Goal: Task Accomplishment & Management: Complete application form

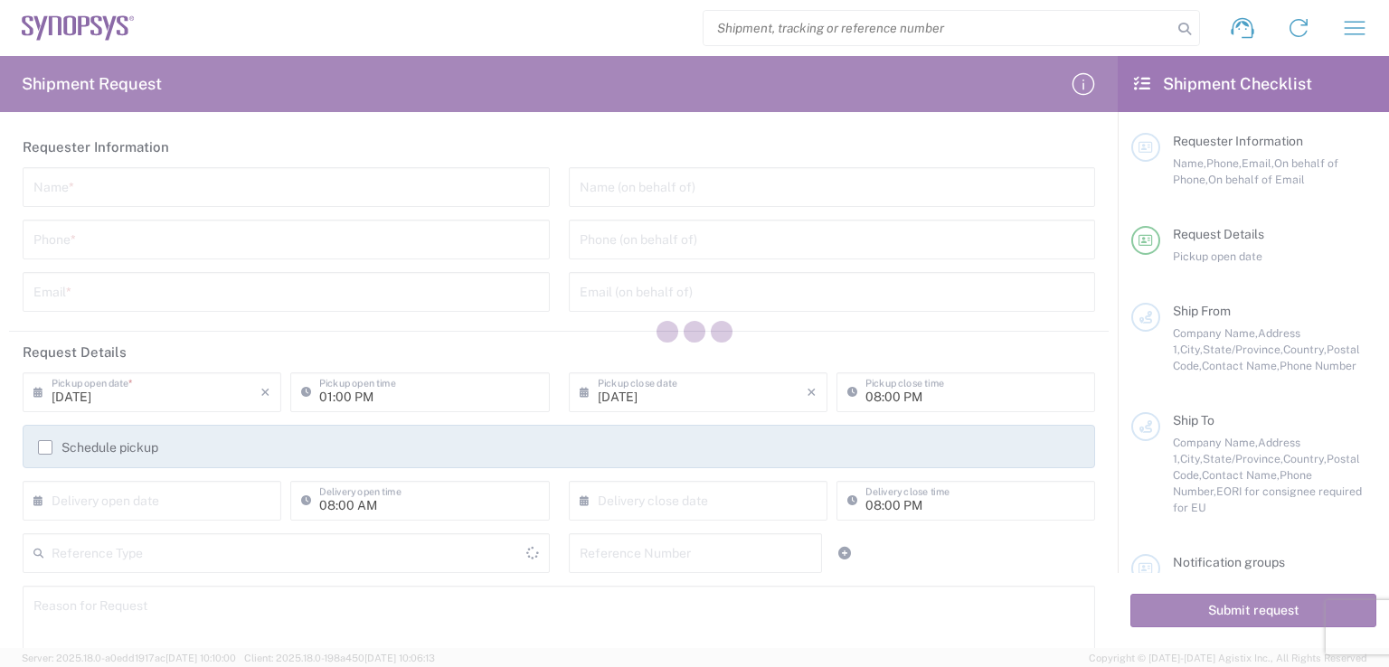
type input "[GEOGRAPHIC_DATA]"
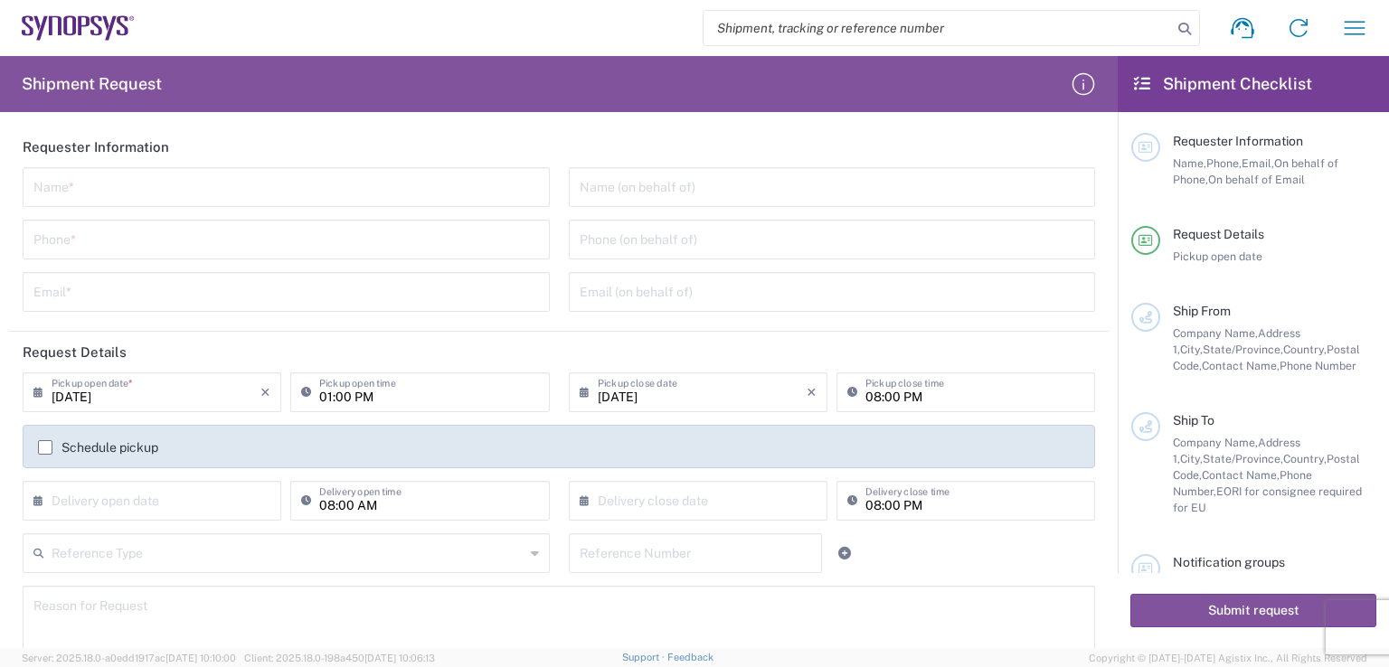
click at [123, 186] on input "text" at bounding box center [285, 186] width 505 height 32
type input "[PERSON_NAME]"
type input "4162912220"
type input "[EMAIL_ADDRESS][DOMAIN_NAME]"
drag, startPoint x: 258, startPoint y: 193, endPoint x: 16, endPoint y: 193, distance: 241.4
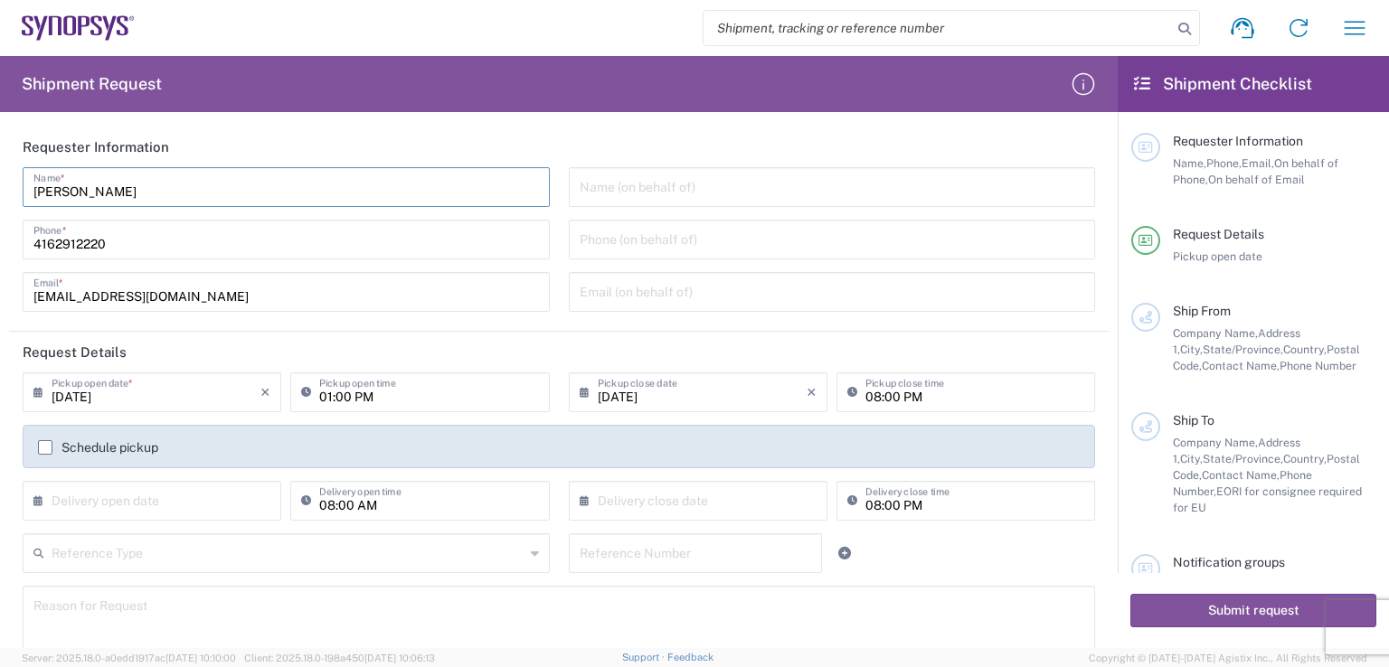
click at [16, 193] on div "[PERSON_NAME] Name * [PHONE_NUMBER] Phone * [EMAIL_ADDRESS][DOMAIN_NAME] Email *" at bounding box center [287, 245] width 546 height 157
type input "ECI TECHNOLOGY GROUP INC."
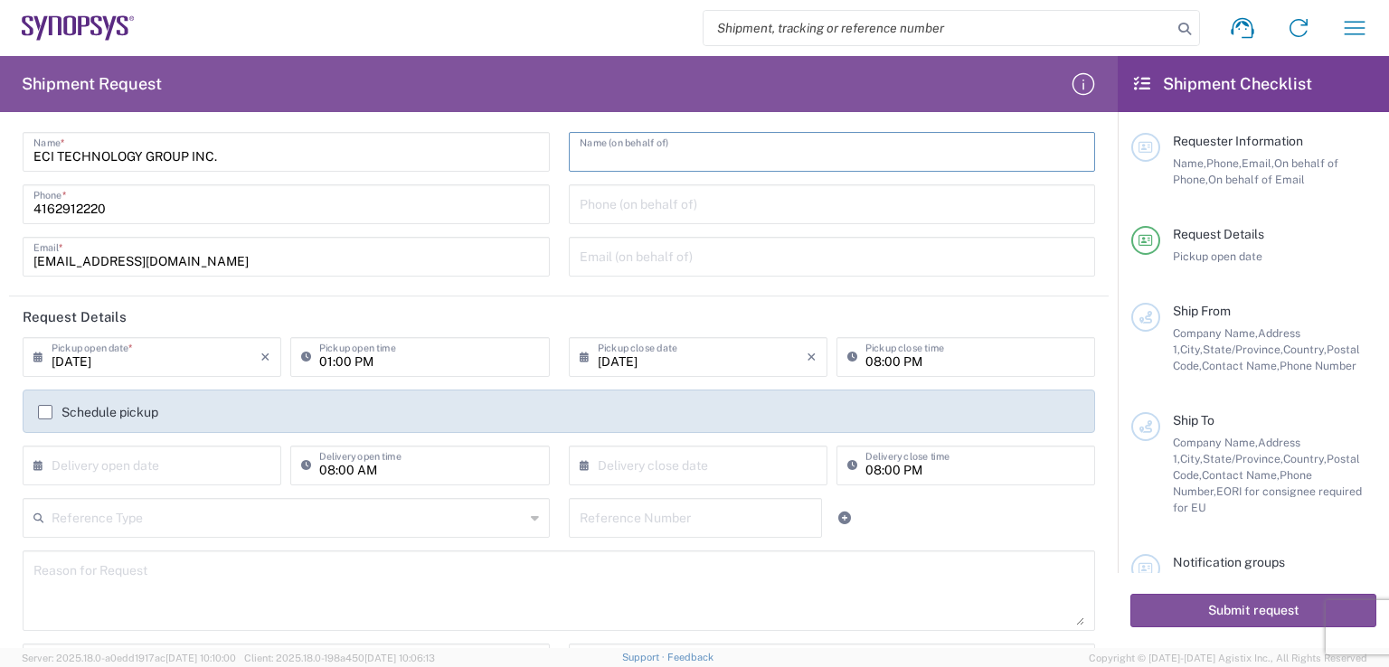
scroll to position [90, 0]
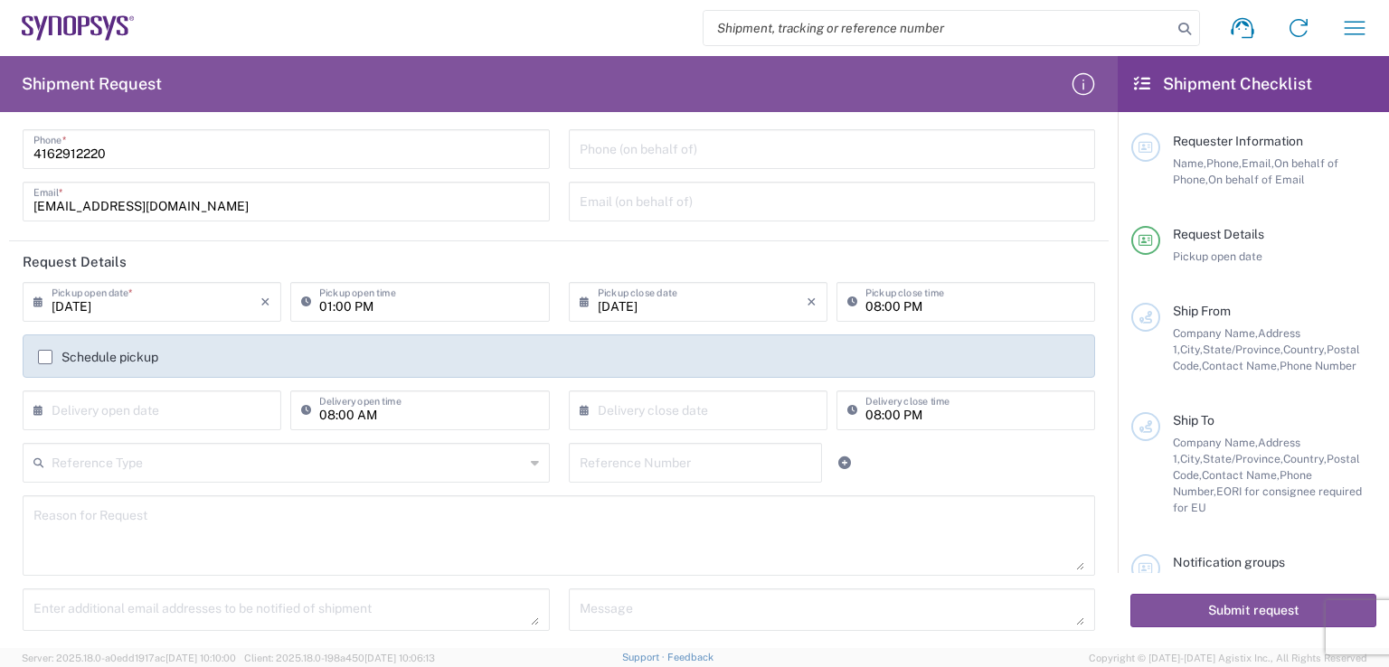
click at [977, 306] on input "08:00 PM" at bounding box center [974, 301] width 219 height 32
type input "05:00 PM"
click at [835, 254] on header "Request Details" at bounding box center [558, 261] width 1099 height 41
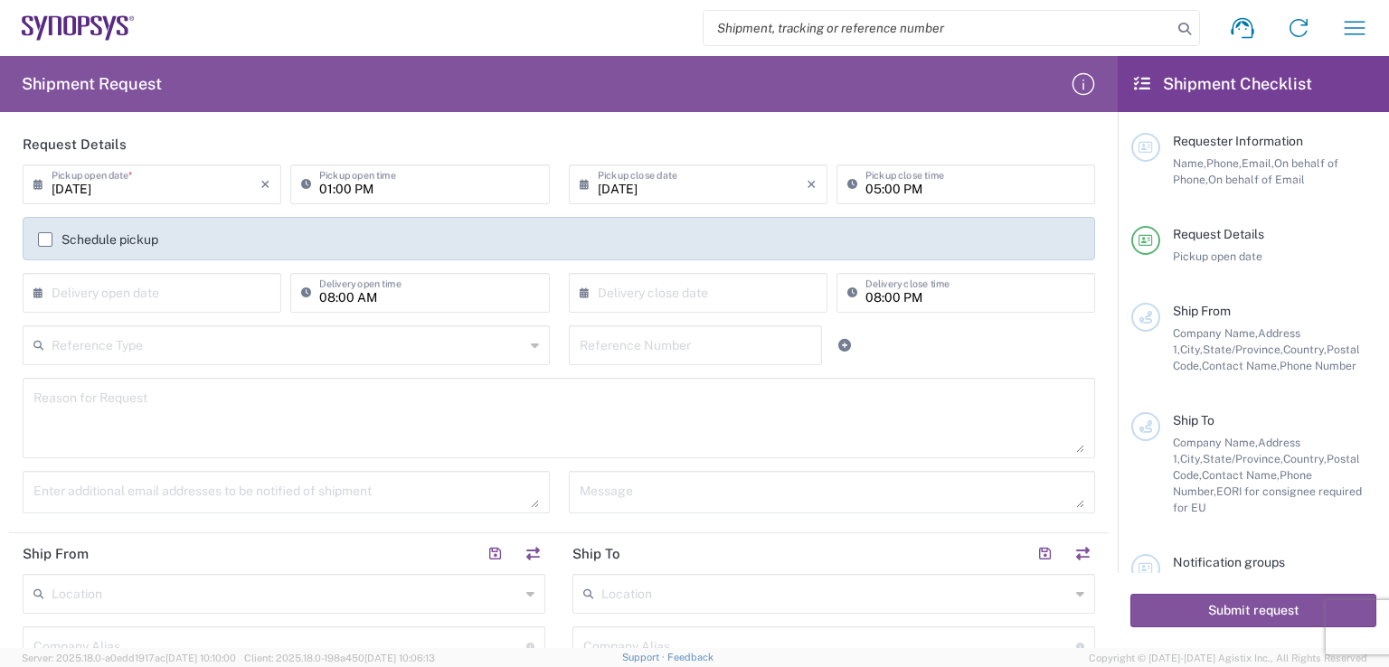
scroll to position [181, 0]
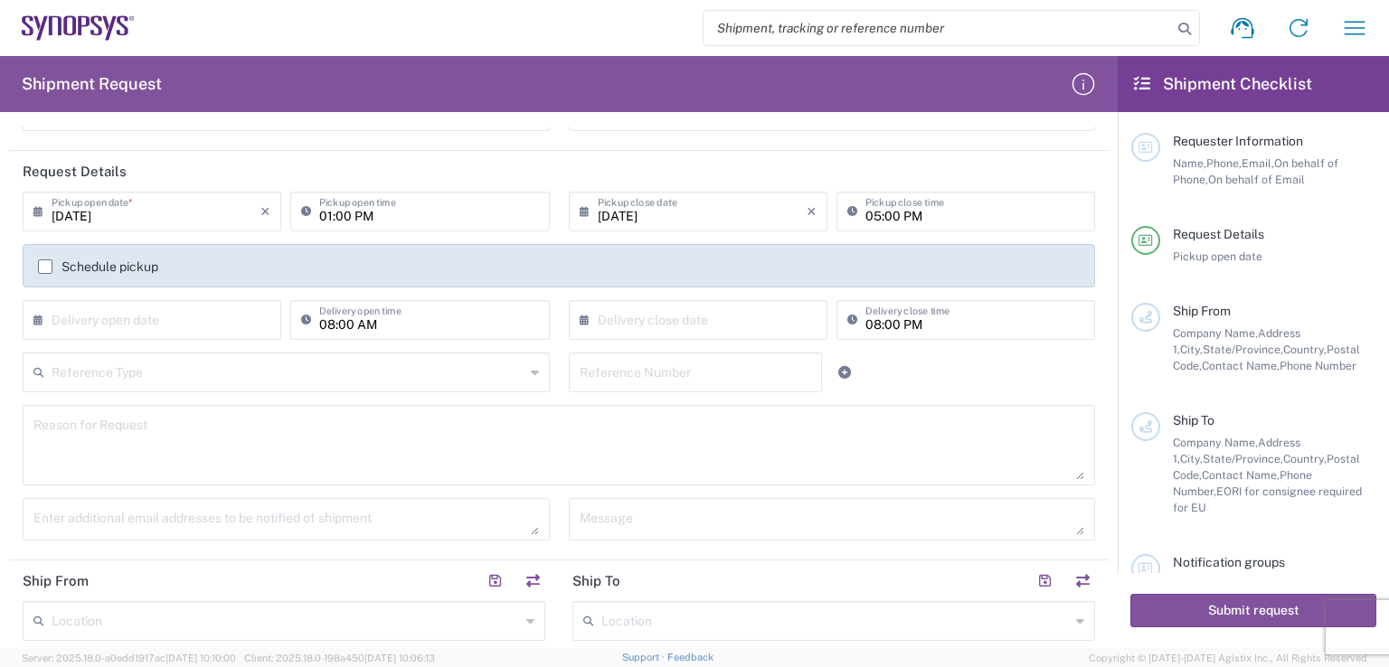
click at [44, 269] on label "Schedule pickup" at bounding box center [98, 266] width 120 height 14
click at [45, 267] on input "Schedule pickup" at bounding box center [45, 267] width 0 height 0
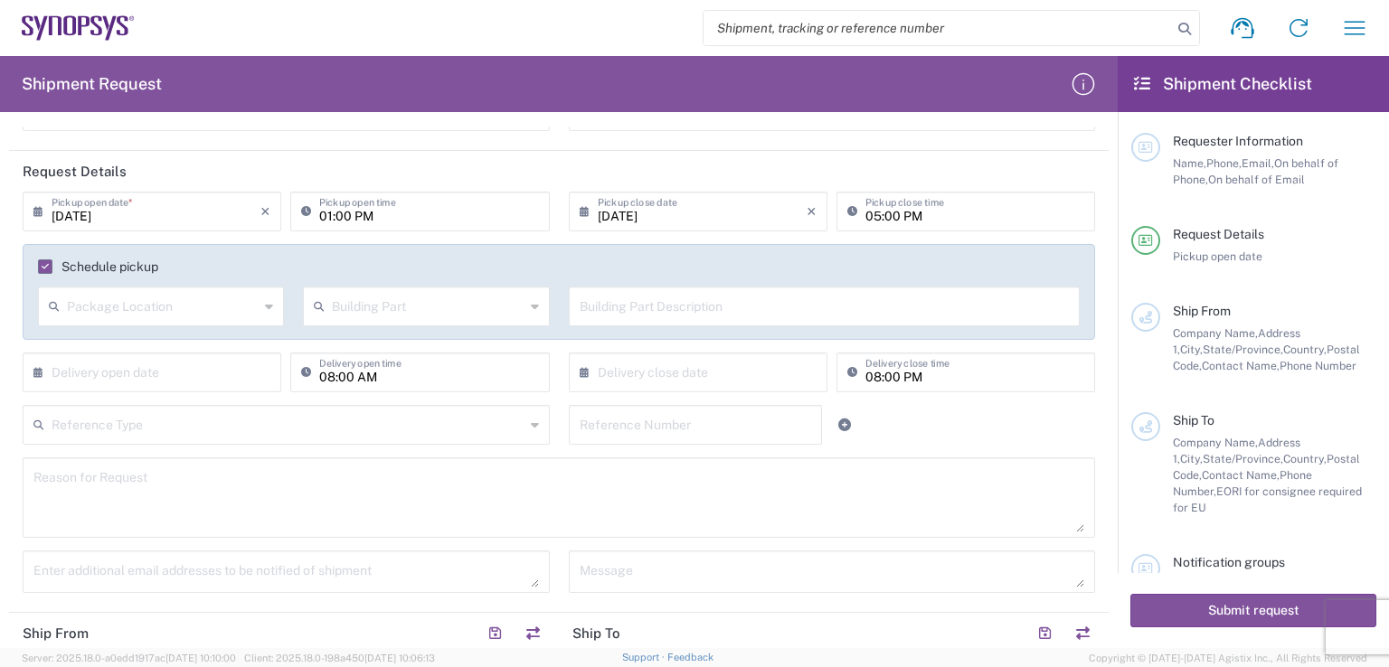
click at [265, 309] on icon at bounding box center [269, 306] width 8 height 29
click at [165, 405] on span "Rear" at bounding box center [160, 405] width 240 height 28
type input "Rear"
click at [225, 305] on input "Rear" at bounding box center [163, 305] width 192 height 32
click at [84, 348] on span "Rear" at bounding box center [160, 346] width 240 height 28
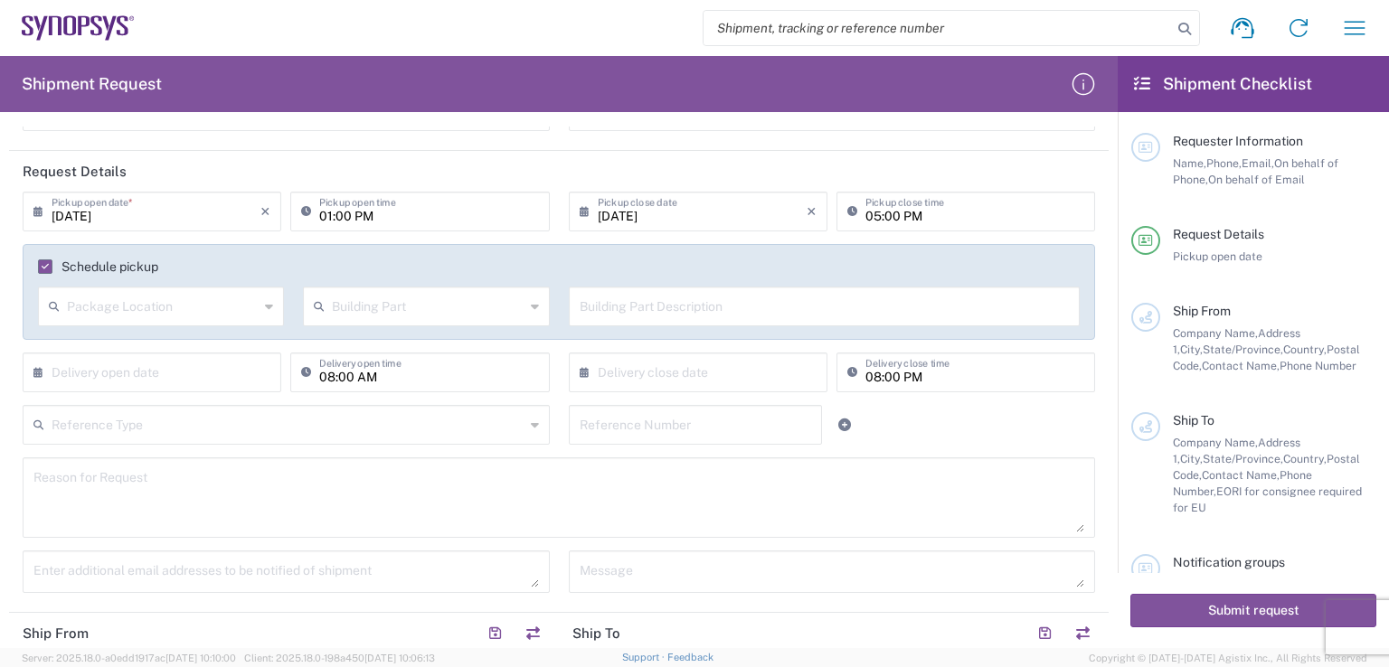
click at [193, 322] on div "Package Location" at bounding box center [161, 307] width 246 height 40
click at [92, 396] on span "Rear" at bounding box center [160, 405] width 240 height 28
type input "Rear"
click at [476, 307] on input "text" at bounding box center [428, 305] width 192 height 32
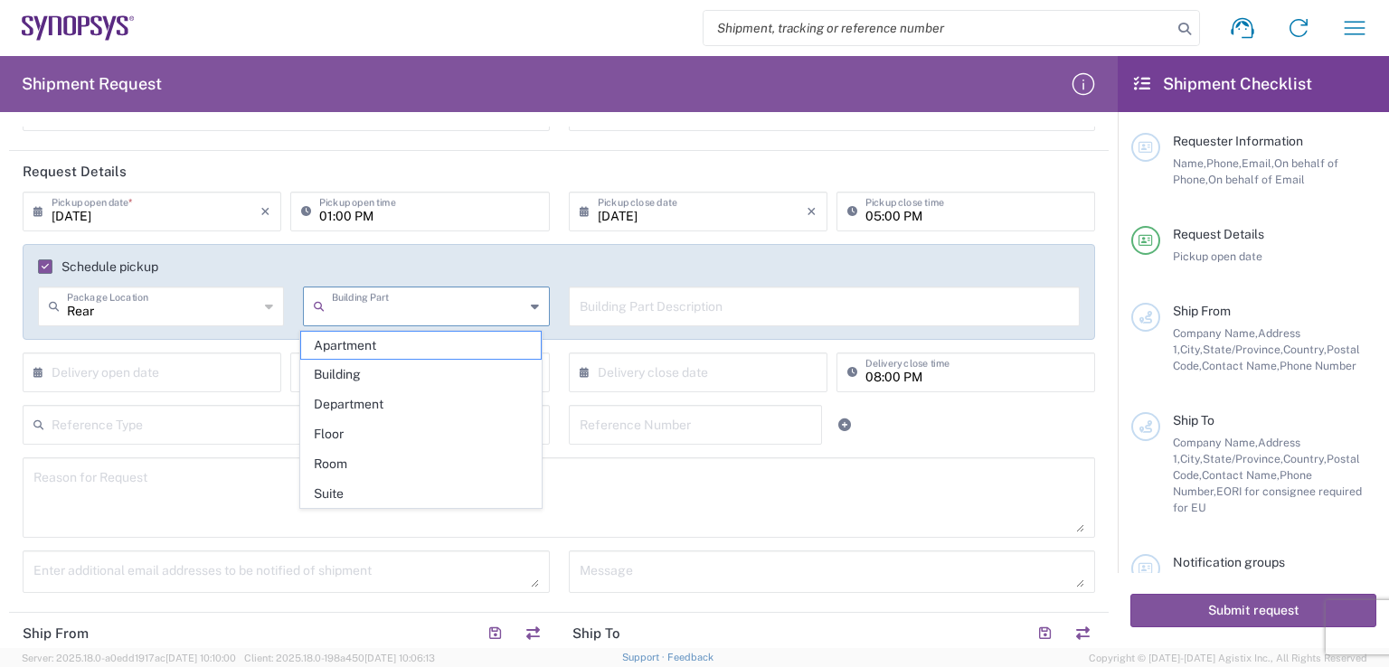
click at [568, 265] on agx-checkbox-control "Schedule pickup" at bounding box center [559, 266] width 1042 height 14
click at [759, 306] on input "text" at bounding box center [825, 305] width 490 height 32
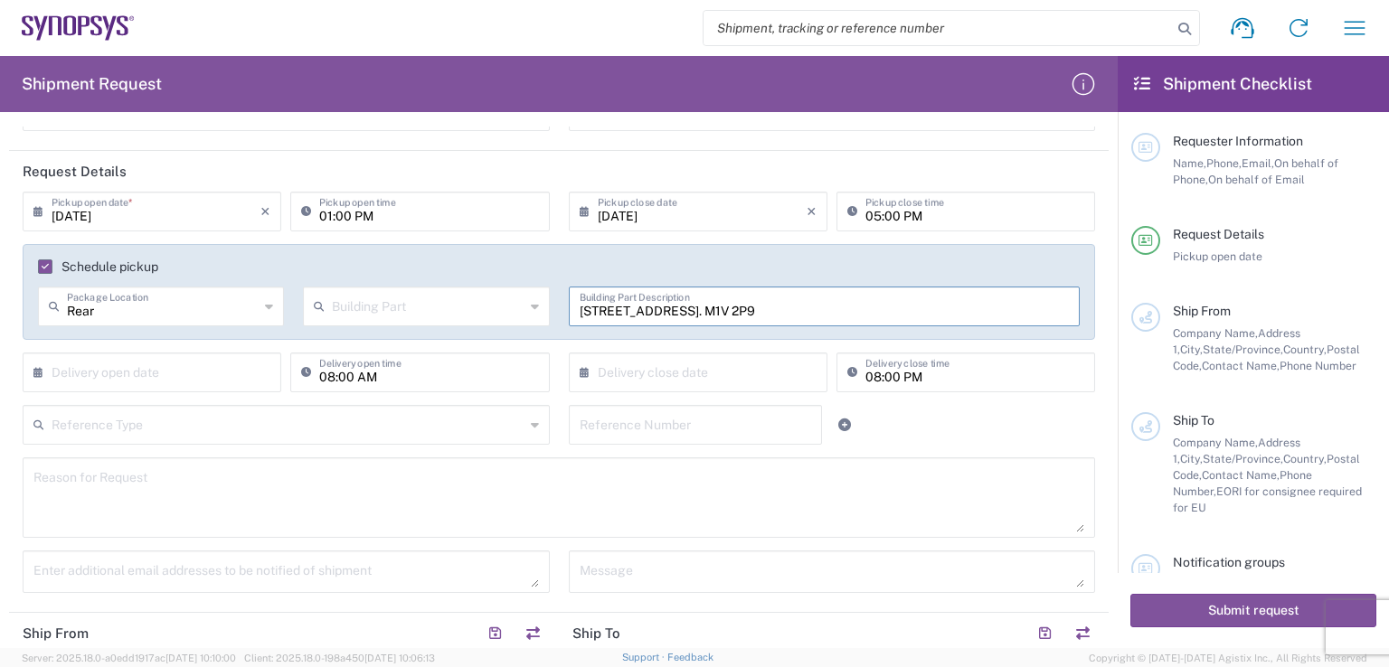
type input "[STREET_ADDRESS]. M1V 2P9"
click at [450, 381] on input "08:00 AM" at bounding box center [428, 371] width 219 height 32
click at [688, 373] on input "text" at bounding box center [702, 371] width 209 height 32
click at [152, 368] on input "text" at bounding box center [156, 371] width 209 height 32
click at [391, 470] on textarea at bounding box center [558, 498] width 1051 height 70
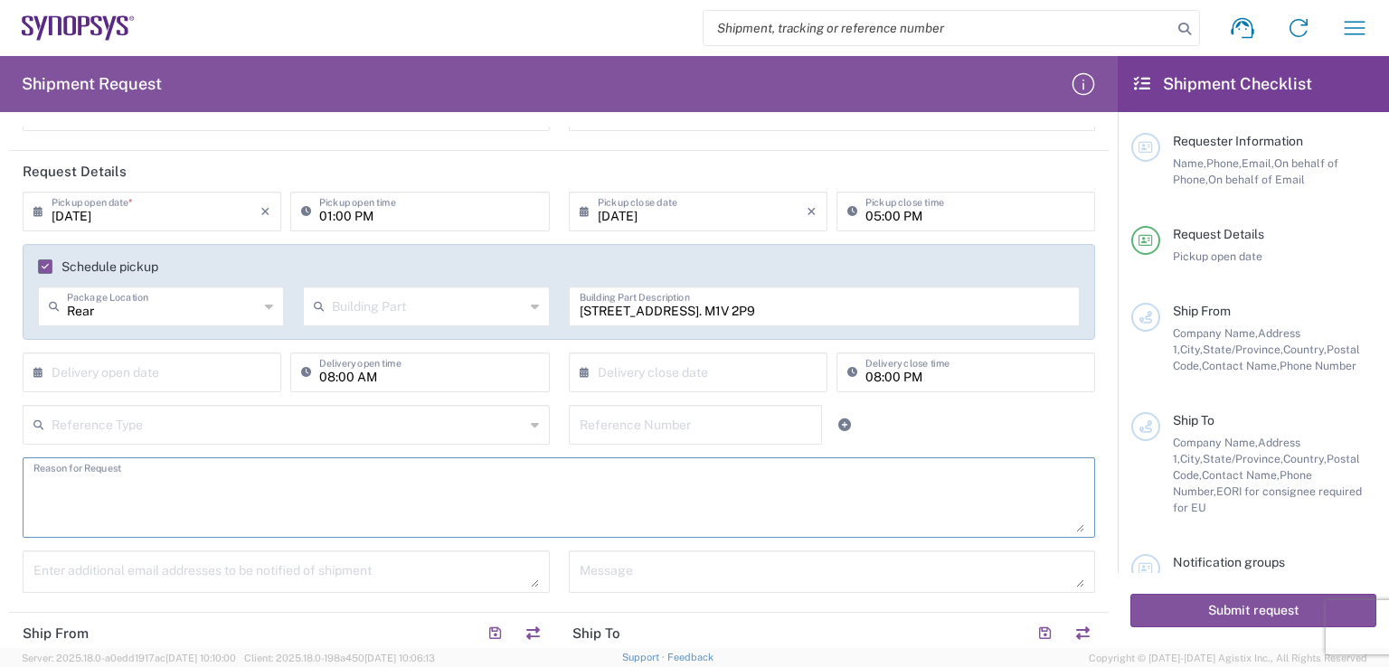
click at [205, 428] on input "text" at bounding box center [288, 424] width 473 height 32
type input "45020"
click at [912, 434] on div "45020 Reference Type No Results Found Reference Number" at bounding box center [559, 431] width 1091 height 52
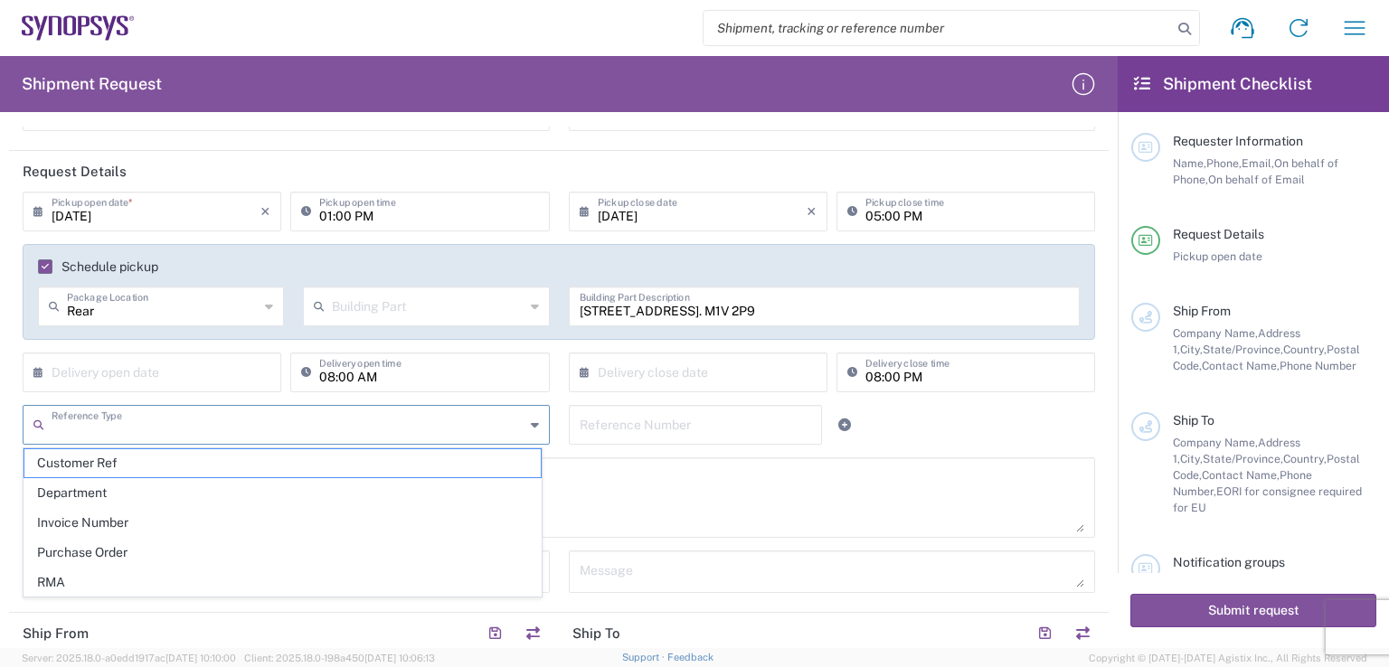
click at [488, 432] on input "text" at bounding box center [288, 424] width 473 height 32
click at [638, 422] on input "text" at bounding box center [696, 424] width 232 height 32
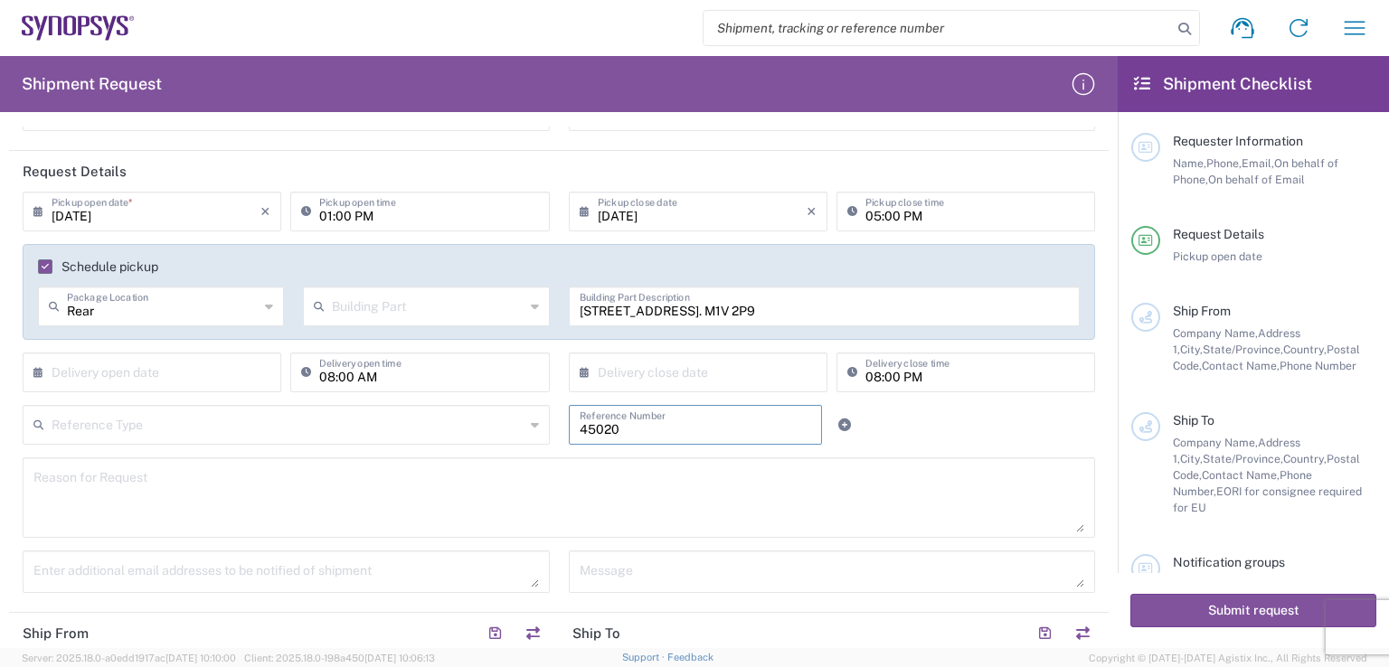
type input "45020"
click at [952, 433] on div "Reference Type Customer Ref Department Invoice Number Purchase Order RMA 45020 …" at bounding box center [559, 431] width 1091 height 52
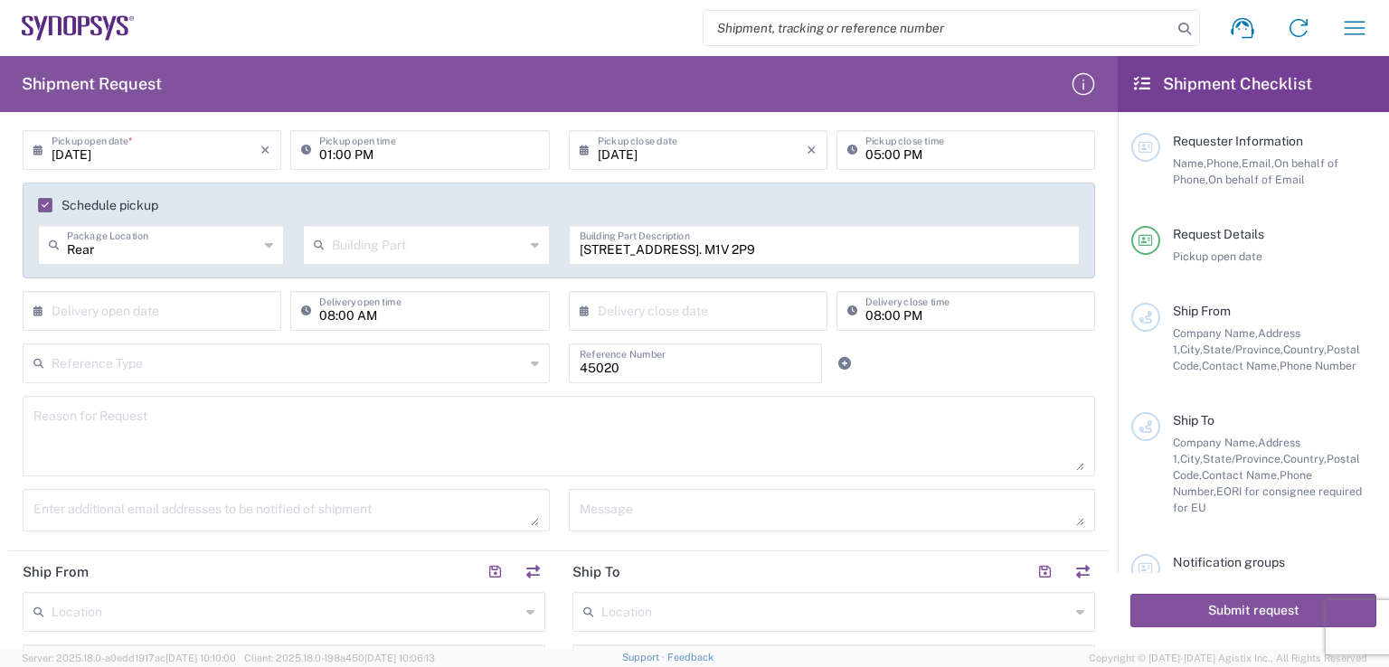
scroll to position [271, 0]
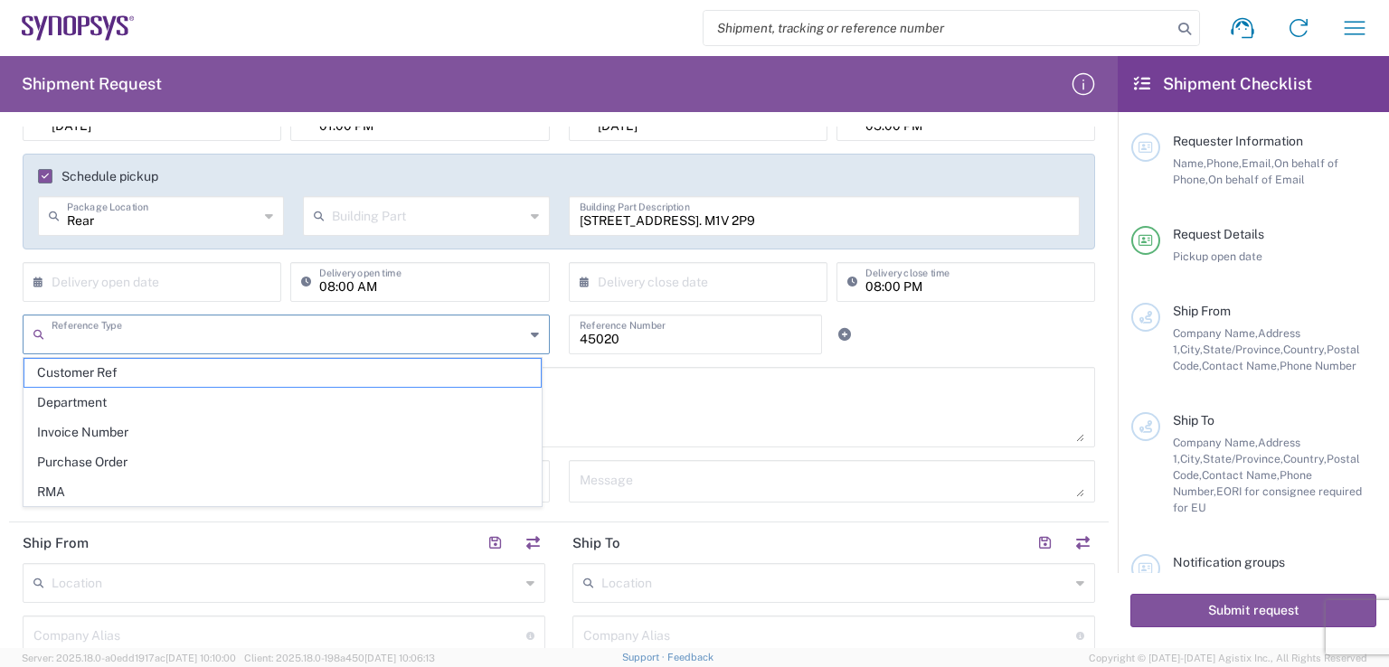
click at [399, 341] on input "text" at bounding box center [288, 333] width 473 height 32
click at [986, 328] on div "Reference Type Customer Ref Department Invoice Number Purchase Order RMA 45020 …" at bounding box center [559, 341] width 1091 height 52
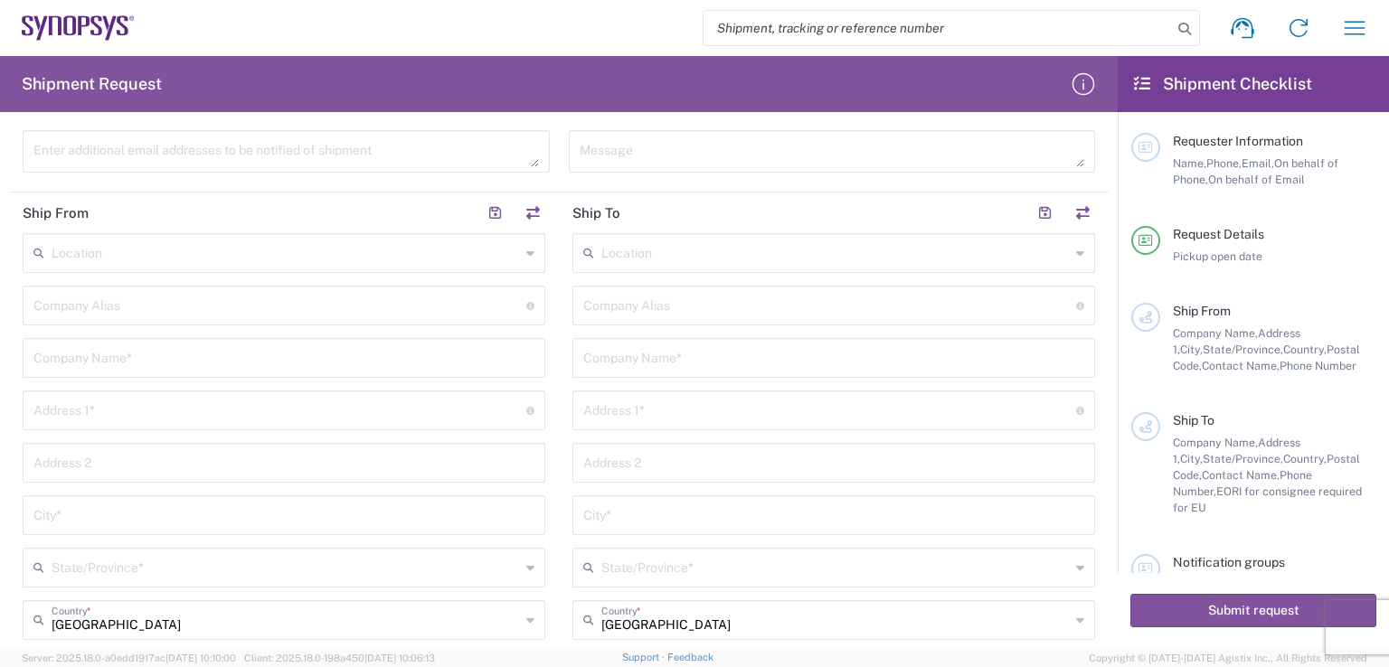
scroll to position [633, 0]
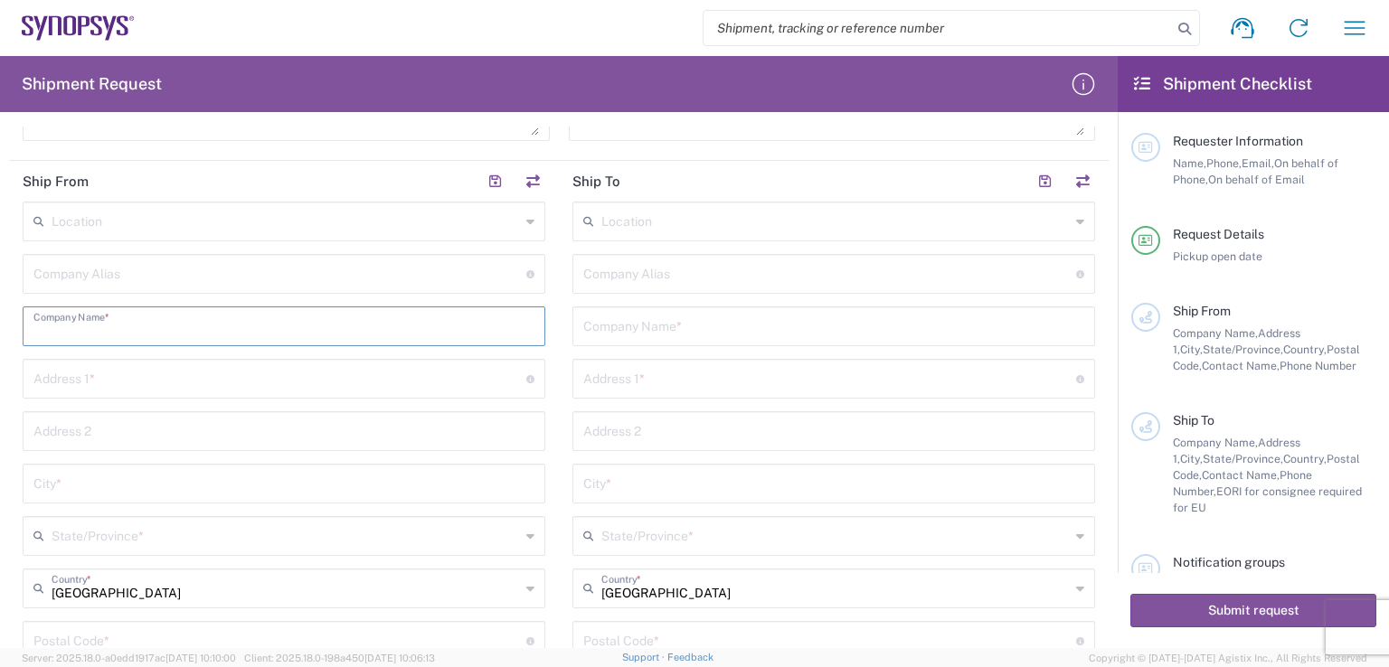
click at [164, 318] on input "text" at bounding box center [283, 325] width 501 height 32
type input "ECI TECHNOLOGY GROUP INC."
type input "[EMAIL_ADDRESS][DOMAIN_NAME]"
type input "ECI TECHNOLOGY GROUP INC."
type input "[STREET_ADDRESS]"
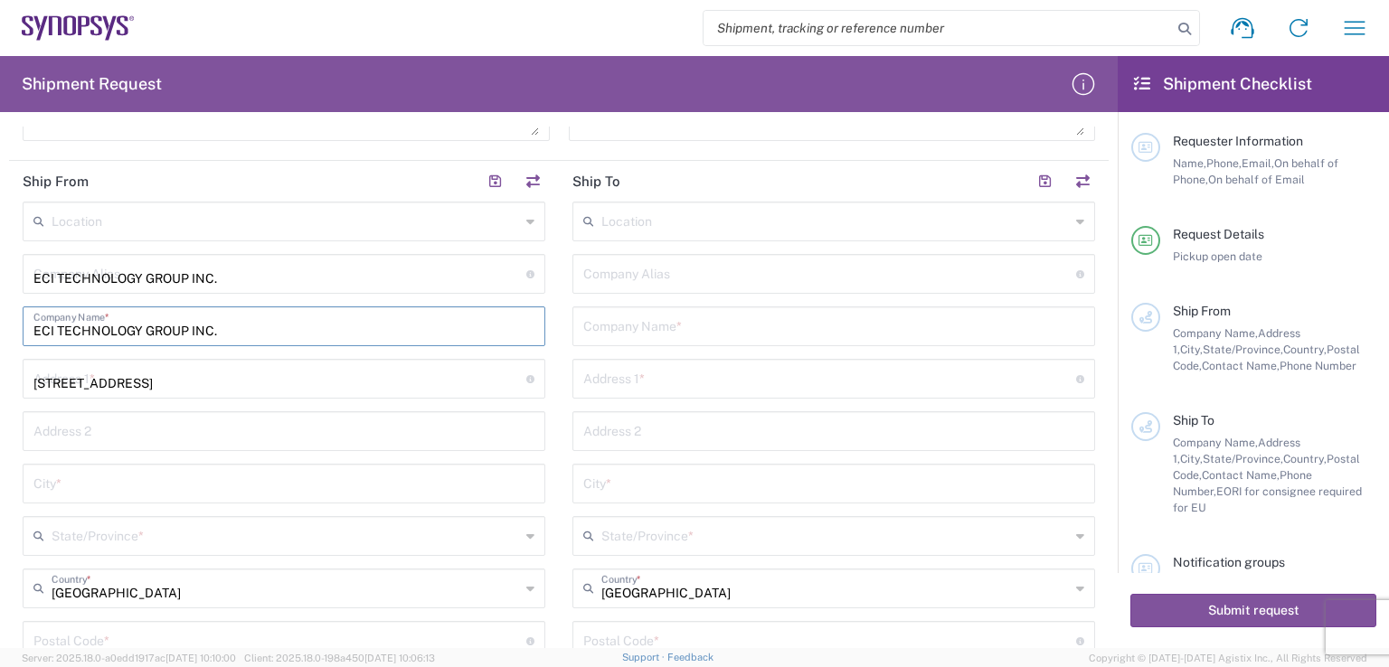
type input "UNIT-3"
type input "[GEOGRAPHIC_DATA]"
type input "M1V2P9"
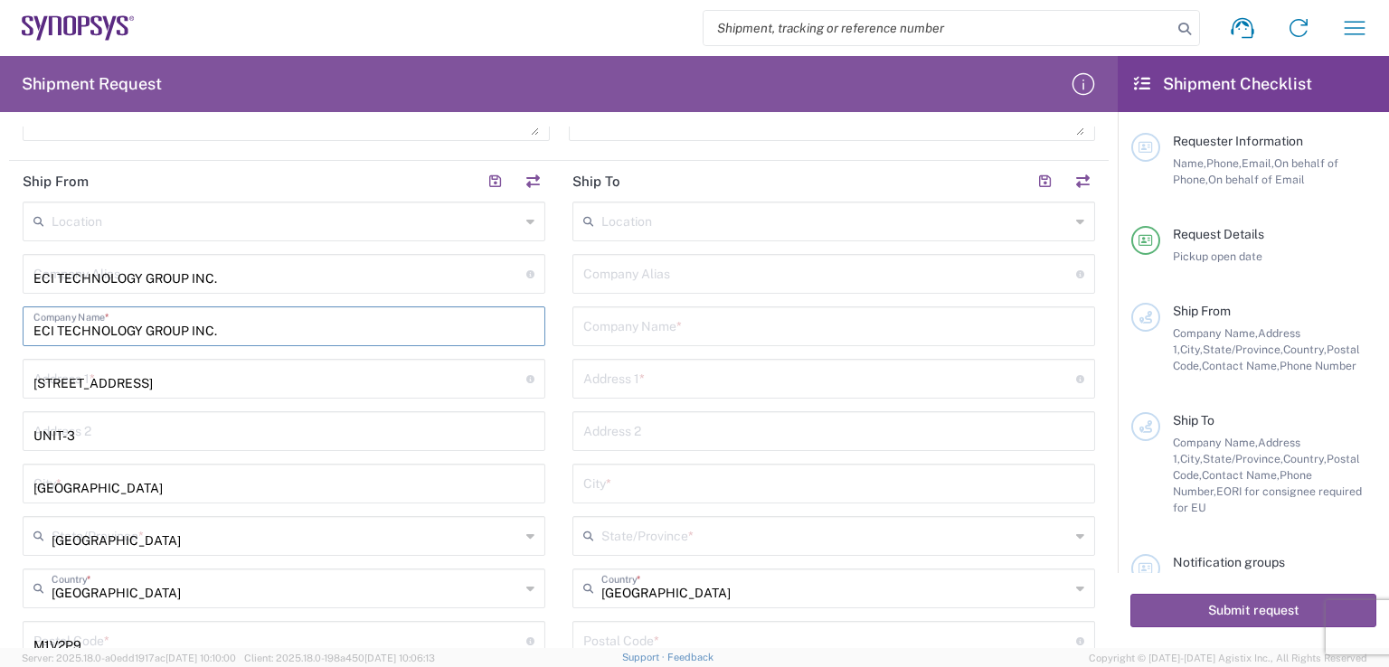
type input "4162912220"
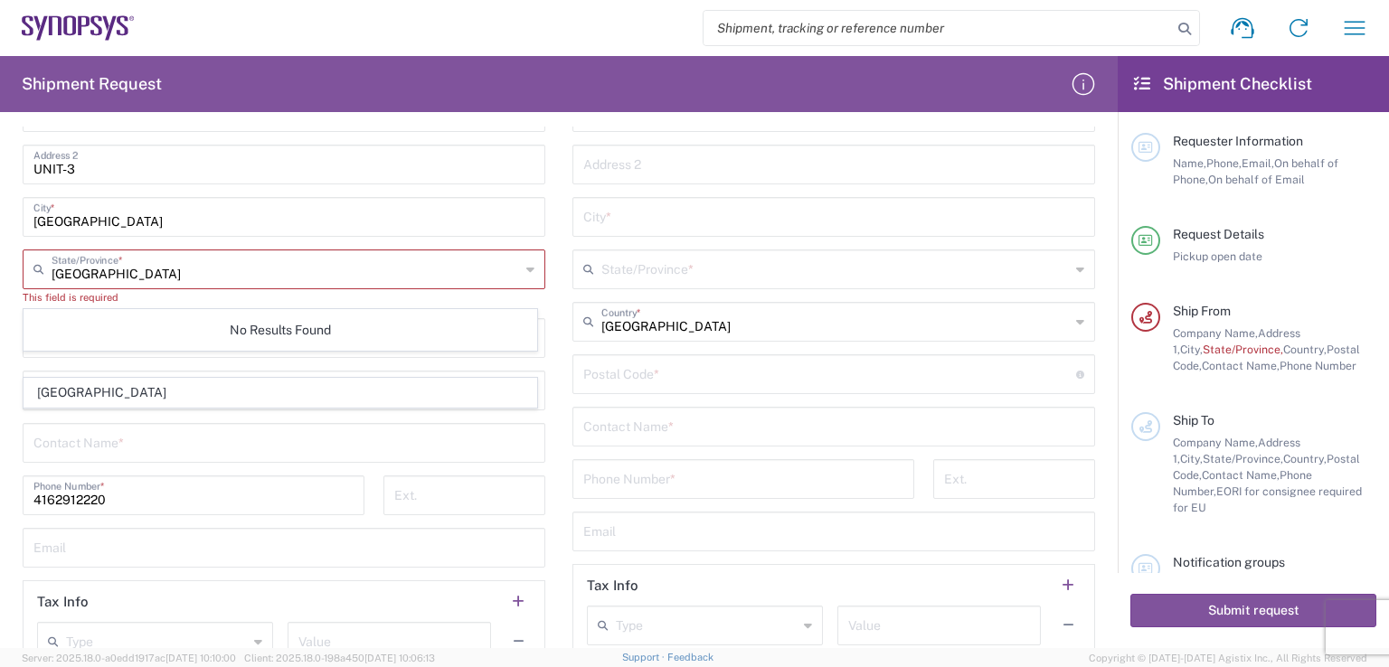
scroll to position [904, 0]
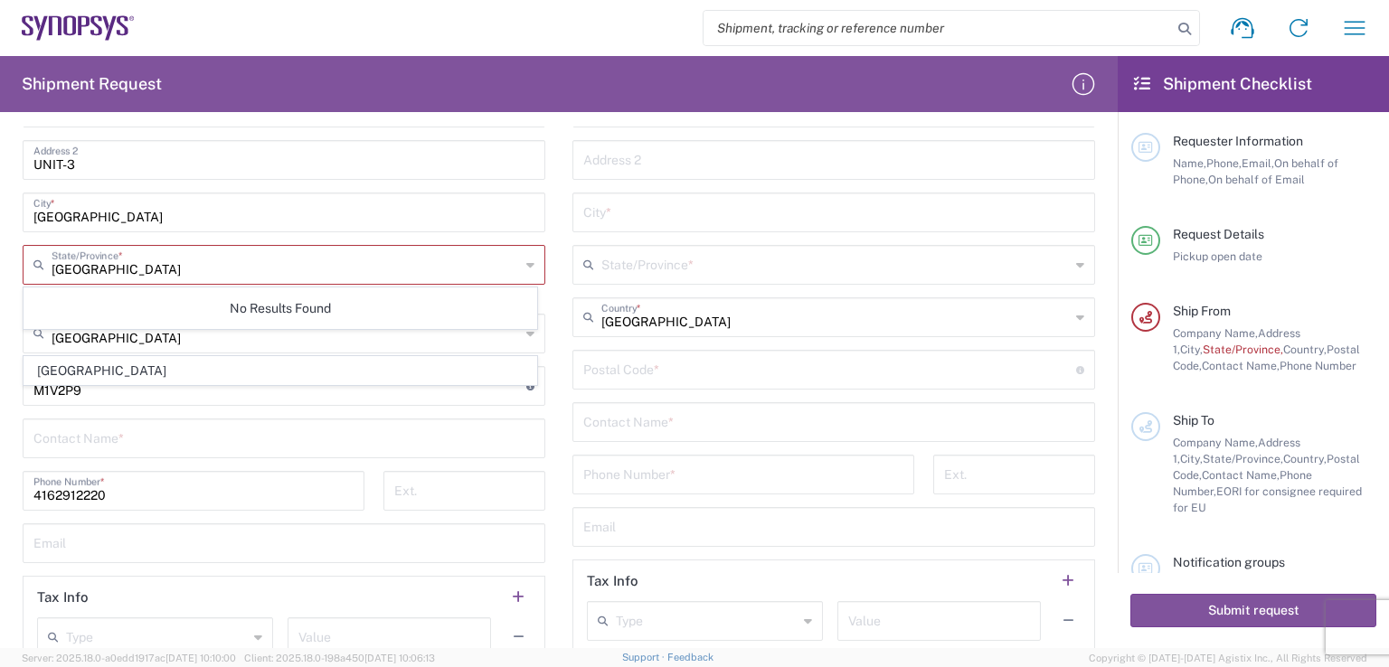
click at [559, 321] on main "Location [GEOGRAPHIC_DATA] DE04 Agrate Brianza IT01 [GEOGRAPHIC_DATA] DE02 [GEO…" at bounding box center [834, 295] width 550 height 731
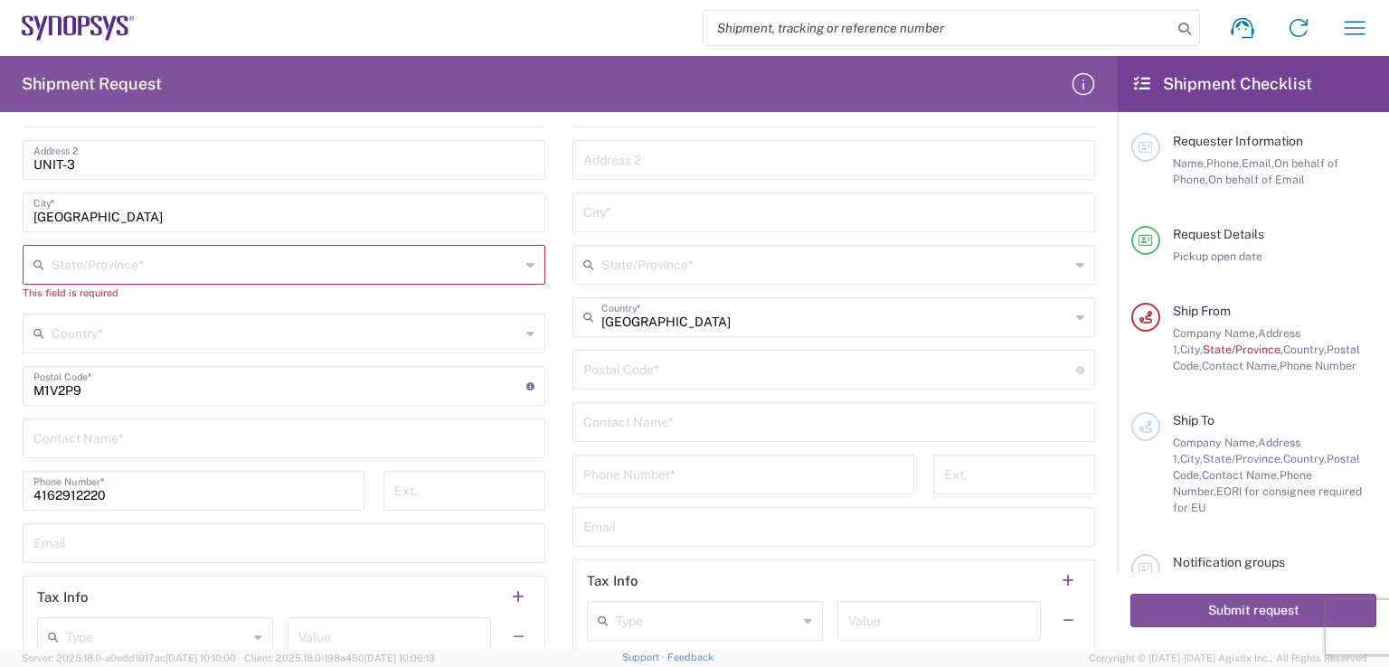
click at [330, 252] on input "text" at bounding box center [286, 264] width 468 height 32
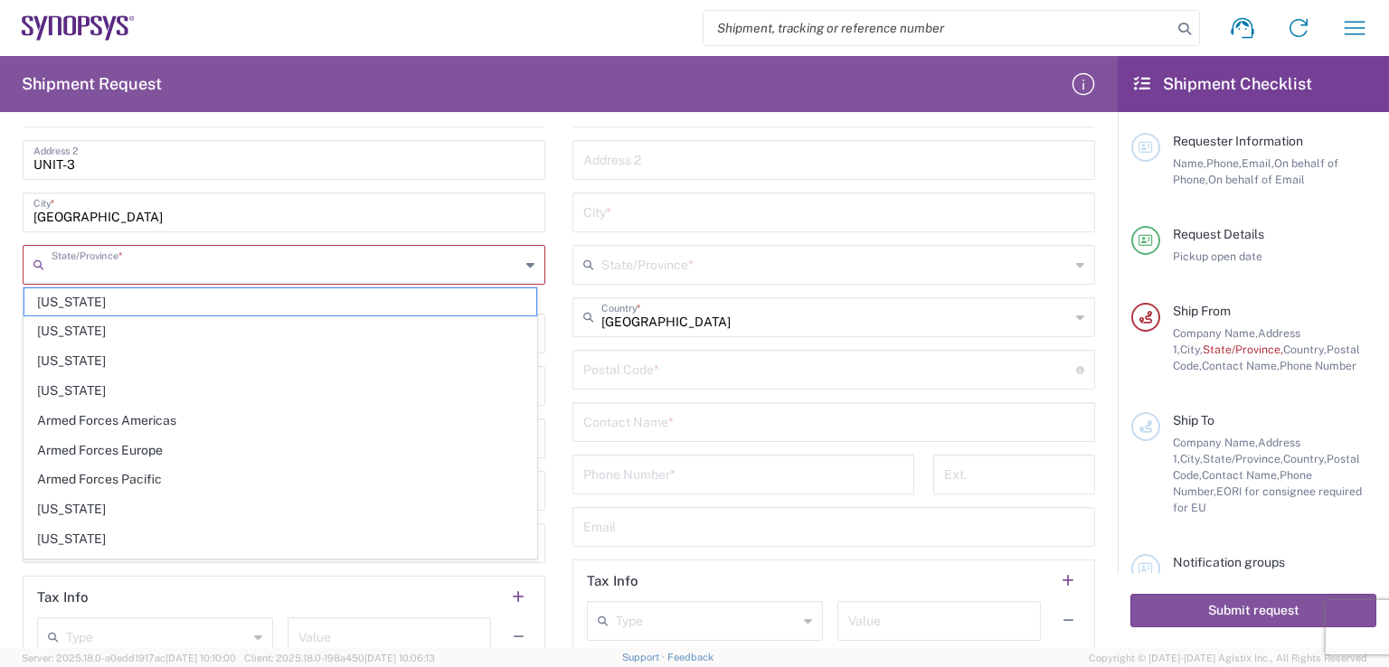
type input "[GEOGRAPHIC_DATA]"
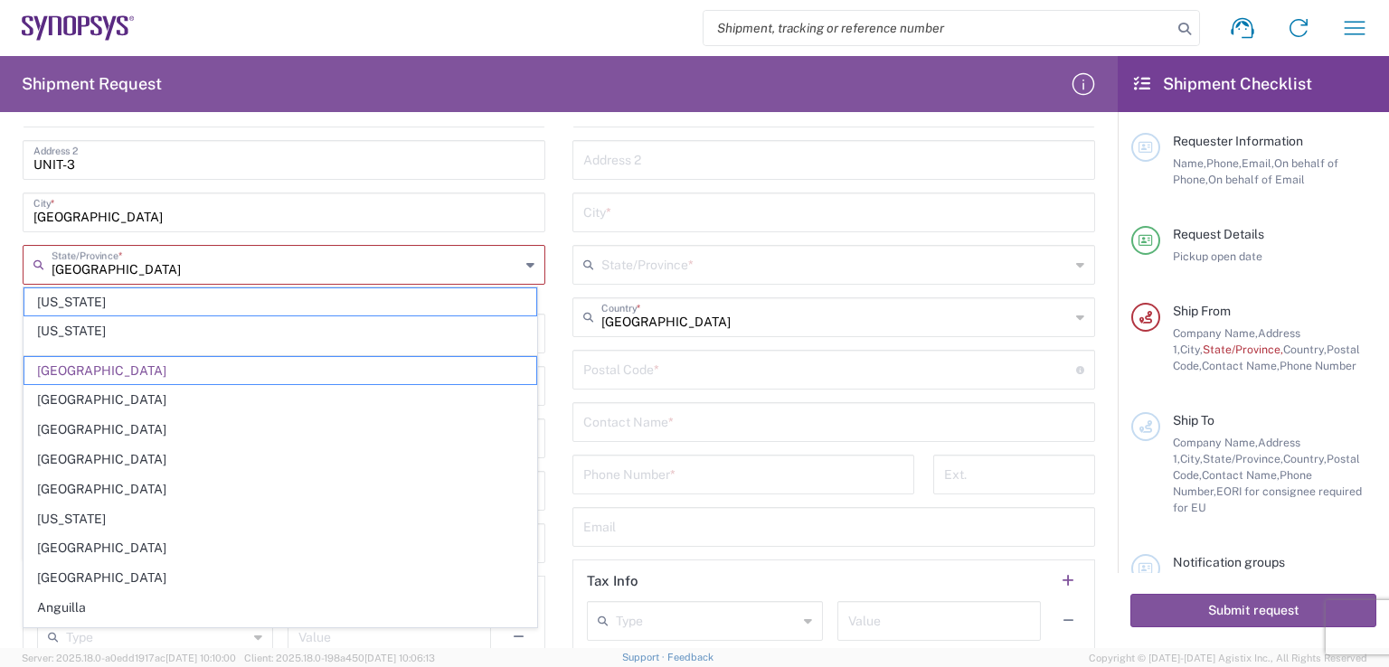
click at [559, 291] on main "Location [GEOGRAPHIC_DATA] DE04 Agrate Brianza IT01 [GEOGRAPHIC_DATA] DE02 [GEO…" at bounding box center [834, 295] width 550 height 731
type input "[GEOGRAPHIC_DATA]"
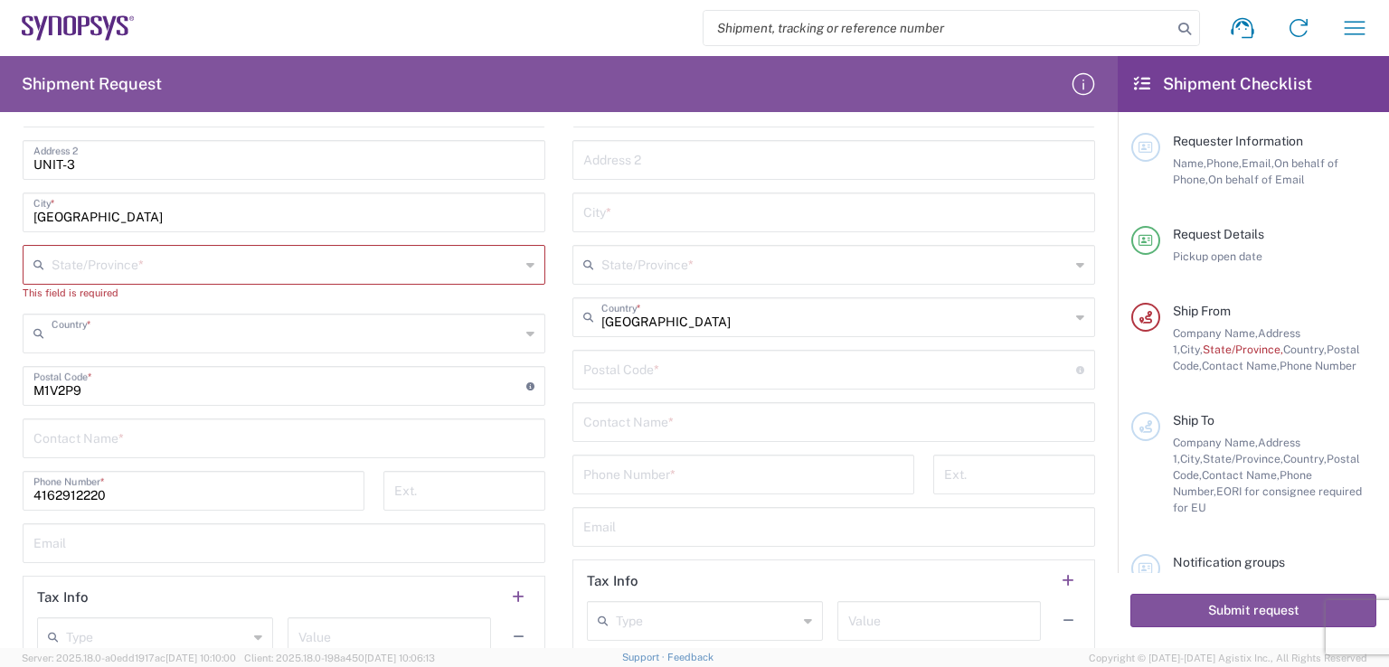
click at [481, 330] on input "text" at bounding box center [286, 332] width 468 height 32
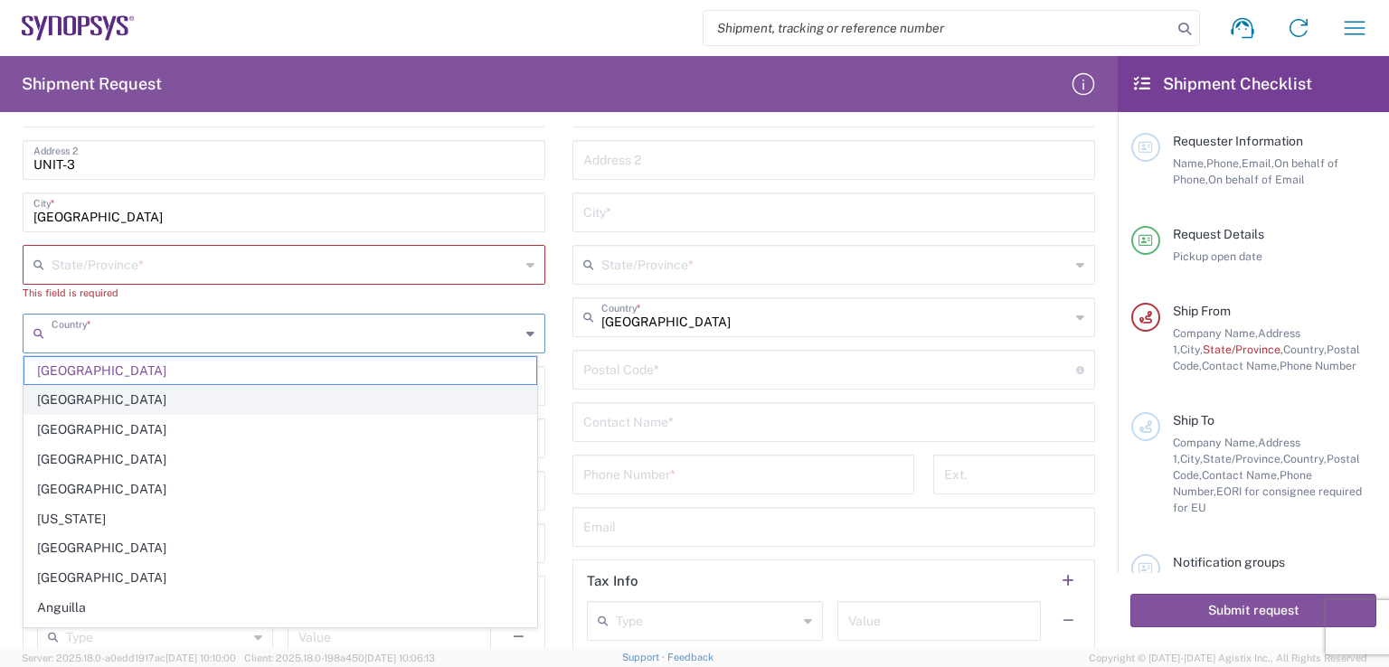
type input "[GEOGRAPHIC_DATA]"
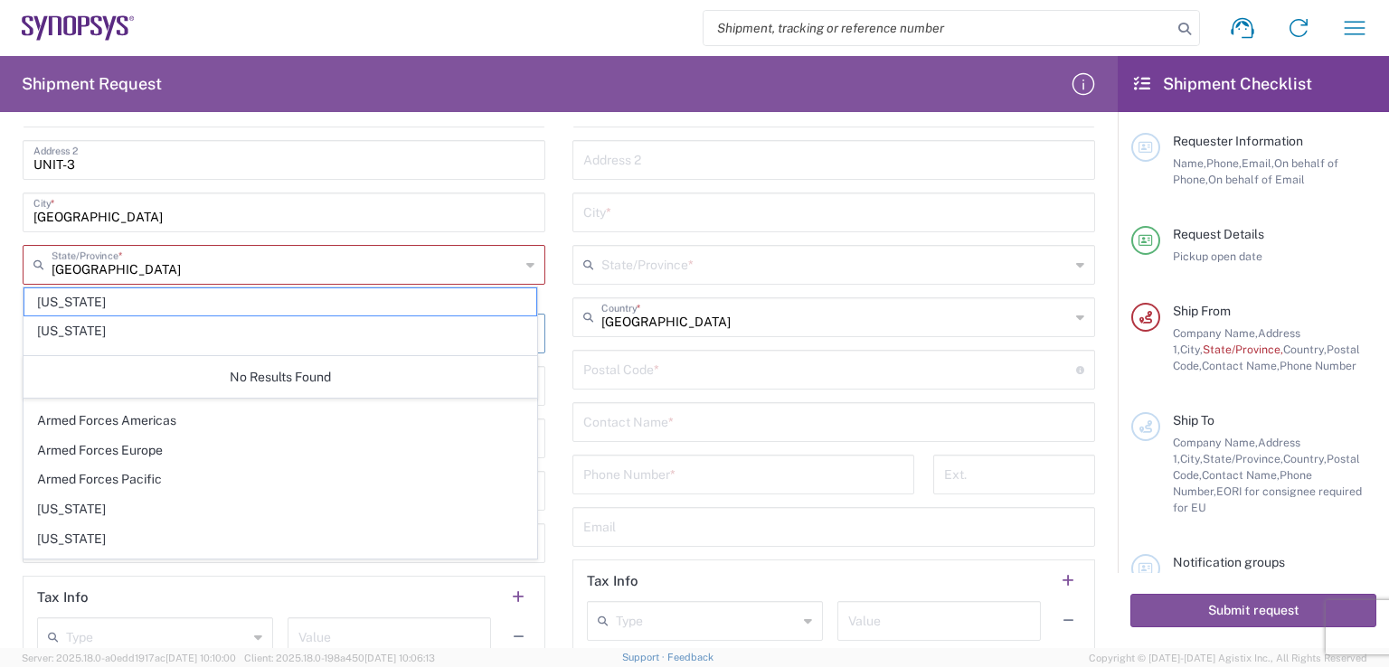
type input "CanadaCCC"
click at [559, 337] on main "Location [GEOGRAPHIC_DATA] DE04 Agrate Brianza IT01 [GEOGRAPHIC_DATA] DE02 [GEO…" at bounding box center [834, 295] width 550 height 731
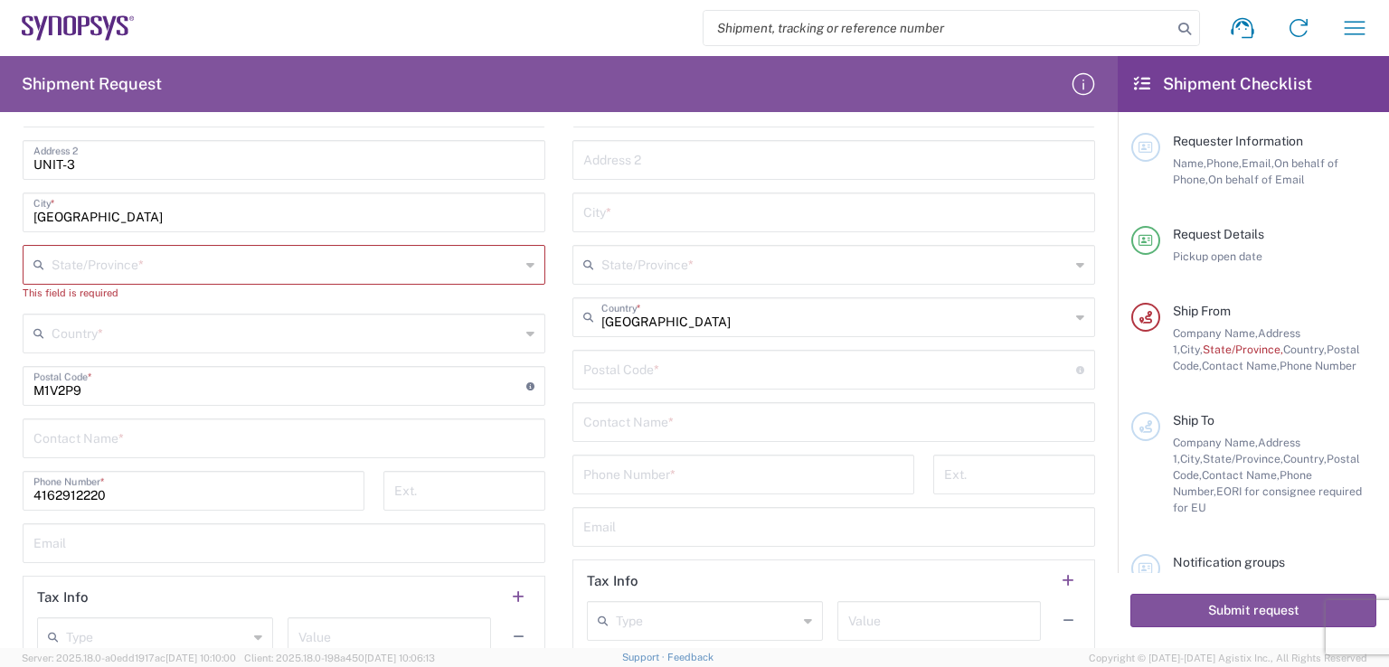
click at [490, 334] on input "text" at bounding box center [286, 332] width 468 height 32
type input "U"
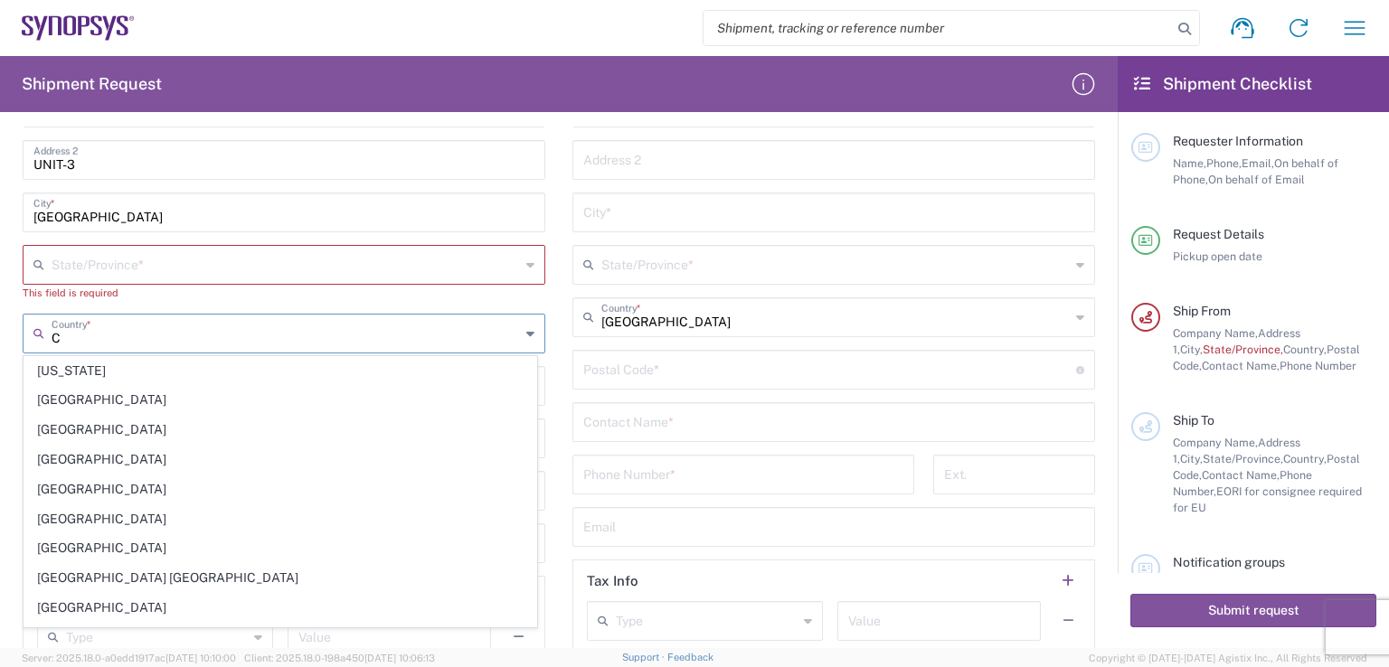
type input "[GEOGRAPHIC_DATA]"
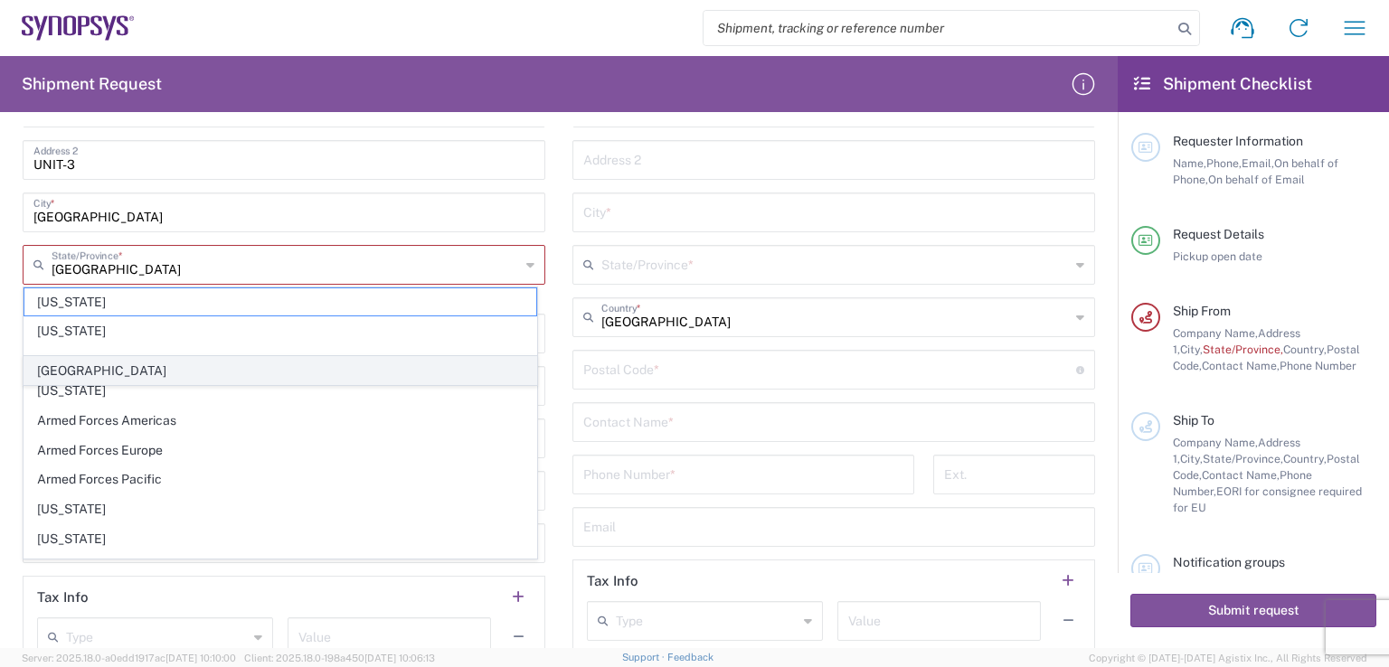
click at [62, 366] on span "[GEOGRAPHIC_DATA]" at bounding box center [280, 371] width 512 height 28
click at [62, 369] on input "undefined" at bounding box center [279, 385] width 493 height 32
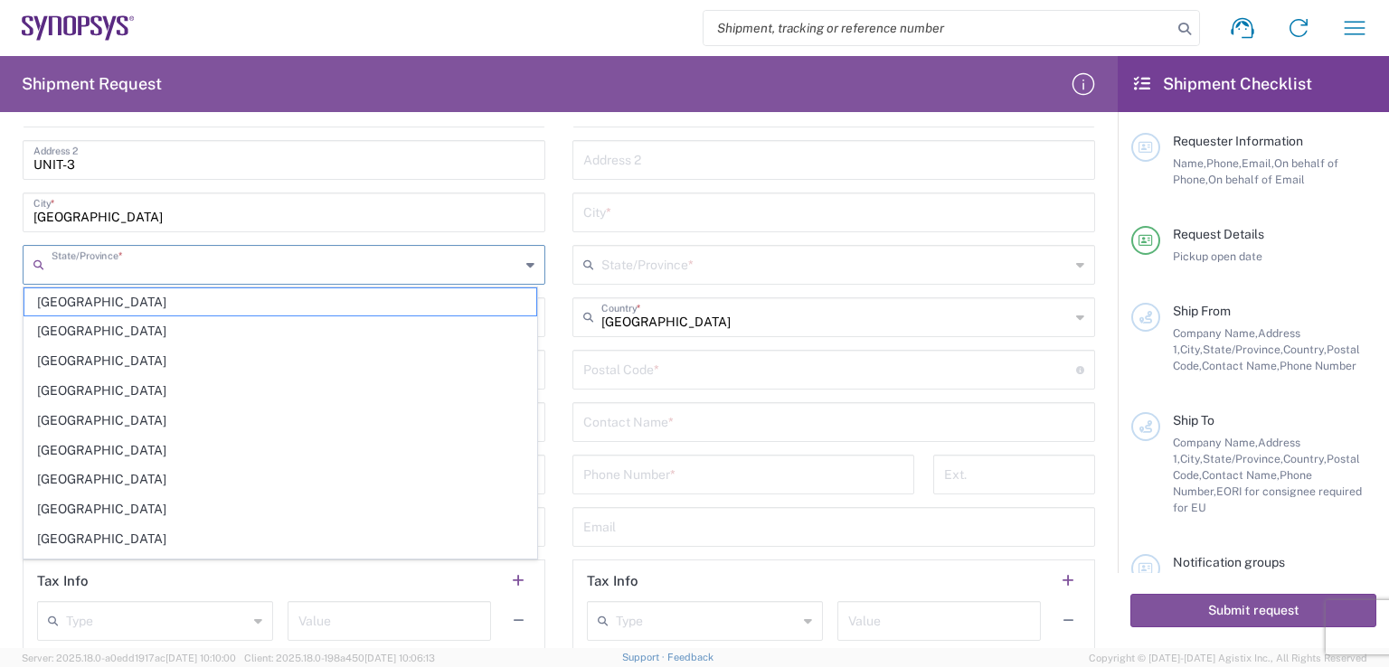
click at [365, 261] on input "text" at bounding box center [286, 264] width 468 height 32
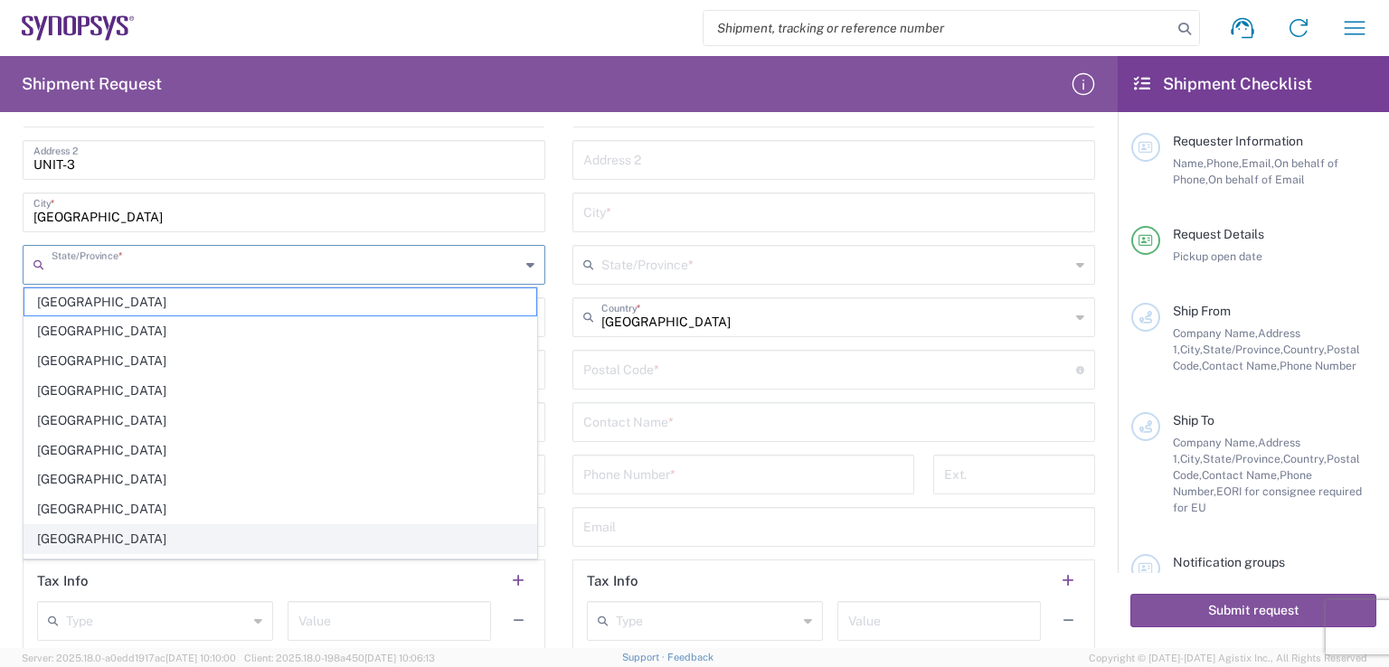
click at [97, 525] on span "[GEOGRAPHIC_DATA]" at bounding box center [280, 539] width 512 height 28
type input "[GEOGRAPHIC_DATA]"
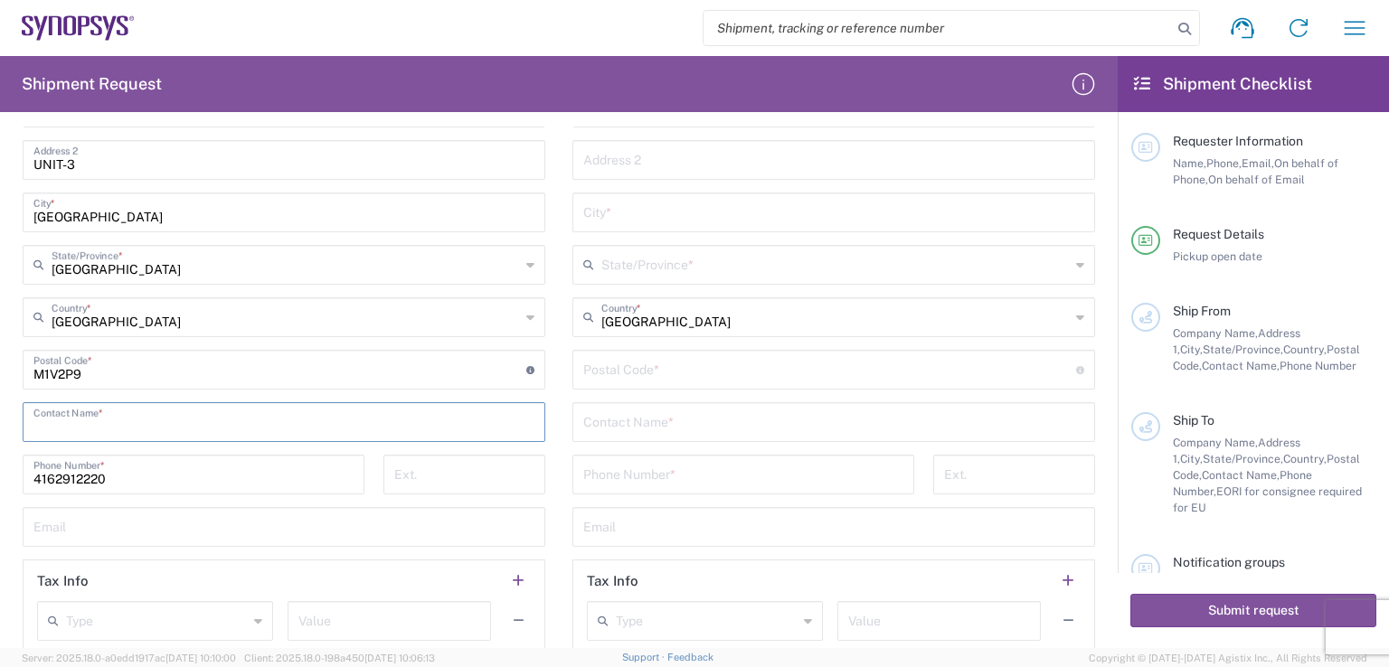
click at [184, 423] on input "text" at bounding box center [283, 421] width 501 height 32
type input "[PERSON_NAME]"
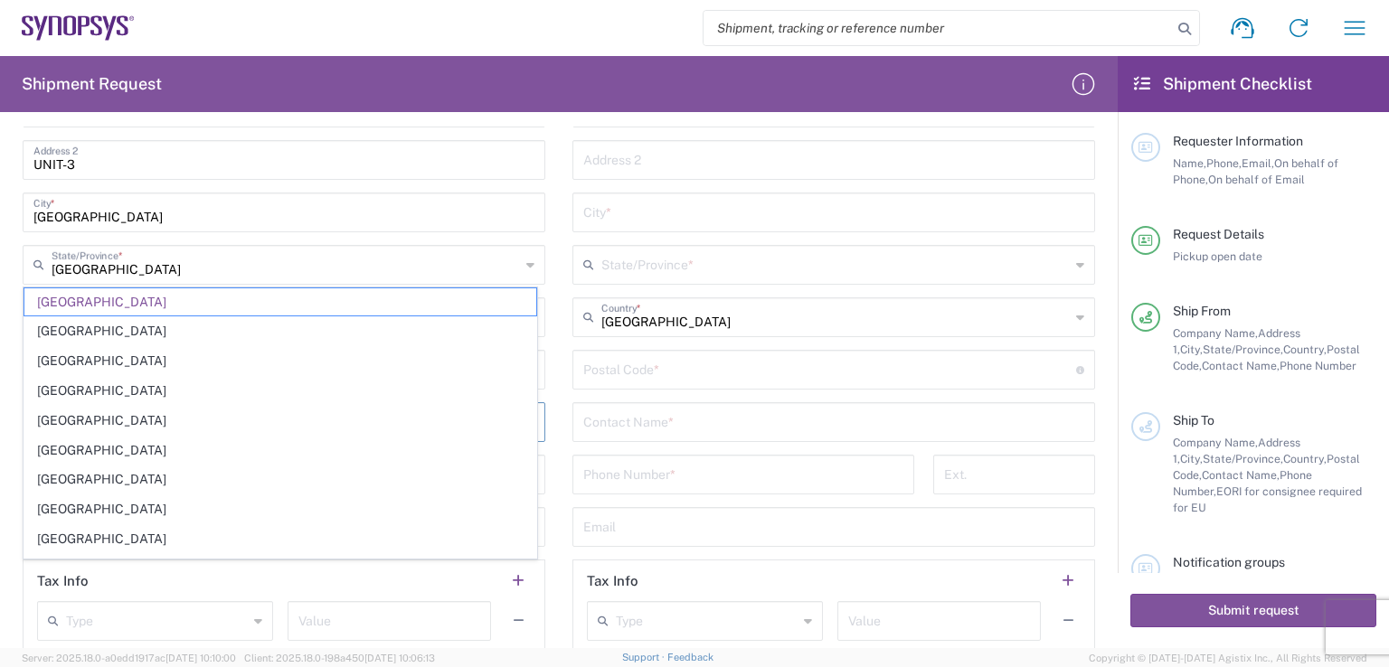
click at [559, 344] on main "Location [GEOGRAPHIC_DATA] DE04 Agrate Brianza IT01 [GEOGRAPHIC_DATA] DE02 [GEO…" at bounding box center [834, 295] width 550 height 731
type input "[GEOGRAPHIC_DATA]"
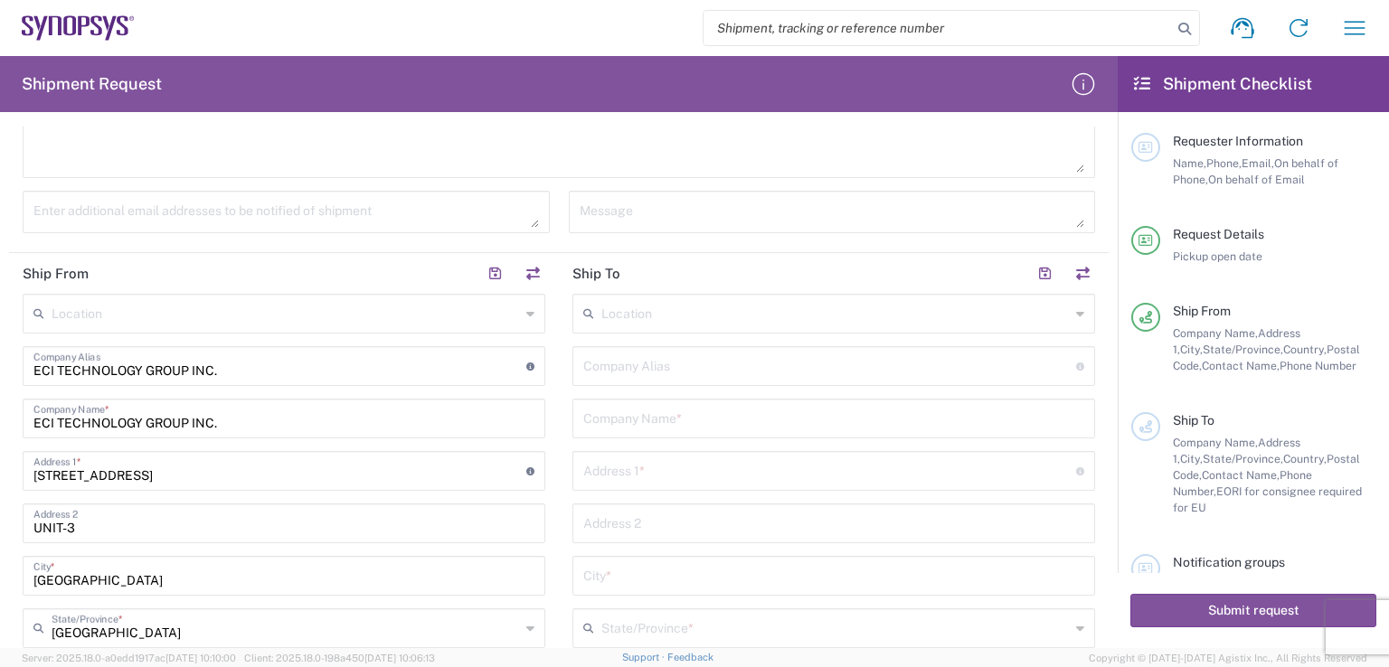
scroll to position [542, 0]
click at [629, 308] on input "text" at bounding box center [835, 311] width 468 height 32
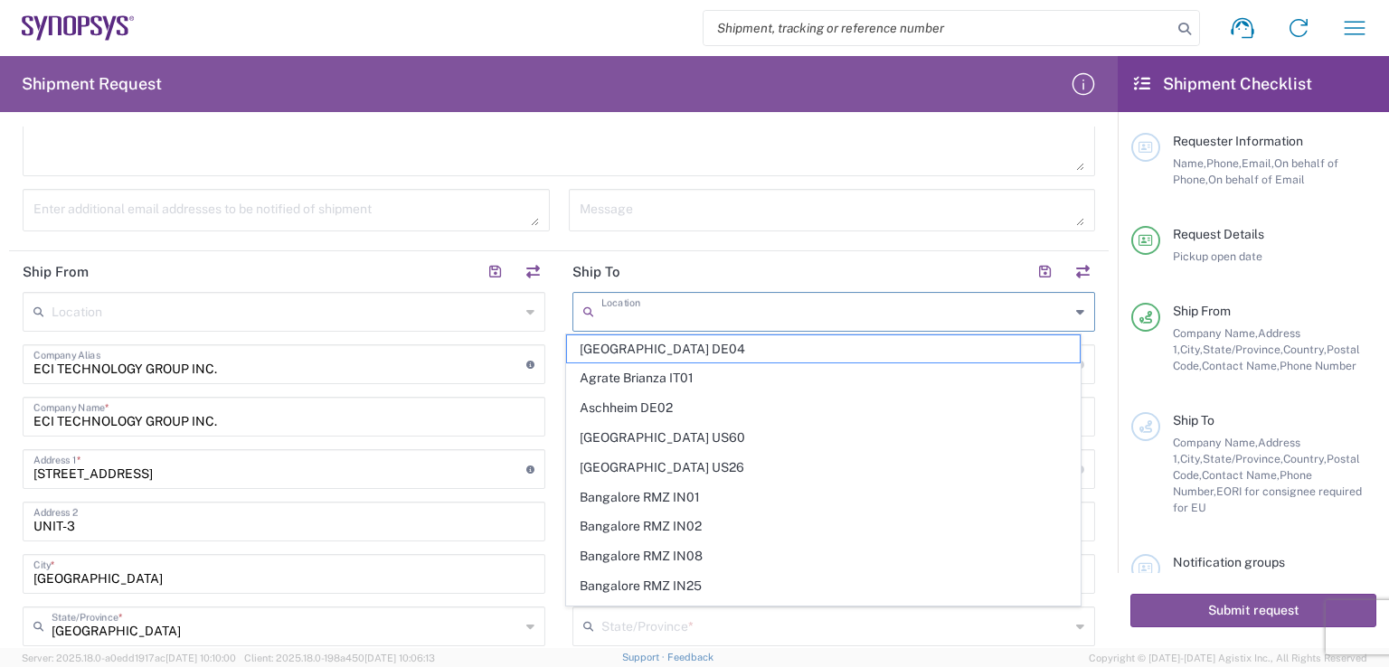
click at [705, 267] on header "Ship To" at bounding box center [834, 271] width 550 height 41
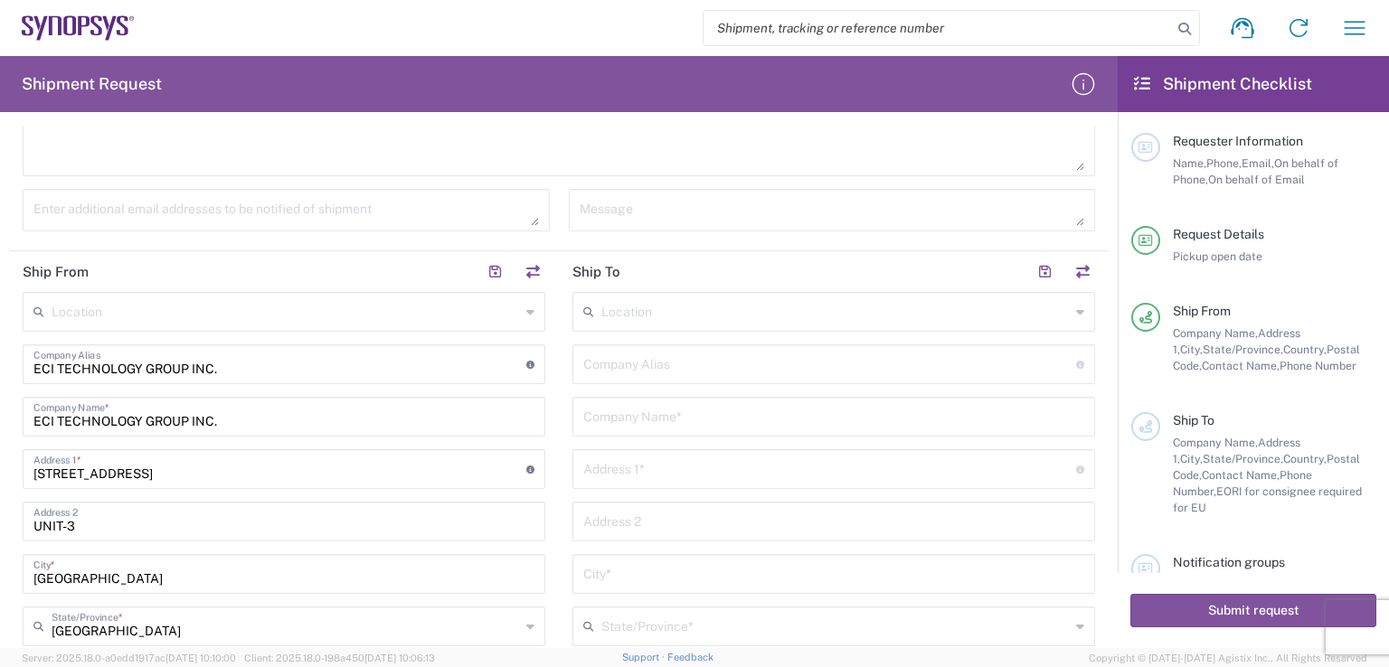
click at [692, 414] on input "text" at bounding box center [833, 416] width 501 height 32
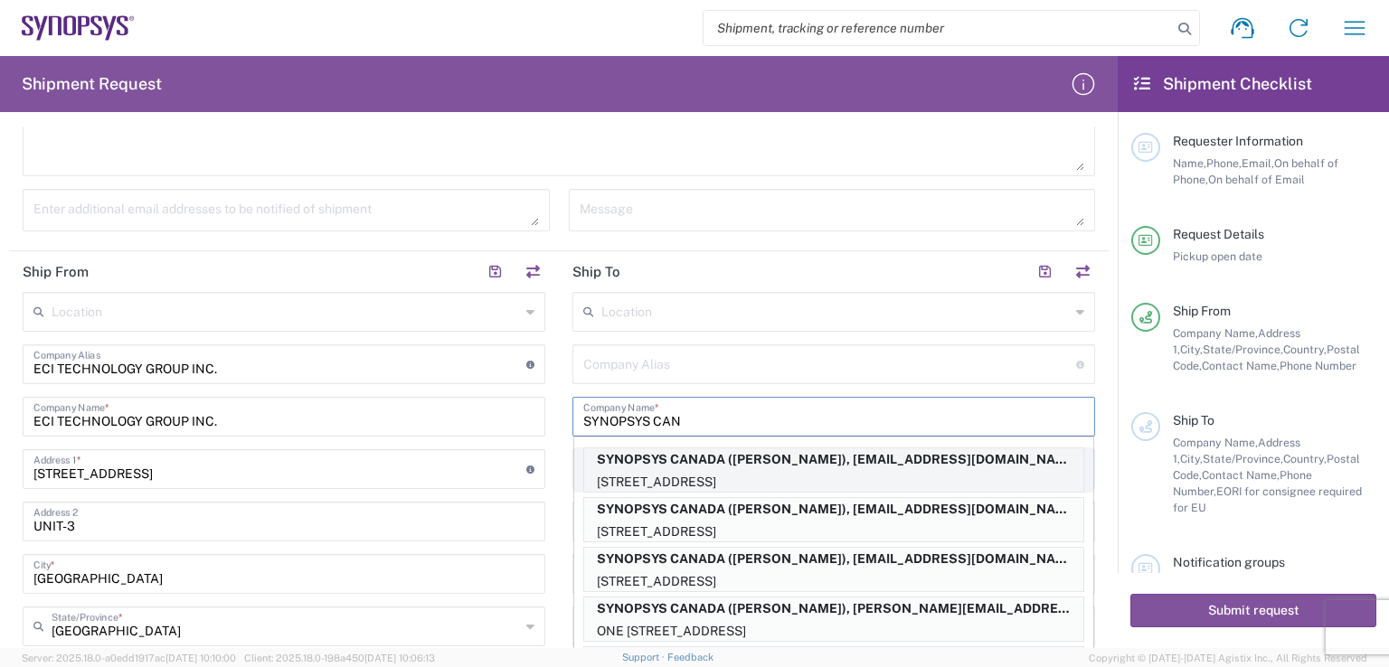
scroll to position [0, 0]
type input "SYNOPSYS CAN"
click at [662, 472] on p "[STREET_ADDRESS]" at bounding box center [833, 483] width 499 height 23
type input "SYNOPSYS CA"
type input "SYNOPSYS CANADA"
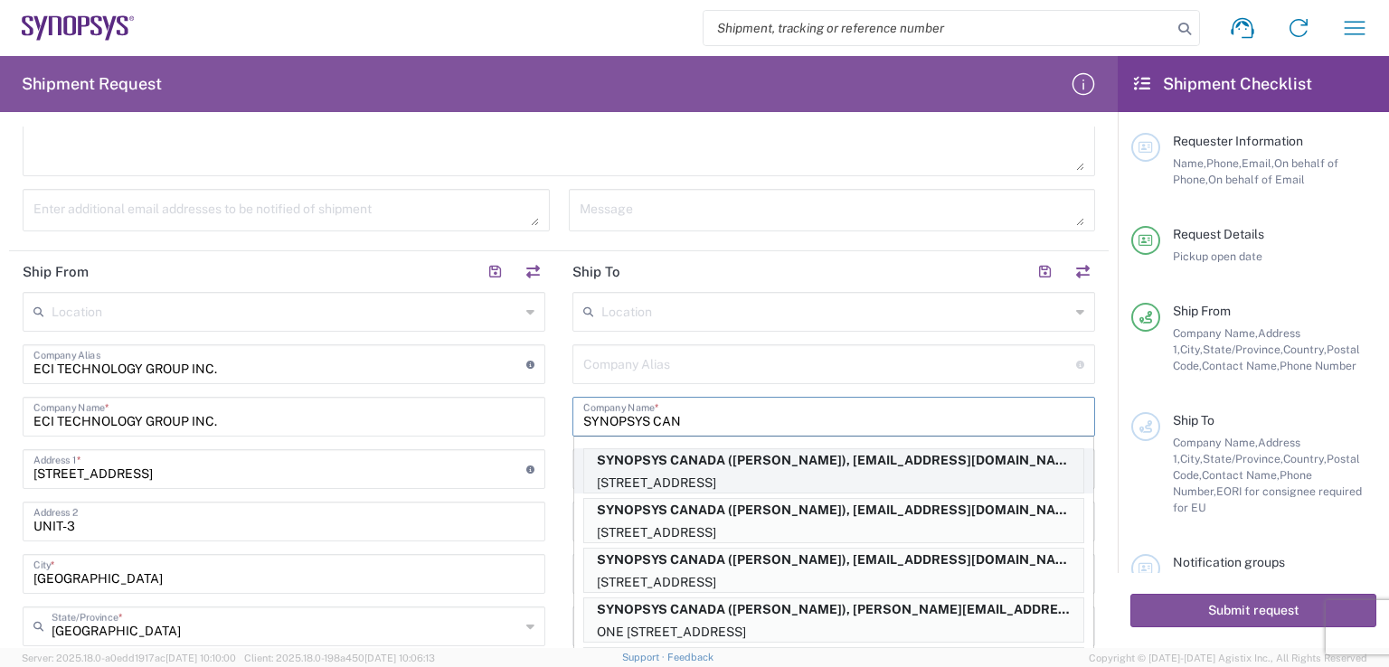
type input "[STREET_ADDRESS]"
type input "SUITE 900"
type input "[GEOGRAPHIC_DATA]"
type input "L5B1M2"
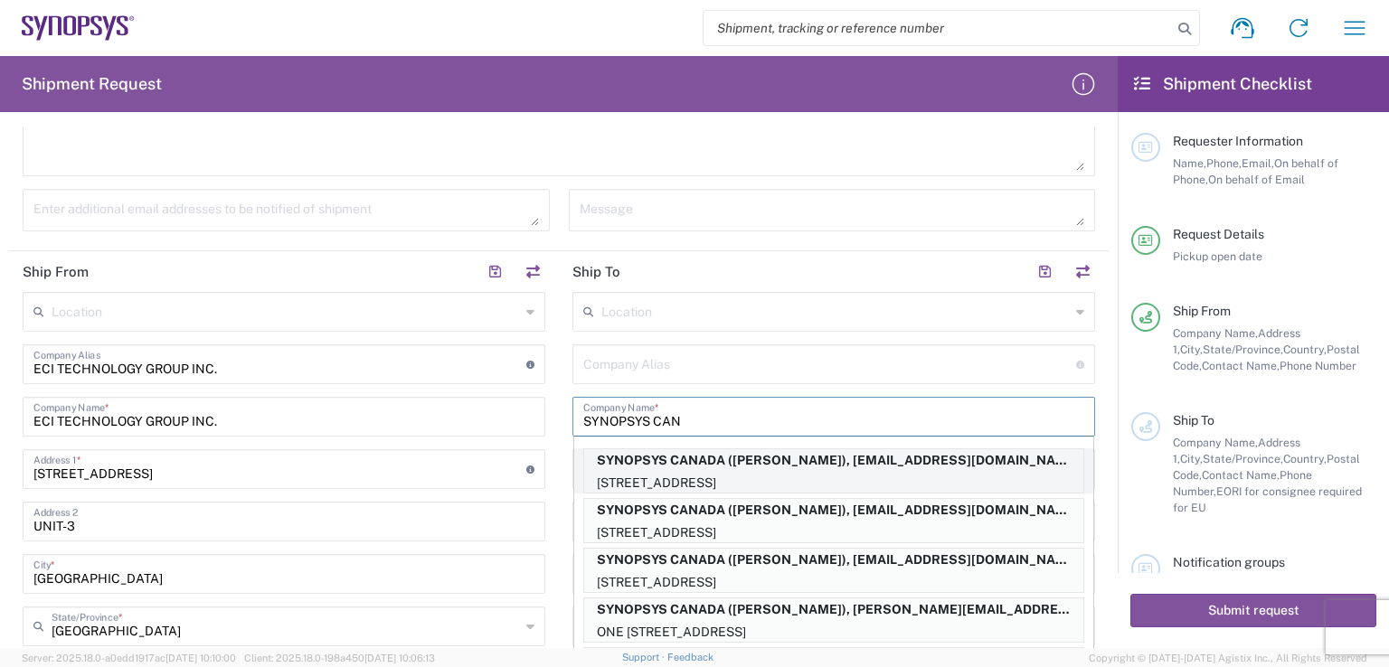
type input "[PERSON_NAME]"
type input "9052738498"
type input "[EMAIL_ADDRESS][DOMAIN_NAME]"
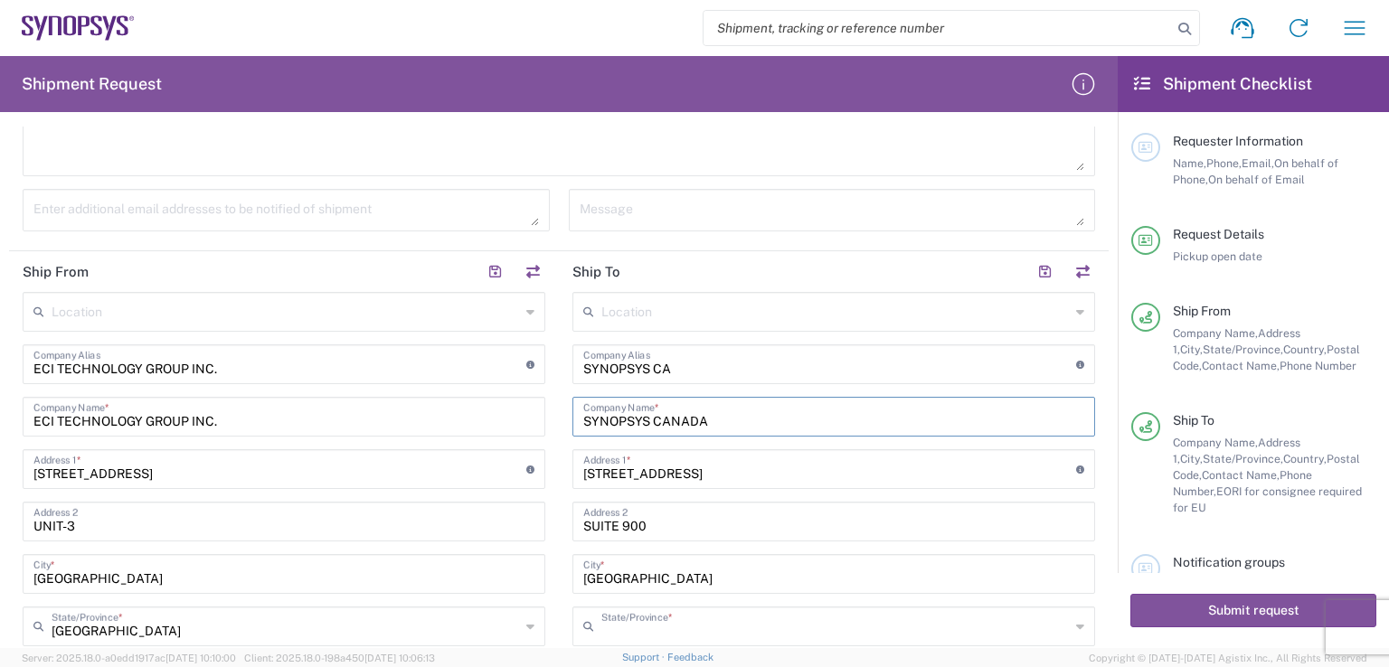
type input "[GEOGRAPHIC_DATA]"
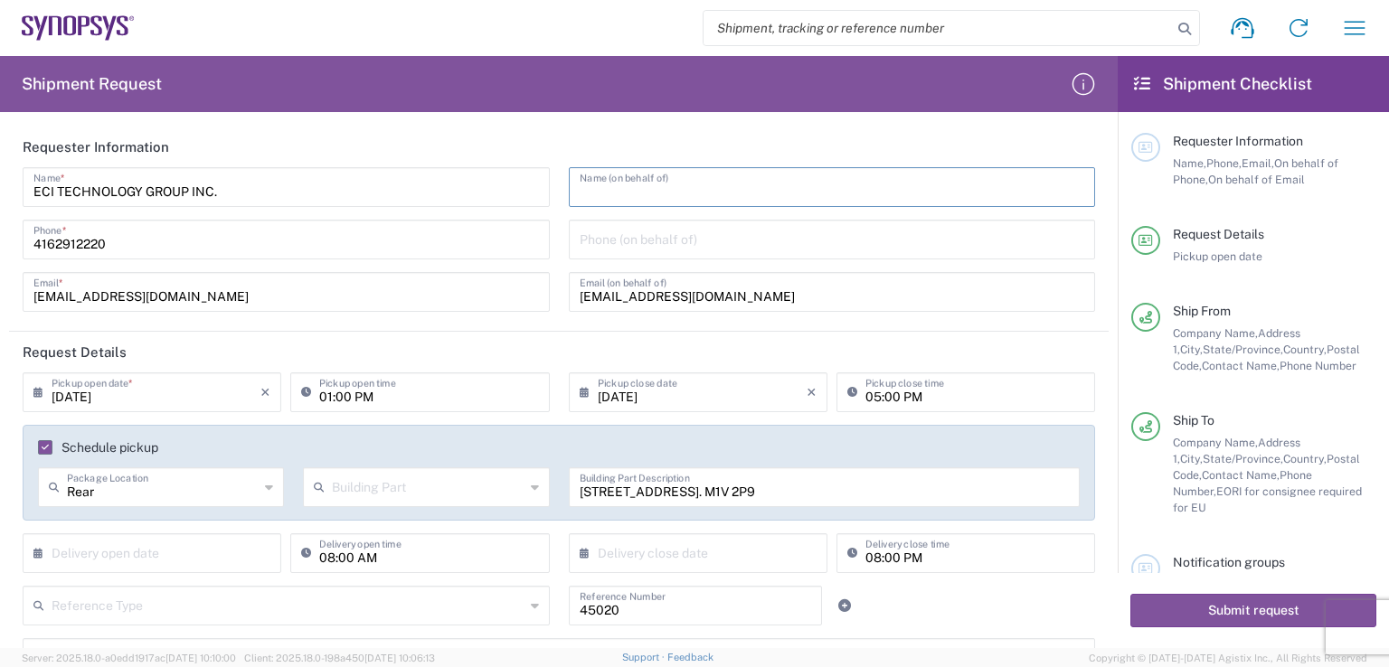
click at [615, 192] on input "text" at bounding box center [832, 186] width 505 height 32
click at [615, 241] on input "tel" at bounding box center [832, 238] width 505 height 32
click at [759, 176] on input "text" at bounding box center [832, 186] width 505 height 32
click at [624, 233] on input "tel" at bounding box center [832, 238] width 505 height 32
type input "4162912220"
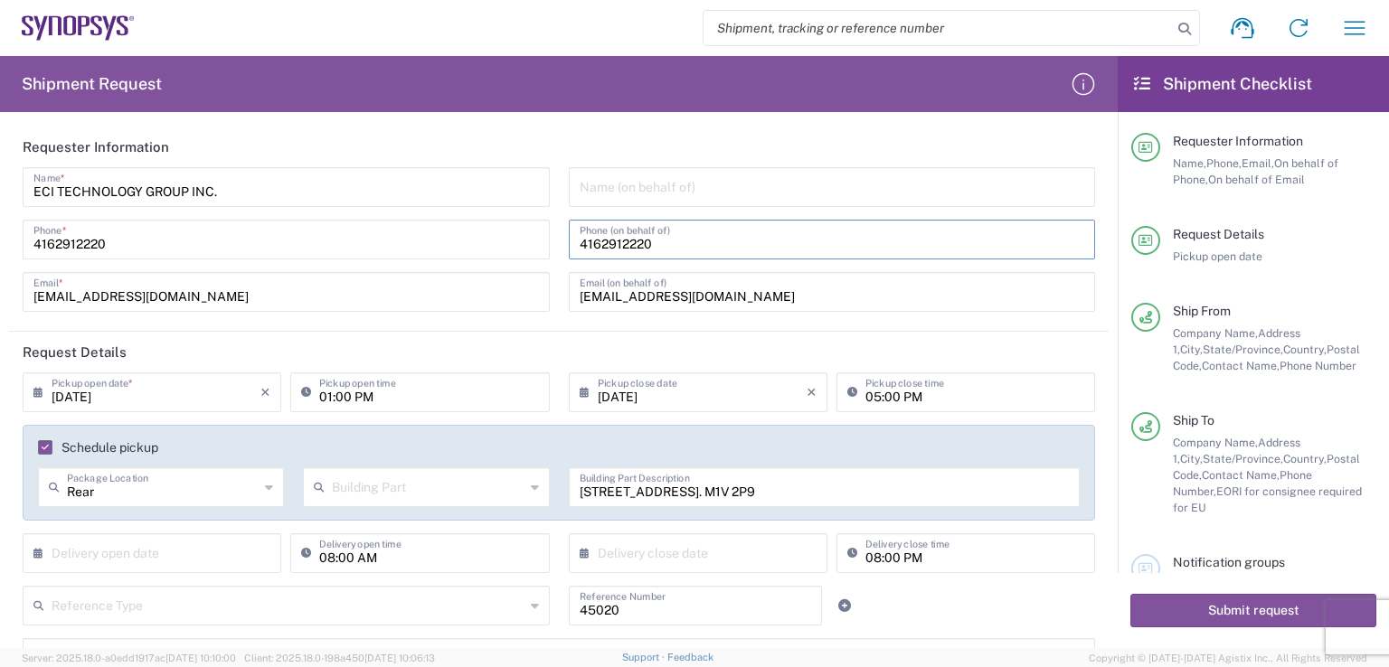
click at [811, 198] on input "text" at bounding box center [832, 186] width 505 height 32
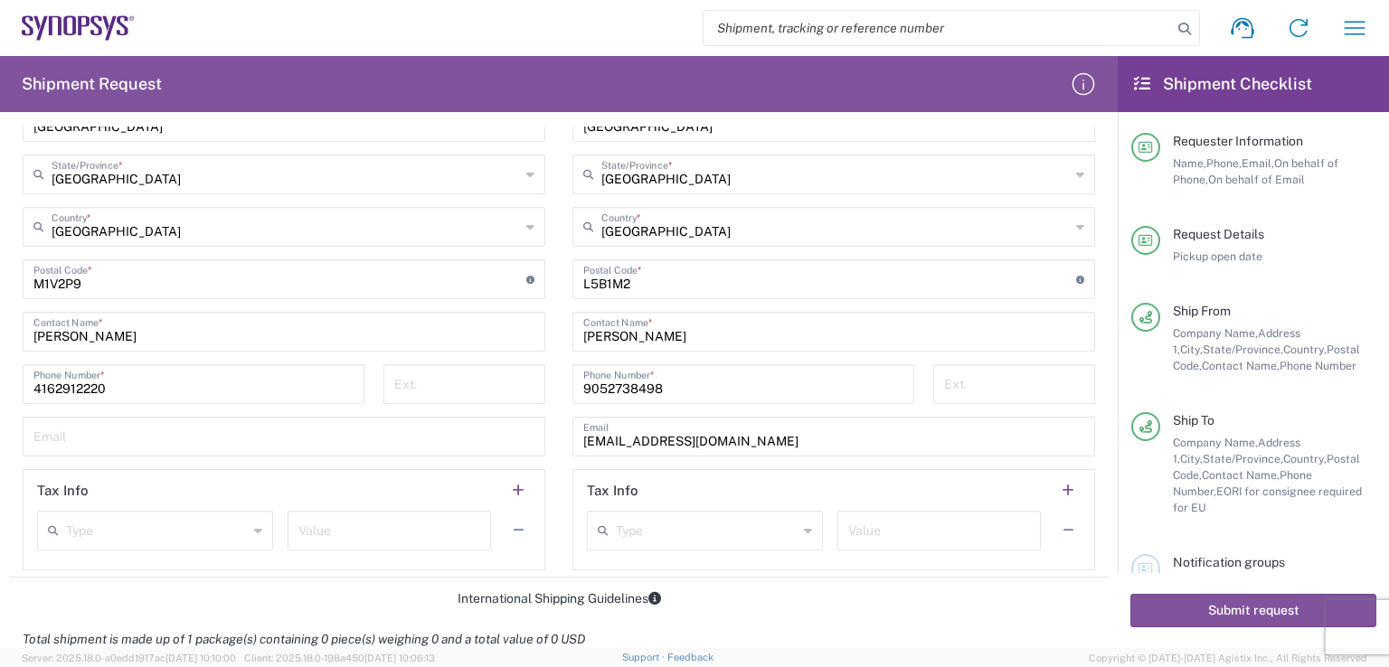
scroll to position [1085, 0]
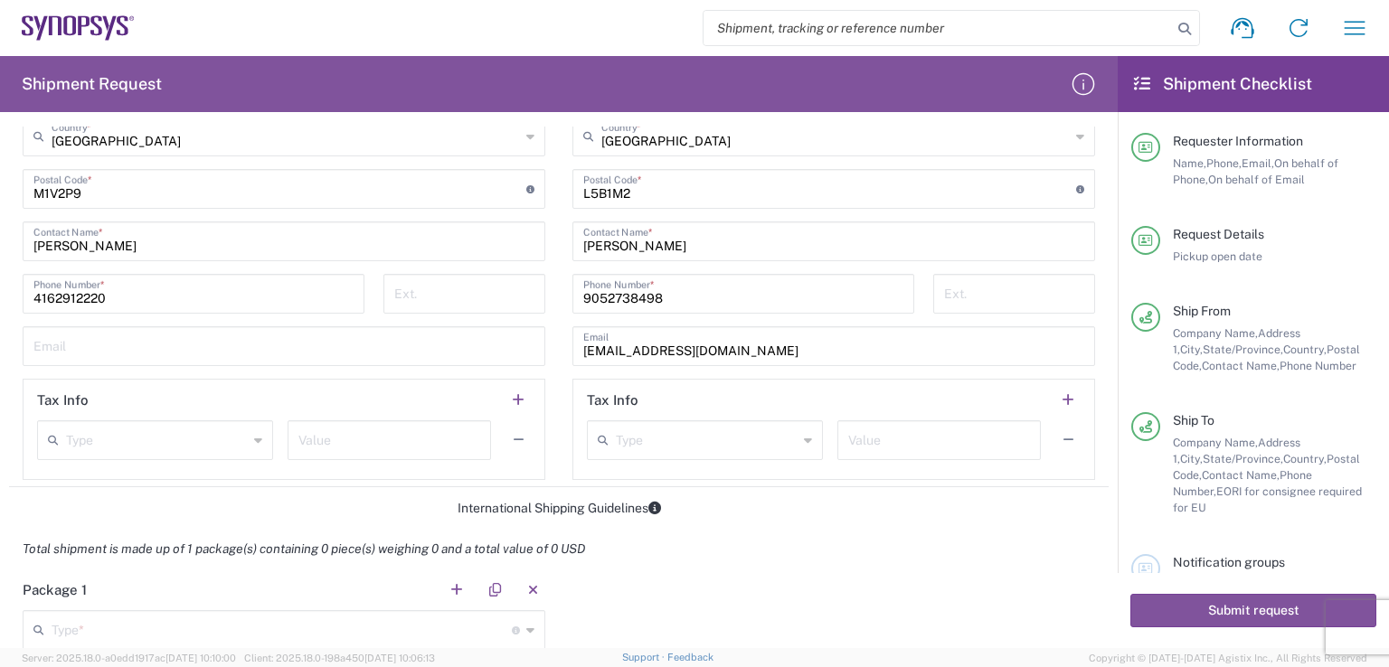
click at [804, 438] on icon at bounding box center [808, 440] width 8 height 29
click at [882, 504] on div "International Shipping Guidelines" at bounding box center [558, 508] width 1099 height 16
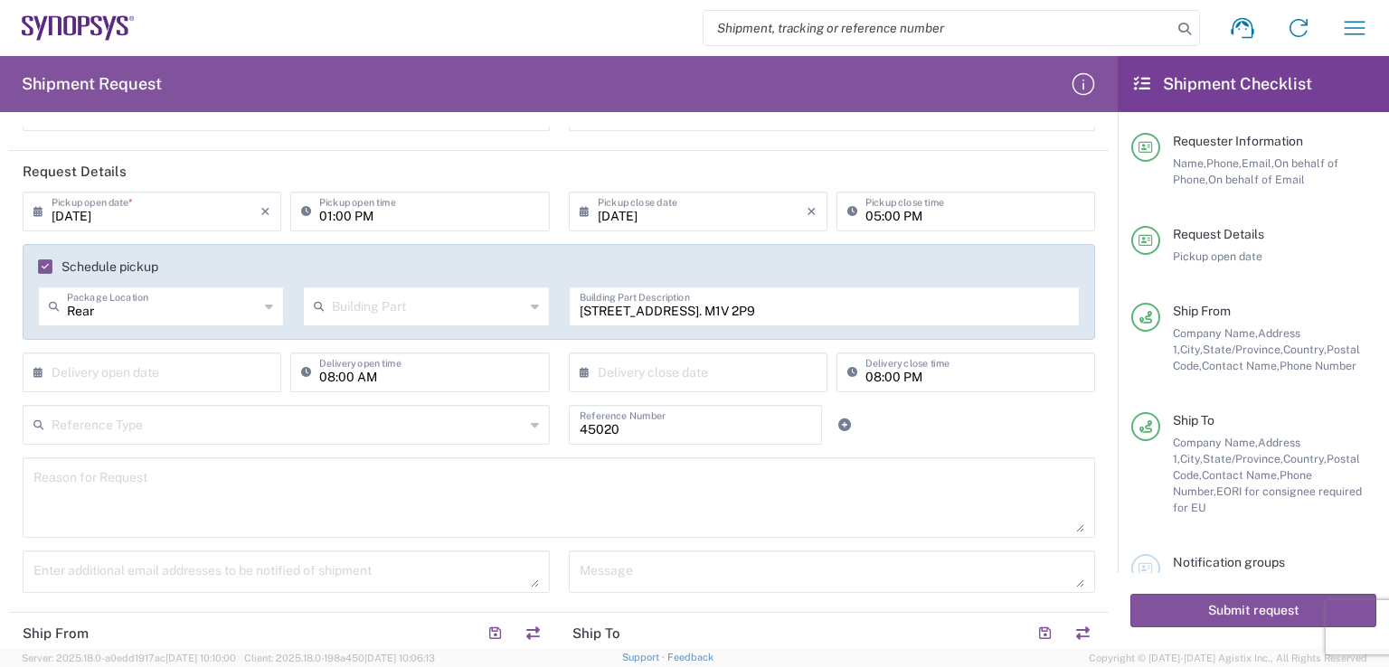
scroll to position [271, 0]
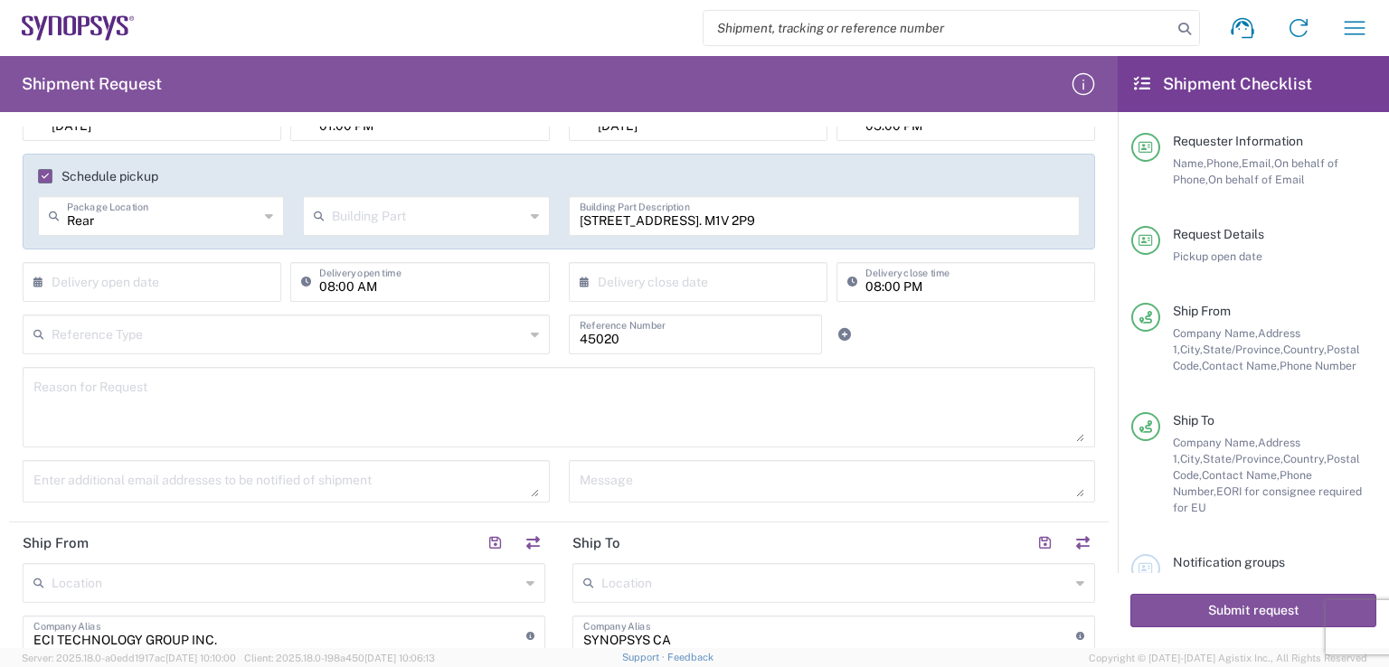
click at [262, 395] on textarea at bounding box center [558, 408] width 1051 height 70
click at [616, 487] on textarea at bounding box center [832, 482] width 505 height 32
type textarea "SHIP TO CODE: CA06"
click at [536, 507] on div "Enter additional email addresses to be notified of shipment" at bounding box center [287, 487] width 546 height 55
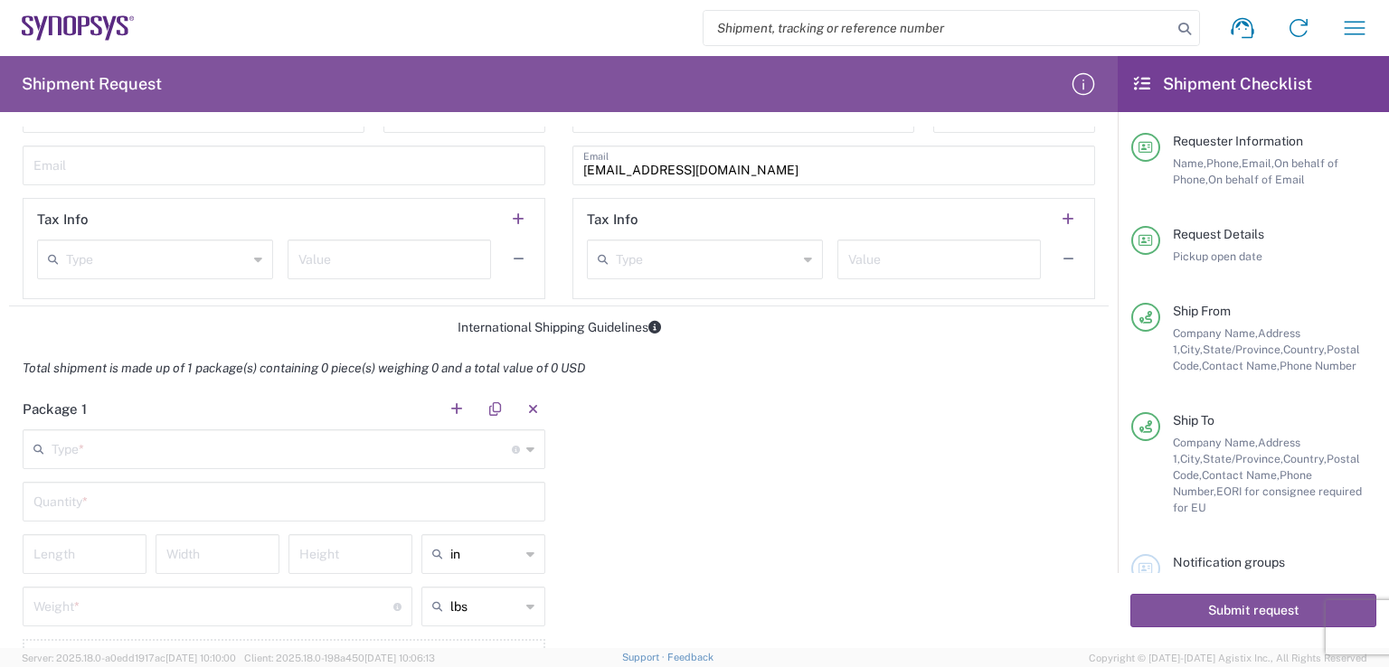
scroll to position [1447, 0]
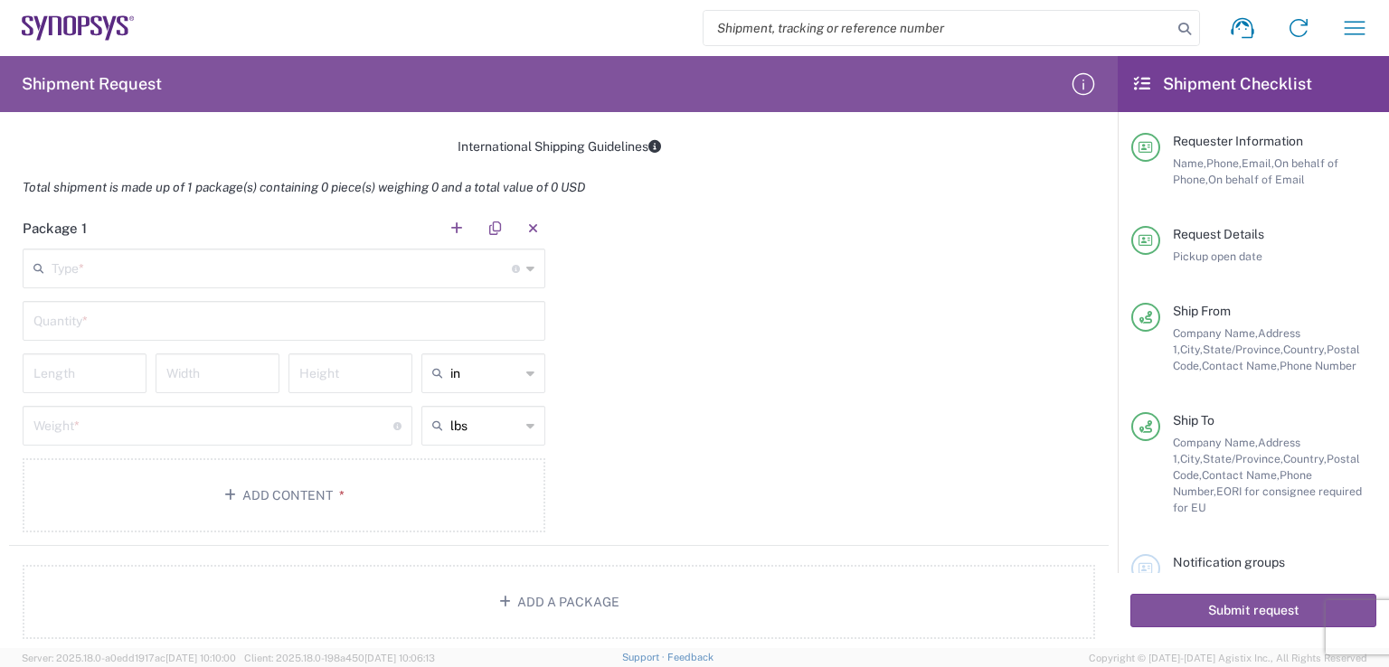
click at [495, 269] on input "text" at bounding box center [282, 267] width 460 height 32
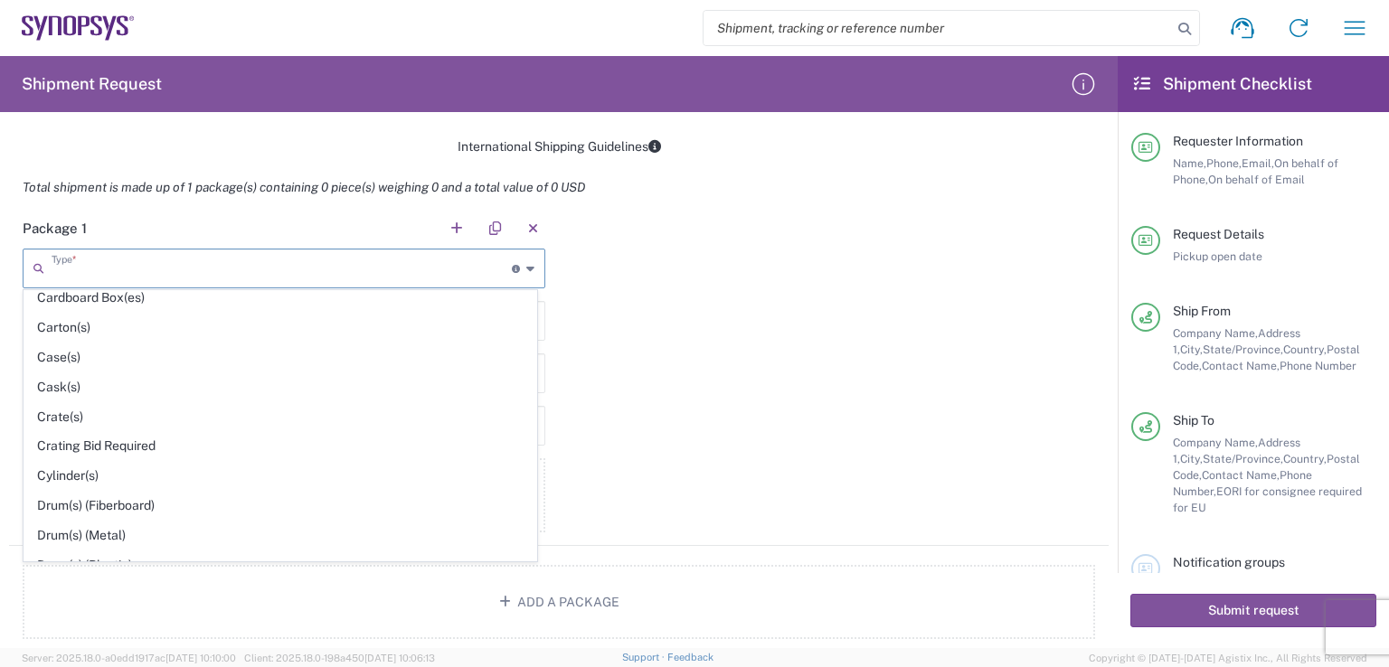
scroll to position [271, 0]
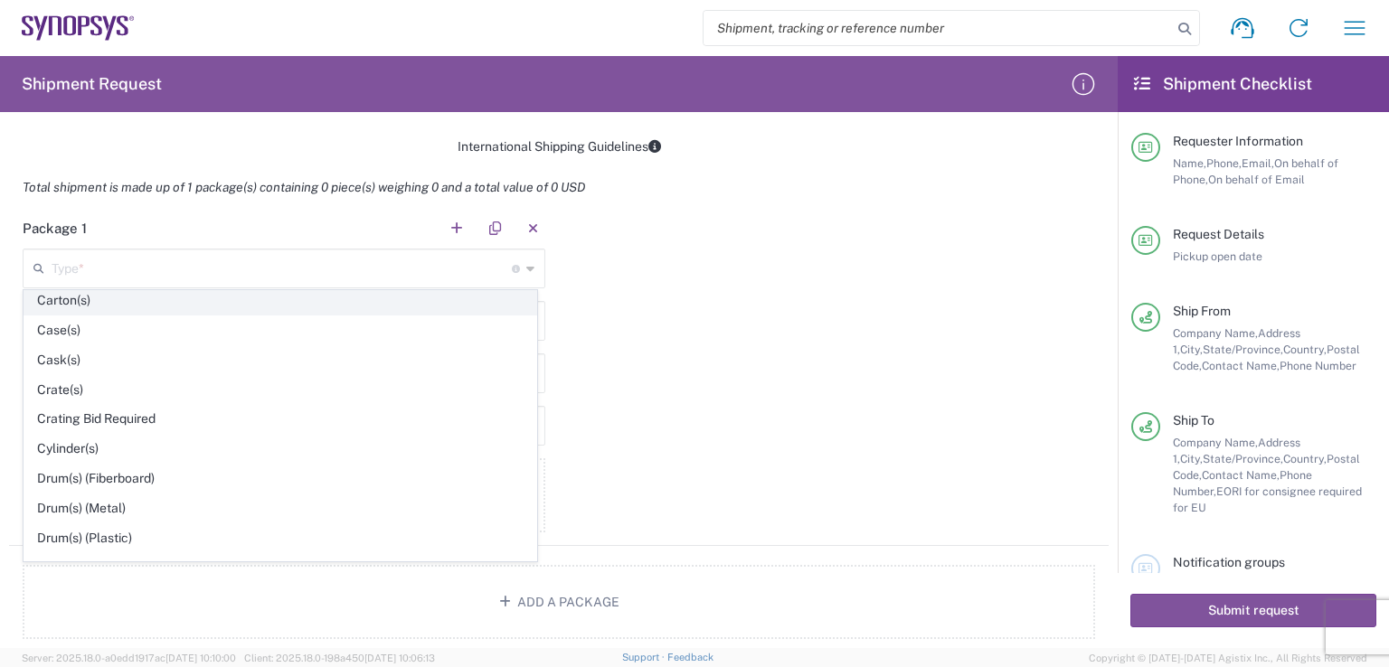
click at [88, 297] on span "Carton(s)" at bounding box center [280, 301] width 512 height 28
type input "Carton(s)"
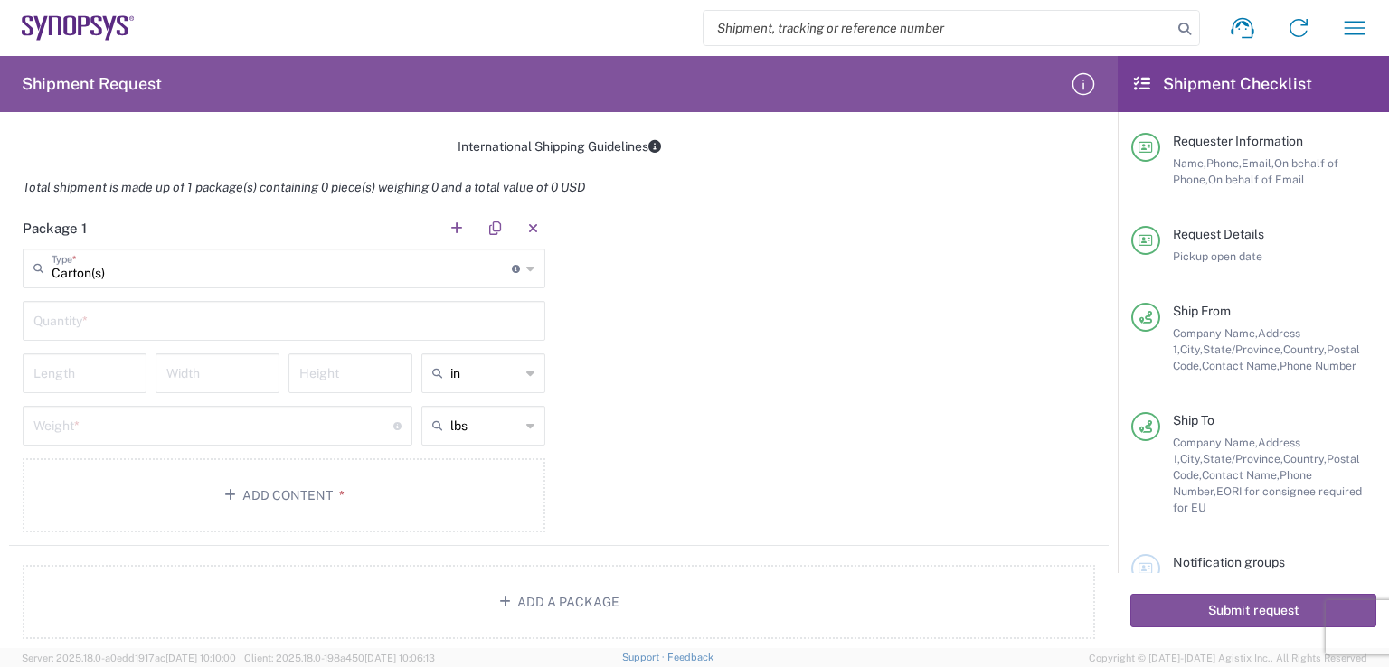
click at [192, 319] on input "text" at bounding box center [283, 320] width 501 height 32
type input "1"
click at [105, 380] on input "number" at bounding box center [84, 372] width 102 height 32
type input "18"
type input "12"
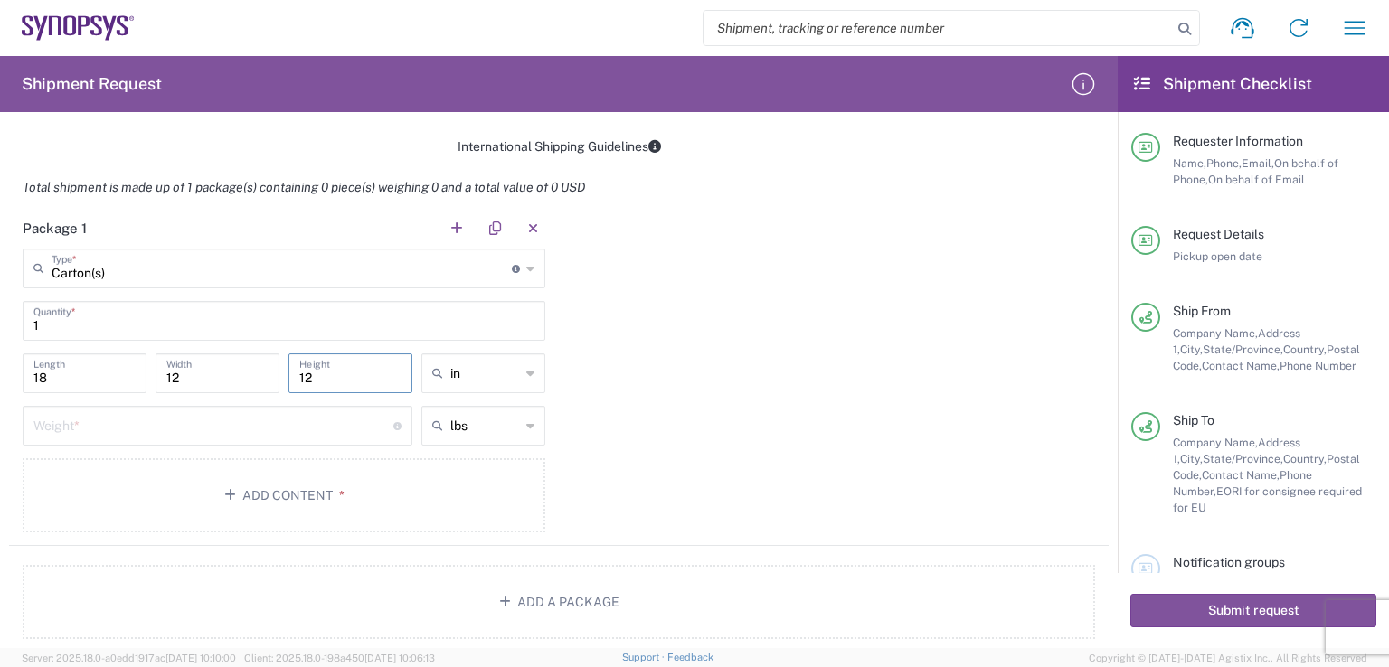
type input "12"
click at [486, 402] on span "in" at bounding box center [477, 410] width 118 height 28
click at [518, 365] on div at bounding box center [483, 374] width 124 height 40
click at [448, 467] on span "in" at bounding box center [477, 470] width 118 height 28
type input "in"
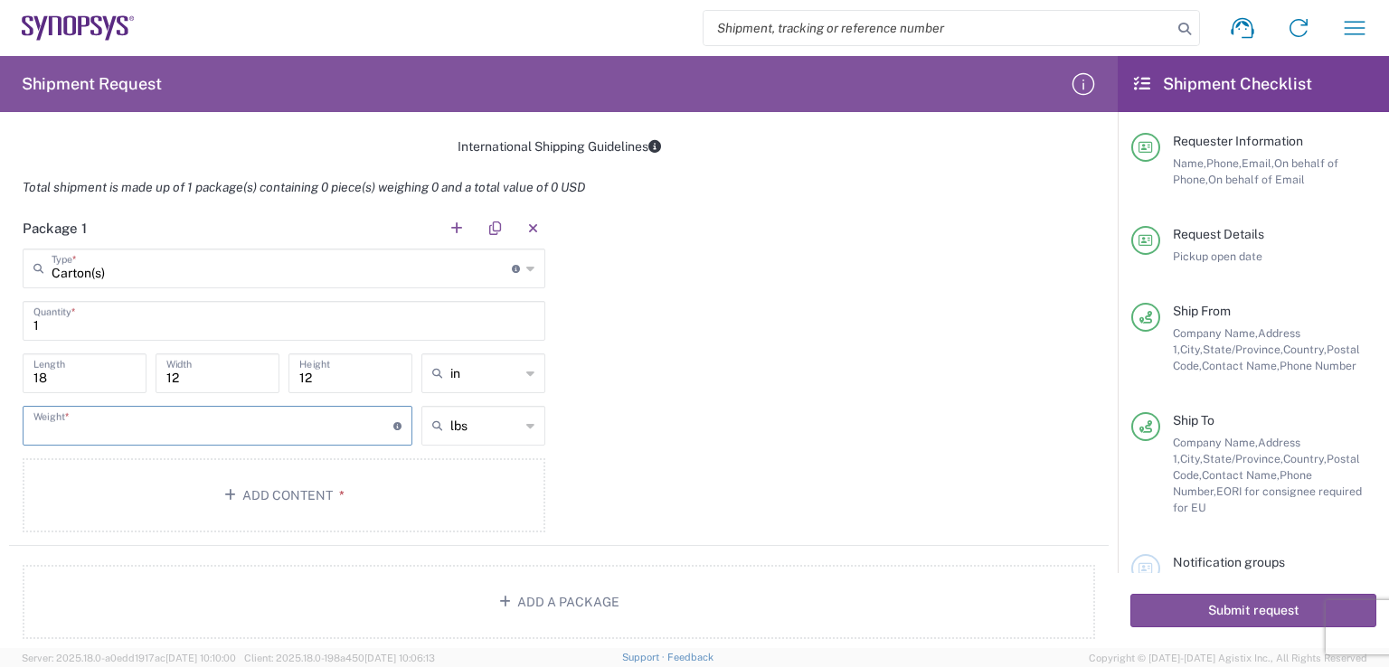
click at [140, 416] on input "number" at bounding box center [213, 425] width 360 height 32
type input "10"
click at [691, 454] on div "Package 1 Carton(s) Type * Material used to package goods Bale(s) Basket(s) Bol…" at bounding box center [558, 377] width 1099 height 338
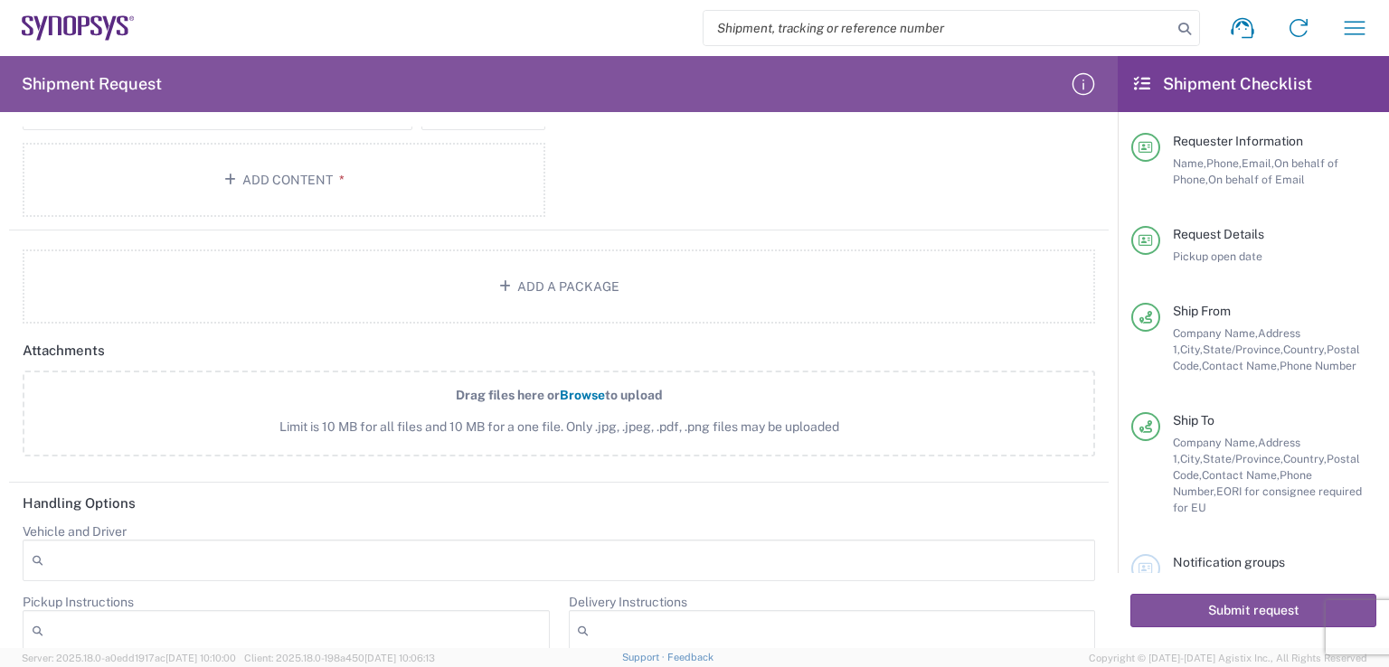
scroll to position [1853, 0]
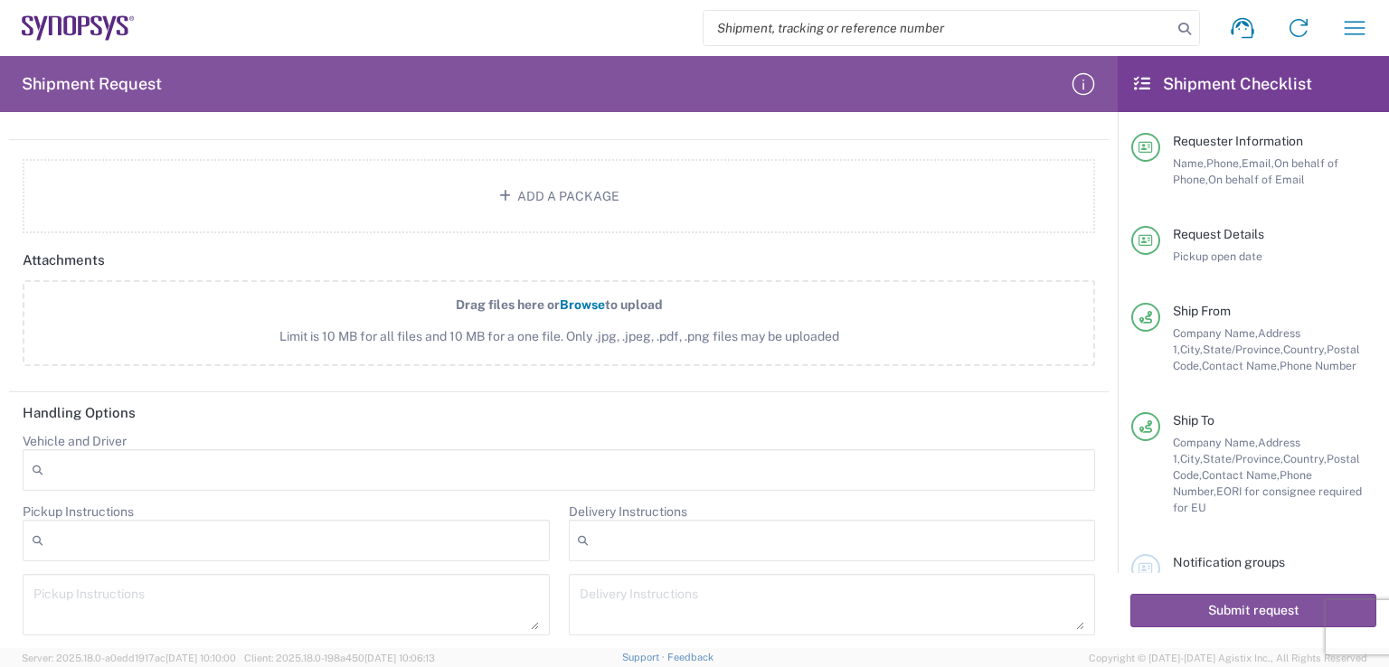
click at [164, 467] on div at bounding box center [559, 470] width 1072 height 42
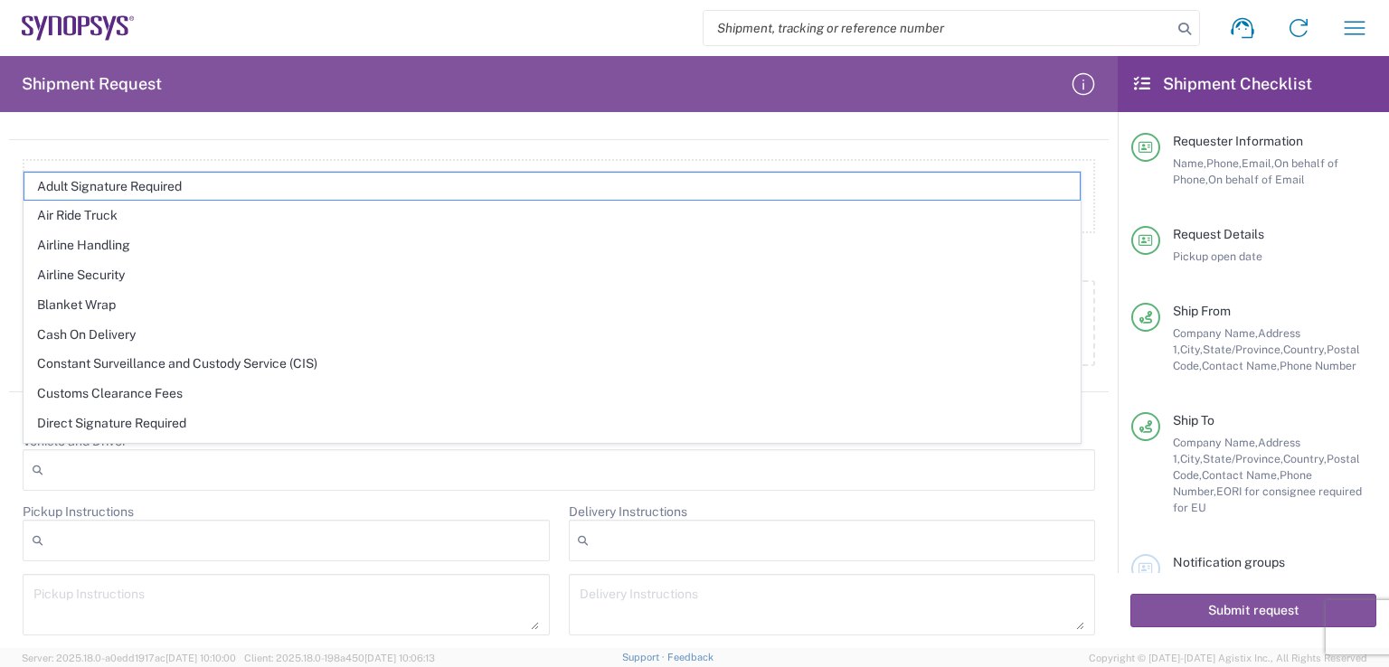
click at [344, 539] on div at bounding box center [286, 541] width 527 height 42
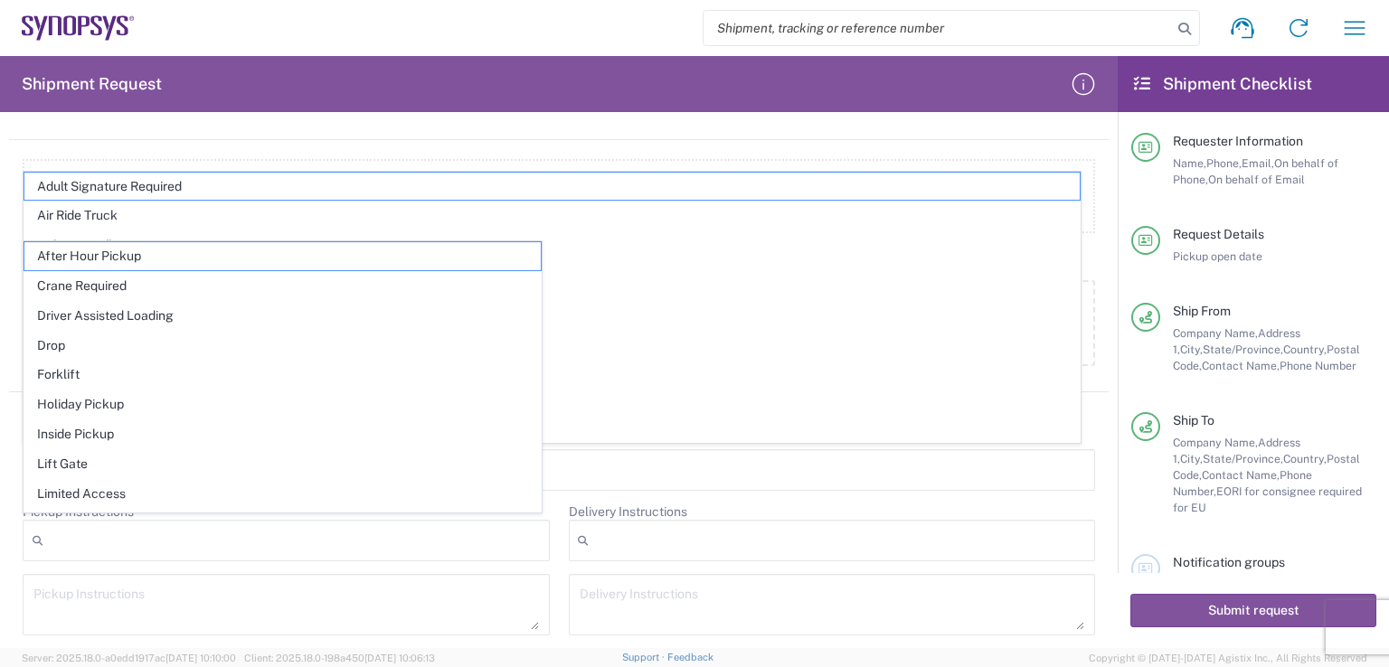
click at [1093, 490] on main "Vehicle and Driver Adult Signature Required Air Ride Truck Airline Handling Air…" at bounding box center [558, 540] width 1099 height 215
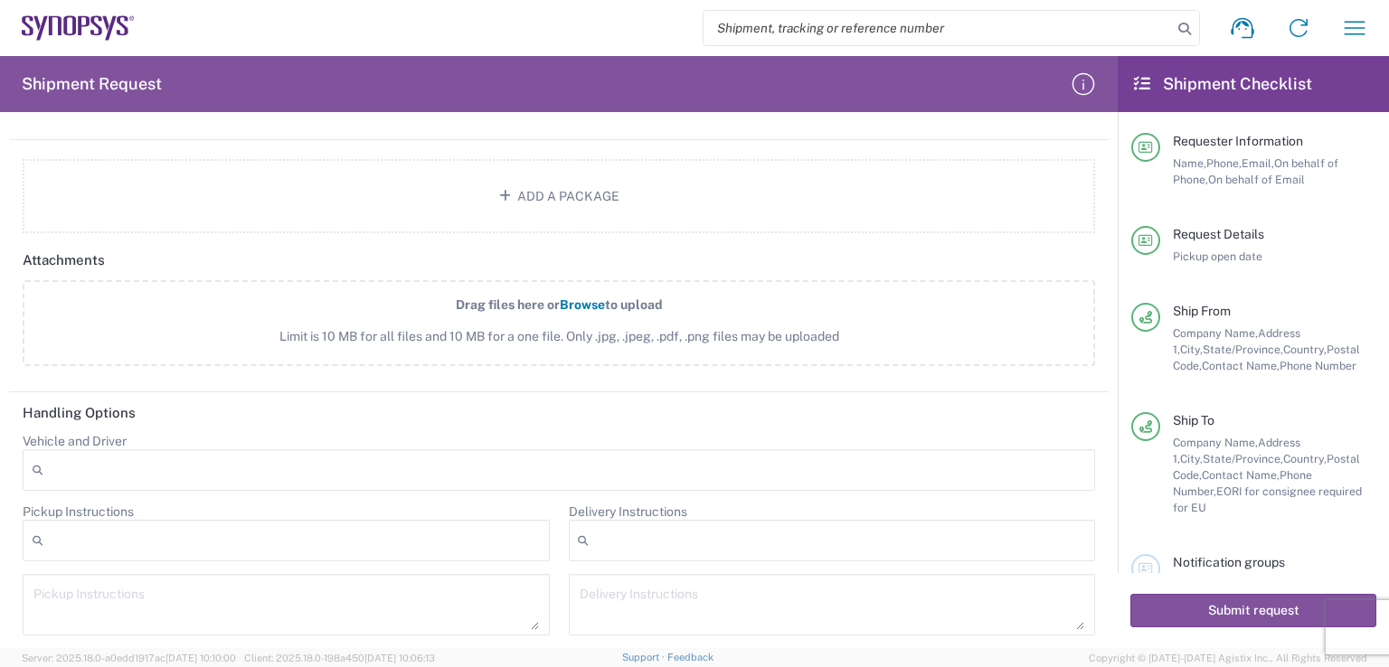
click at [79, 532] on div at bounding box center [286, 541] width 527 height 42
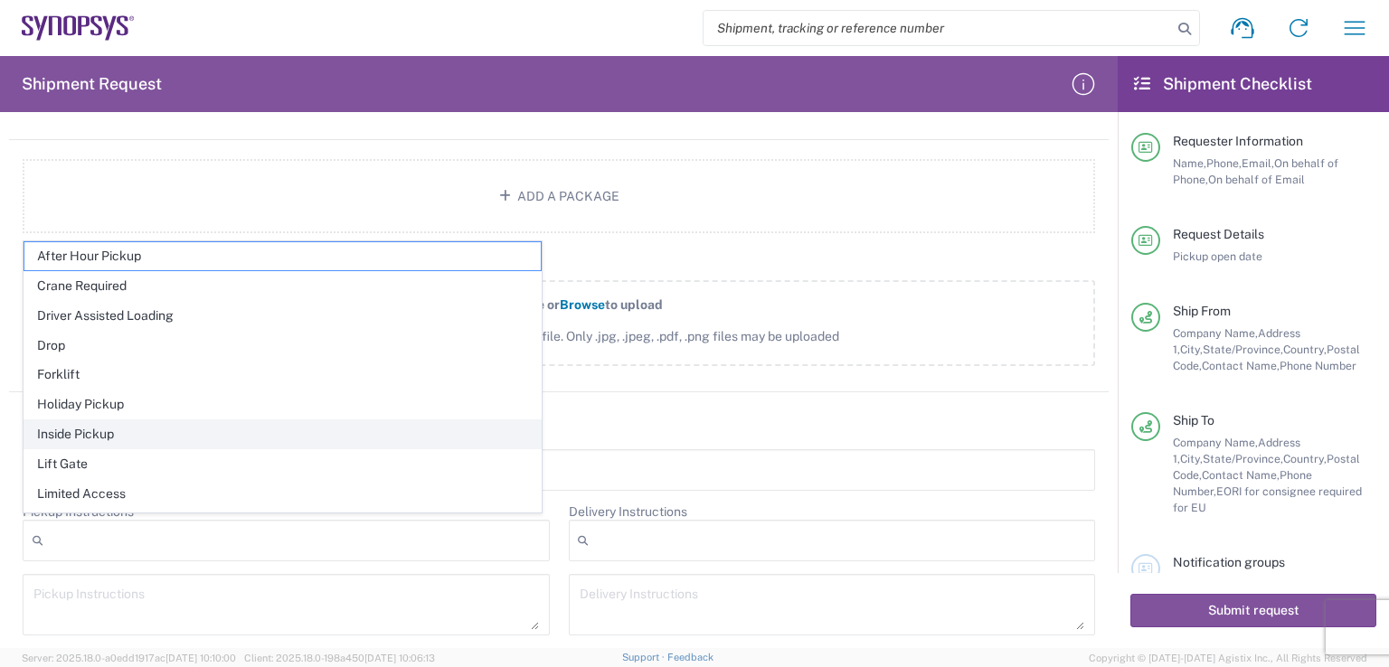
click at [95, 432] on span "Inside Pickup" at bounding box center [282, 434] width 516 height 28
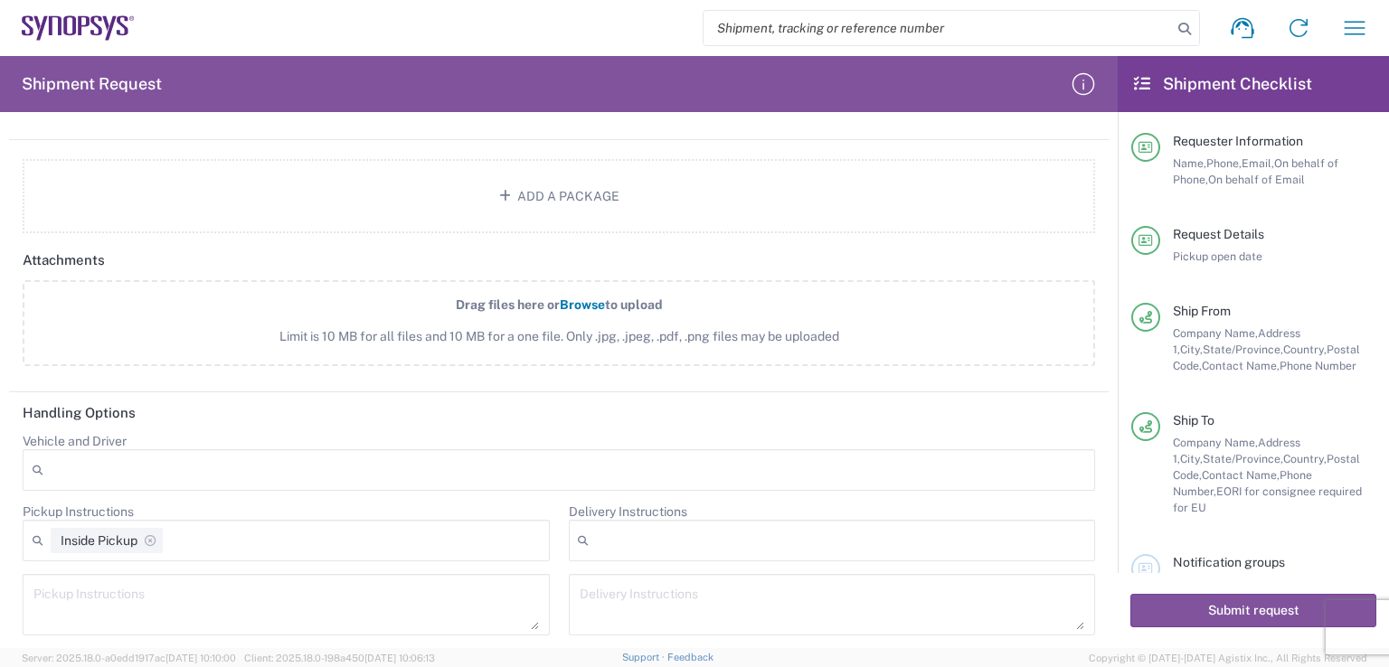
click at [652, 532] on div at bounding box center [832, 541] width 527 height 42
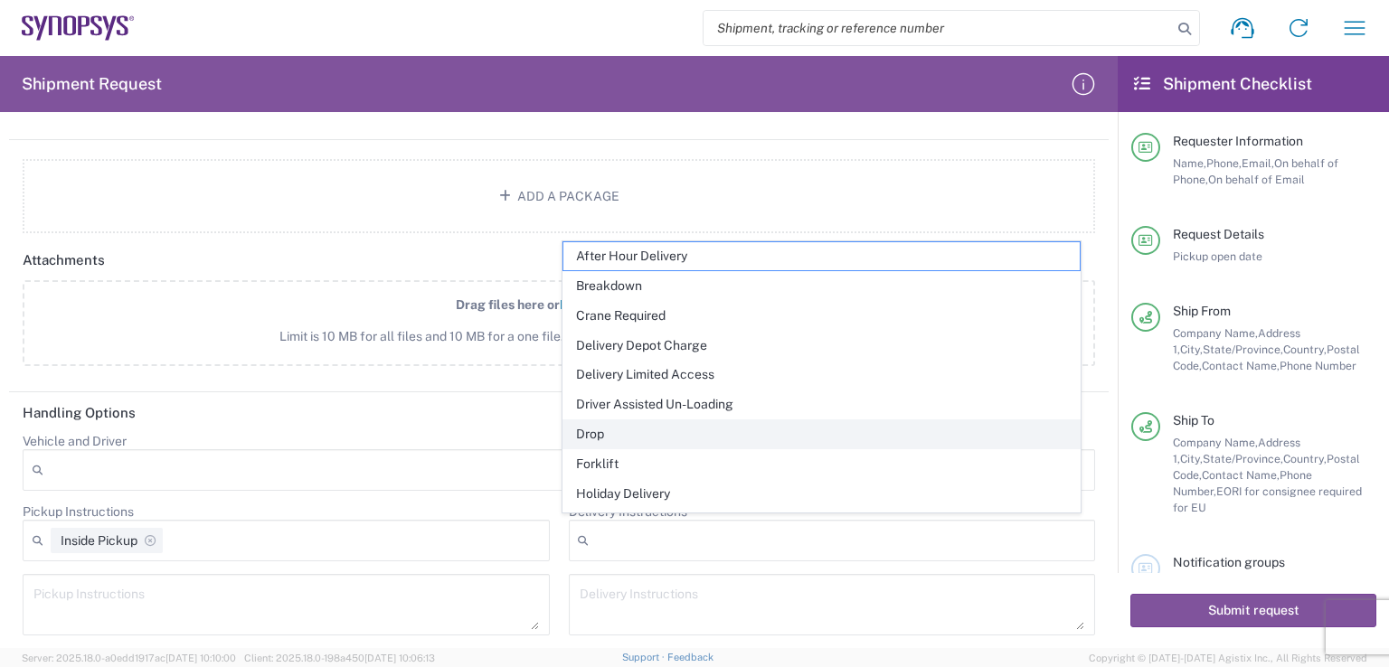
click at [611, 435] on span "Drop" at bounding box center [821, 434] width 516 height 28
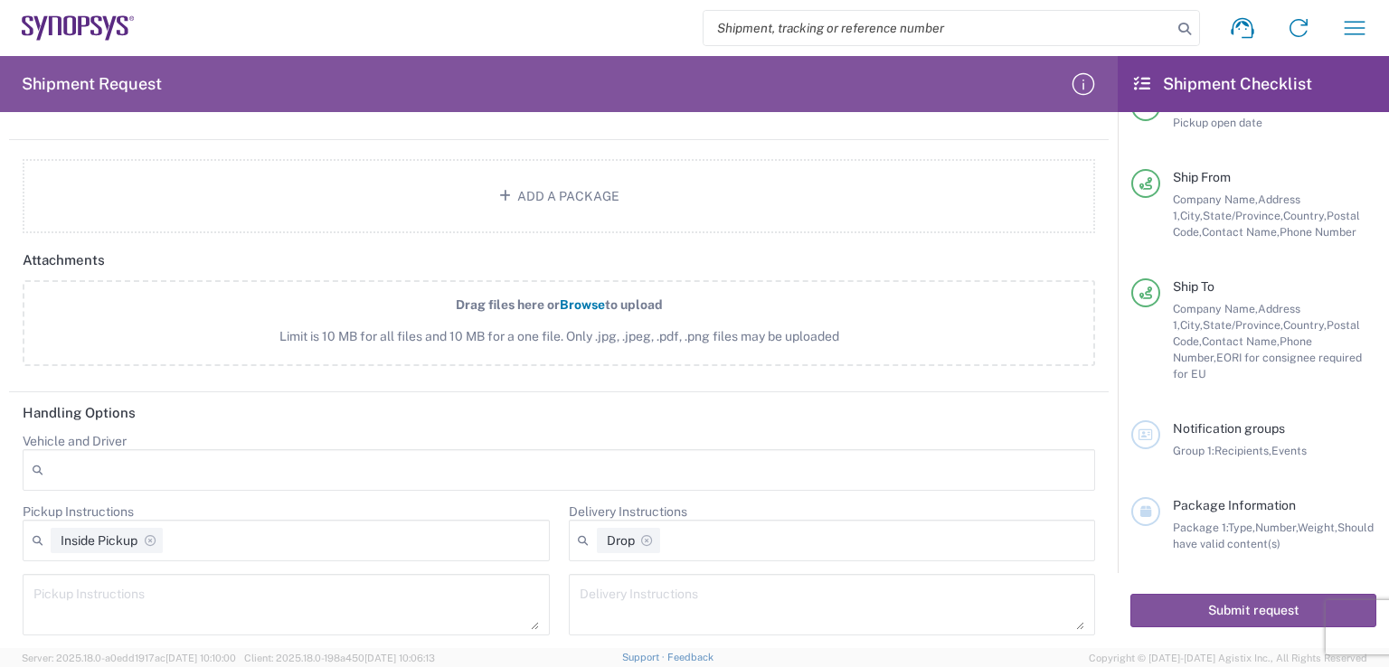
click at [180, 466] on div at bounding box center [559, 470] width 1072 height 42
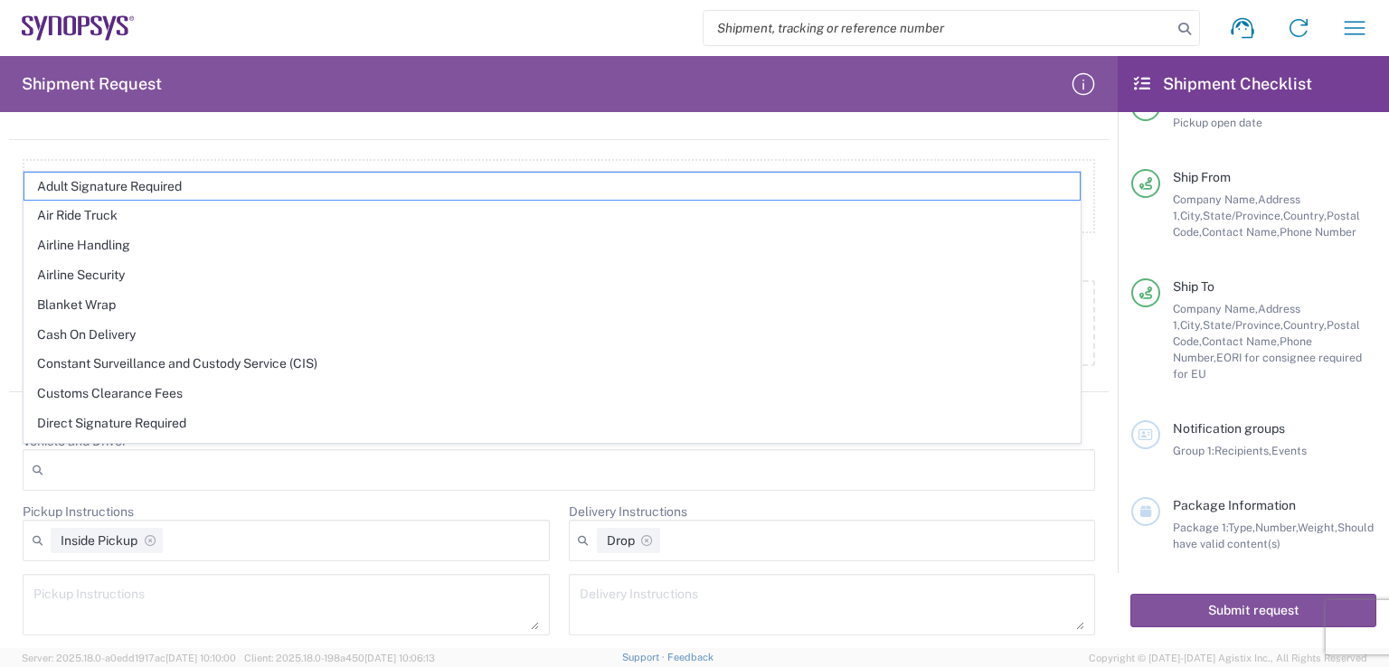
click at [1093, 483] on main "Vehicle and Driver Adult Signature Required Air Ride Truck Airline Handling Air…" at bounding box center [558, 540] width 1099 height 215
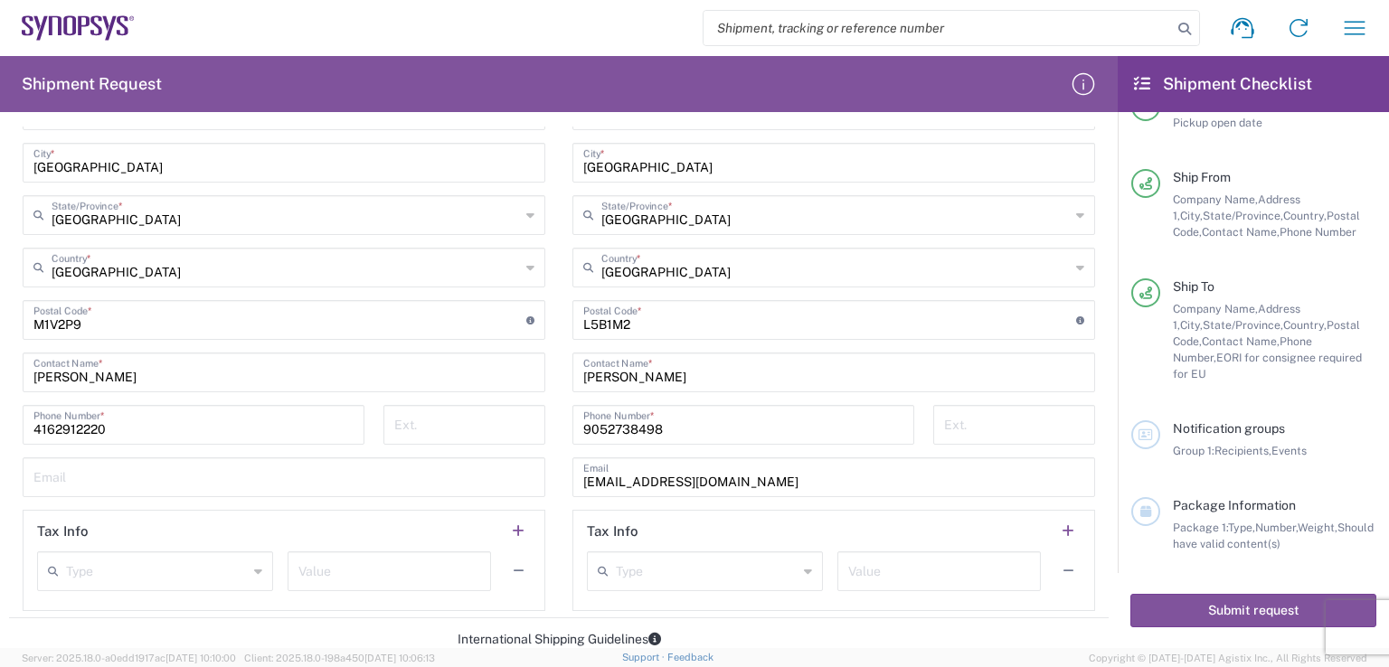
scroll to position [948, 0]
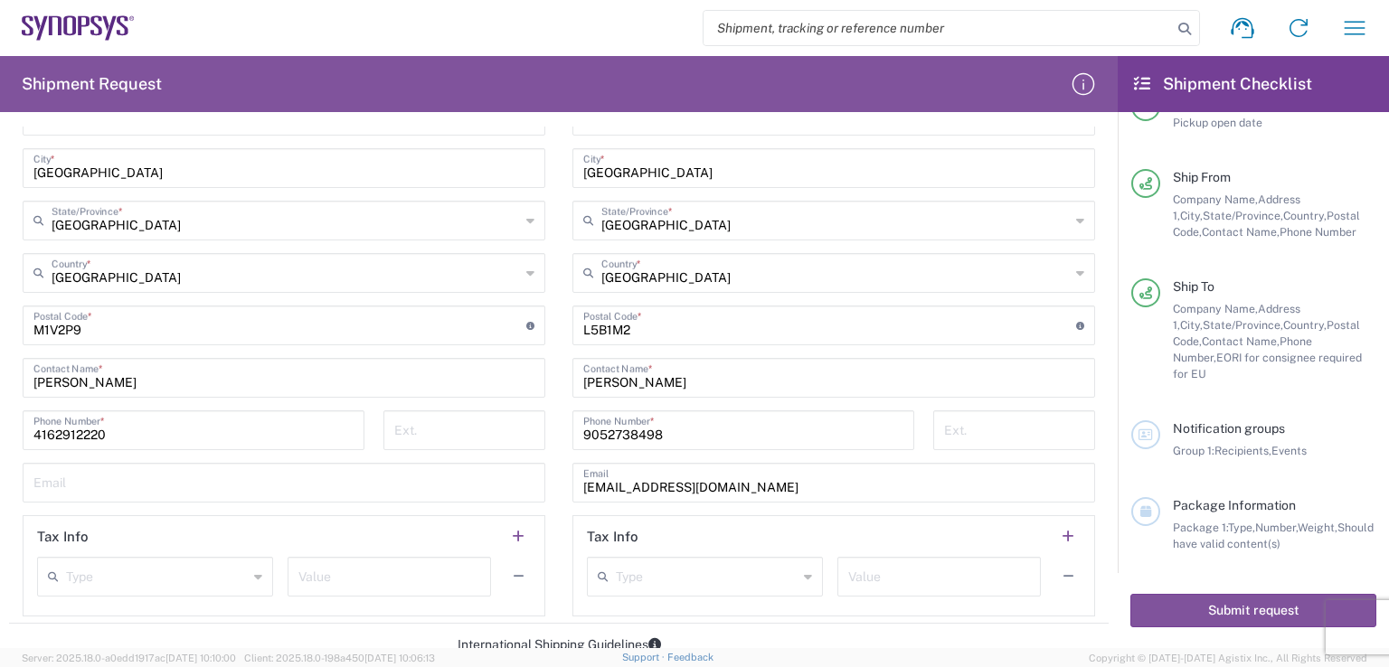
click at [1148, 429] on icon at bounding box center [1145, 435] width 14 height 13
click at [1165, 420] on div "Notification groups Group 1: Recipients, Events" at bounding box center [1268, 439] width 216 height 39
click at [1229, 420] on div "Notification groups" at bounding box center [1274, 428] width 203 height 16
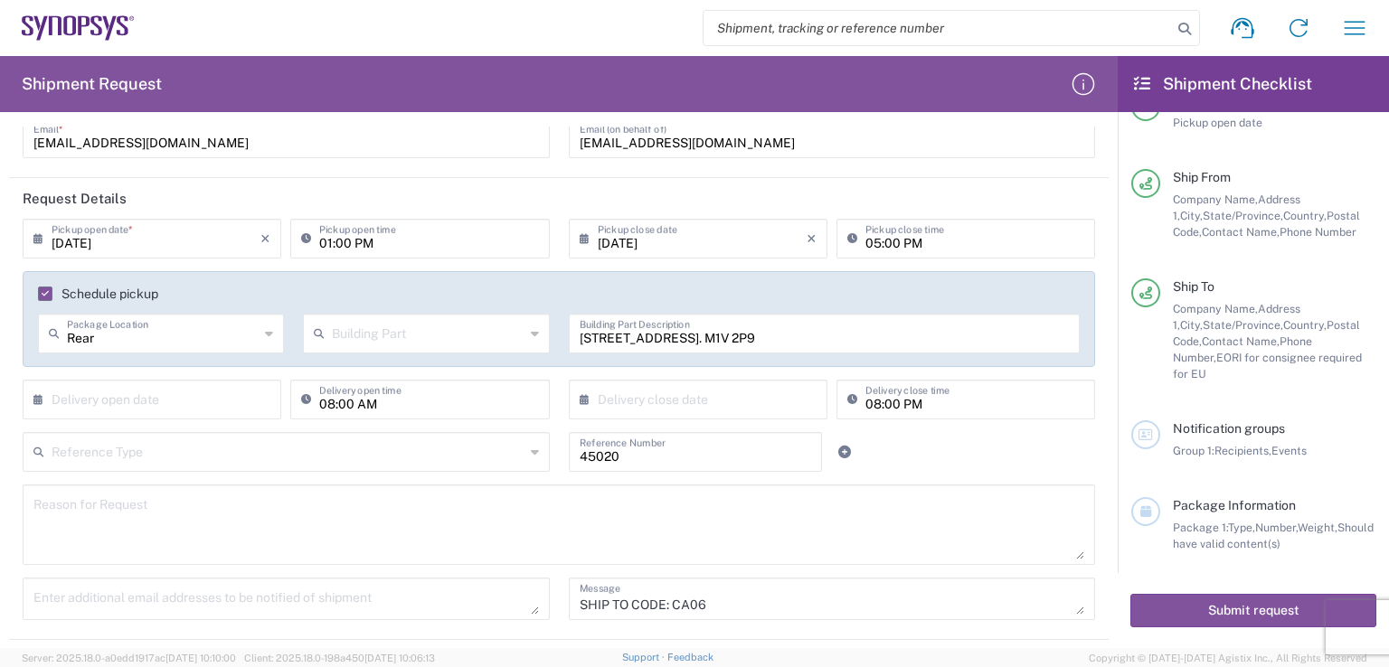
scroll to position [135, 0]
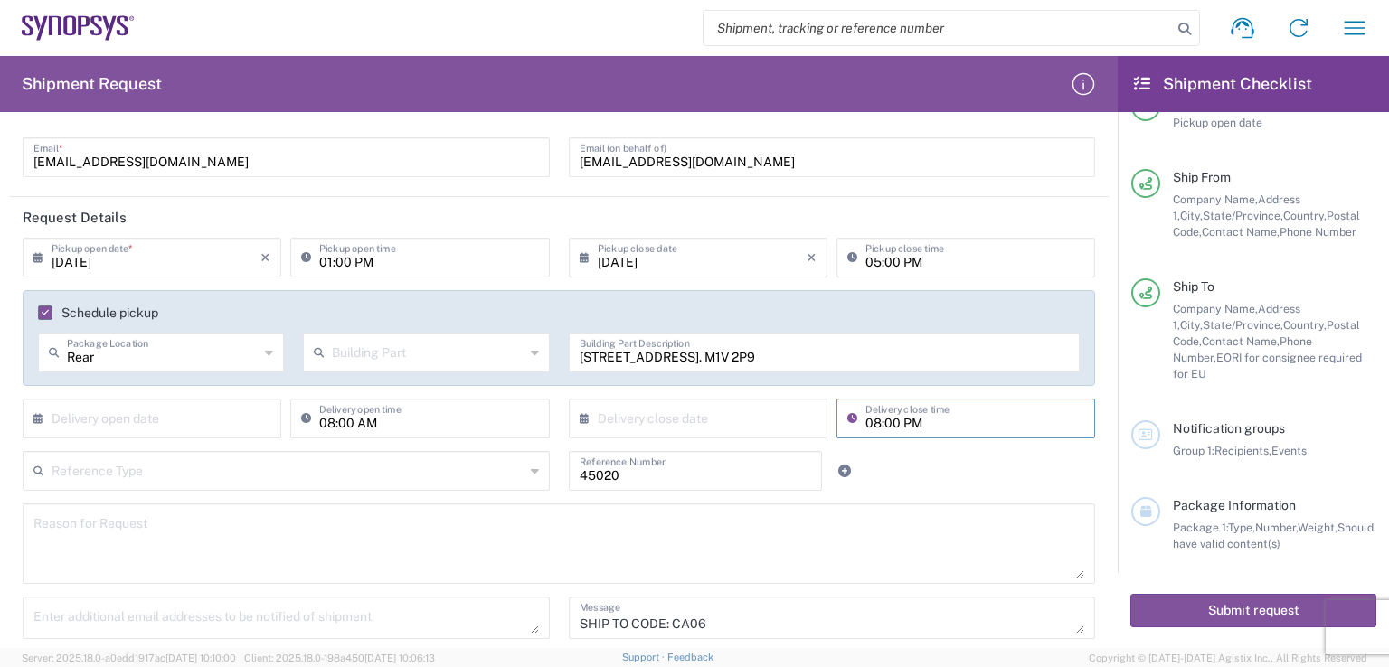
click at [865, 420] on input "08:00 PM" at bounding box center [974, 417] width 219 height 32
type input "05:00 PM"
click at [951, 457] on div "Reference Type Customer Ref Department Invoice Number Purchase Order RMA 45020 …" at bounding box center [559, 477] width 1091 height 52
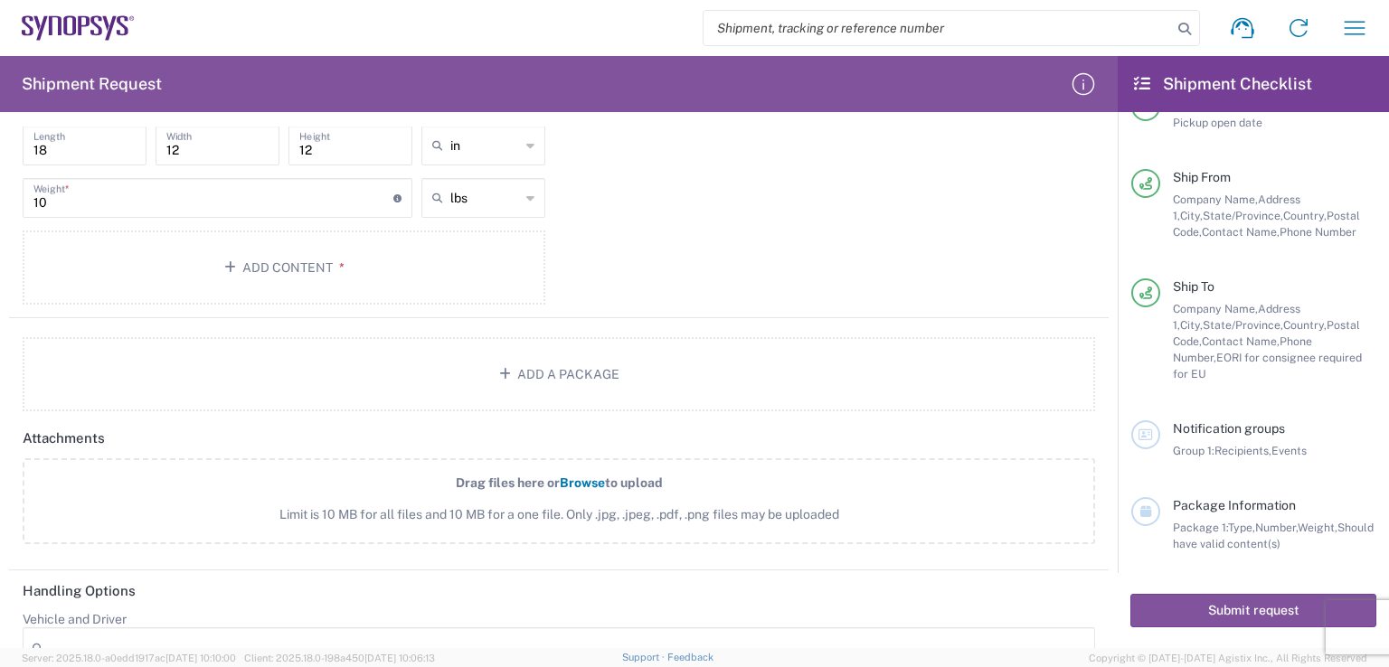
scroll to position [1853, 0]
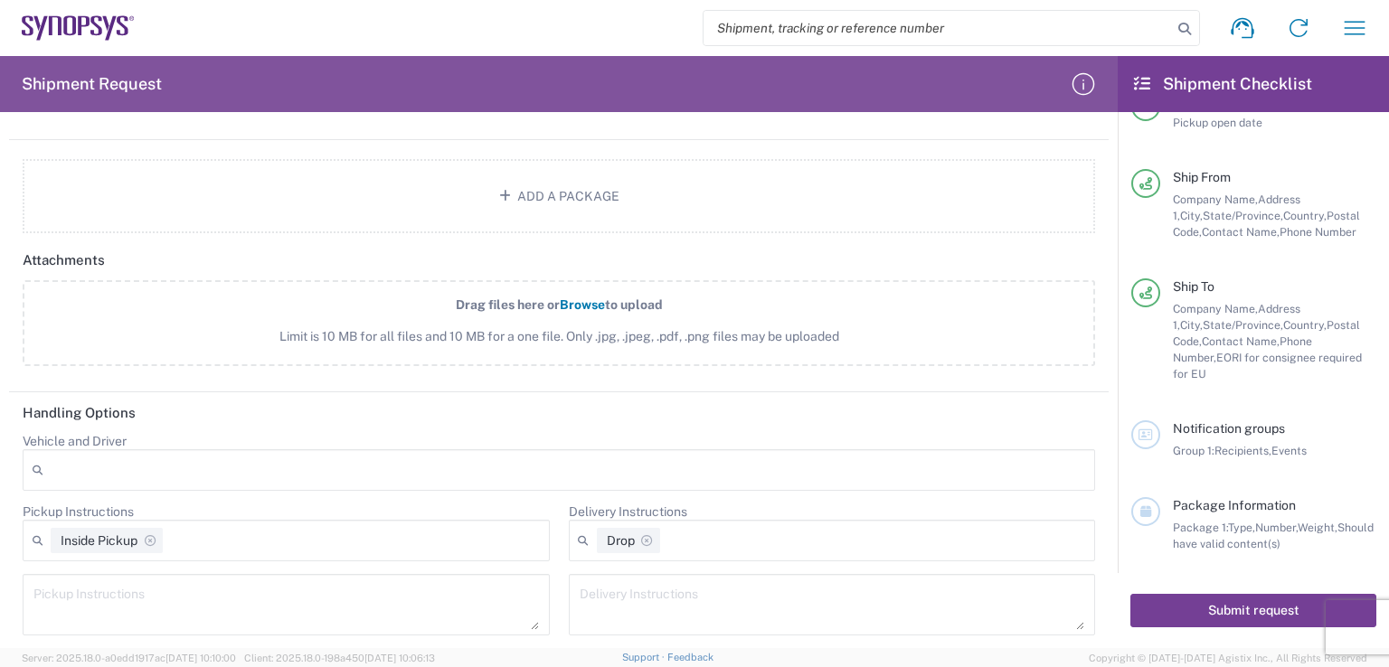
click at [1209, 607] on button "Submit request" at bounding box center [1253, 610] width 246 height 33
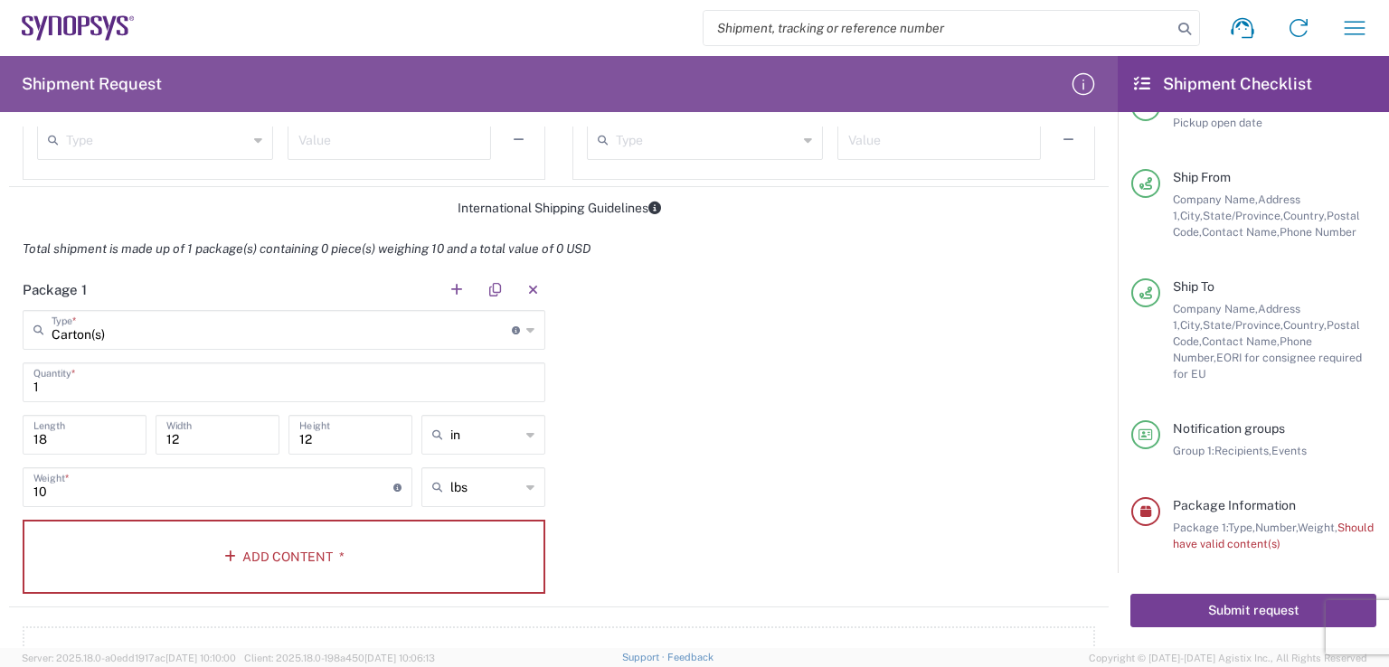
scroll to position [1491, 0]
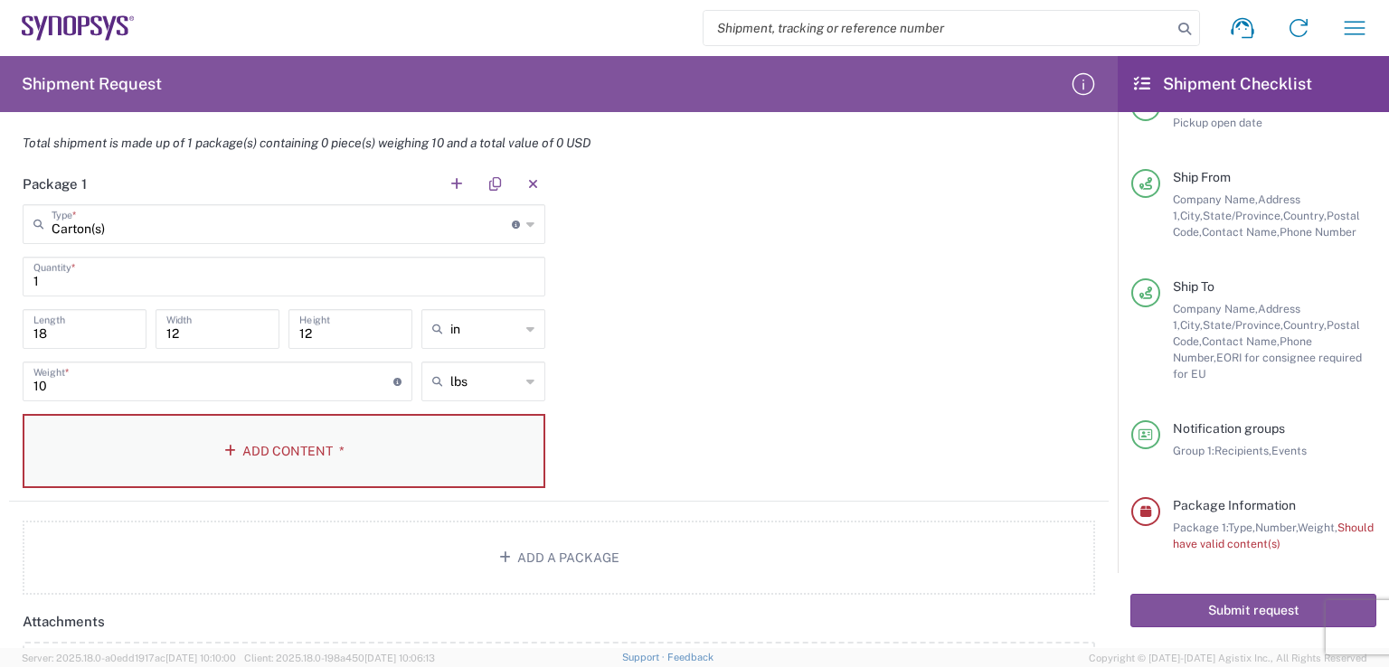
click at [226, 449] on icon "button" at bounding box center [233, 451] width 18 height 13
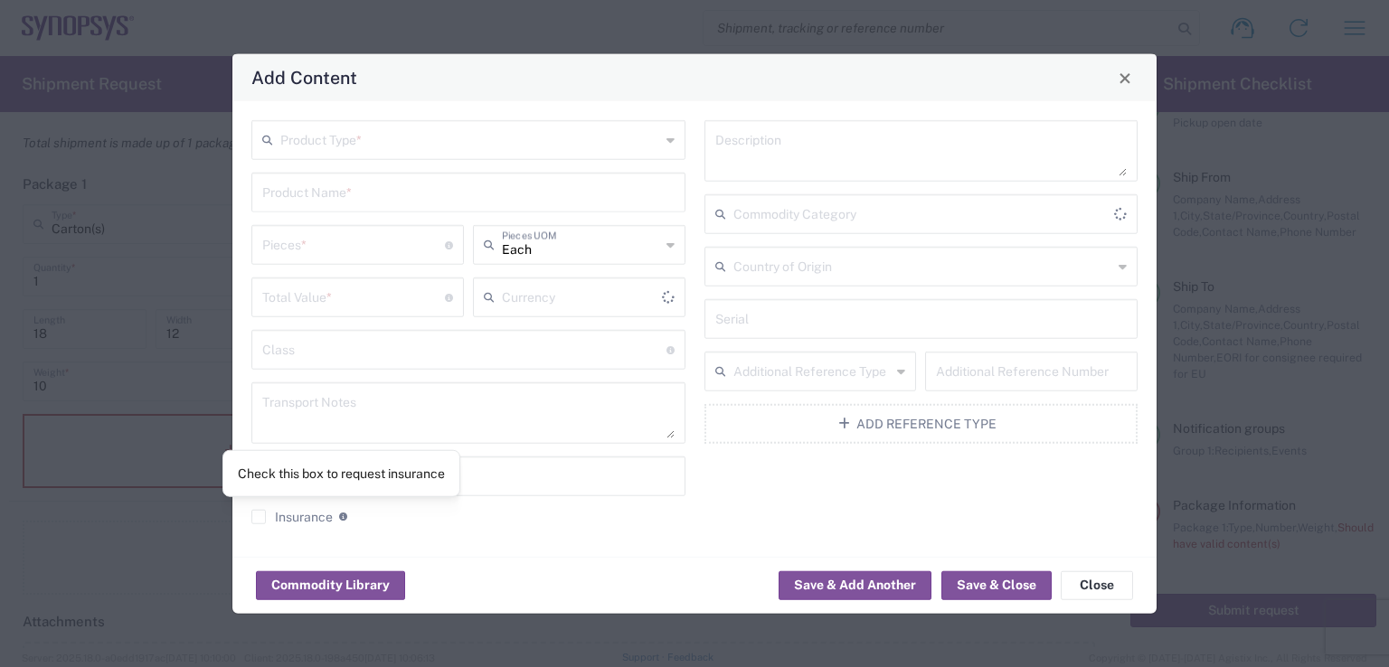
type input "US Dollar"
click at [637, 142] on input "text" at bounding box center [470, 139] width 380 height 32
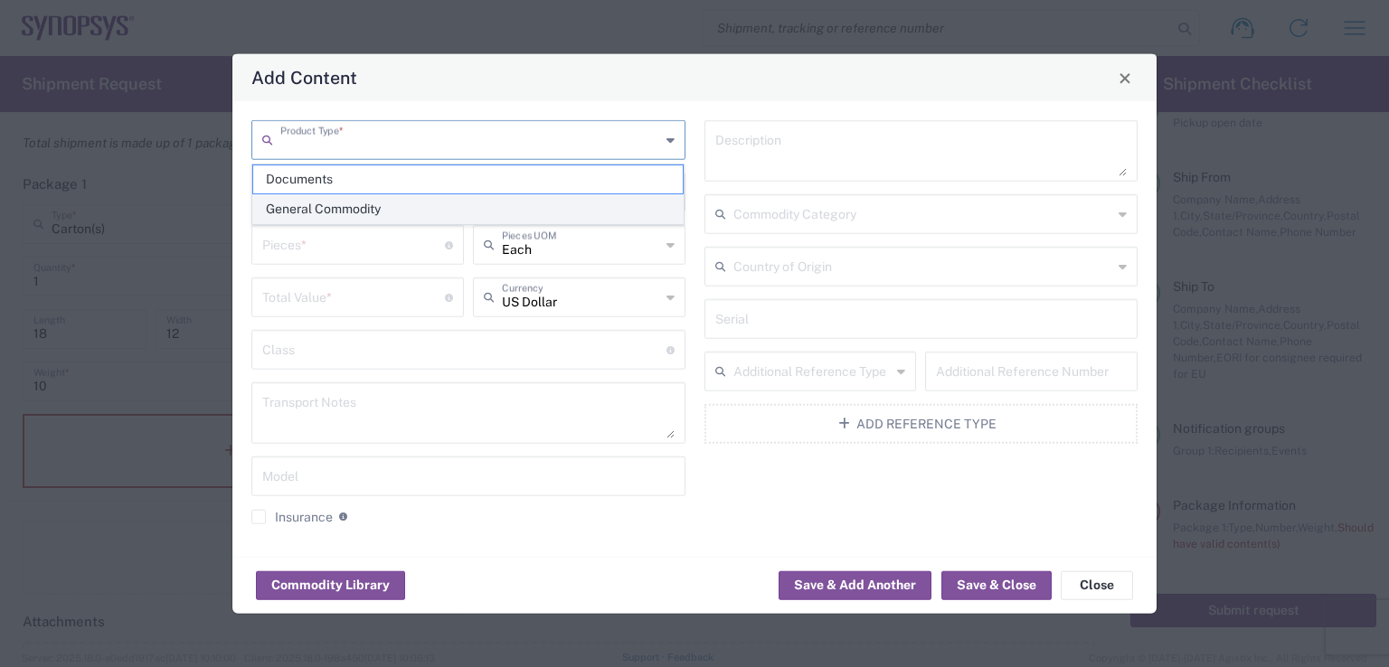
click at [413, 214] on span "General Commodity" at bounding box center [468, 209] width 430 height 28
type input "General Commodity"
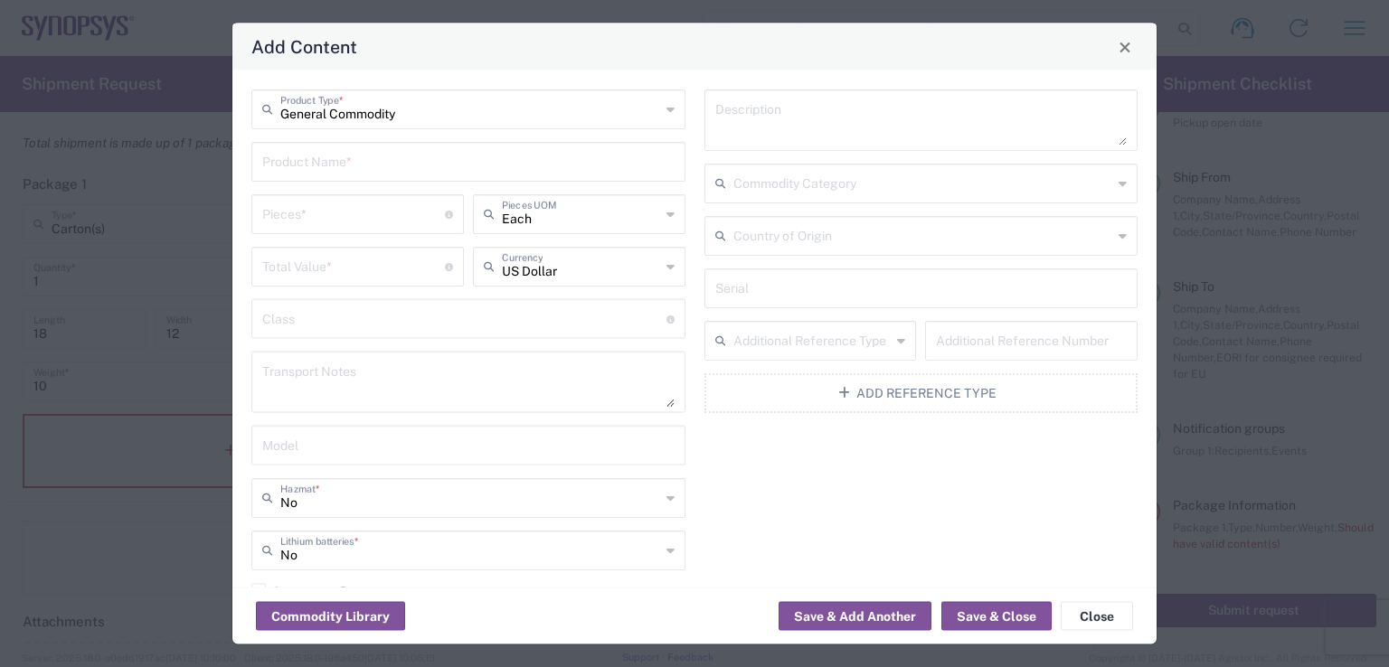
click at [467, 156] on input "text" at bounding box center [468, 161] width 412 height 32
click at [1101, 614] on button "Close" at bounding box center [1097, 616] width 72 height 29
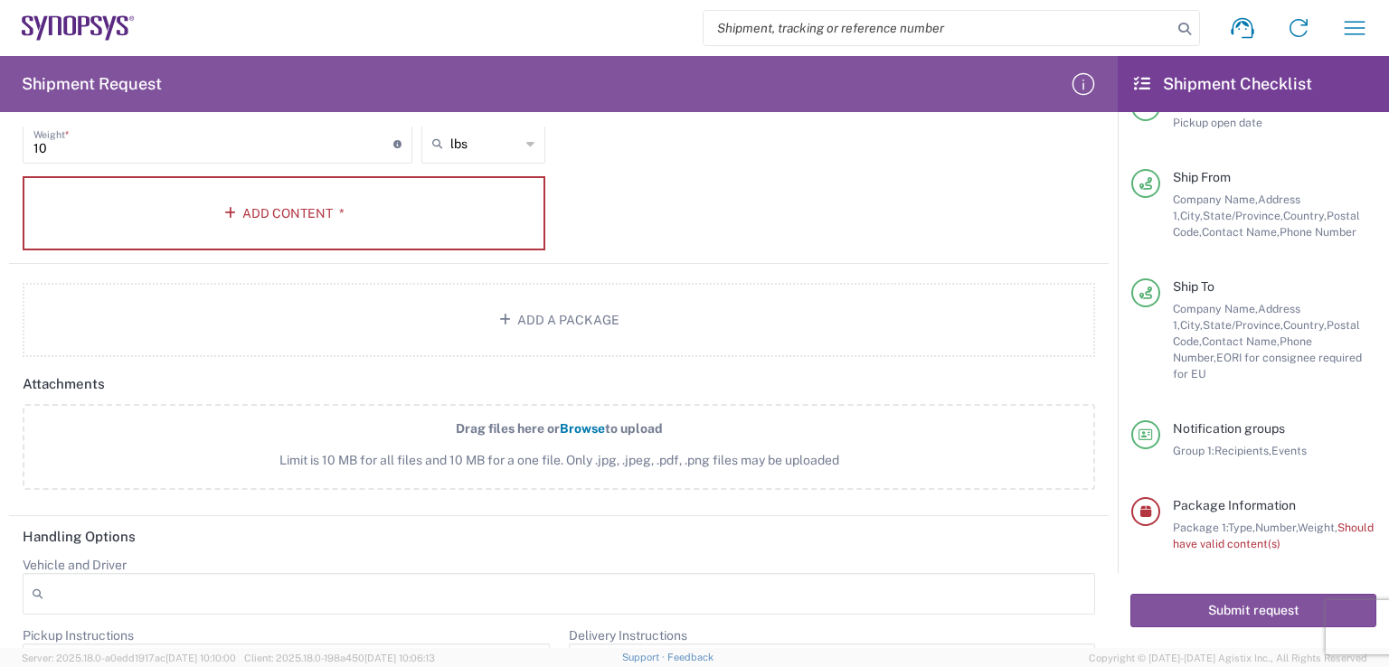
scroll to position [1672, 0]
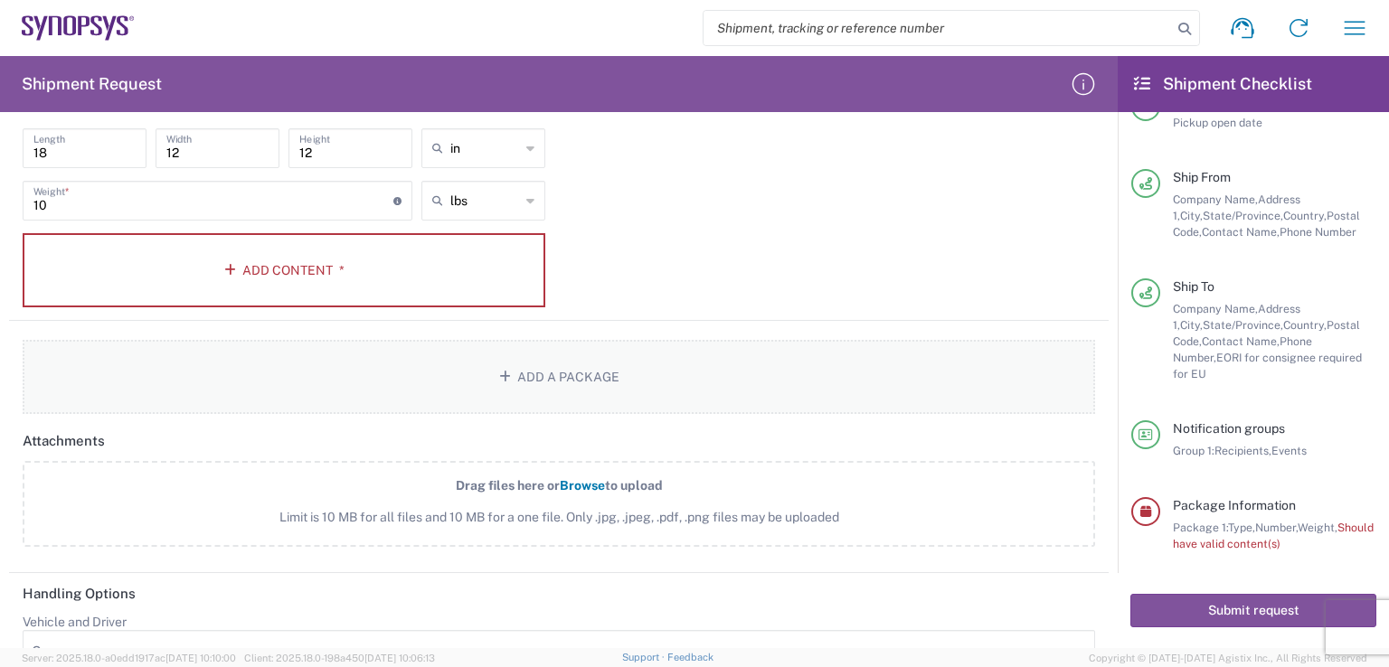
click at [499, 371] on icon "button" at bounding box center [508, 377] width 18 height 13
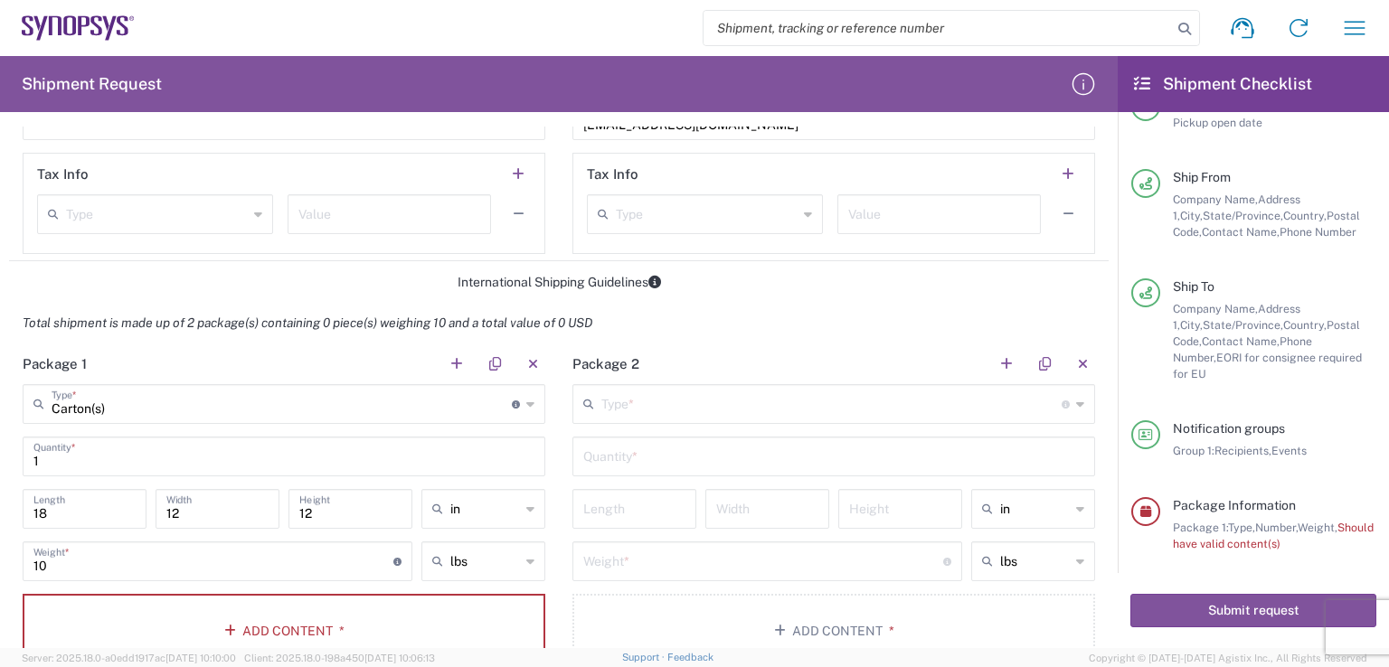
scroll to position [1310, 0]
click at [1070, 363] on button "button" at bounding box center [1082, 365] width 25 height 25
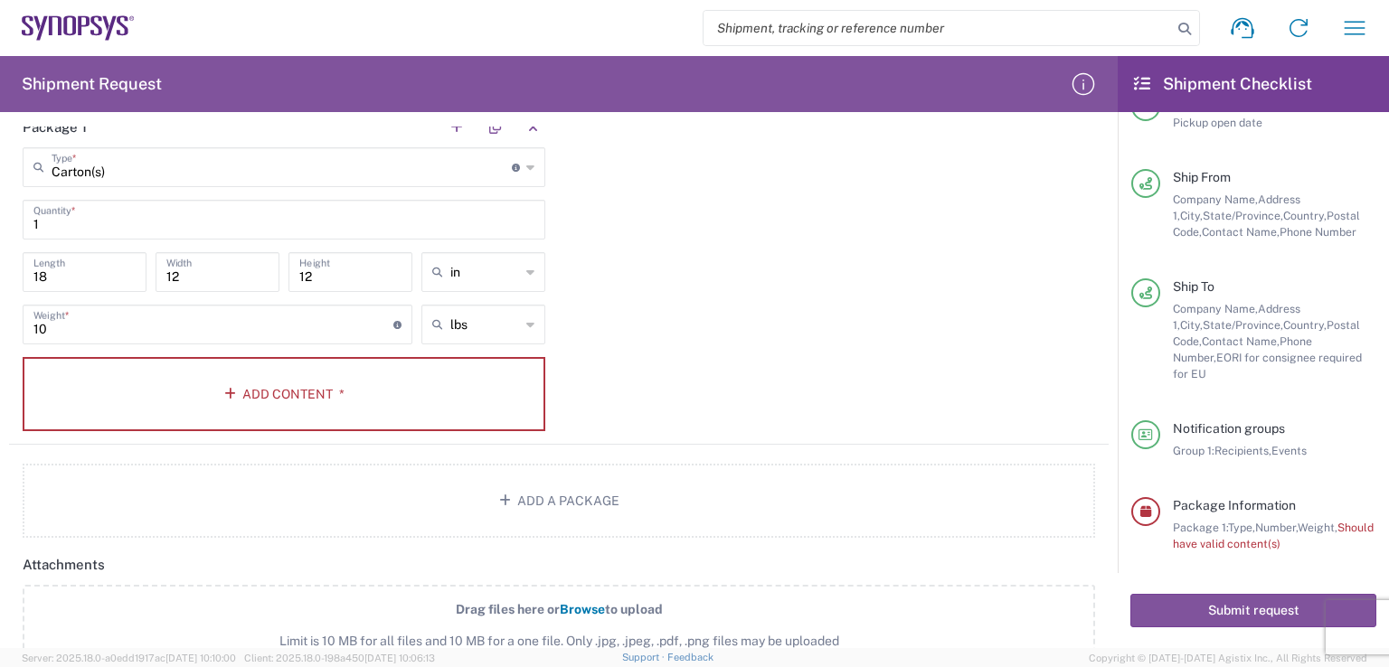
scroll to position [1401, 0]
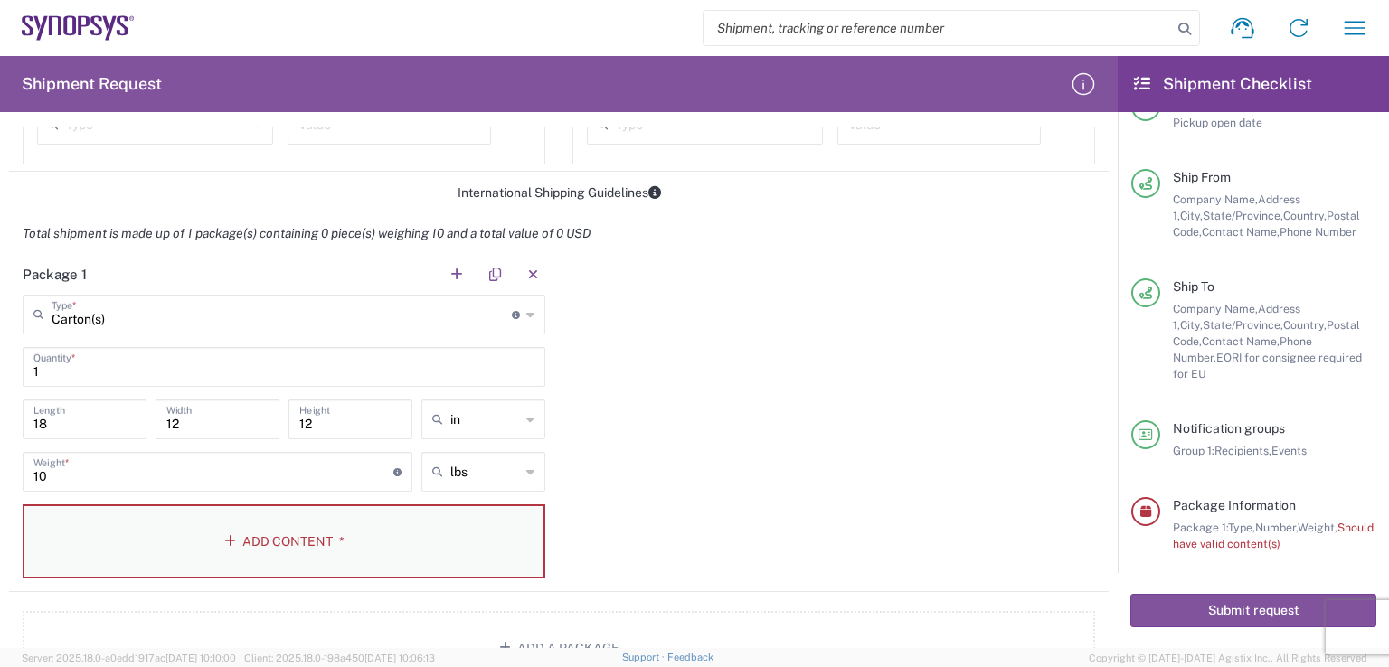
click at [278, 534] on button "Add Content *" at bounding box center [284, 542] width 523 height 74
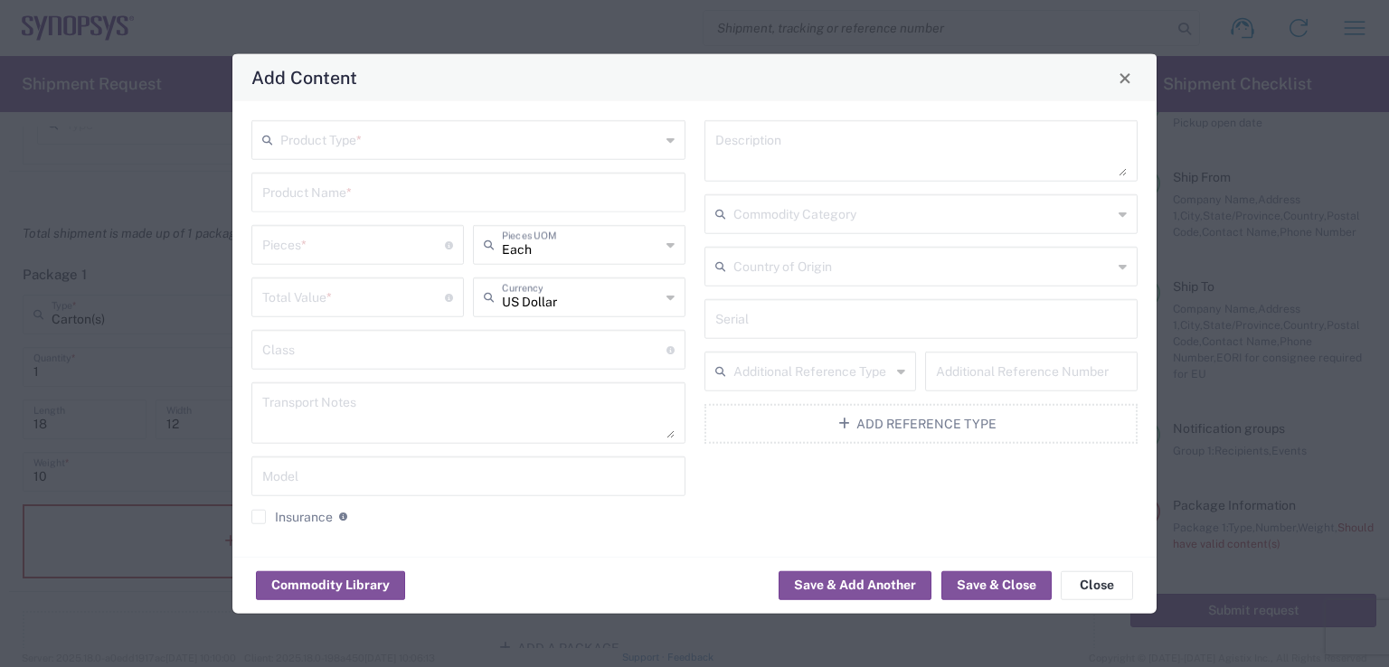
click at [604, 355] on input "text" at bounding box center [464, 349] width 404 height 32
click at [484, 150] on input "text" at bounding box center [470, 139] width 380 height 32
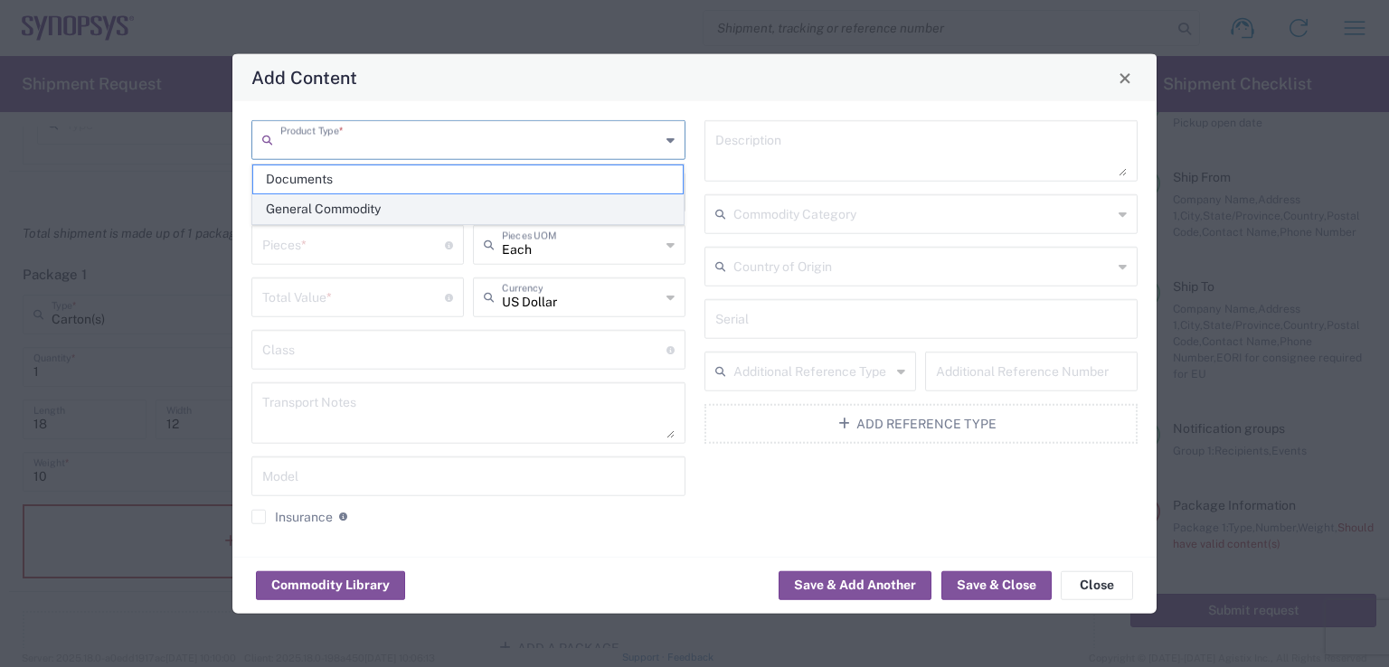
click at [347, 212] on span "General Commodity" at bounding box center [468, 209] width 430 height 28
type input "General Commodity"
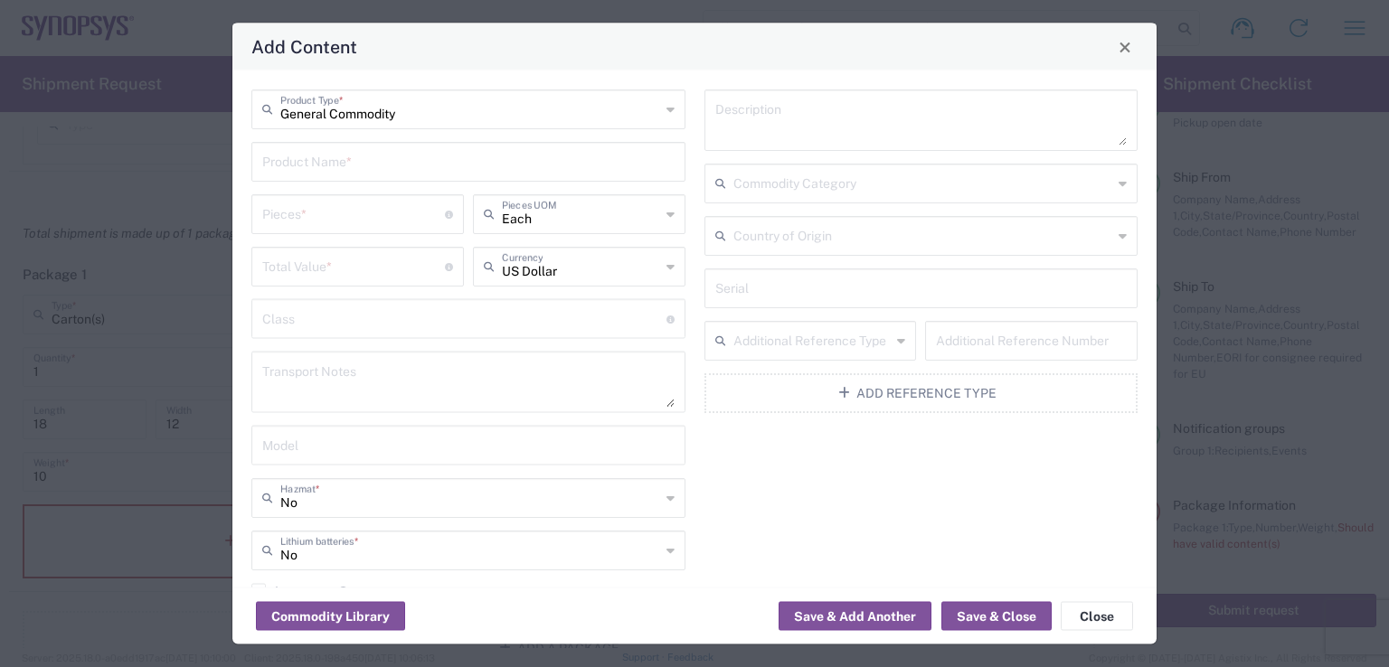
click at [365, 162] on input "text" at bounding box center [468, 161] width 412 height 32
click at [380, 229] on div "Pieces * Number of pieces inside all the packages" at bounding box center [357, 214] width 212 height 40
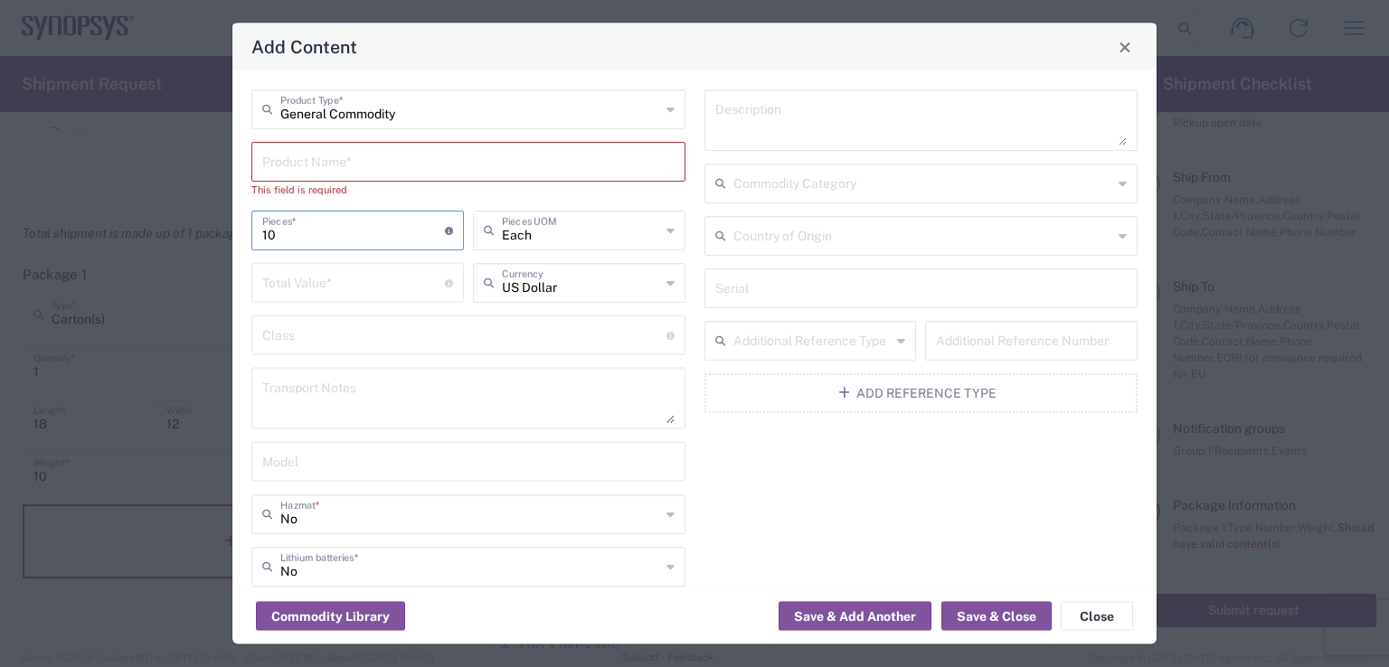
type input "10"
click at [374, 287] on input "number" at bounding box center [353, 282] width 183 height 32
click at [426, 341] on input "text" at bounding box center [464, 334] width 404 height 32
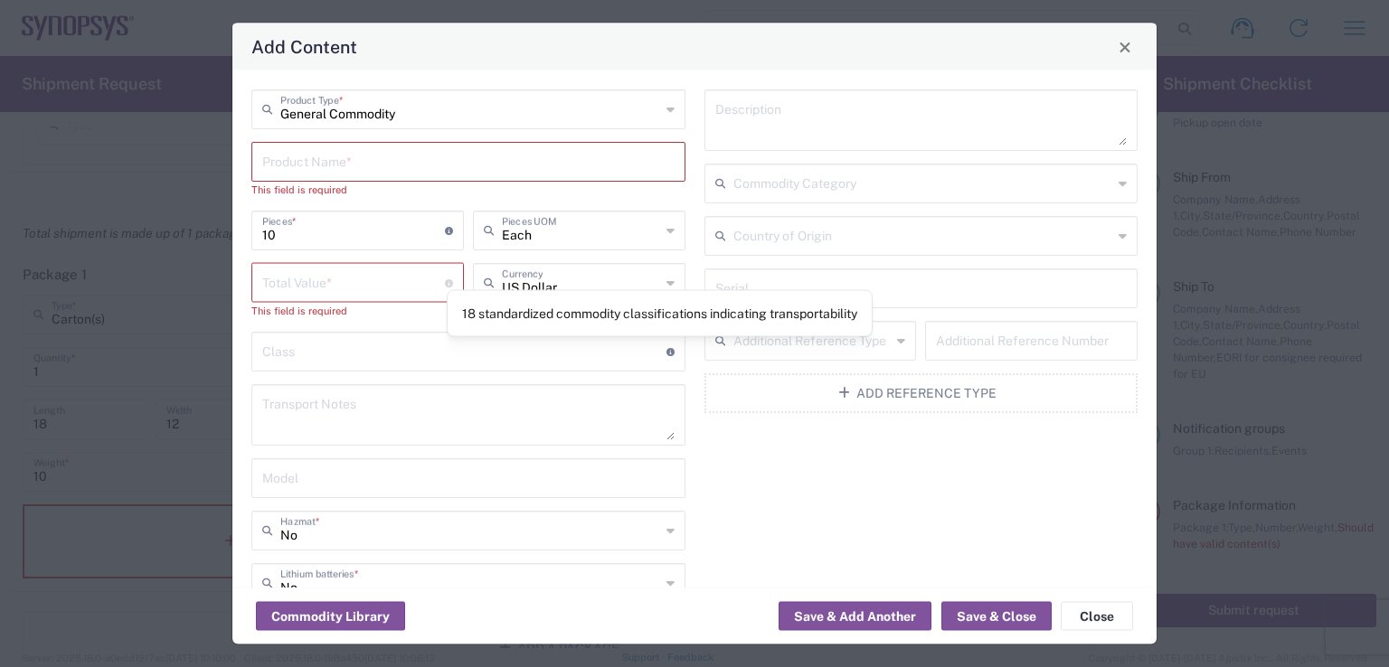
click at [666, 350] on icon at bounding box center [670, 351] width 8 height 8
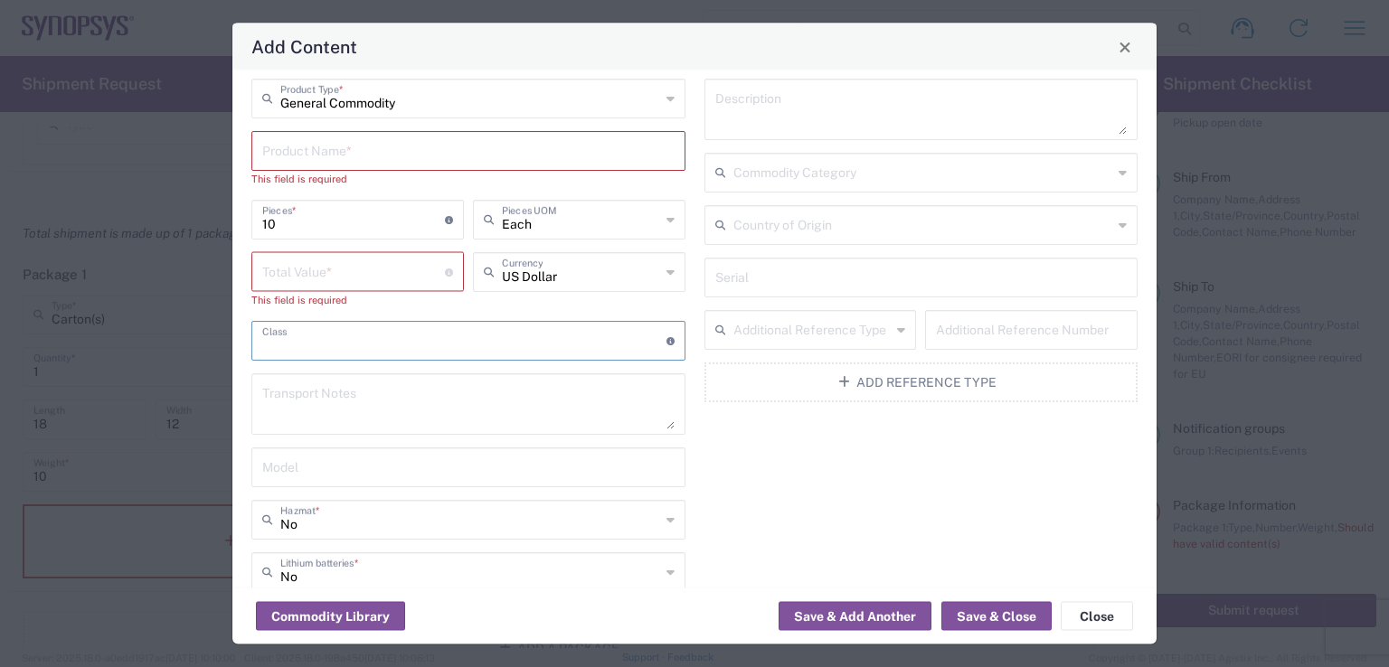
scroll to position [0, 0]
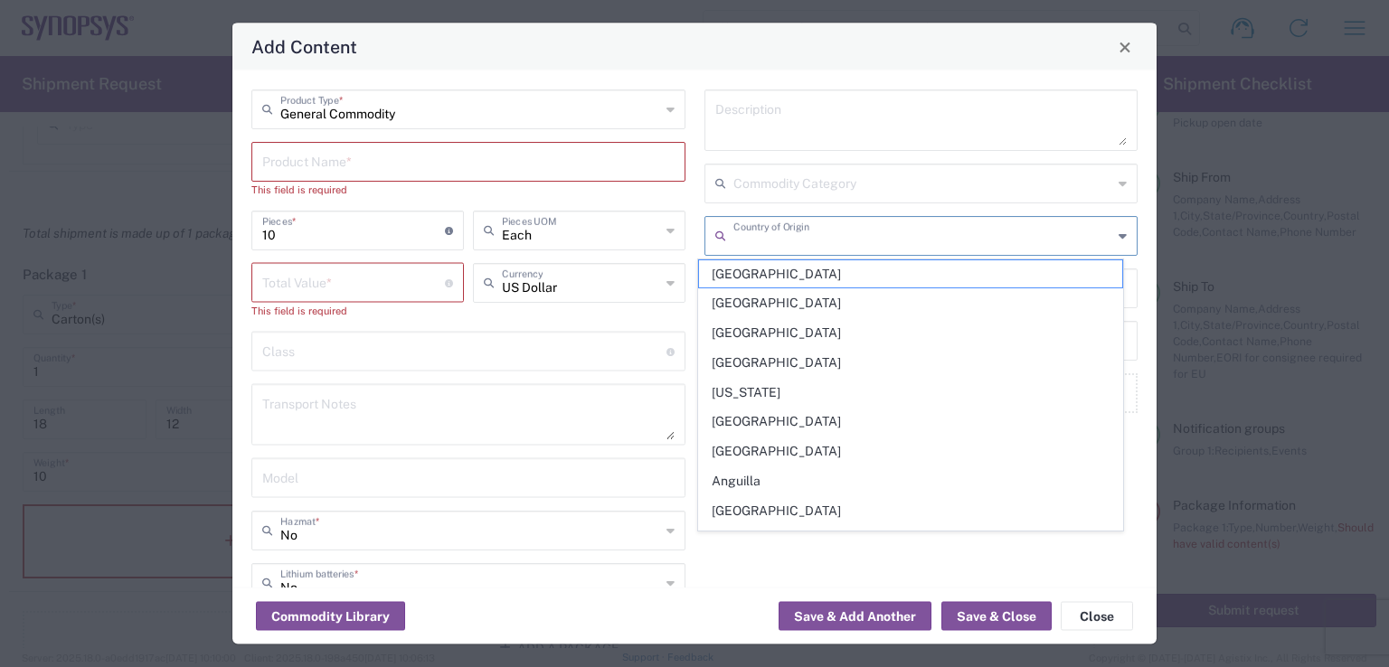
click at [939, 231] on input "text" at bounding box center [923, 235] width 380 height 32
type input "[GEOGRAPHIC_DATA]"
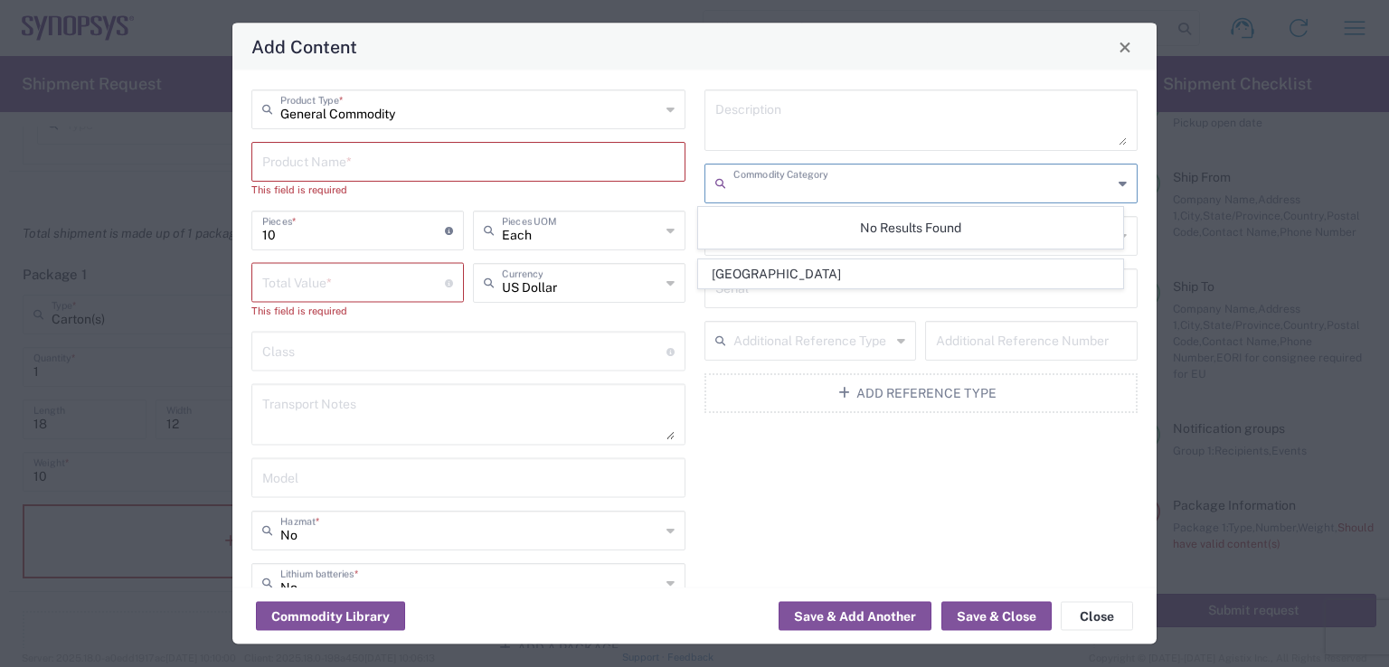
click at [885, 184] on input "text" at bounding box center [923, 182] width 380 height 32
click at [911, 221] on div "No Results Found" at bounding box center [910, 228] width 425 height 42
click at [911, 232] on input "text" at bounding box center [923, 235] width 380 height 32
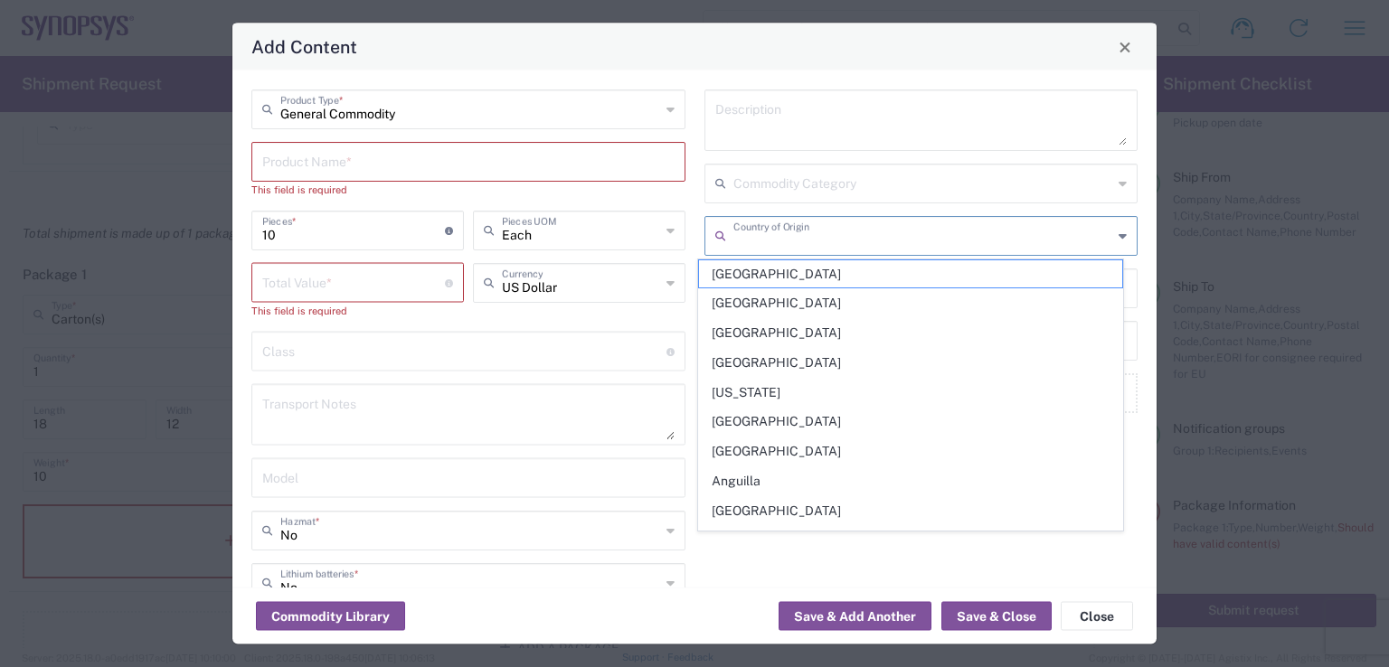
type input "[GEOGRAPHIC_DATA]"
click at [907, 238] on input "[GEOGRAPHIC_DATA]" at bounding box center [923, 235] width 380 height 32
click at [891, 621] on button "Save & Add Another" at bounding box center [854, 616] width 153 height 29
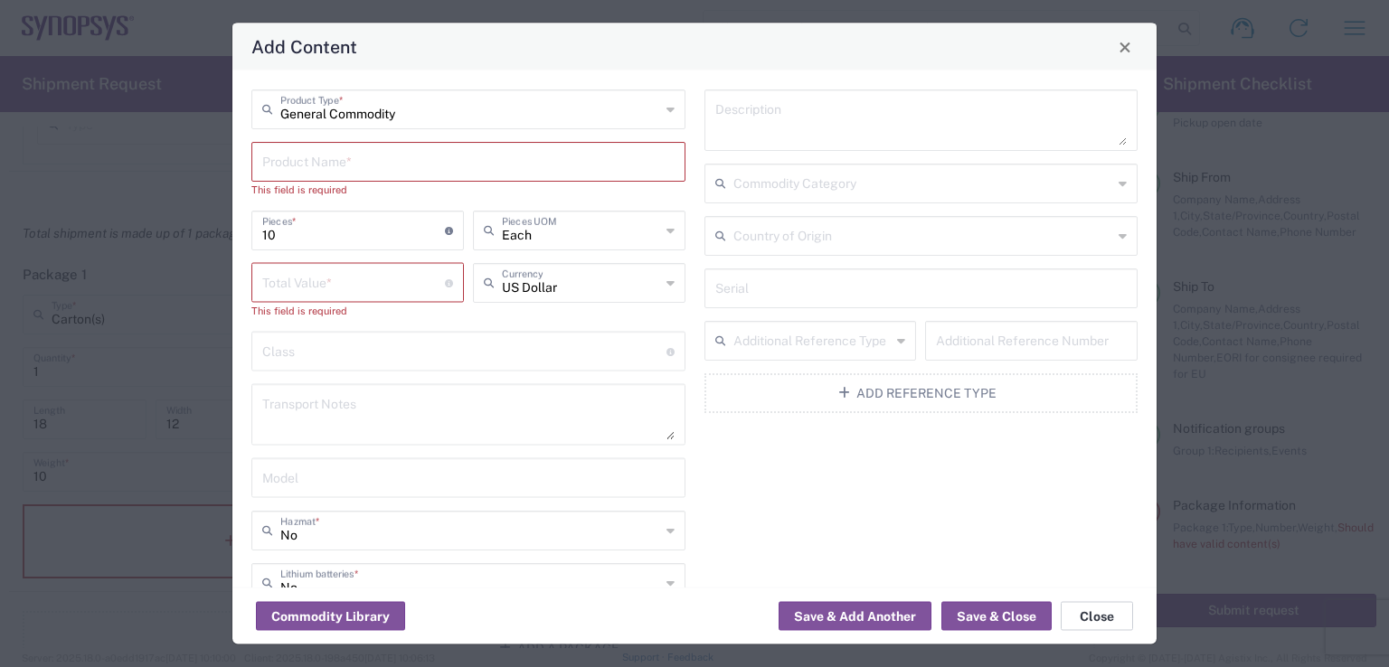
click at [1103, 618] on button "Close" at bounding box center [1097, 616] width 72 height 29
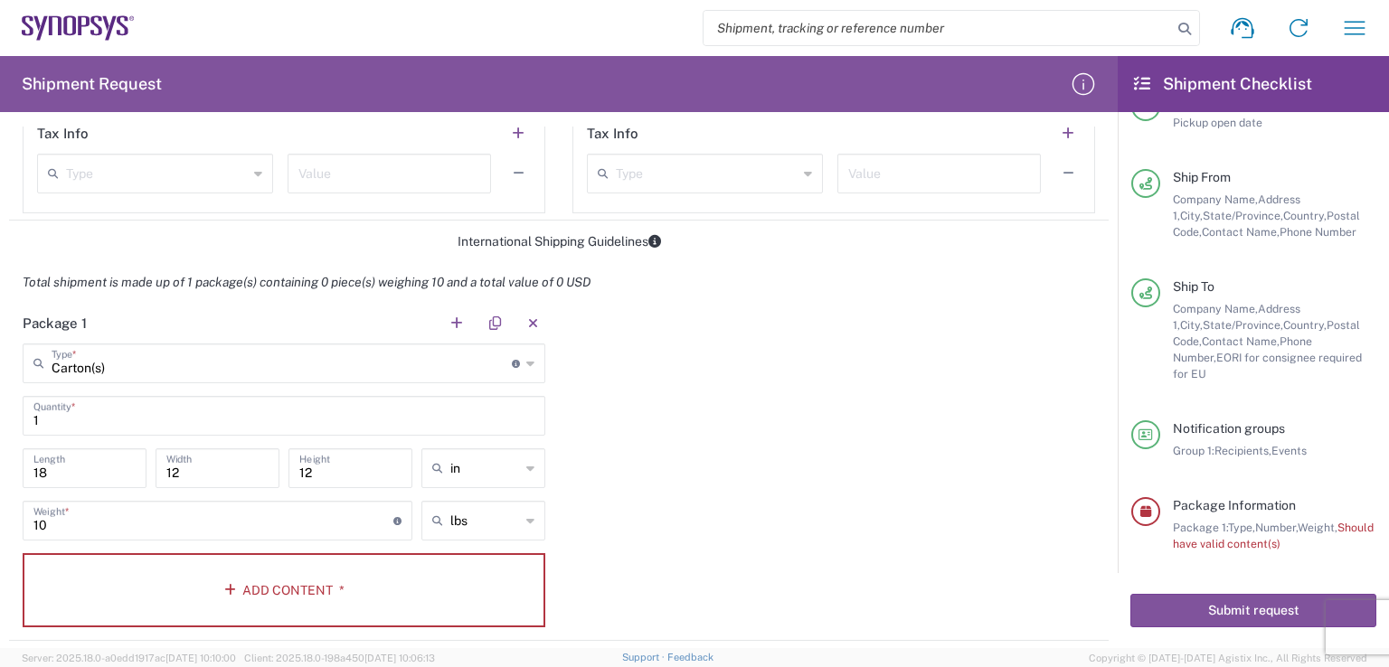
scroll to position [1356, 0]
click at [722, 440] on div "Package 1 Carton(s) Type * Material used to package goods Bale(s) Basket(s) Bol…" at bounding box center [558, 467] width 1099 height 338
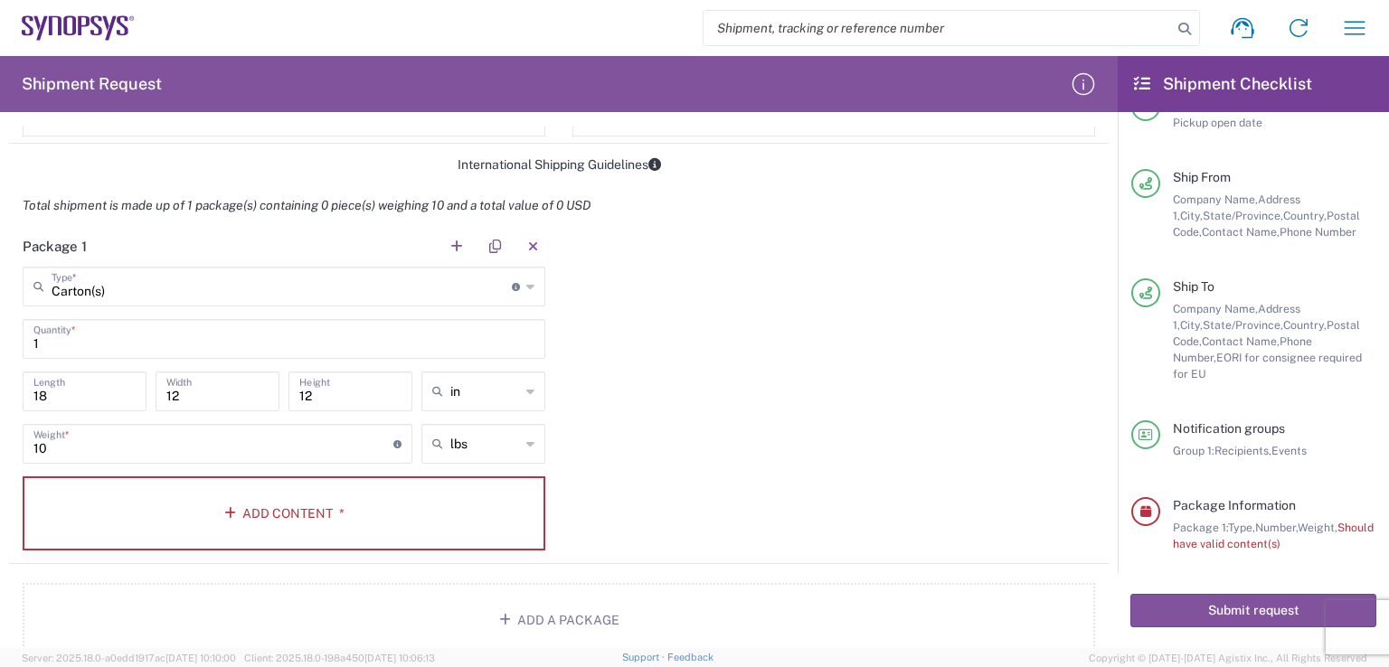
scroll to position [1447, 0]
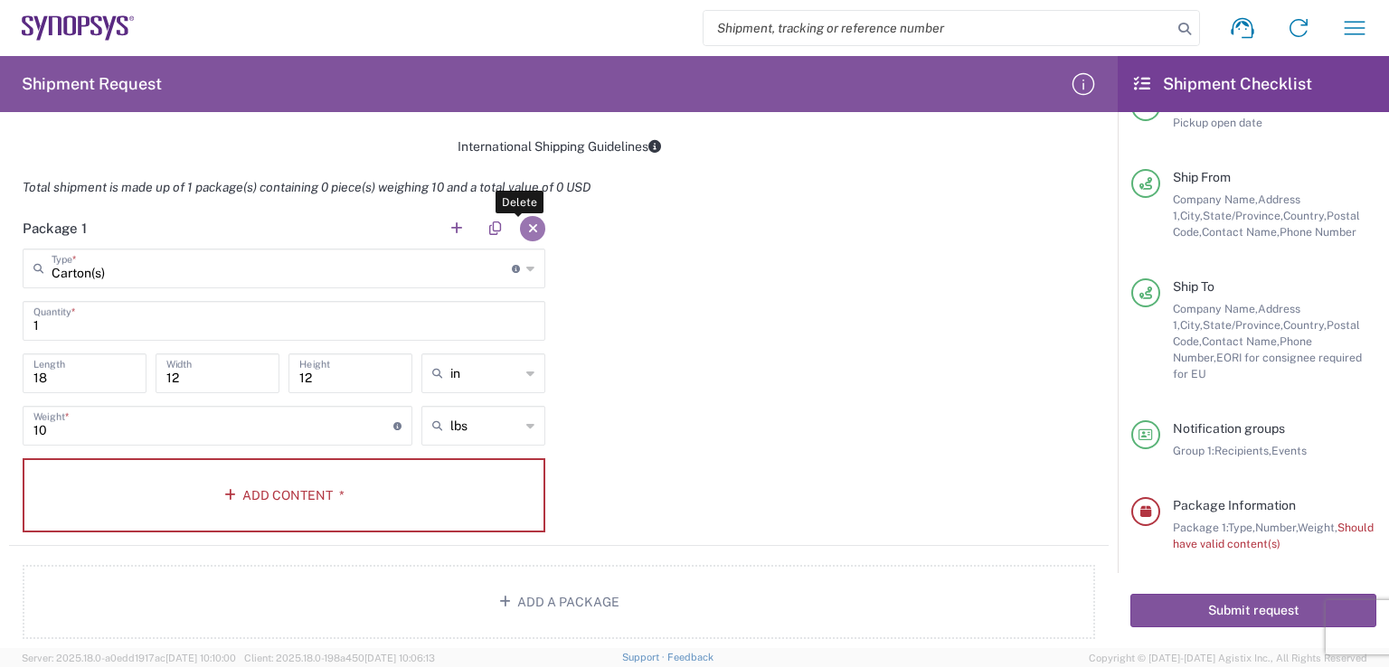
click at [528, 223] on button "button" at bounding box center [532, 228] width 25 height 25
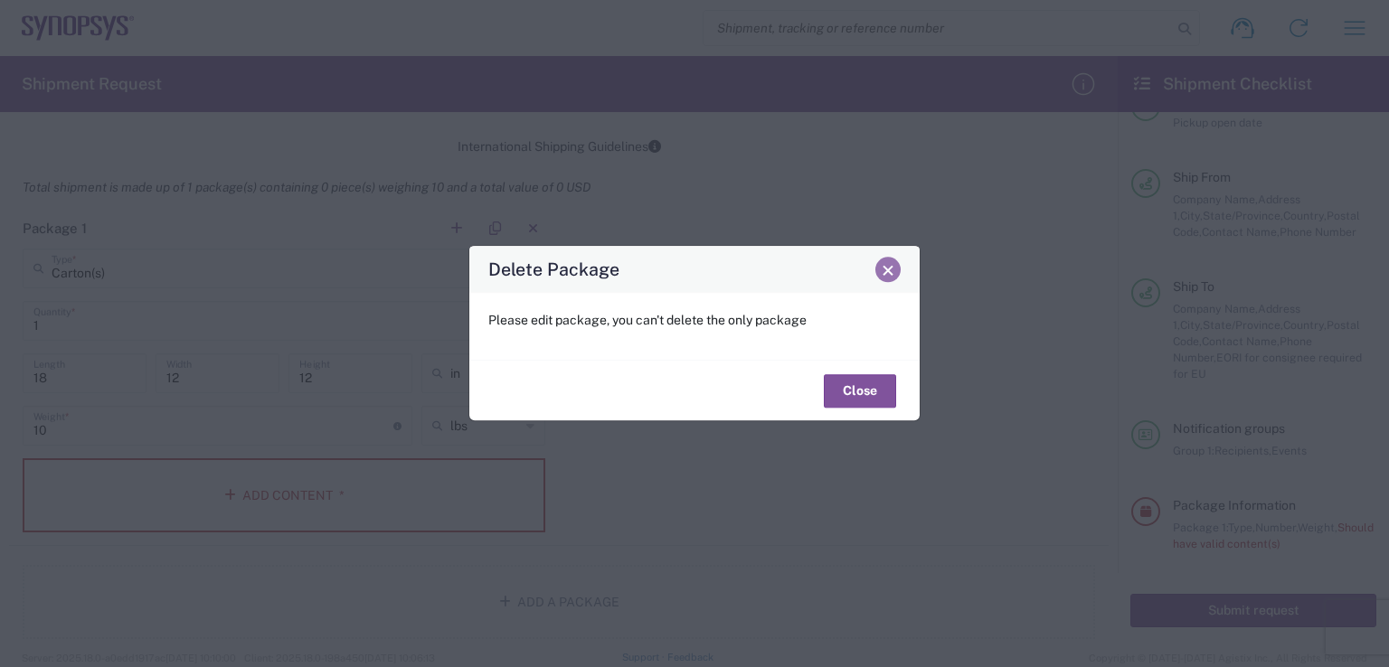
click at [886, 269] on span "Close" at bounding box center [888, 270] width 13 height 13
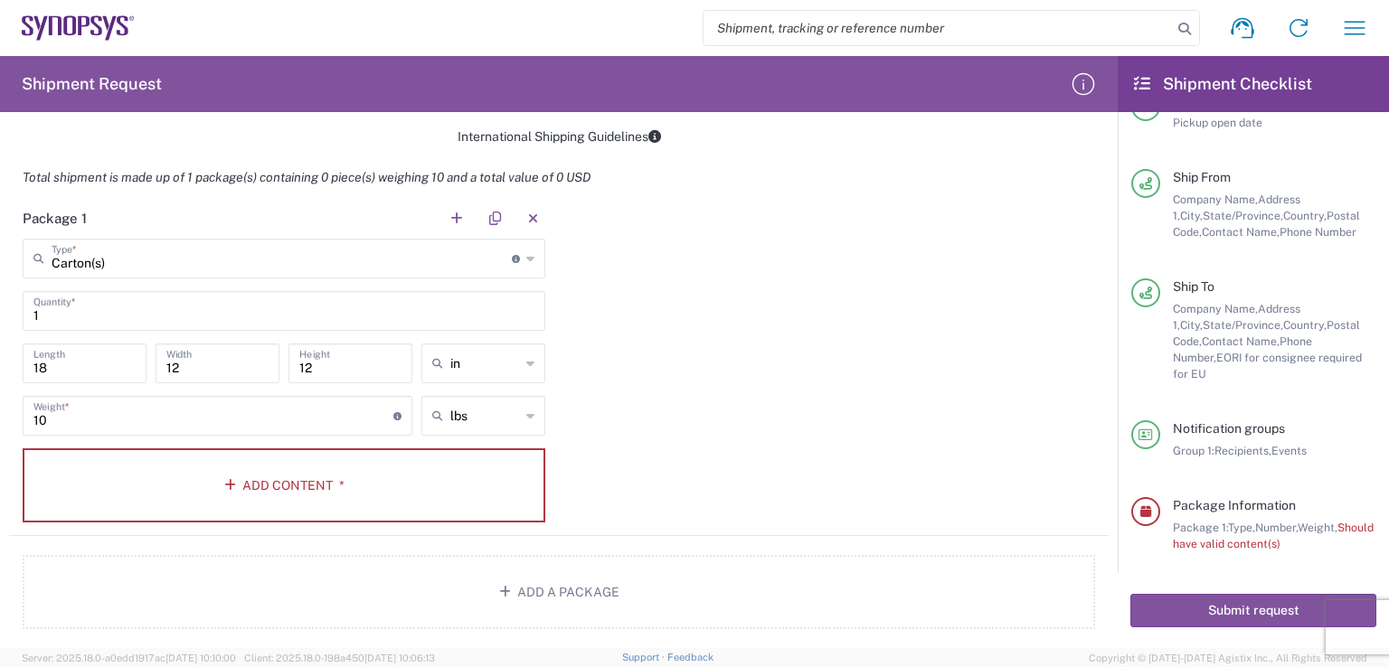
scroll to position [1491, 0]
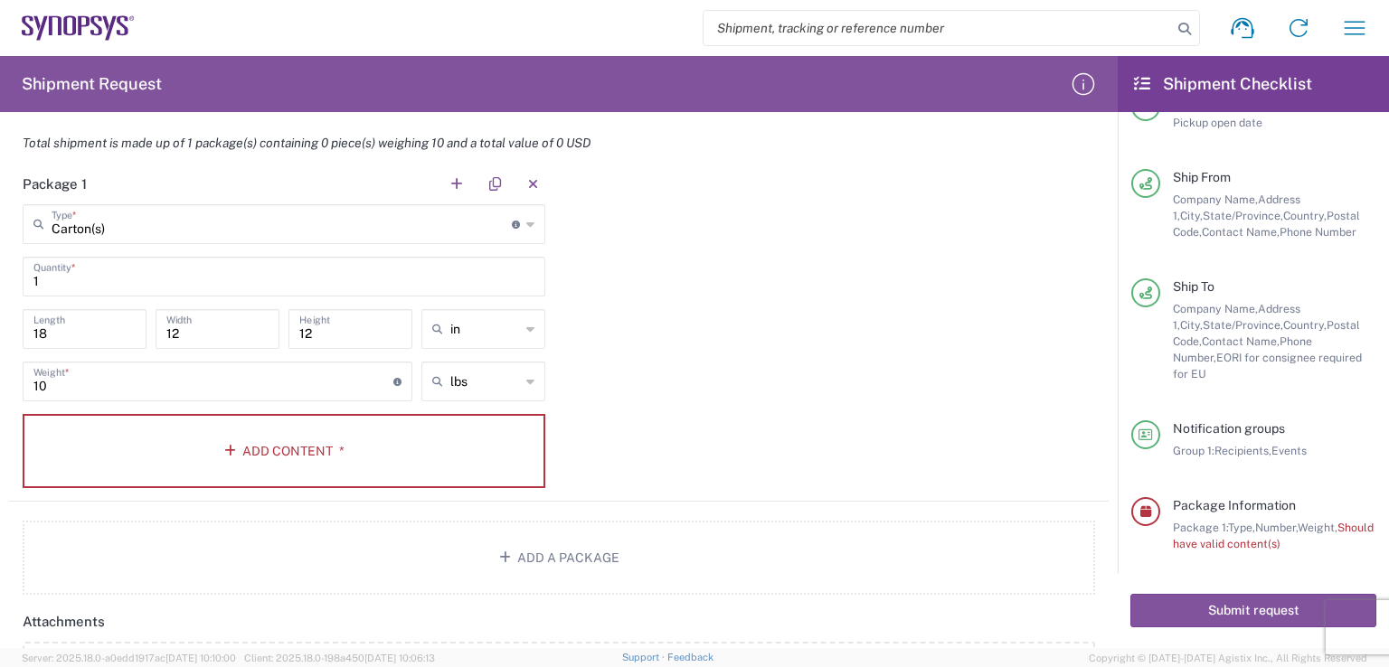
click at [515, 226] on div "Carton(s) Type * Material used to package goods" at bounding box center [284, 224] width 523 height 40
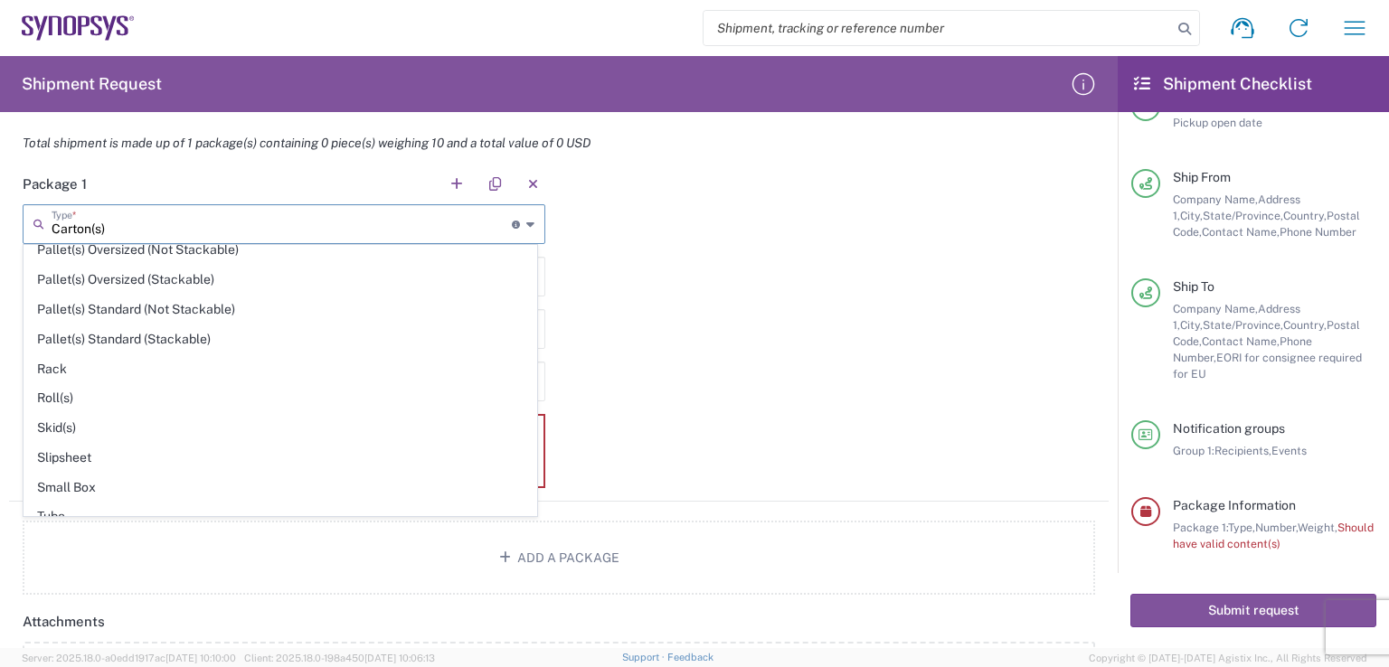
scroll to position [842, 0]
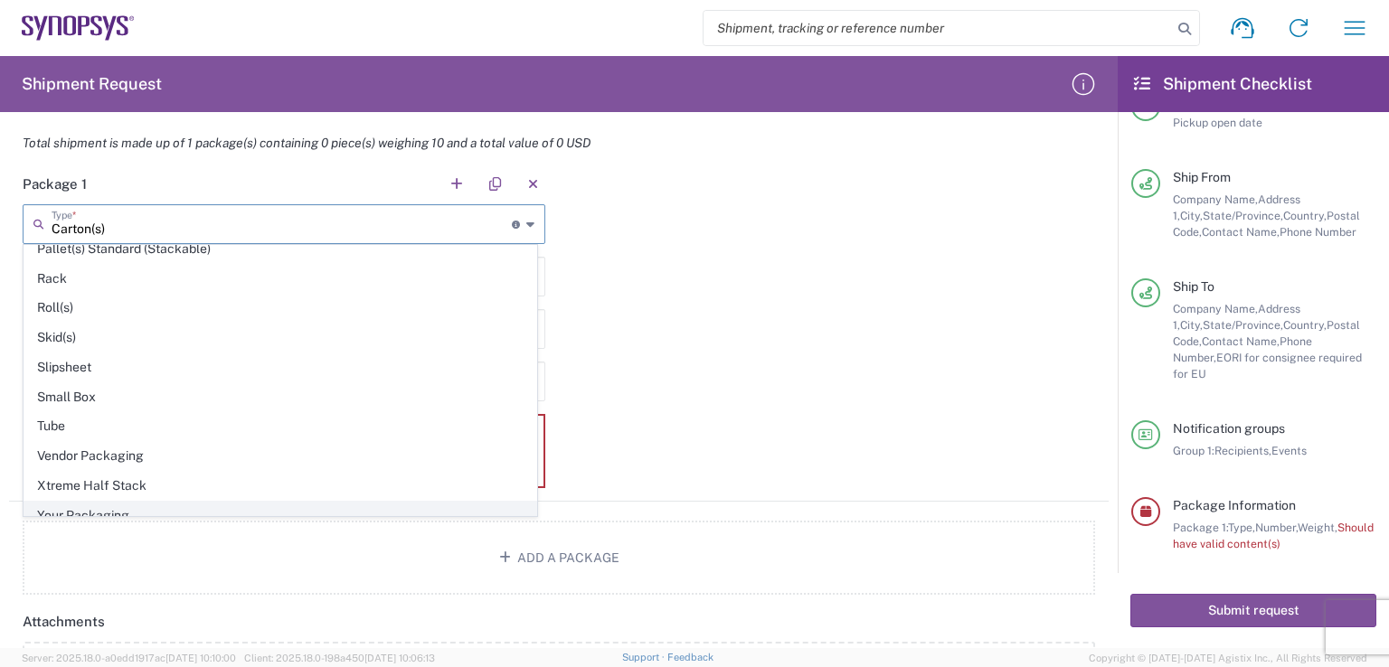
click at [135, 502] on span "Your Packaging" at bounding box center [280, 516] width 512 height 28
type input "Your Packaging"
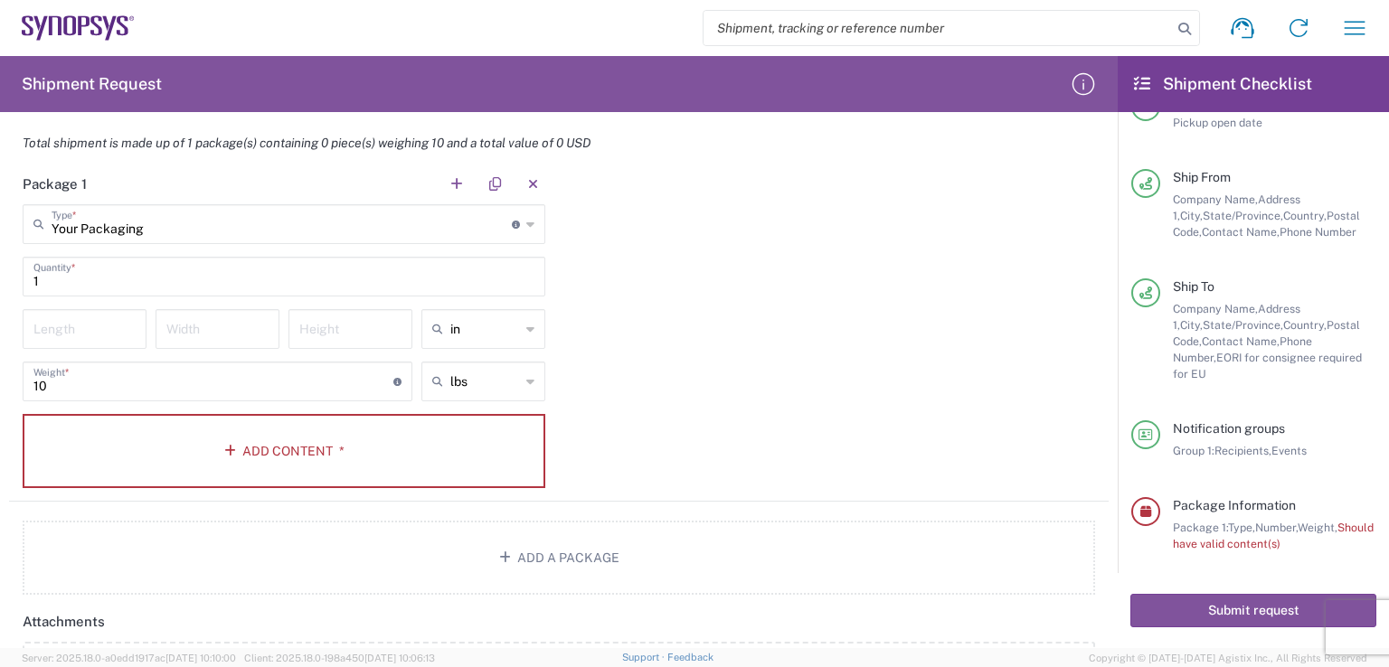
click at [105, 325] on input "number" at bounding box center [84, 328] width 102 height 32
type input "18"
type input "12"
type input "in"
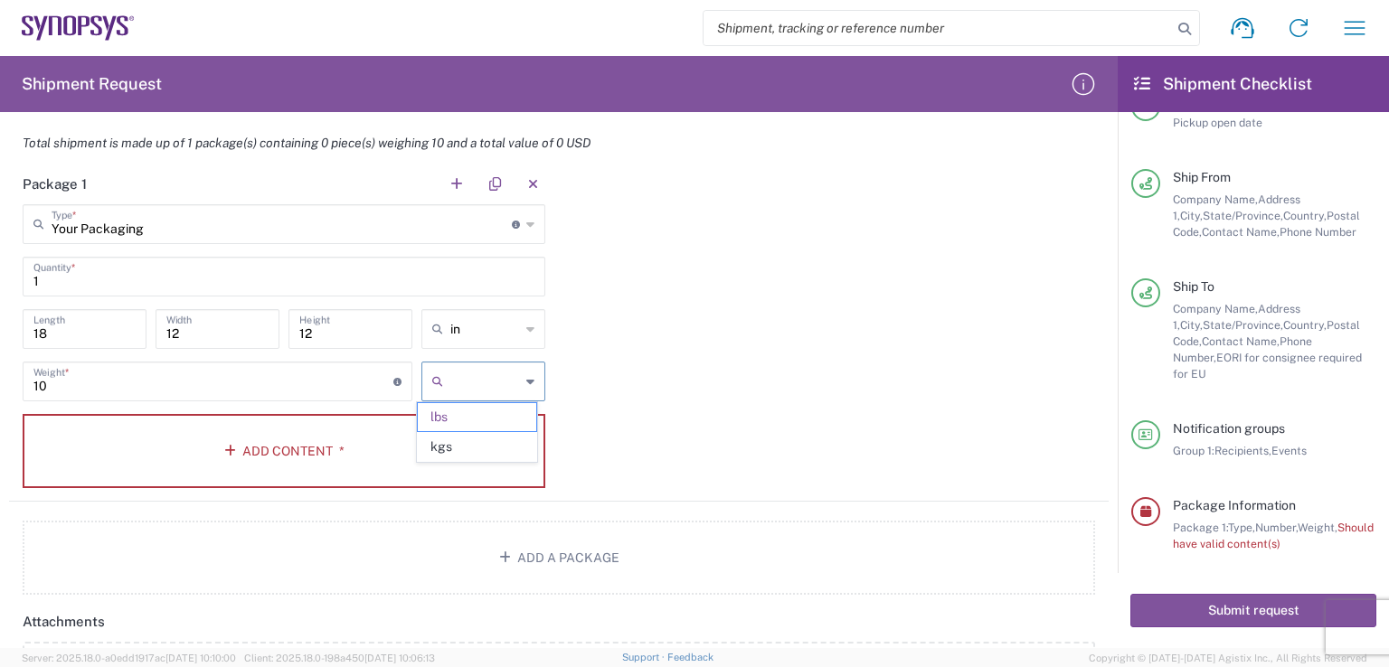
type input "lbs"
click at [1215, 609] on button "Submit request" at bounding box center [1253, 610] width 246 height 33
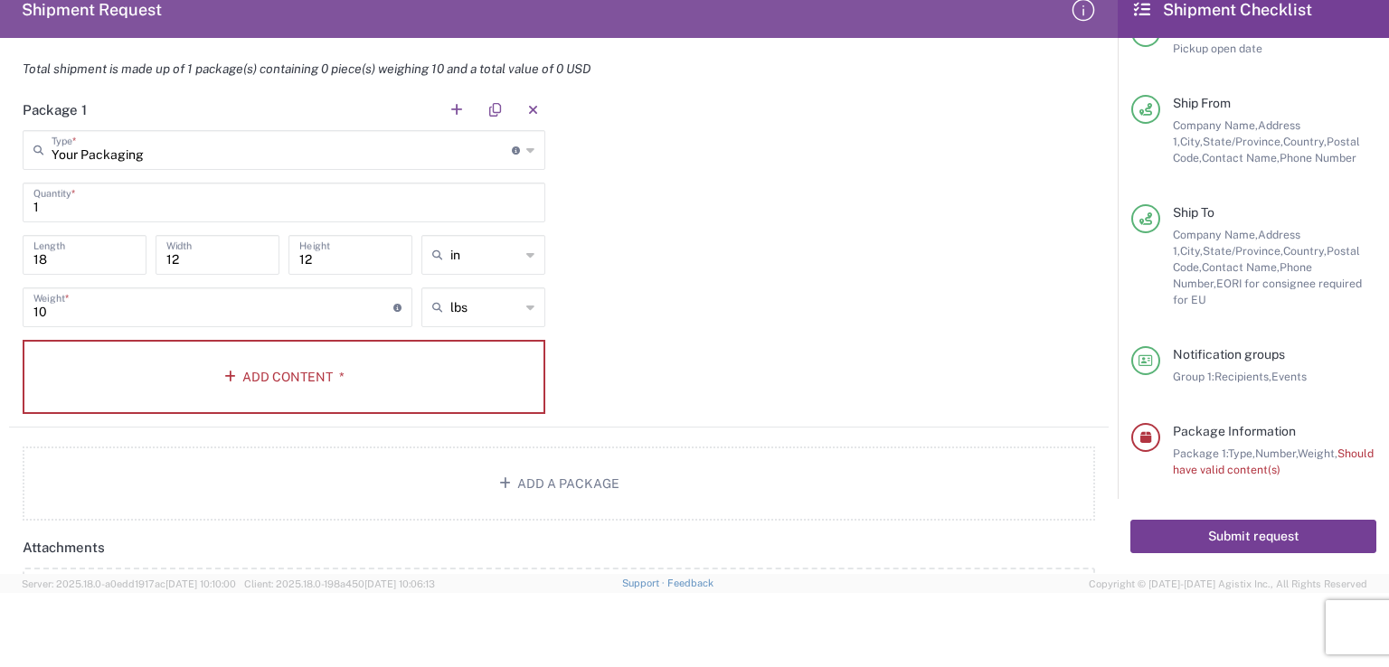
click at [1226, 546] on button "Submit request" at bounding box center [1253, 536] width 246 height 33
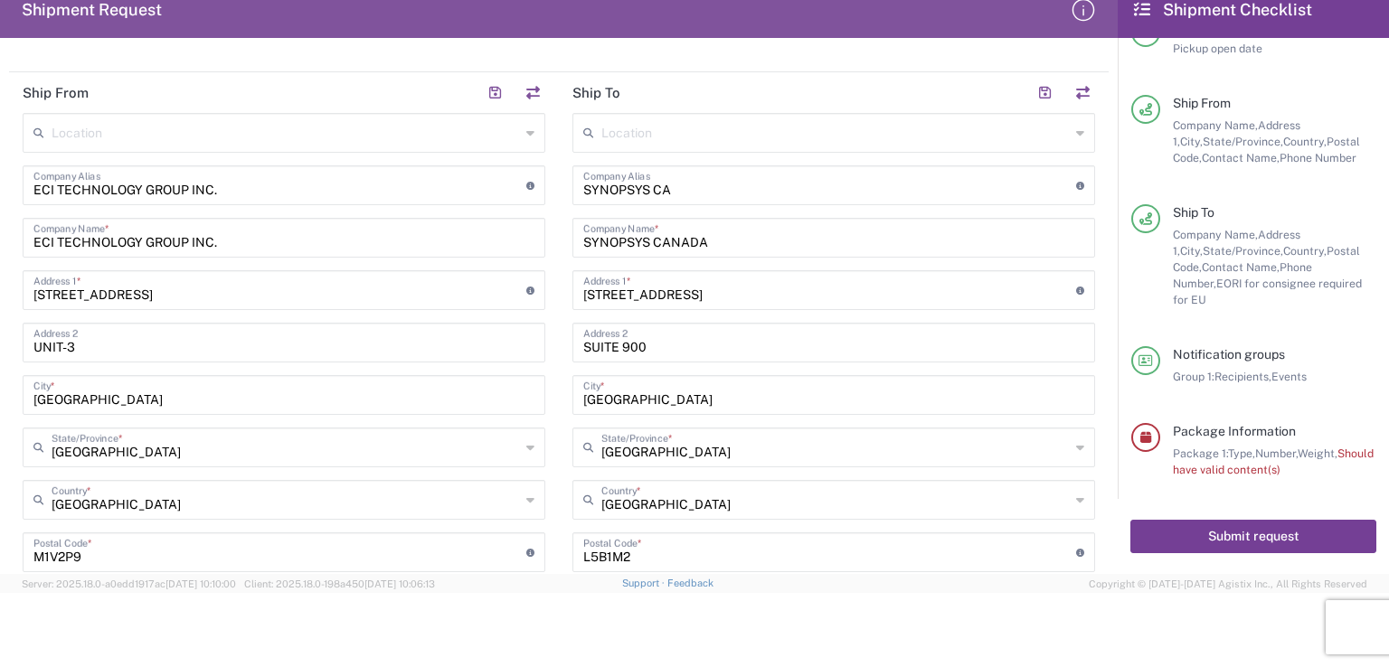
scroll to position [633, 0]
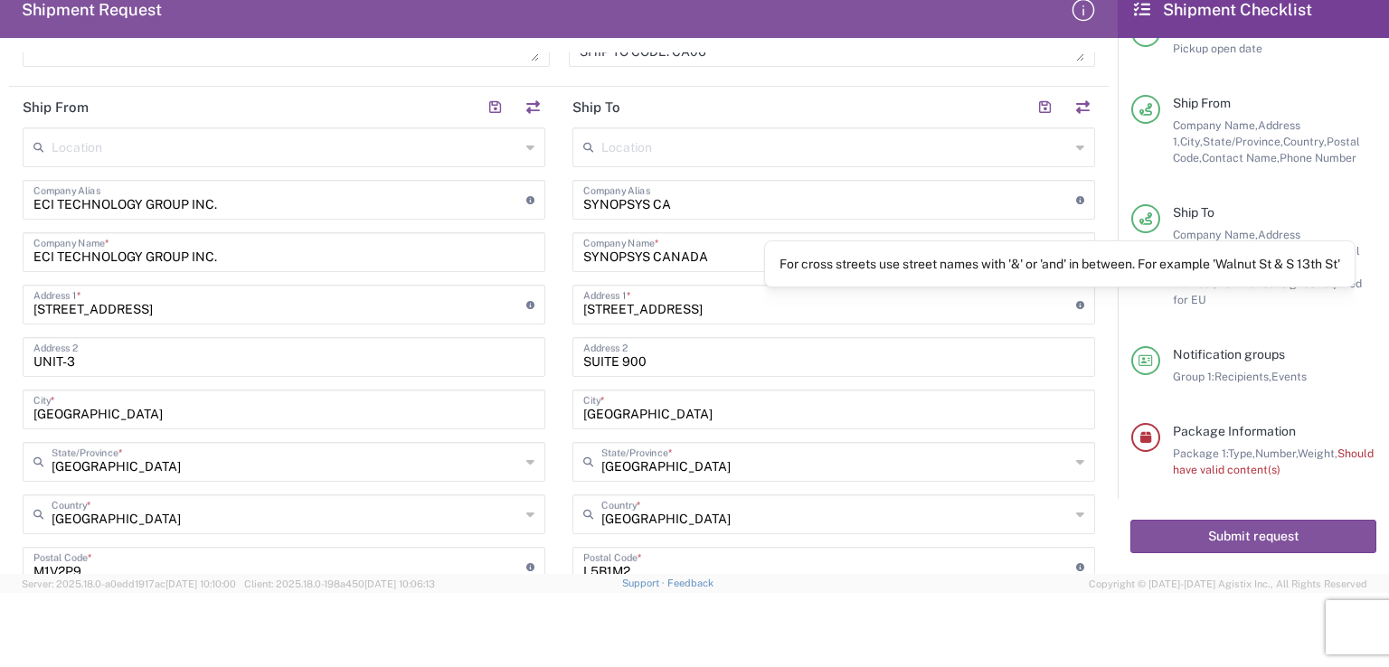
click at [1076, 301] on icon at bounding box center [1080, 305] width 8 height 8
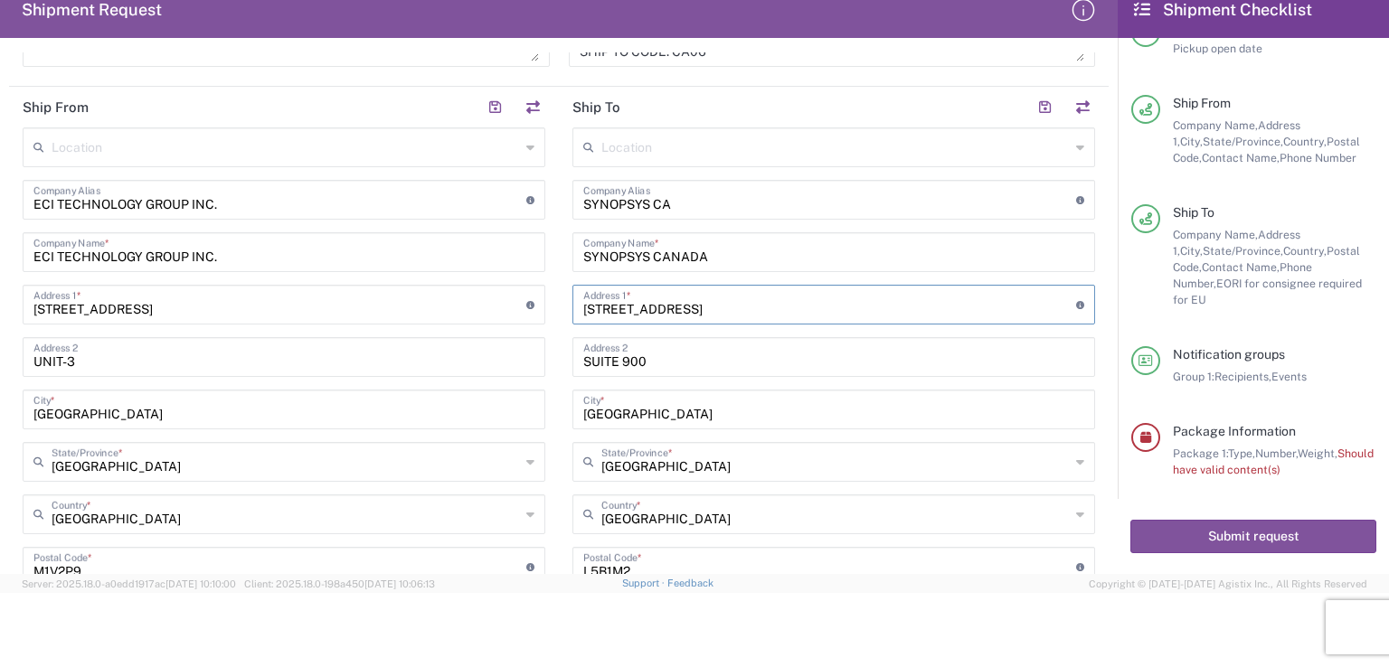
click at [634, 308] on input "[STREET_ADDRESS]" at bounding box center [829, 304] width 493 height 32
type input "[STREET_ADDRESS]"
click at [740, 330] on div "Location [GEOGRAPHIC_DATA] DE04 Agrate Brianza IT01 [GEOGRAPHIC_DATA] DE02 [GEO…" at bounding box center [833, 492] width 523 height 731
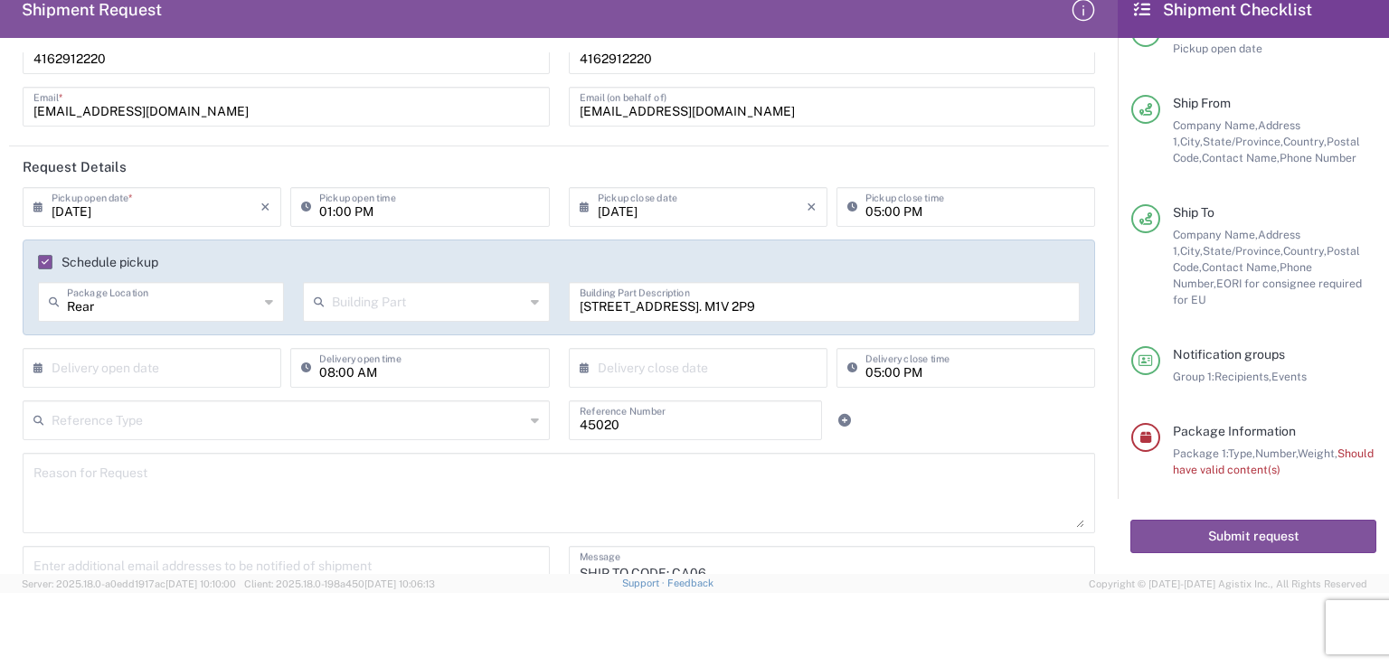
scroll to position [0, 0]
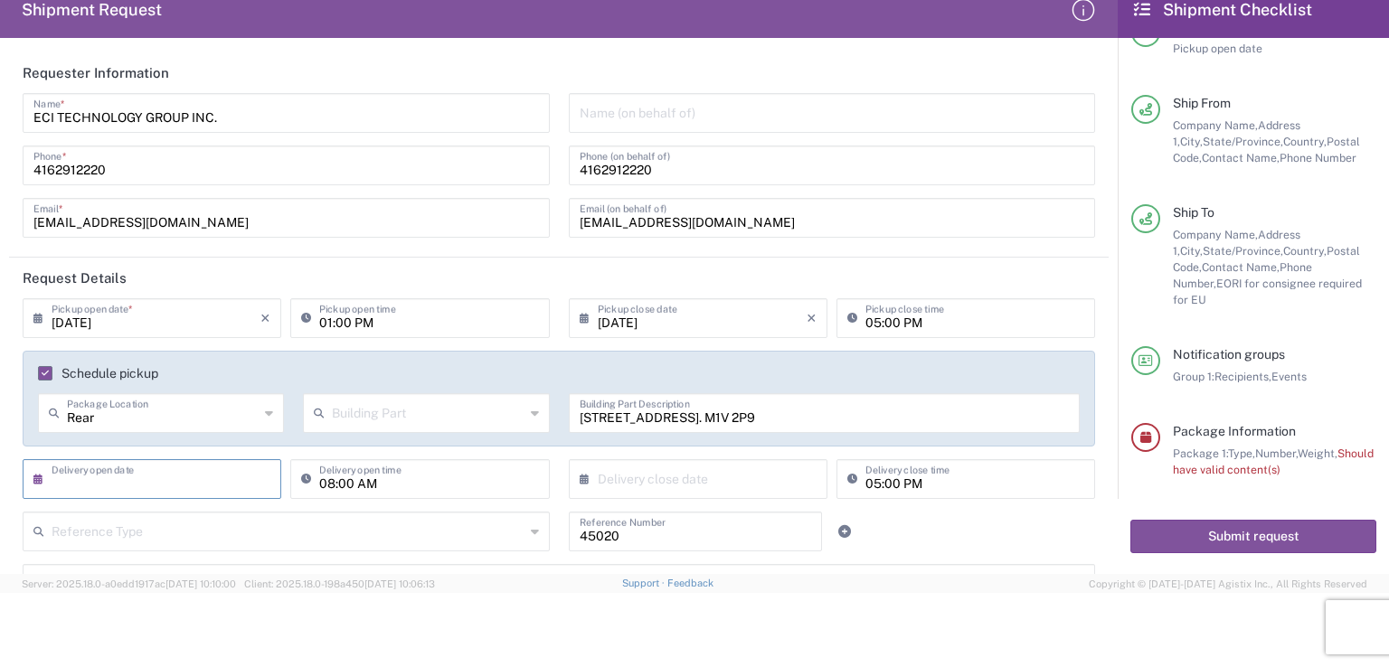
click at [170, 476] on input "text" at bounding box center [156, 478] width 209 height 32
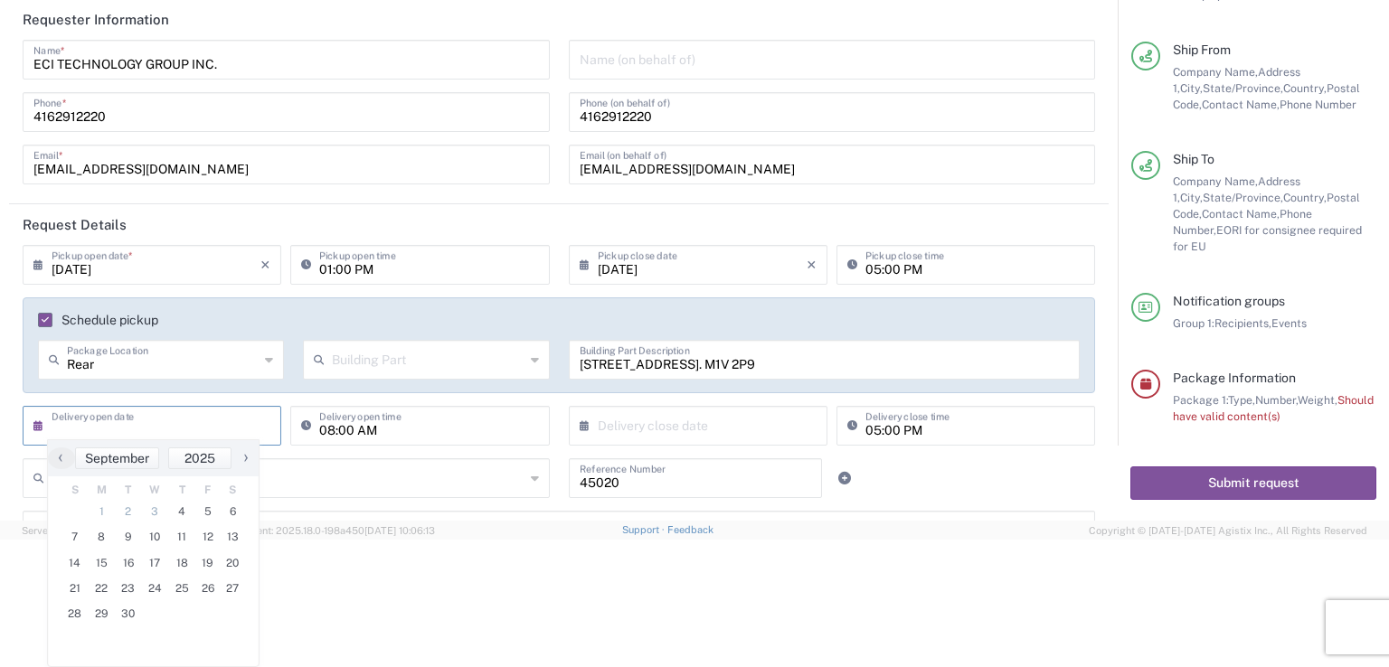
click at [167, 440] on input "text" at bounding box center [156, 425] width 209 height 32
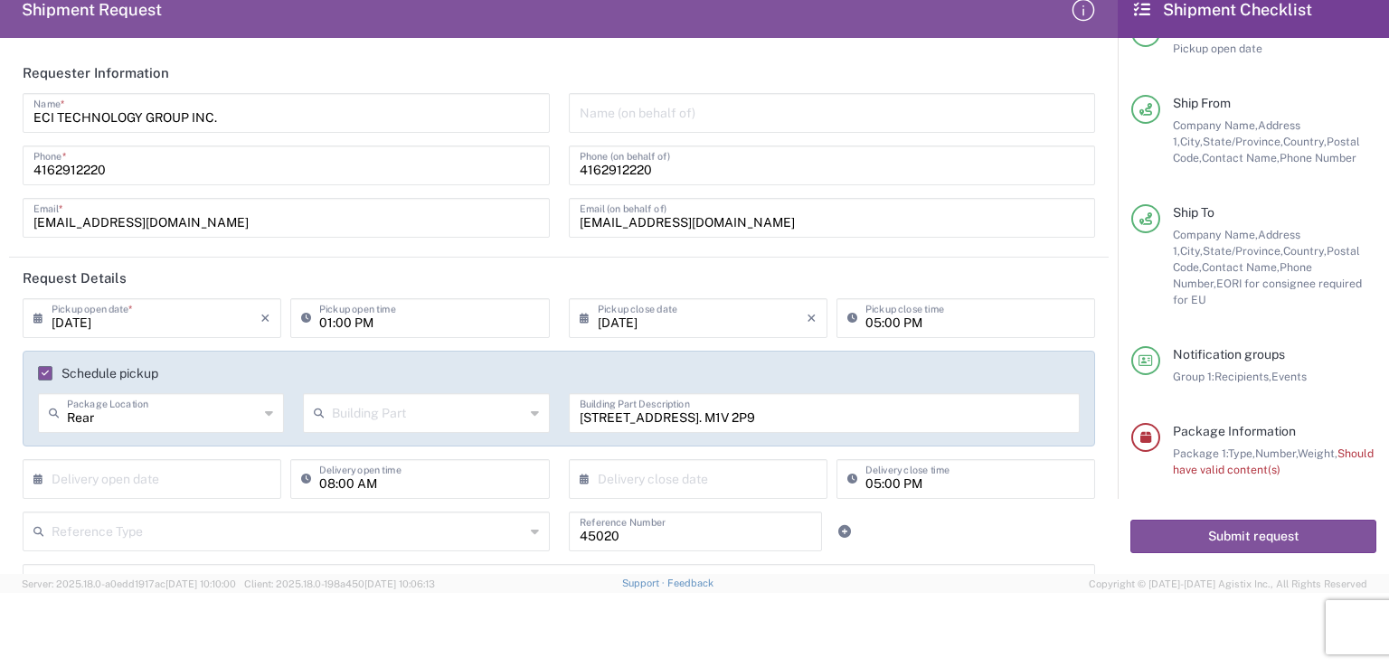
click at [167, 476] on input "text" at bounding box center [156, 478] width 209 height 32
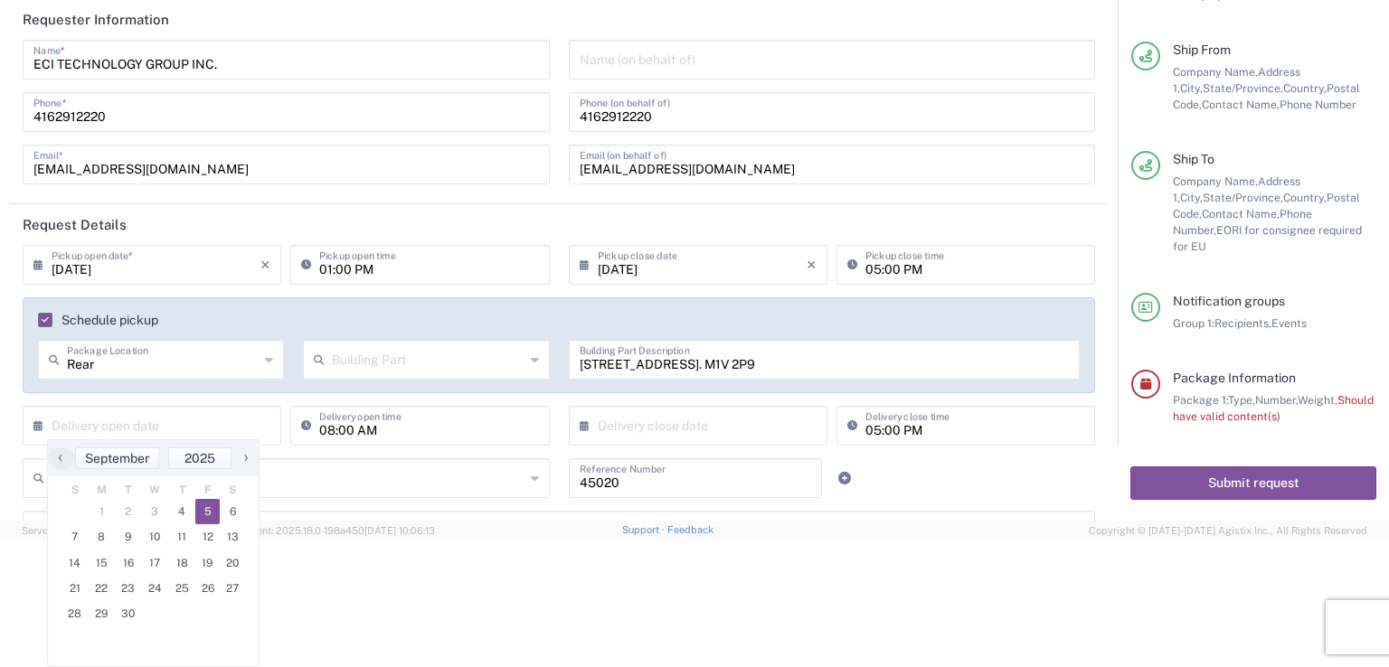
click at [207, 524] on span "5" at bounding box center [207, 511] width 25 height 25
type input "[DATE]"
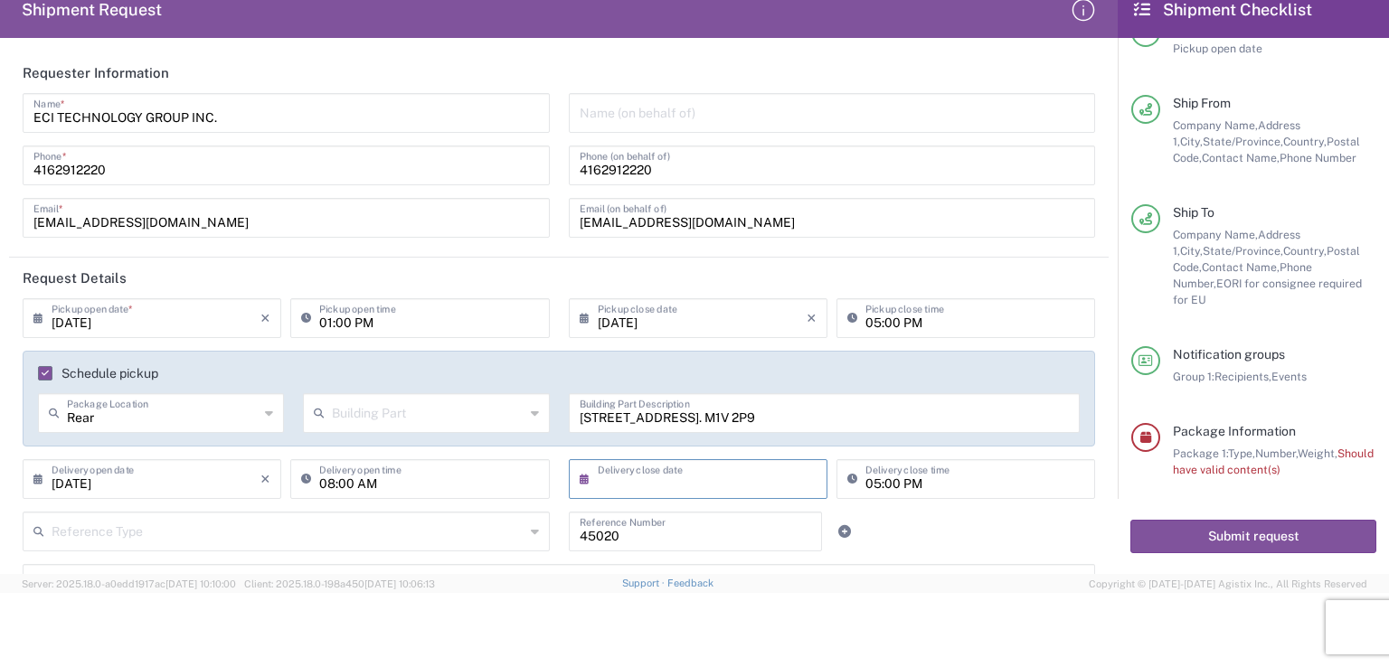
click at [680, 473] on input "text" at bounding box center [702, 478] width 209 height 32
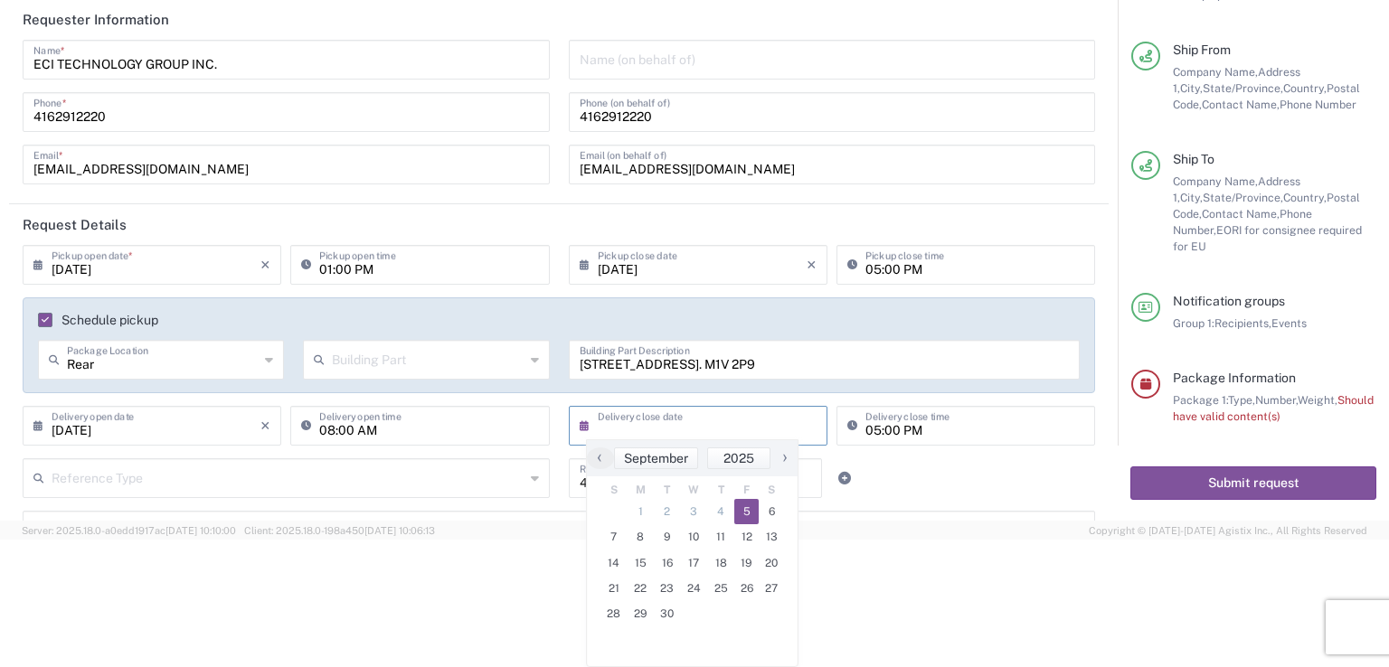
click at [748, 524] on span "5" at bounding box center [746, 511] width 25 height 25
type input "[DATE]"
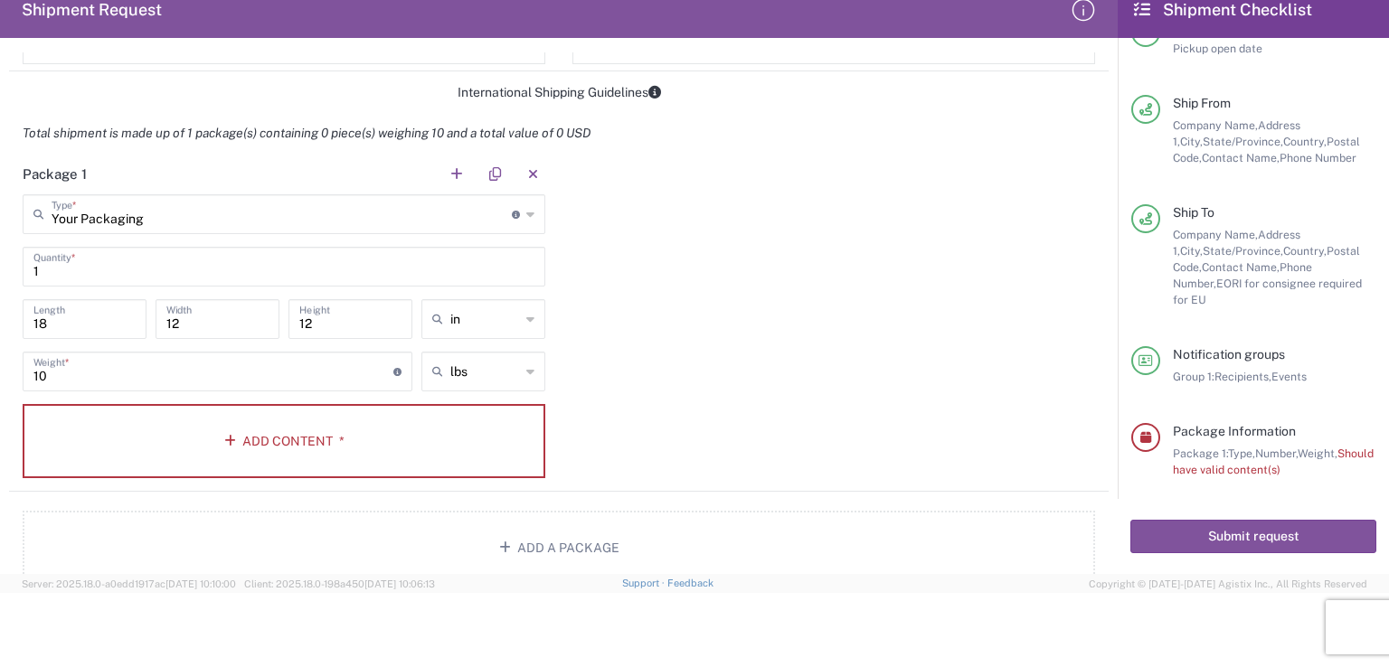
scroll to position [1447, 0]
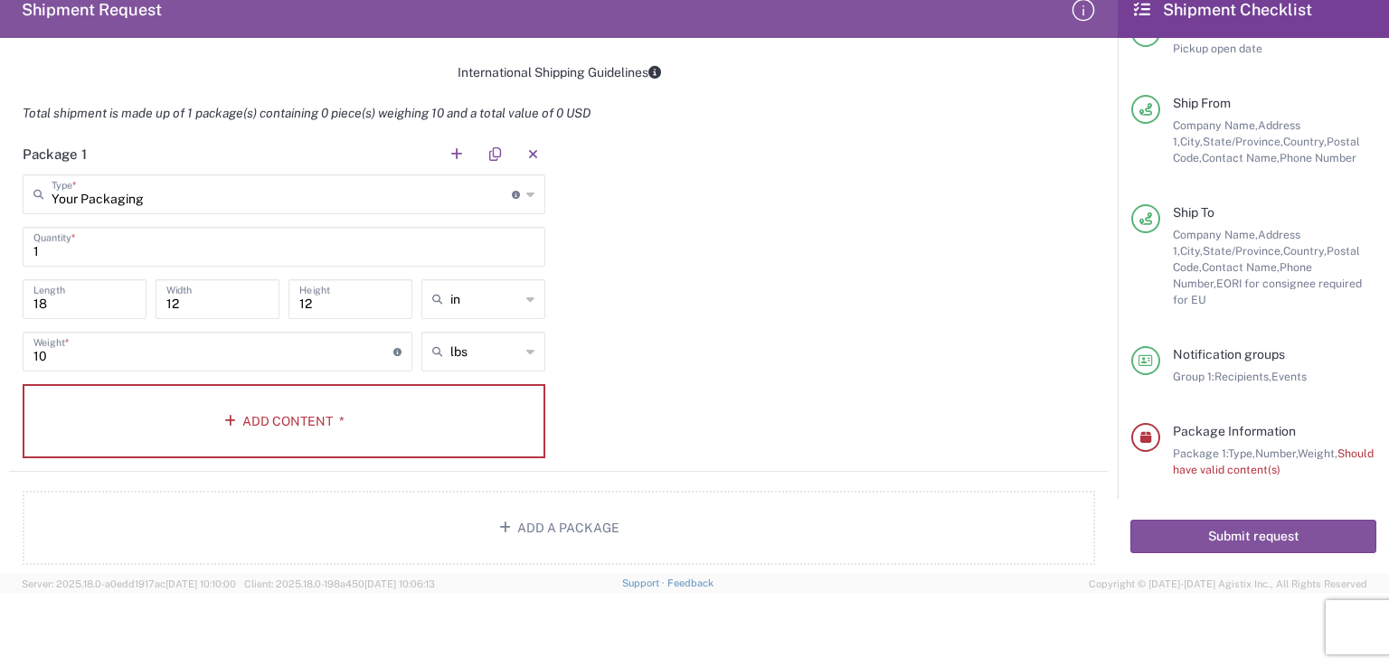
click at [703, 325] on div "Package 1 Your Packaging Type * Material used to package goods Carton(s) Bale(s…" at bounding box center [558, 303] width 1099 height 338
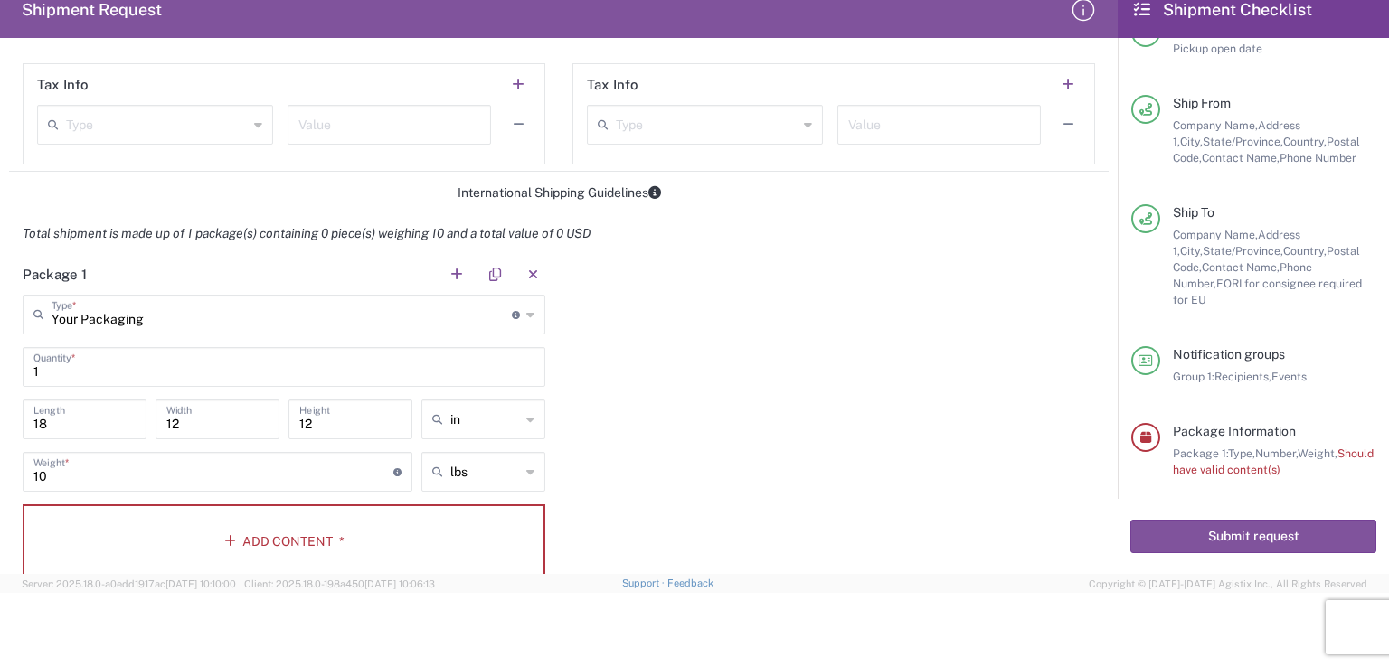
scroll to position [1266, 0]
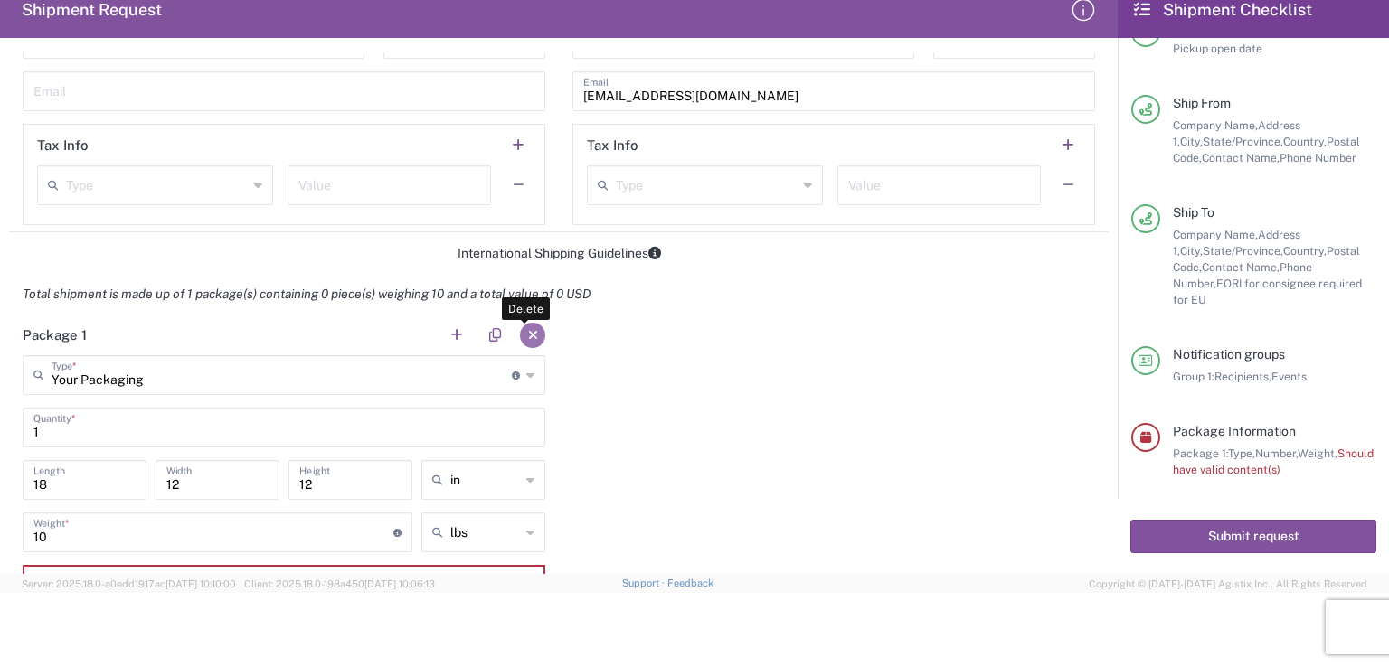
click at [528, 331] on button "button" at bounding box center [532, 335] width 25 height 25
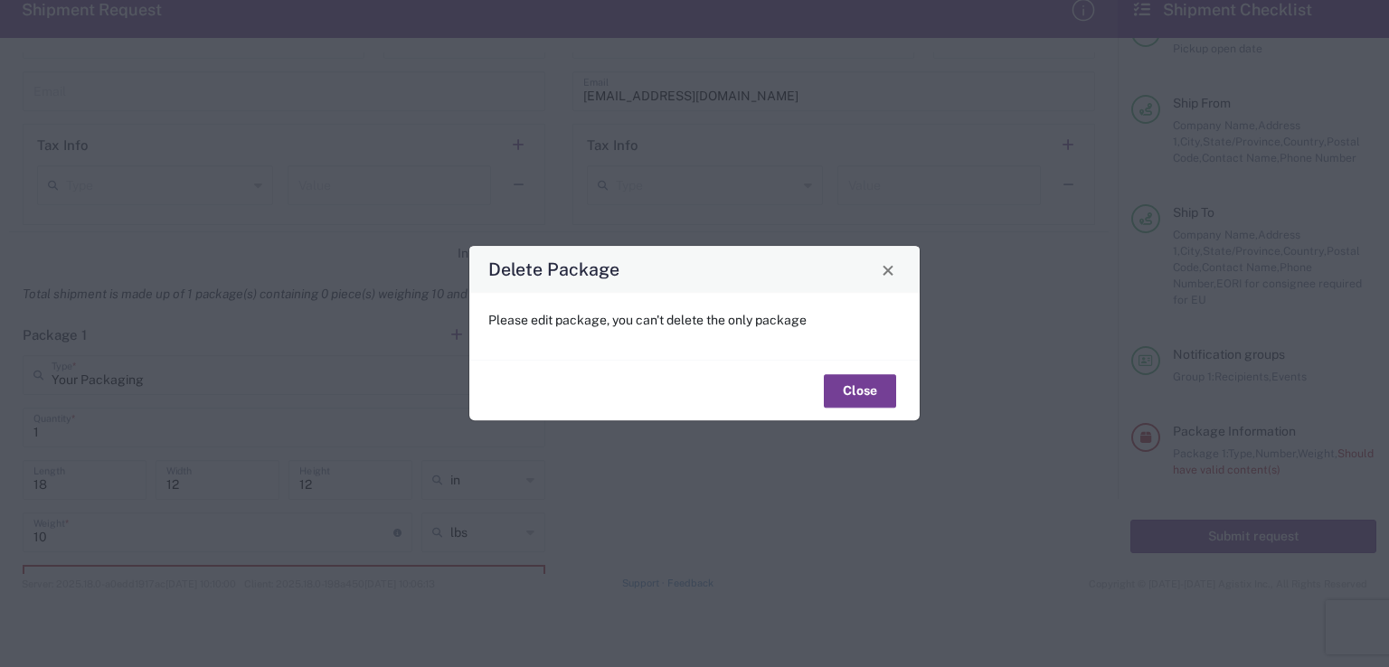
click at [844, 391] on button "Close" at bounding box center [860, 390] width 72 height 33
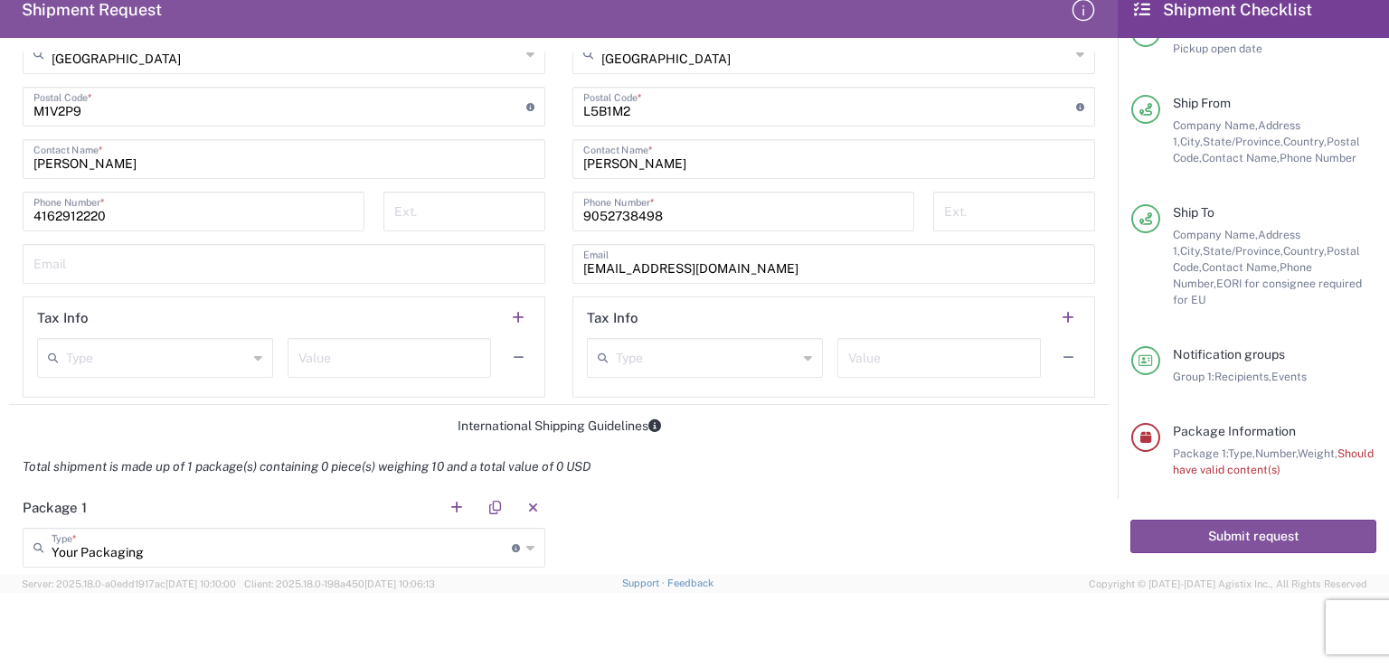
scroll to position [1085, 0]
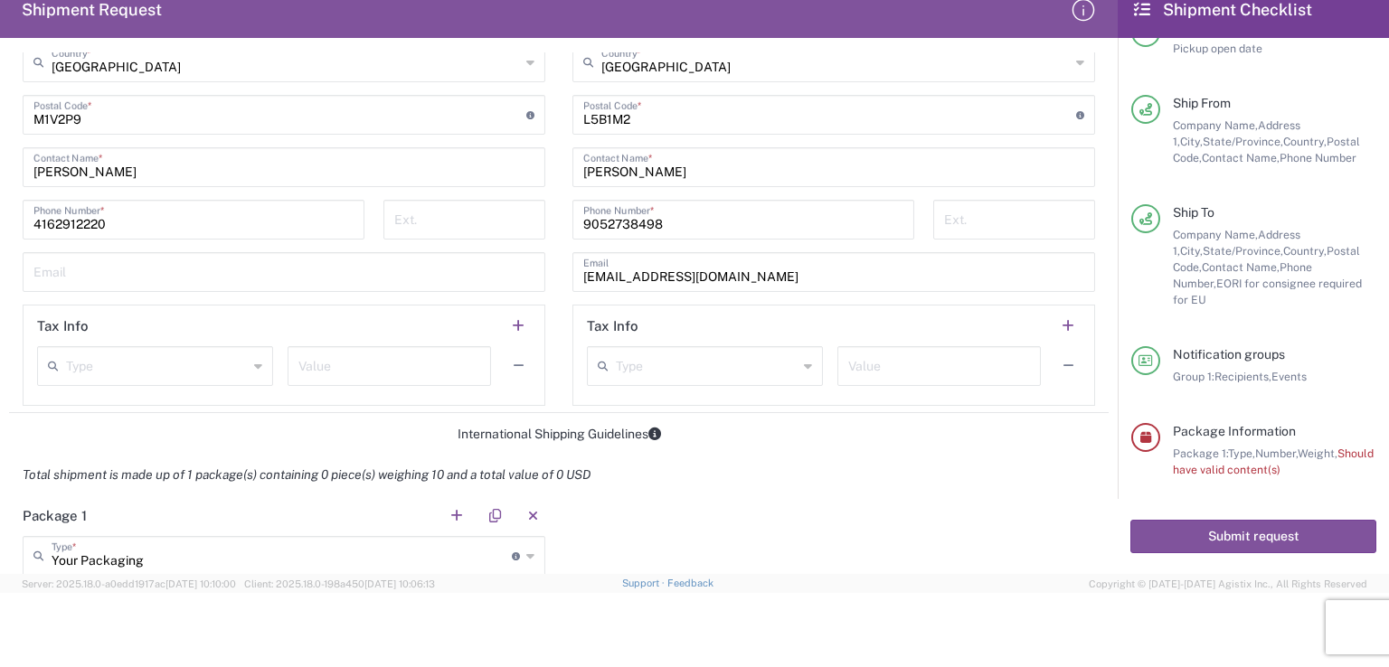
click at [804, 363] on icon at bounding box center [808, 366] width 8 height 29
click at [912, 467] on div "Total shipment is made up of 1 package(s) containing 0 piece(s) weighing 10 and…" at bounding box center [559, 475] width 1118 height 41
click at [254, 367] on icon at bounding box center [258, 366] width 8 height 29
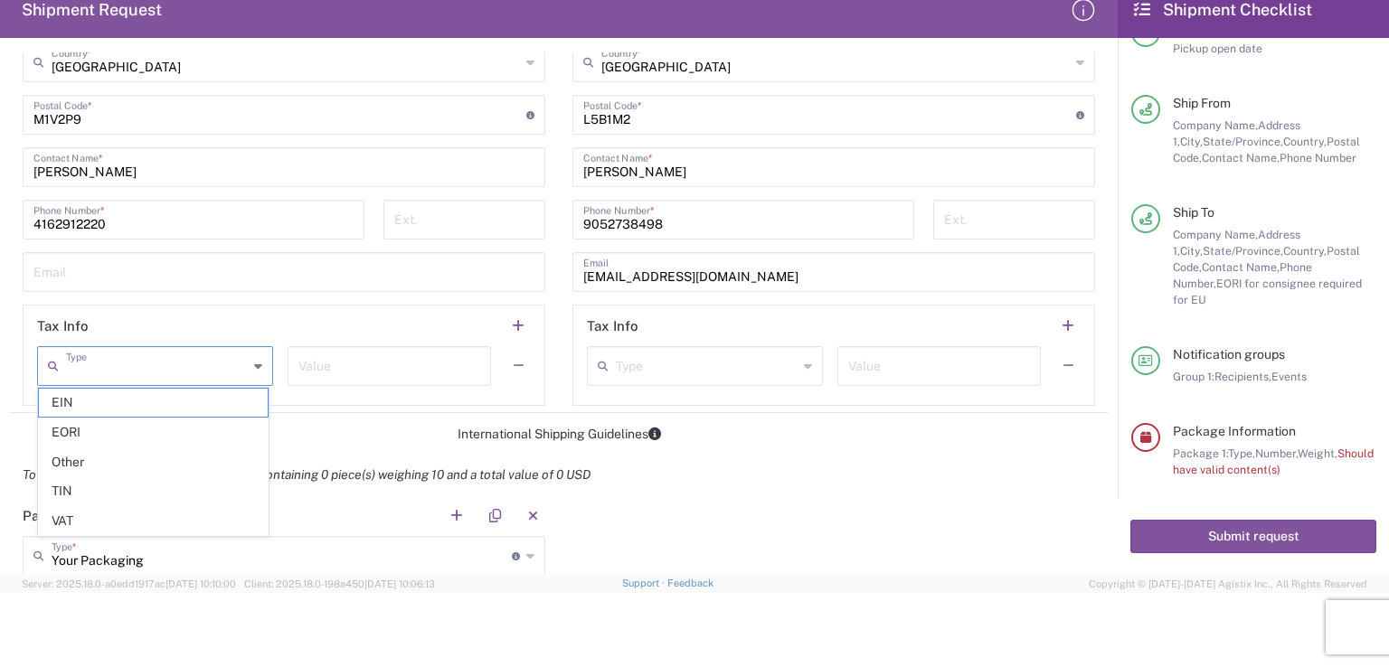
click at [915, 449] on form "Requester Information ECI TECHNOLOGY GROUP INC. Name * [PHONE_NUMBER] Phone * […" at bounding box center [559, 313] width 1118 height 522
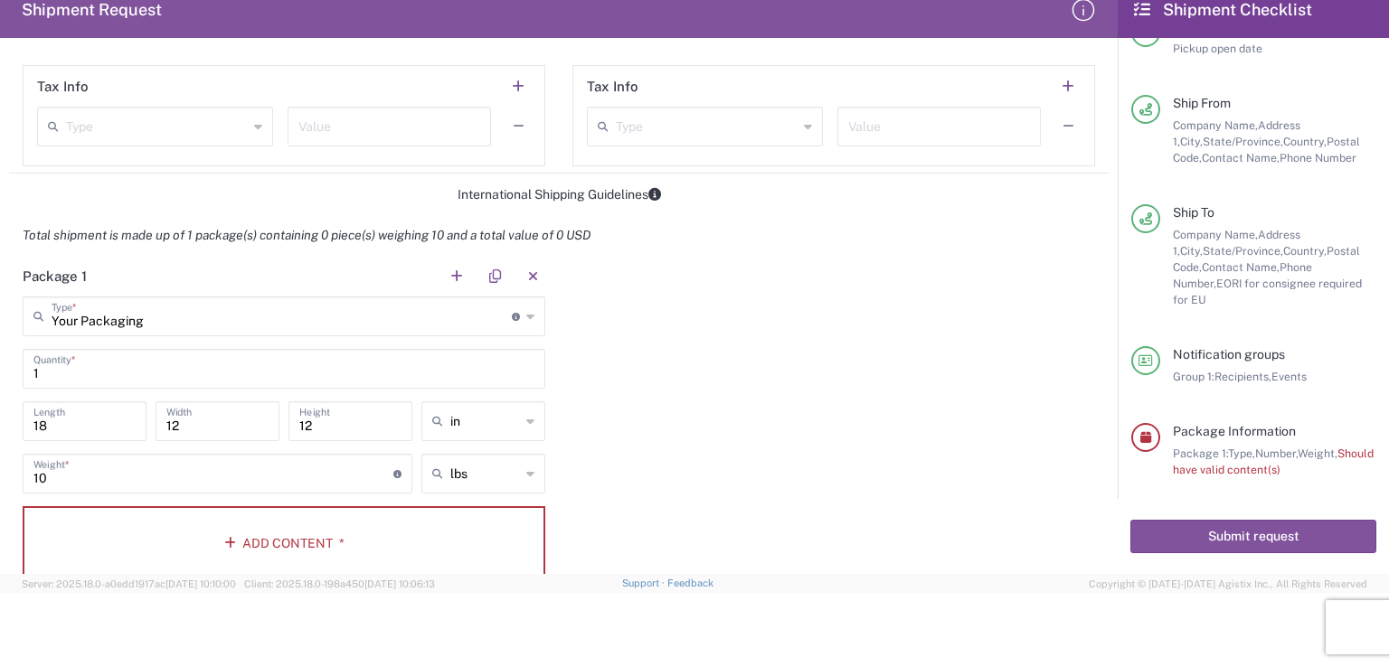
scroll to position [1356, 0]
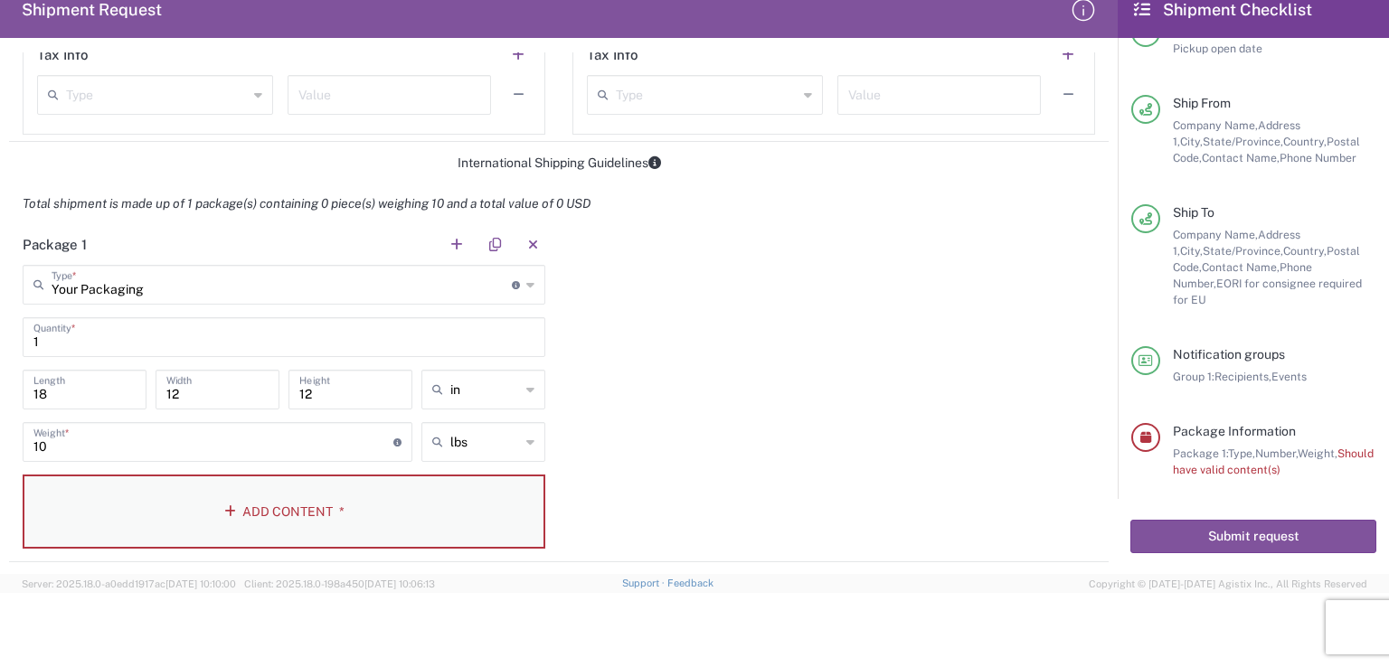
click at [235, 511] on icon "button" at bounding box center [233, 511] width 18 height 13
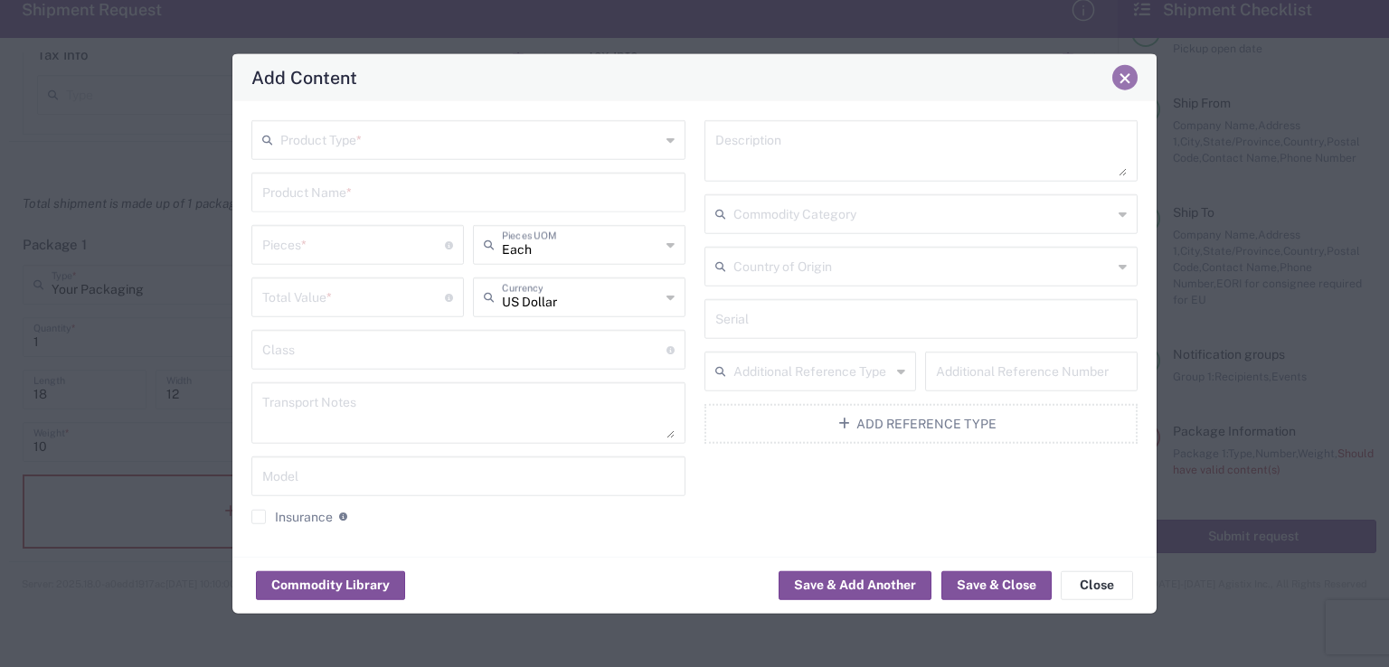
click at [1131, 79] on span "Close" at bounding box center [1124, 77] width 13 height 13
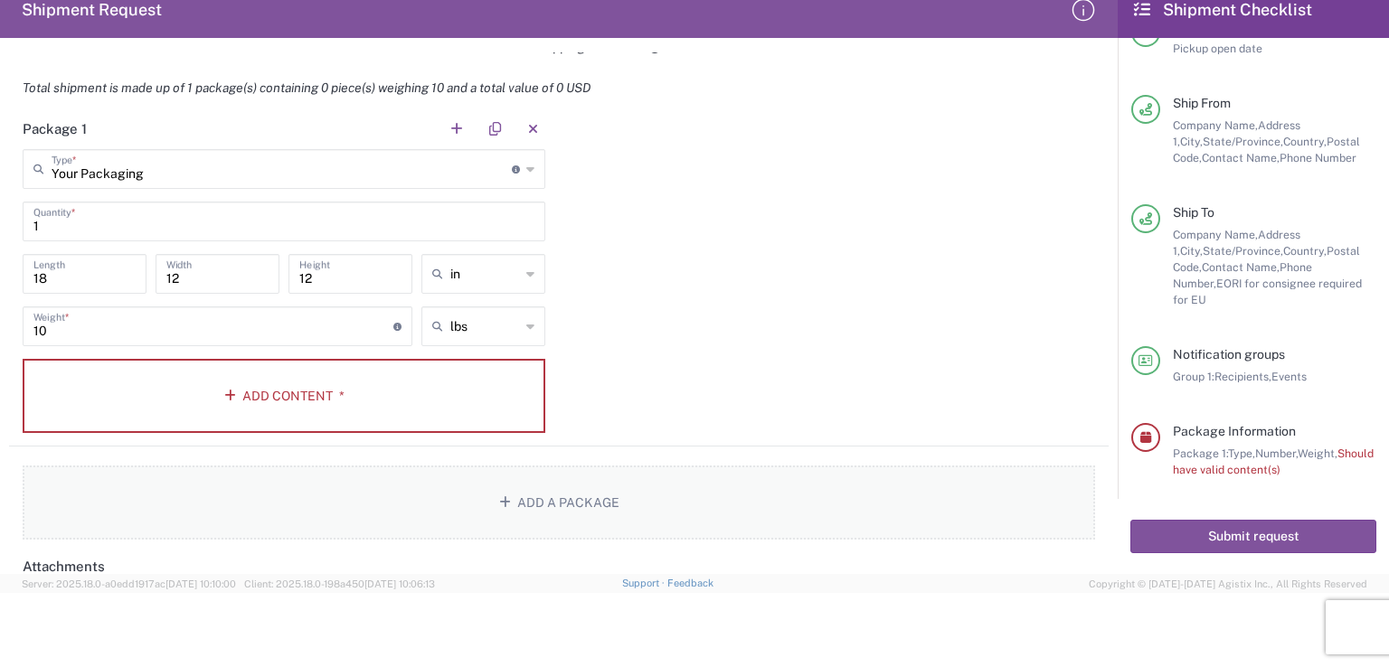
scroll to position [1447, 0]
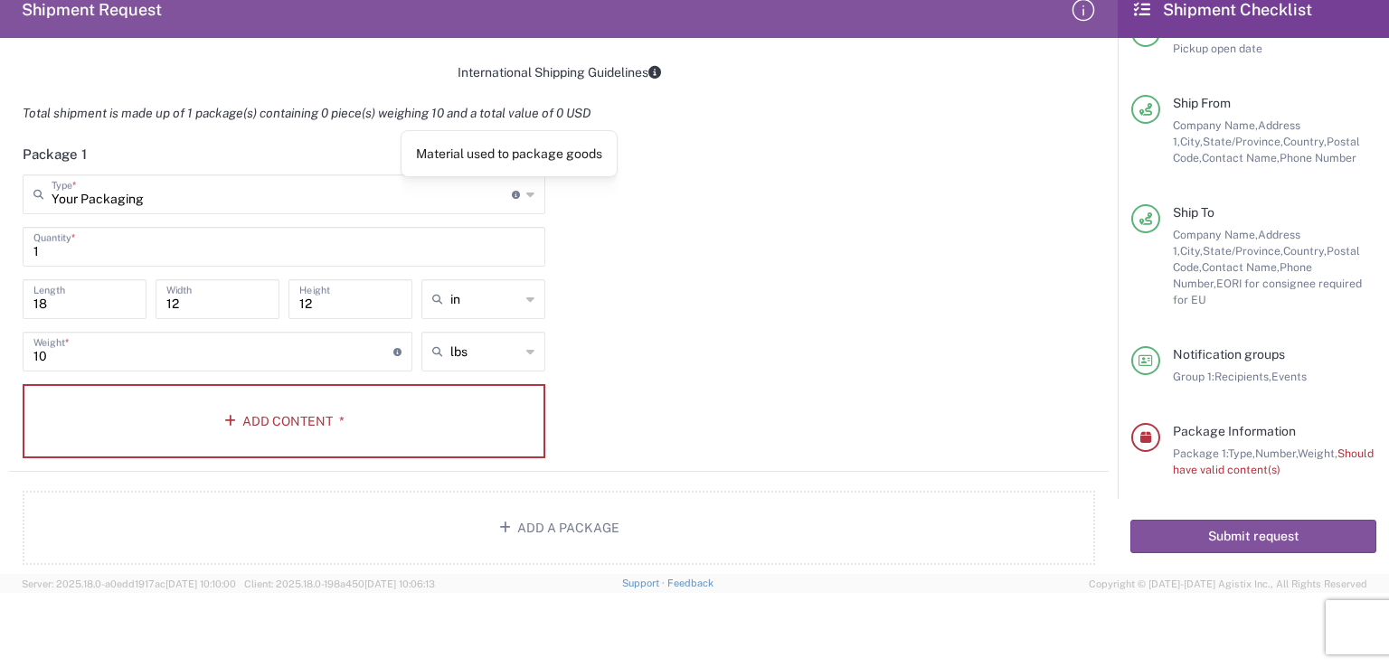
click at [512, 191] on icon at bounding box center [516, 195] width 8 height 8
type input "Your Packaging"
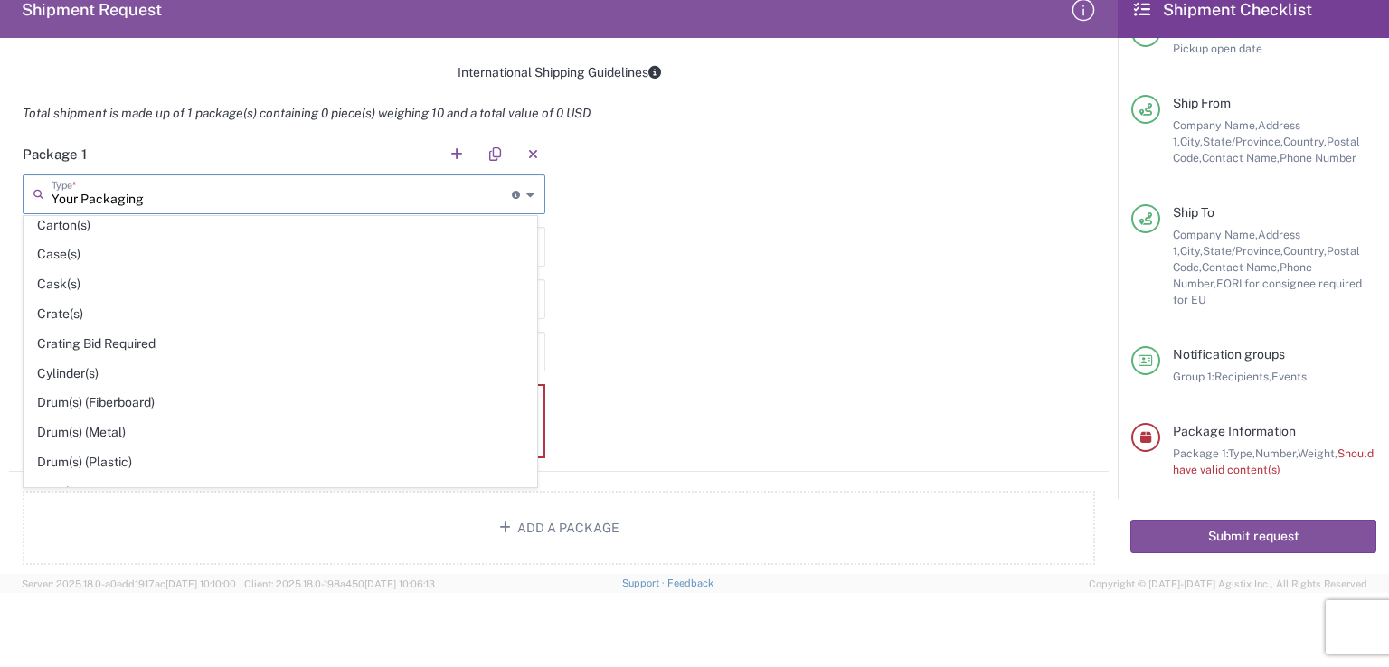
scroll to position [271, 0]
click at [750, 363] on div "Package 1 Your Packaging Type * Material used to package goods Your Packaging B…" at bounding box center [558, 303] width 1099 height 338
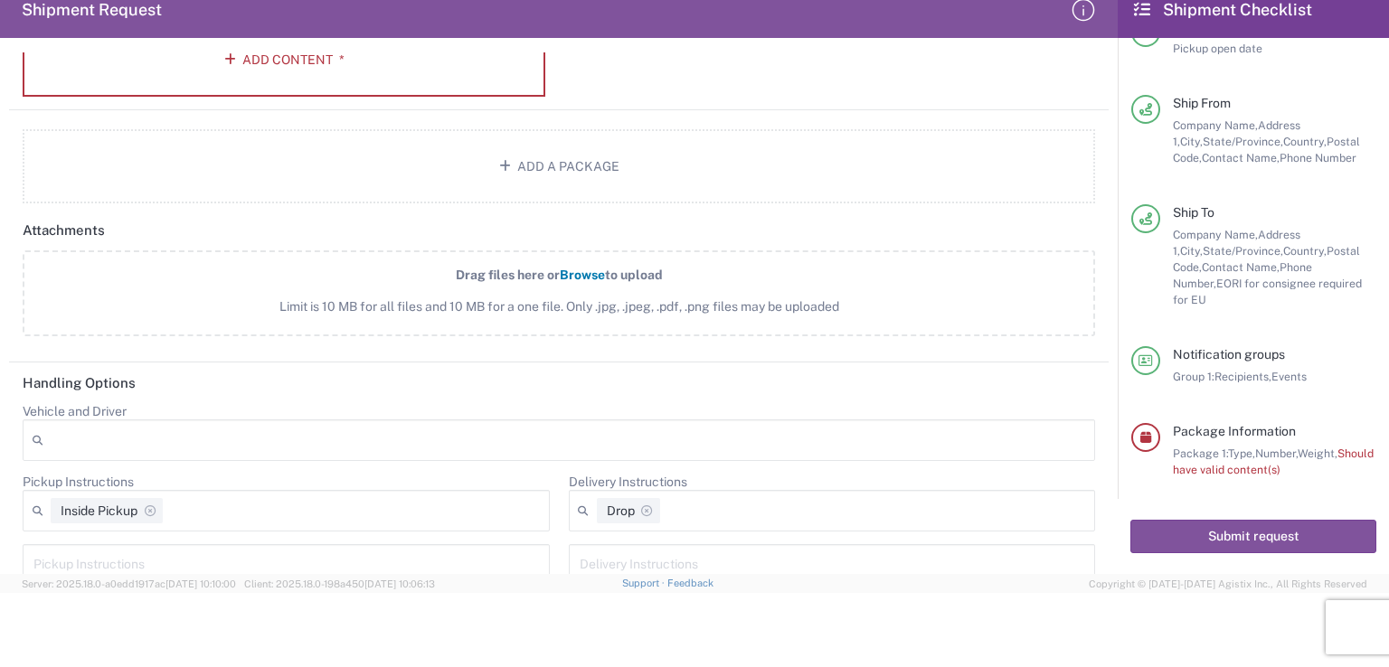
scroll to position [1853, 0]
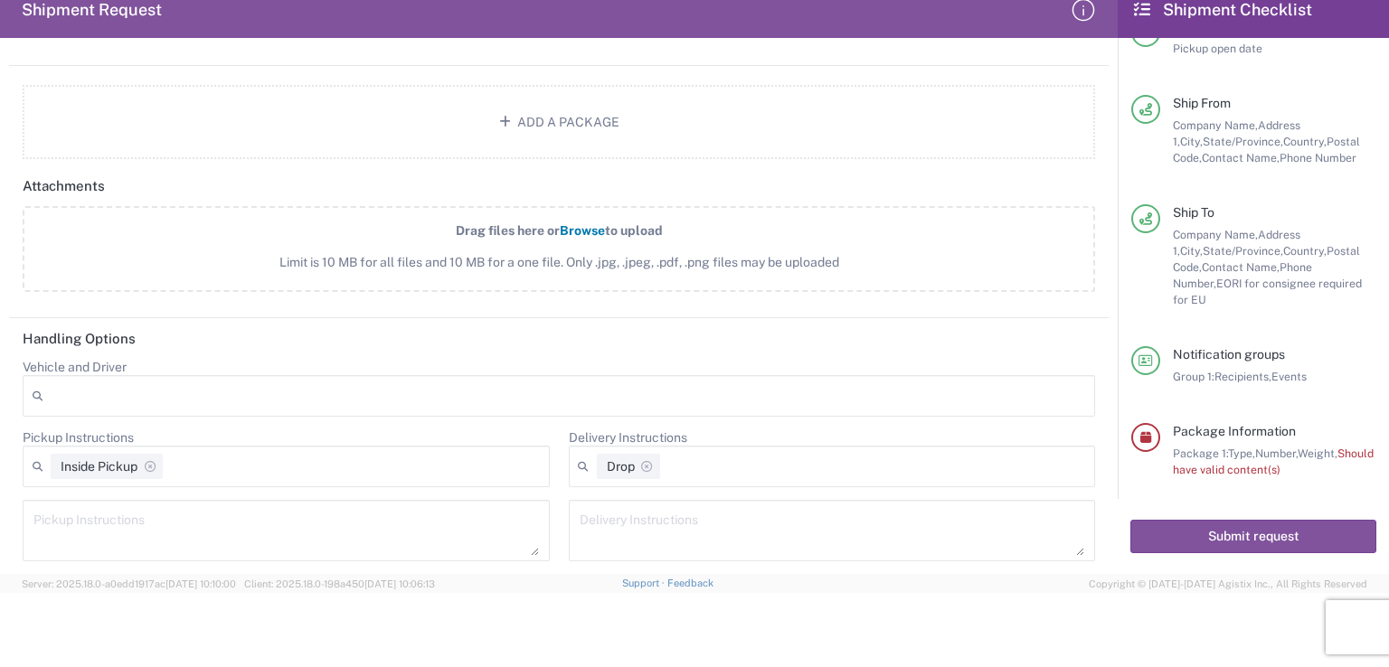
click at [250, 460] on div "Inside Pickup" at bounding box center [286, 467] width 527 height 42
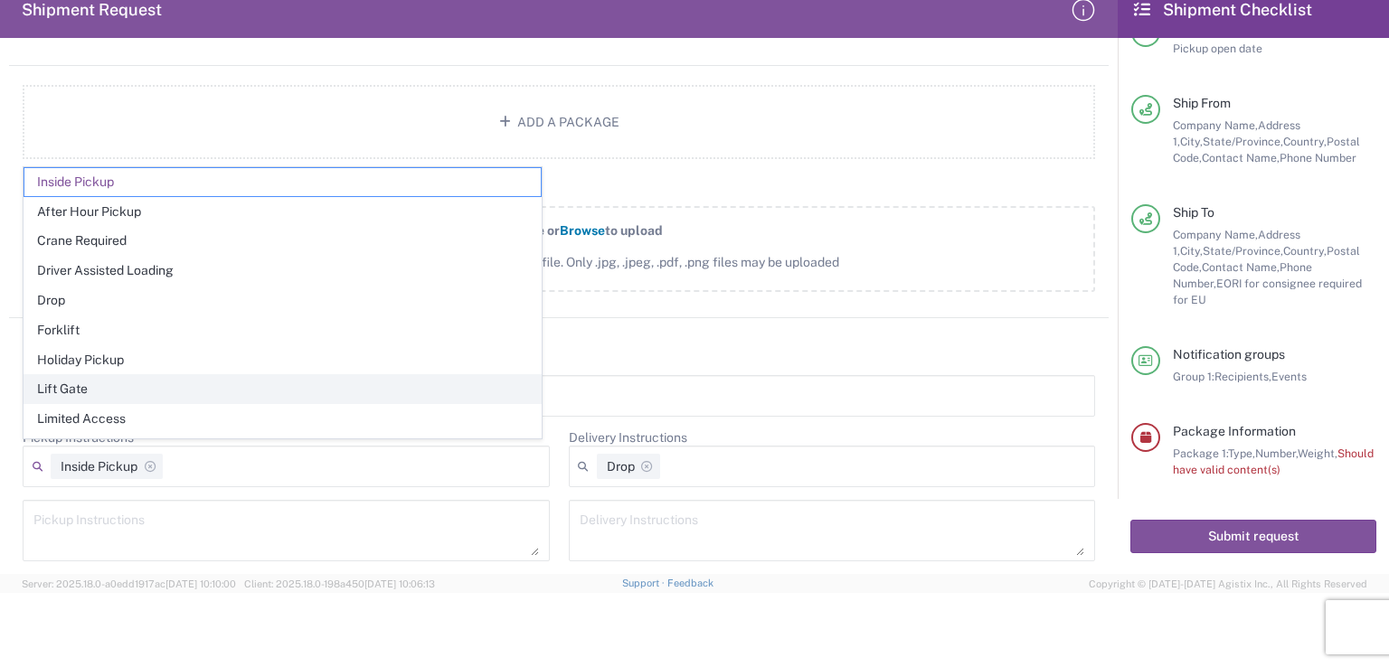
scroll to position [0, 0]
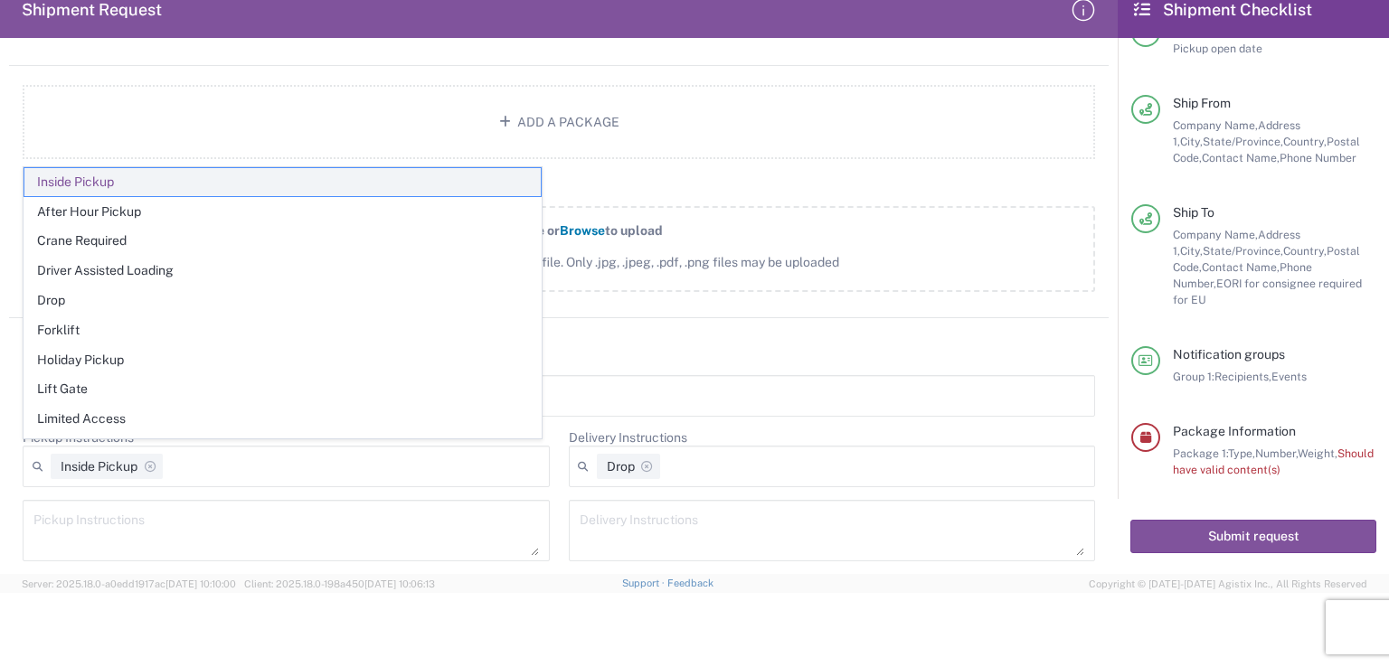
click at [89, 179] on span "Inside Pickup" at bounding box center [282, 182] width 516 height 28
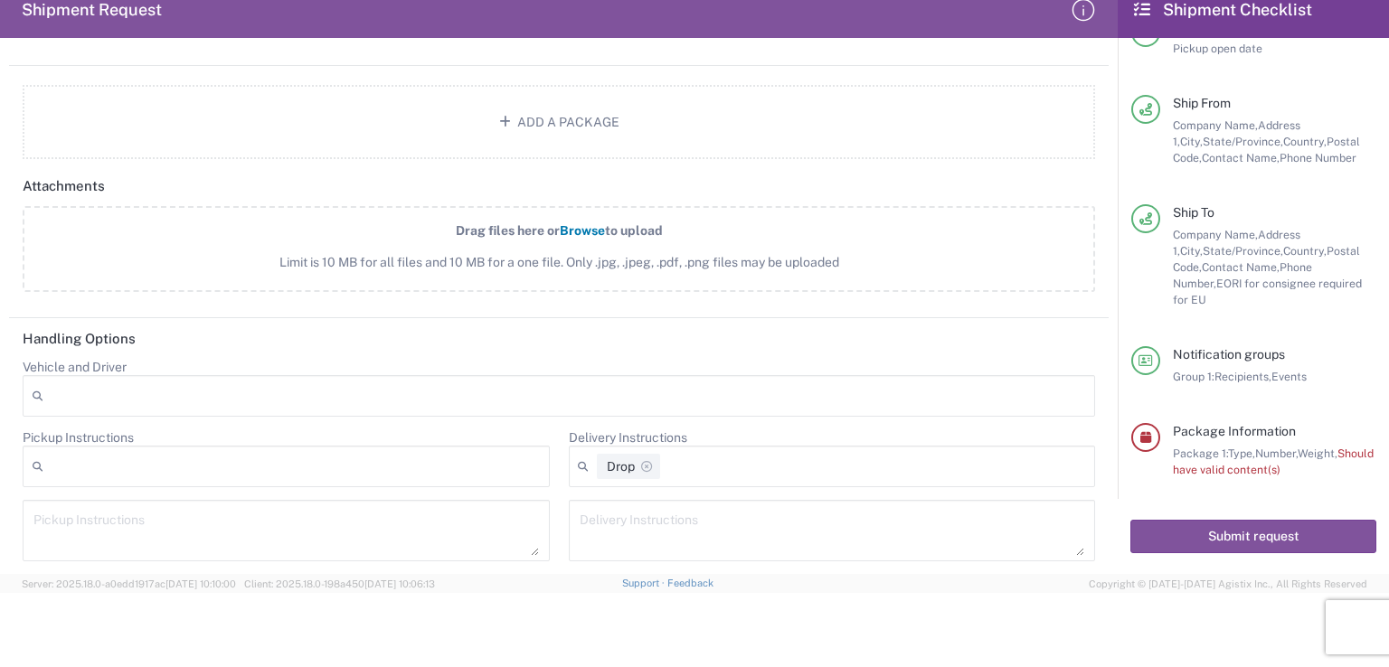
click at [210, 457] on div at bounding box center [286, 467] width 527 height 42
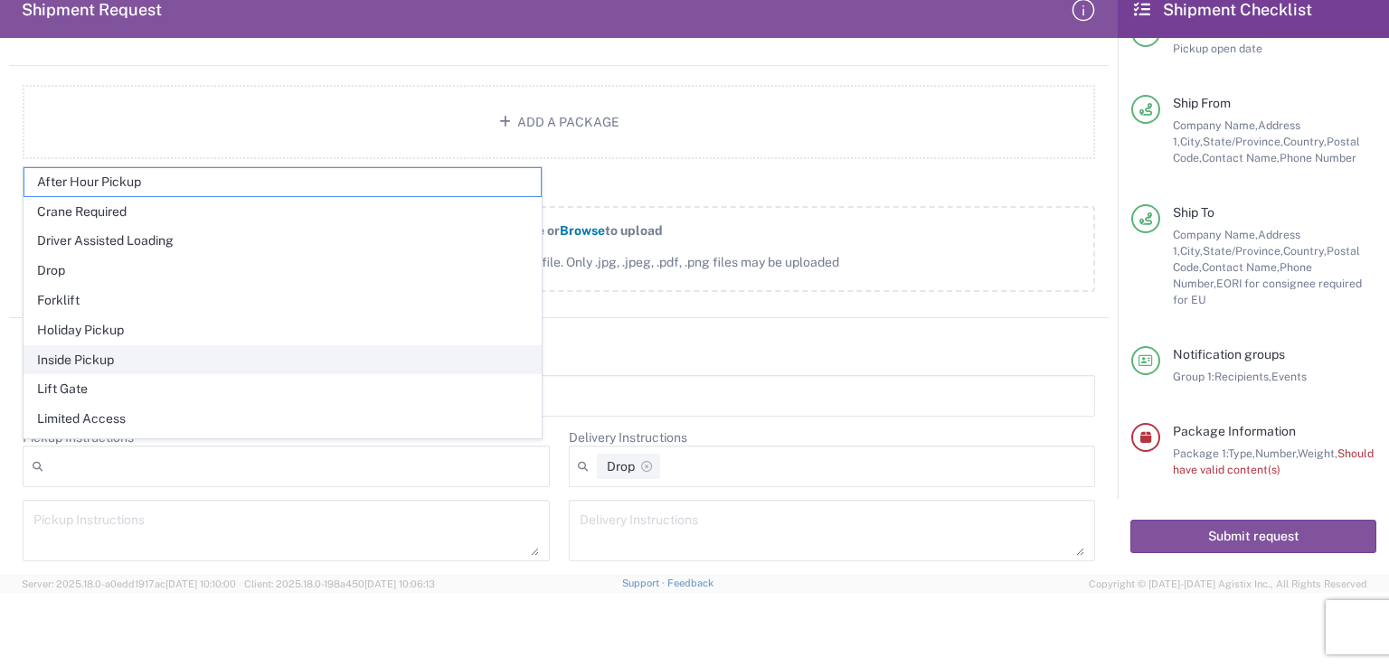
click at [115, 354] on span "Inside Pickup" at bounding box center [282, 360] width 516 height 28
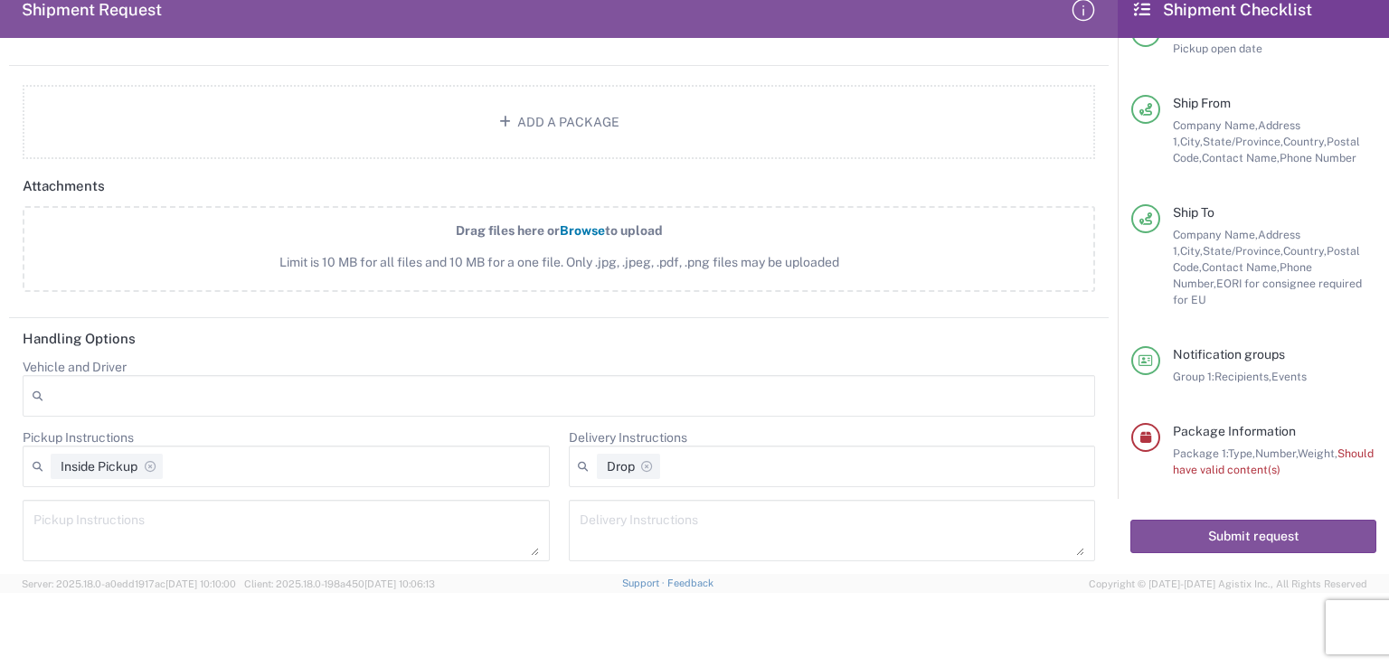
click at [891, 464] on div "Drop" at bounding box center [832, 467] width 527 height 42
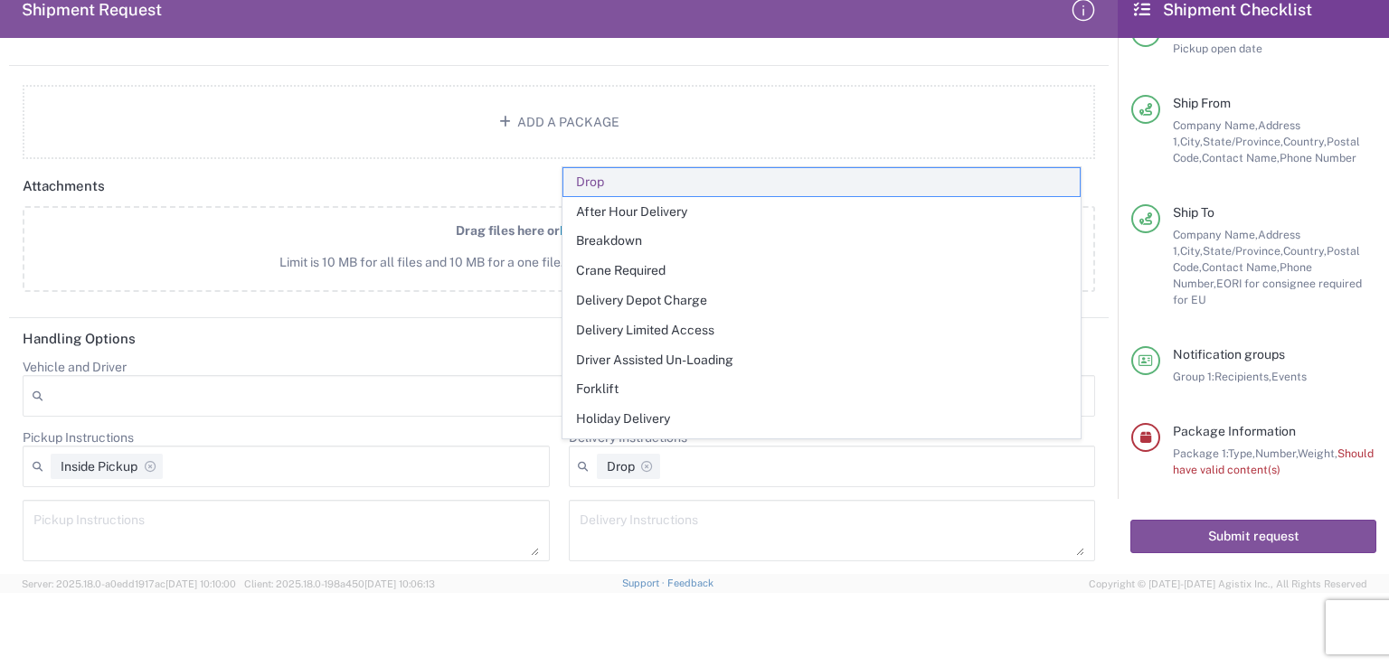
click at [590, 183] on span "Drop" at bounding box center [821, 182] width 516 height 28
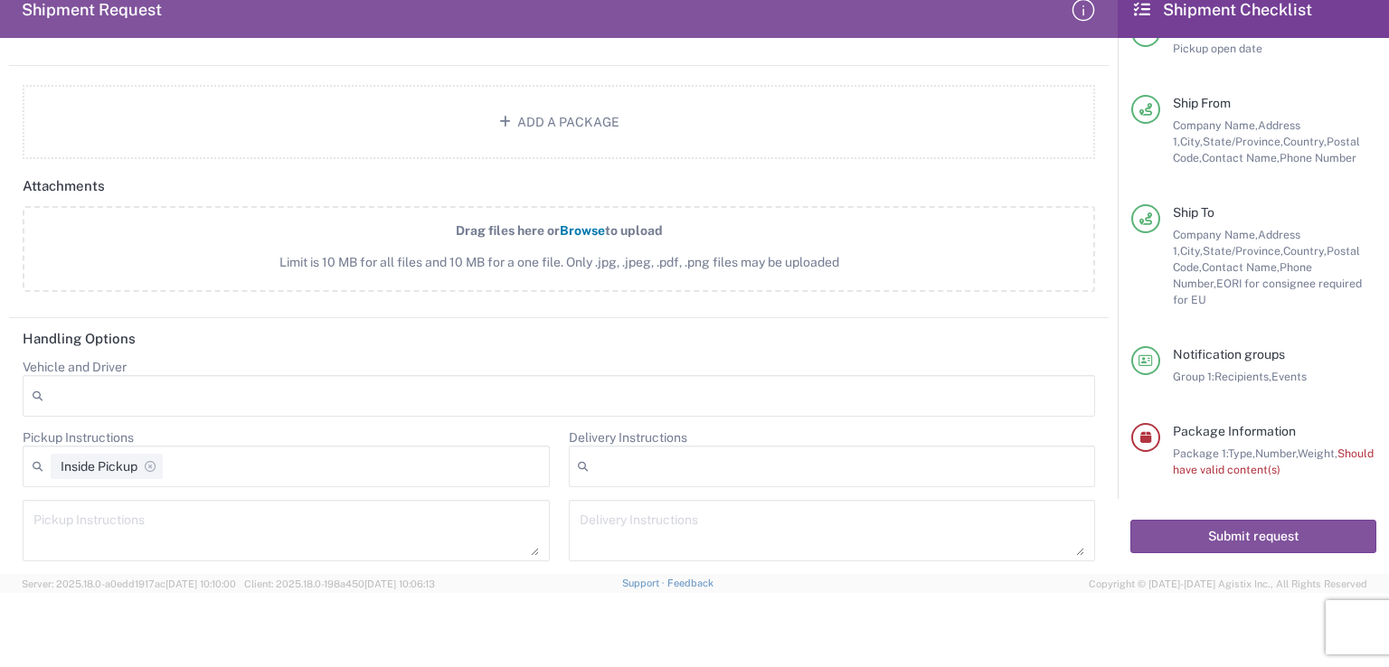
click at [865, 457] on div at bounding box center [832, 467] width 527 height 42
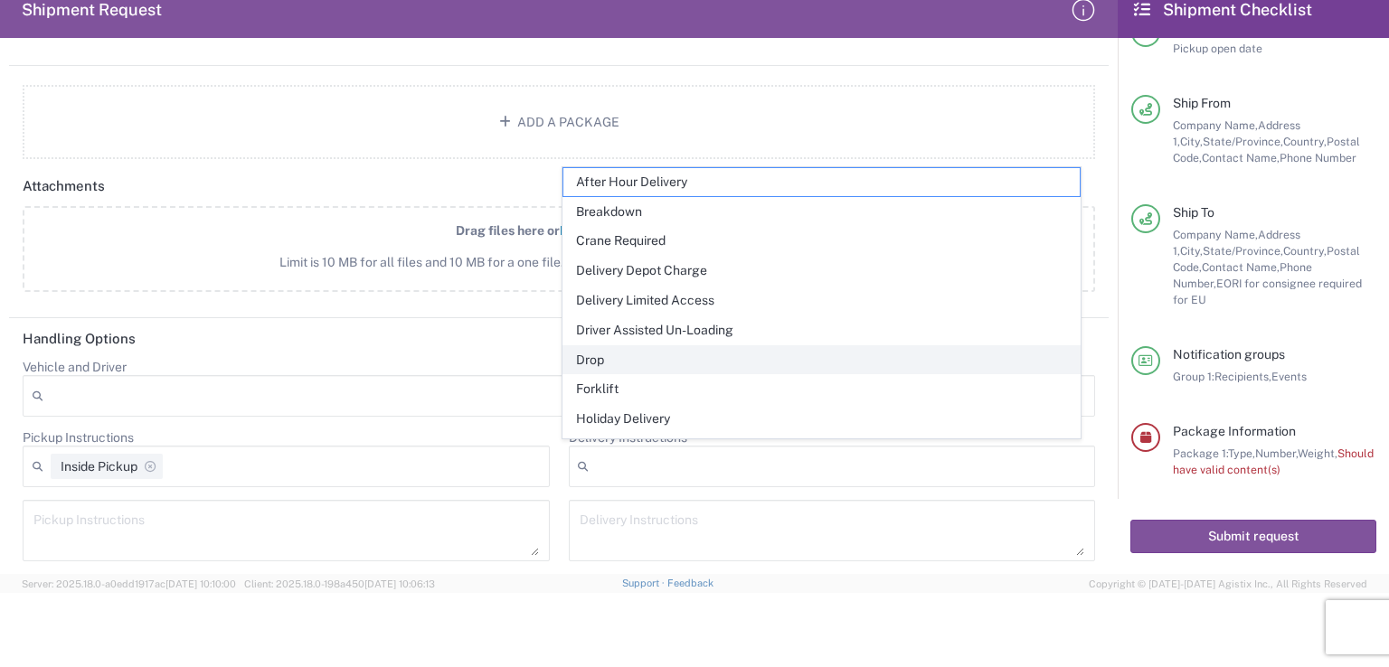
click at [605, 356] on span "Drop" at bounding box center [821, 360] width 516 height 28
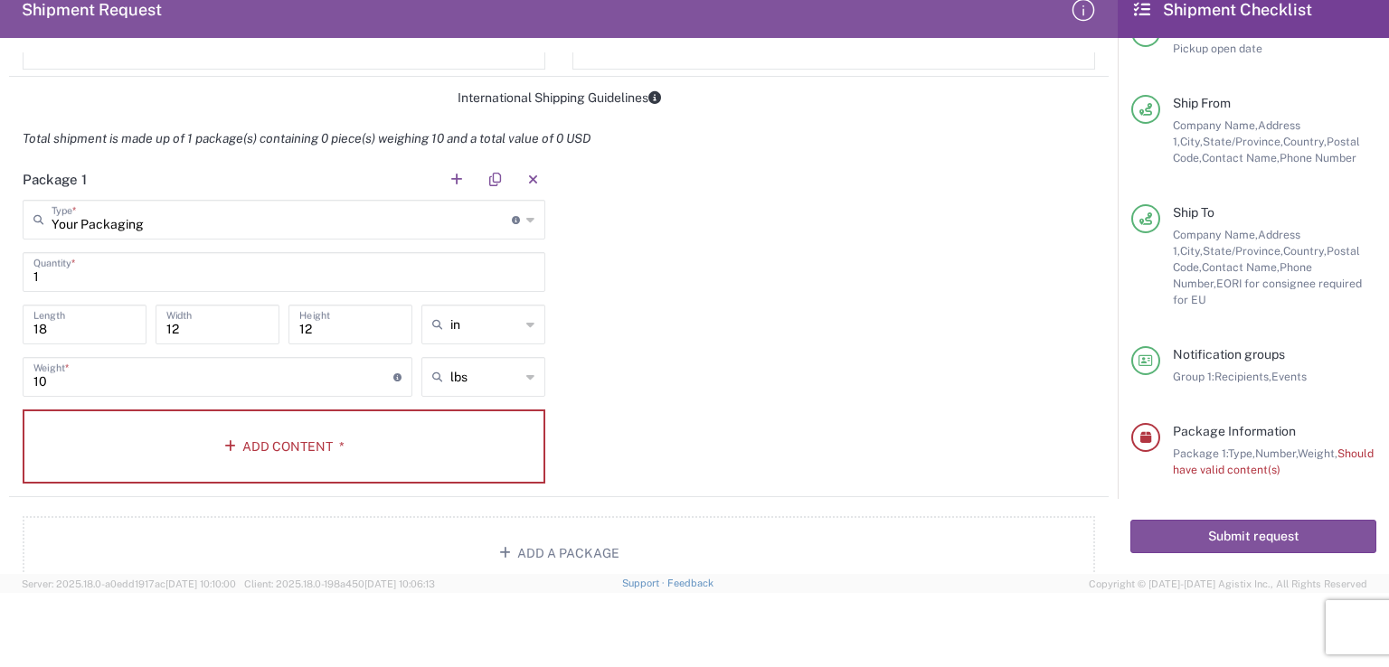
scroll to position [1401, 0]
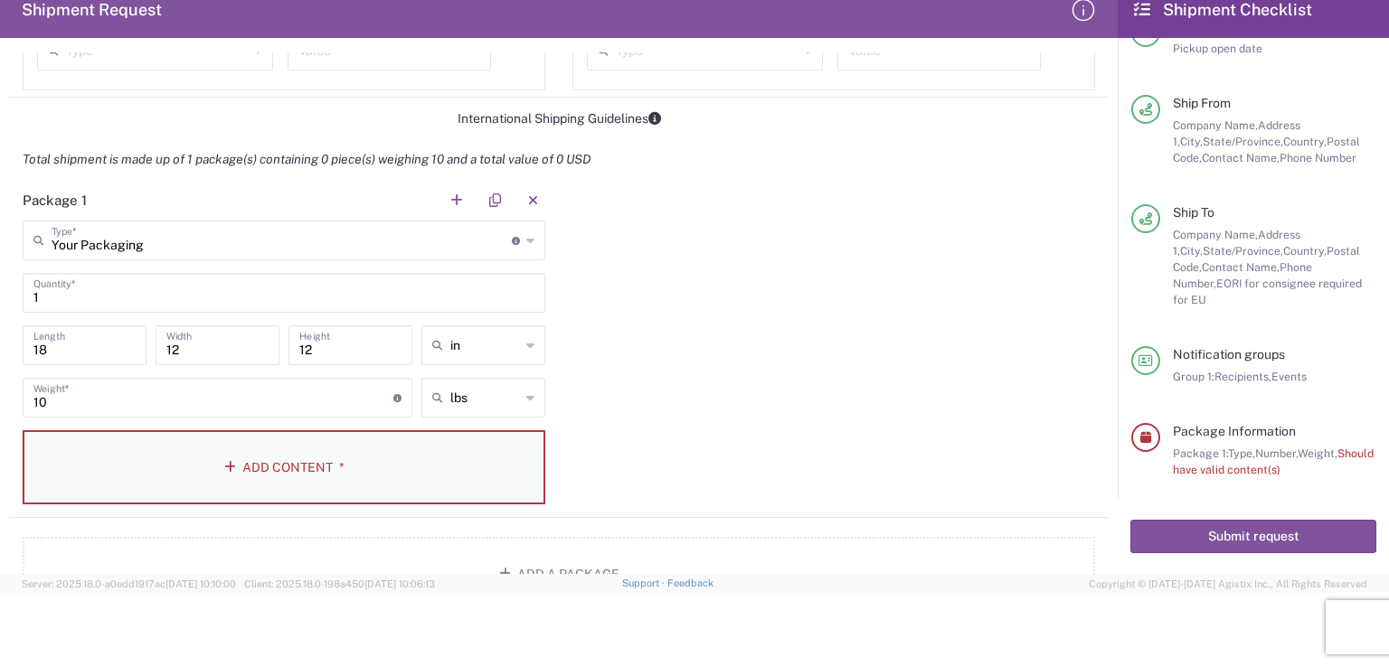
click at [307, 461] on button "Add Content *" at bounding box center [284, 467] width 523 height 74
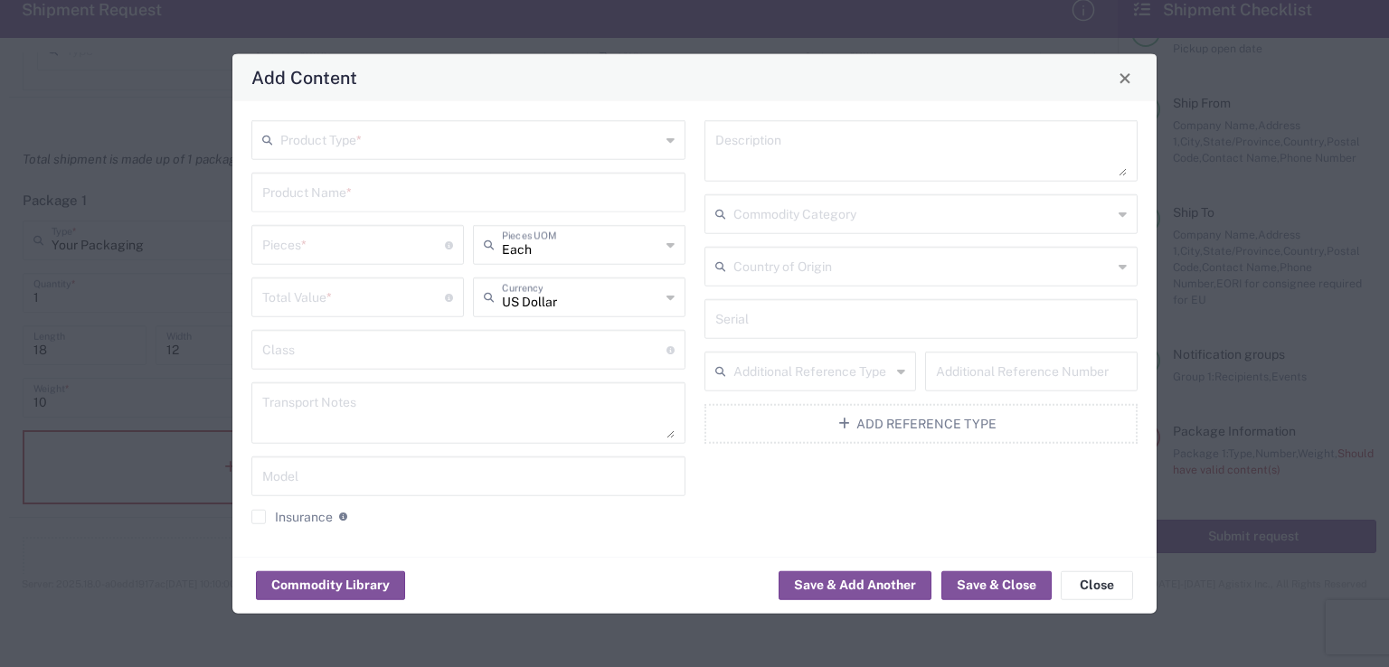
click at [410, 142] on input "text" at bounding box center [470, 139] width 380 height 32
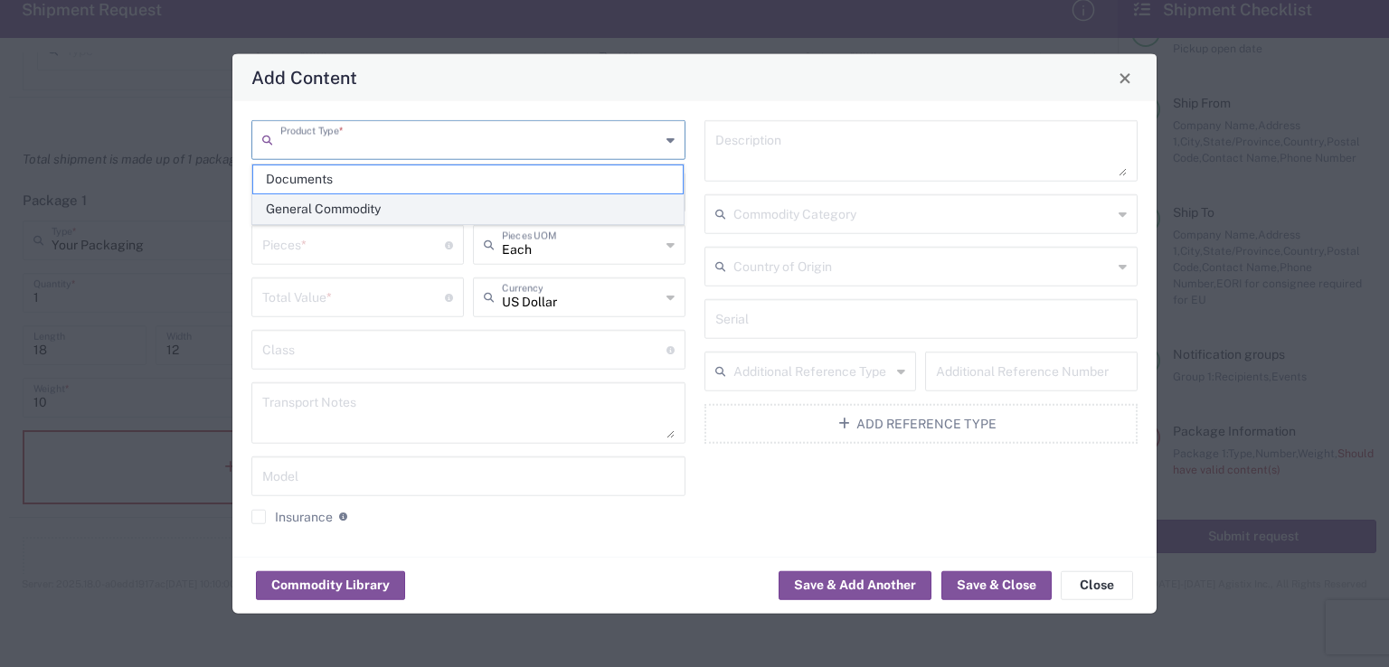
click at [348, 202] on span "General Commodity" at bounding box center [468, 209] width 430 height 28
type input "General Commodity"
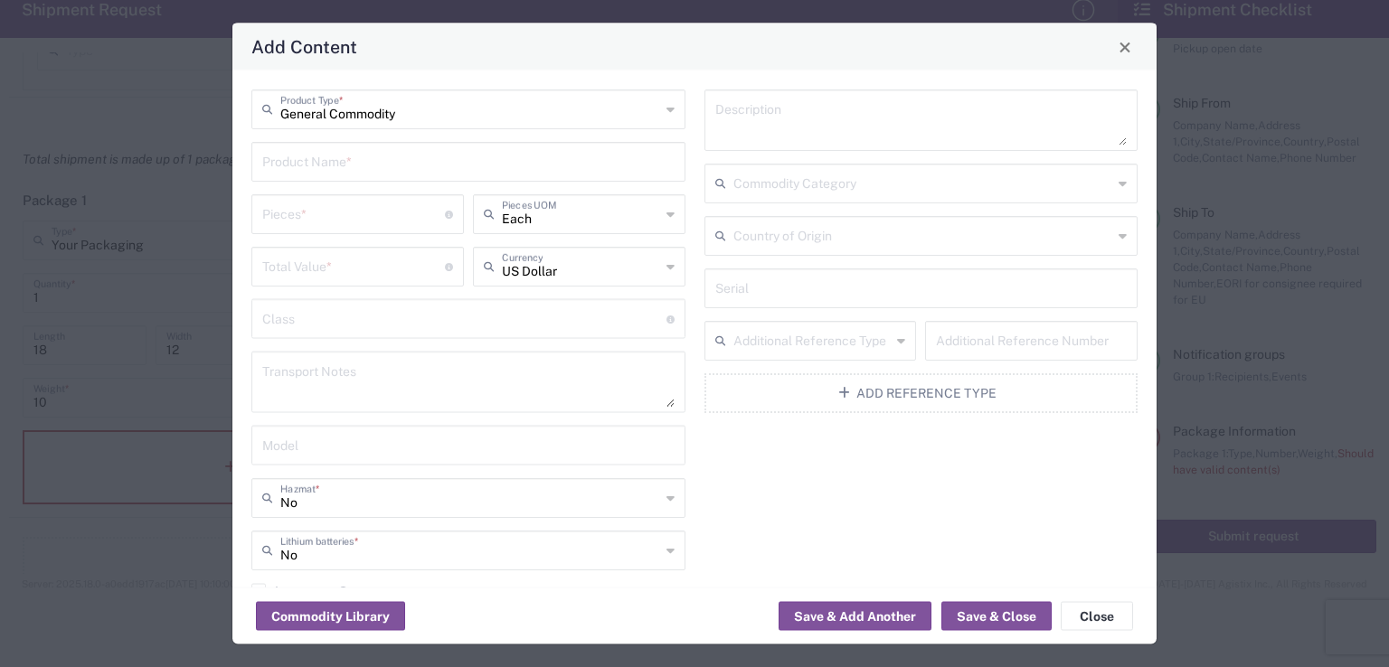
click at [325, 160] on input "text" at bounding box center [468, 161] width 412 height 32
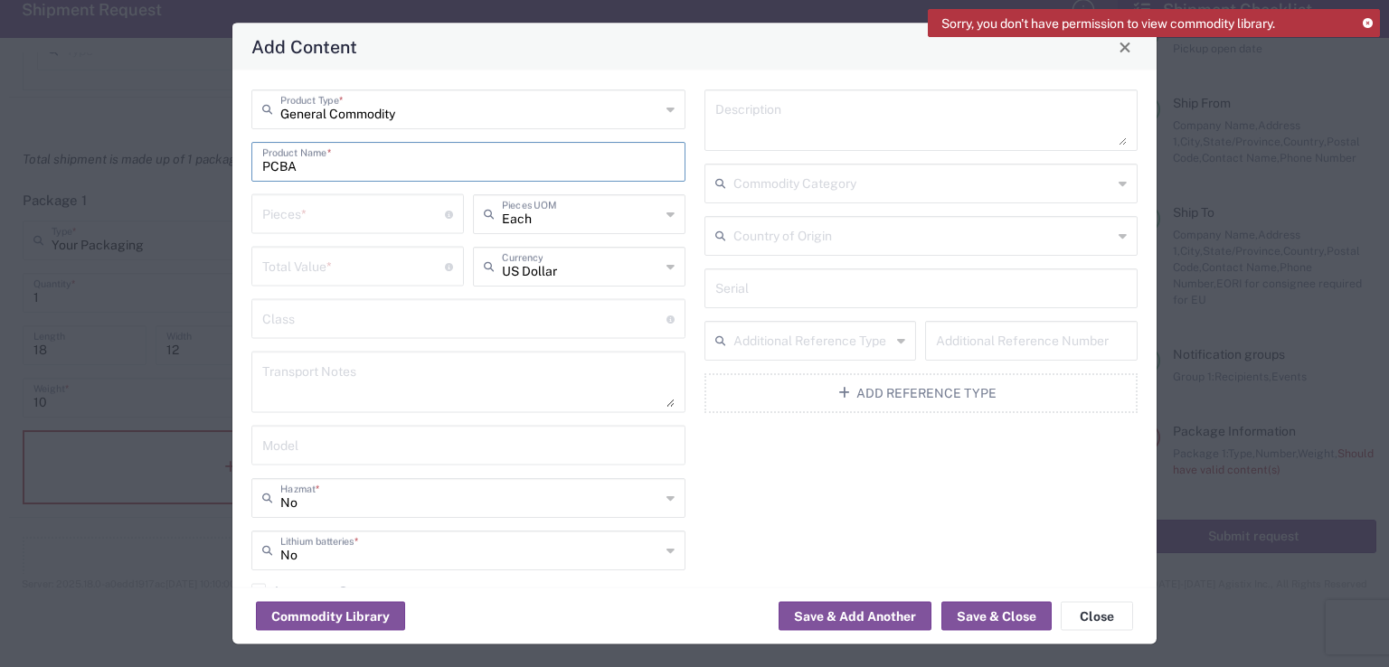
type input "PCBA"
click at [414, 218] on input "number" at bounding box center [353, 213] width 183 height 32
type input "10"
click at [329, 266] on input "number" at bounding box center [353, 266] width 183 height 32
type input "12050"
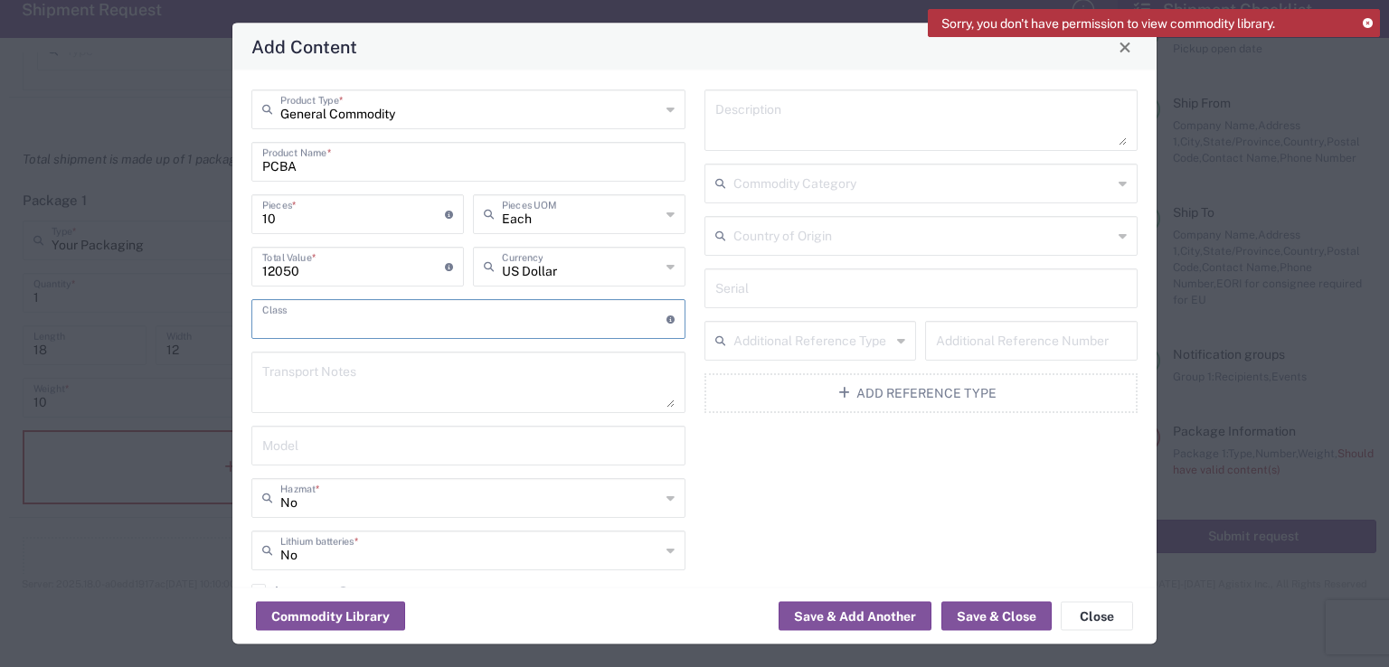
click at [583, 324] on input "text" at bounding box center [464, 318] width 404 height 32
type input "2"
click at [465, 385] on textarea at bounding box center [468, 382] width 412 height 51
click at [411, 443] on input "text" at bounding box center [468, 445] width 412 height 32
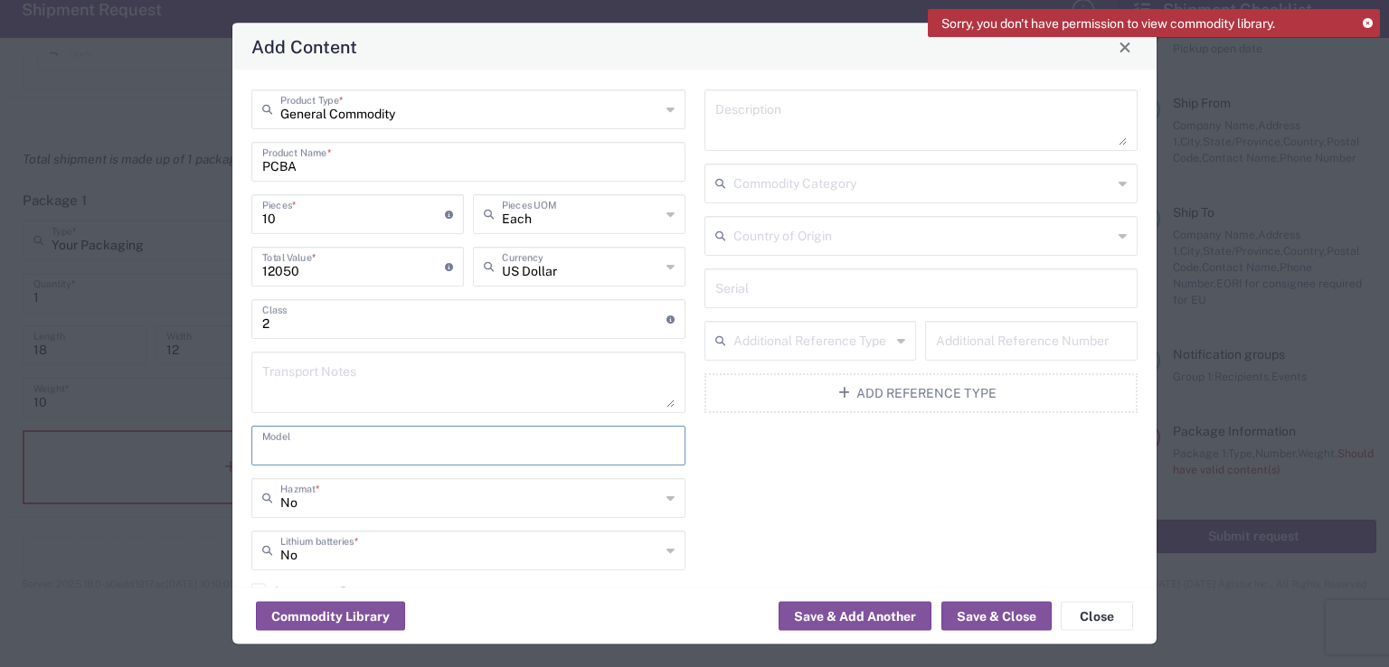
click at [852, 117] on textarea at bounding box center [921, 120] width 412 height 51
type textarea "PCBA"
click at [830, 188] on input "text" at bounding box center [923, 182] width 380 height 32
click at [907, 277] on input "text" at bounding box center [921, 287] width 412 height 32
click at [785, 239] on input "text" at bounding box center [923, 235] width 380 height 32
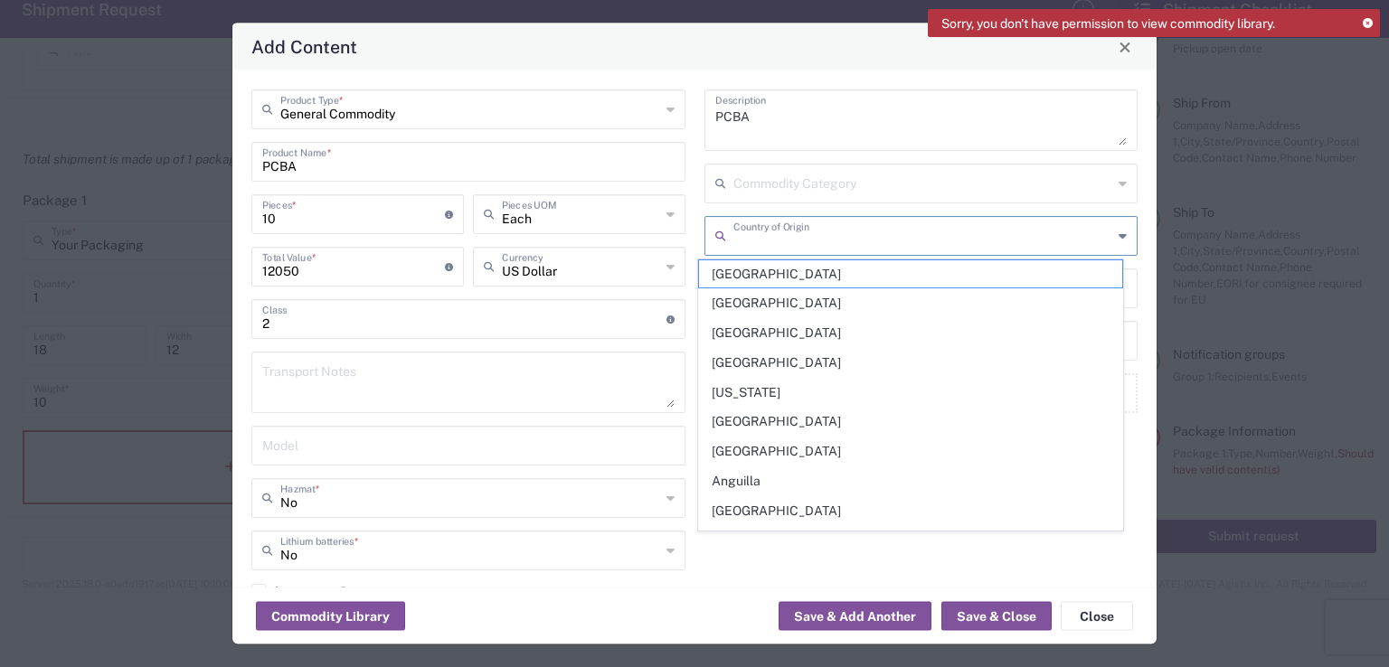
type input "[GEOGRAPHIC_DATA]"
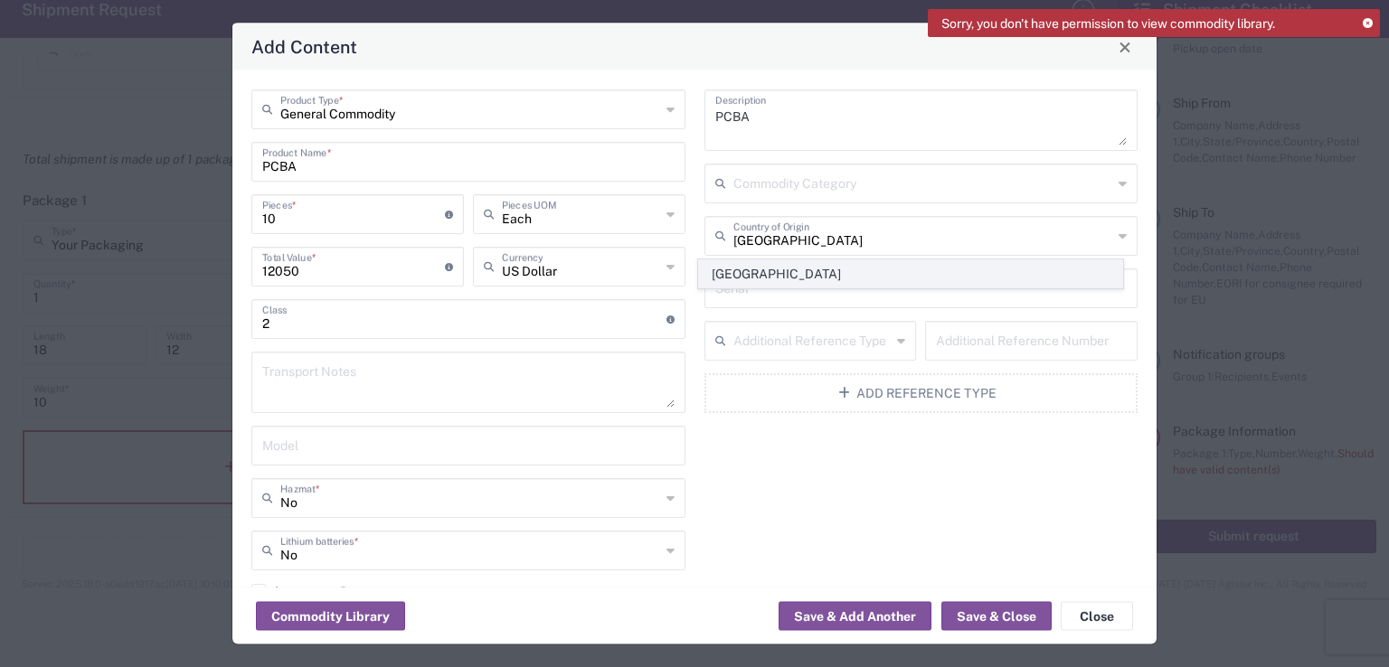
click at [769, 273] on span "[GEOGRAPHIC_DATA]" at bounding box center [910, 274] width 423 height 28
click at [770, 295] on input "text" at bounding box center [921, 287] width 412 height 32
click at [912, 444] on div "PCBA Description Commodity Category Canada Country of Origin Serial Additional …" at bounding box center [920, 378] width 453 height 577
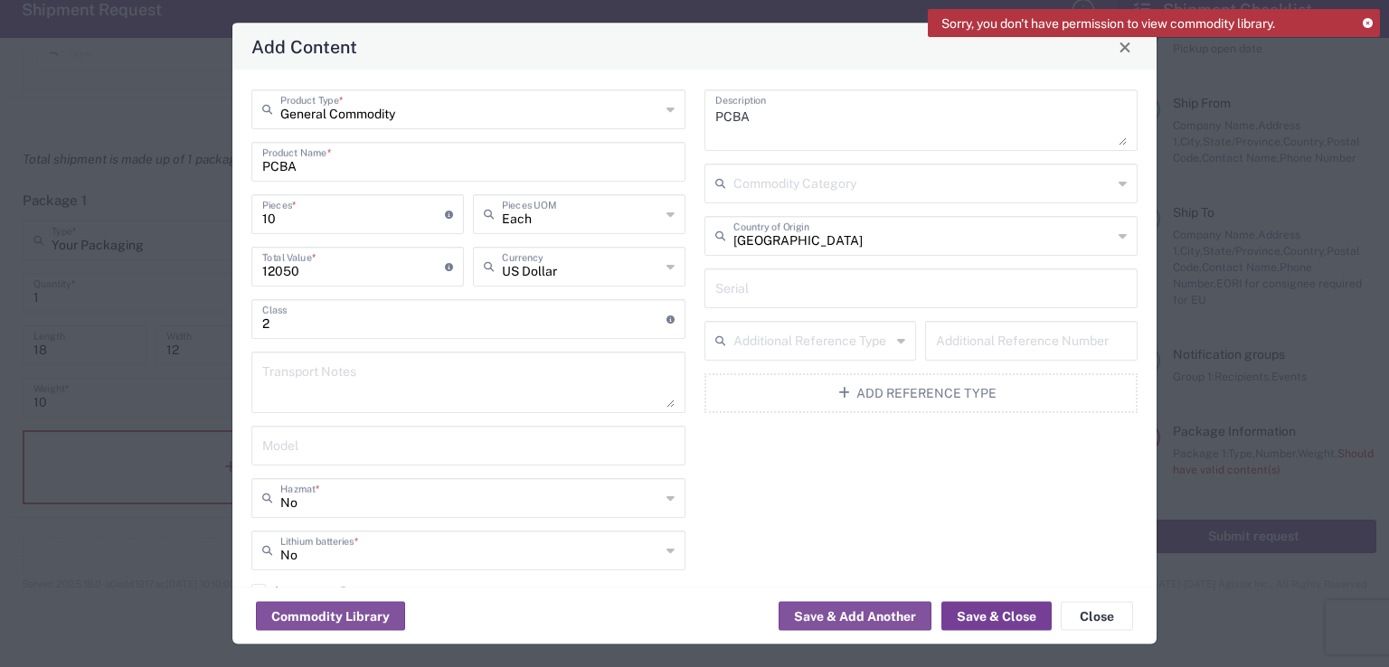
click at [987, 619] on button "Save & Close" at bounding box center [996, 616] width 110 height 29
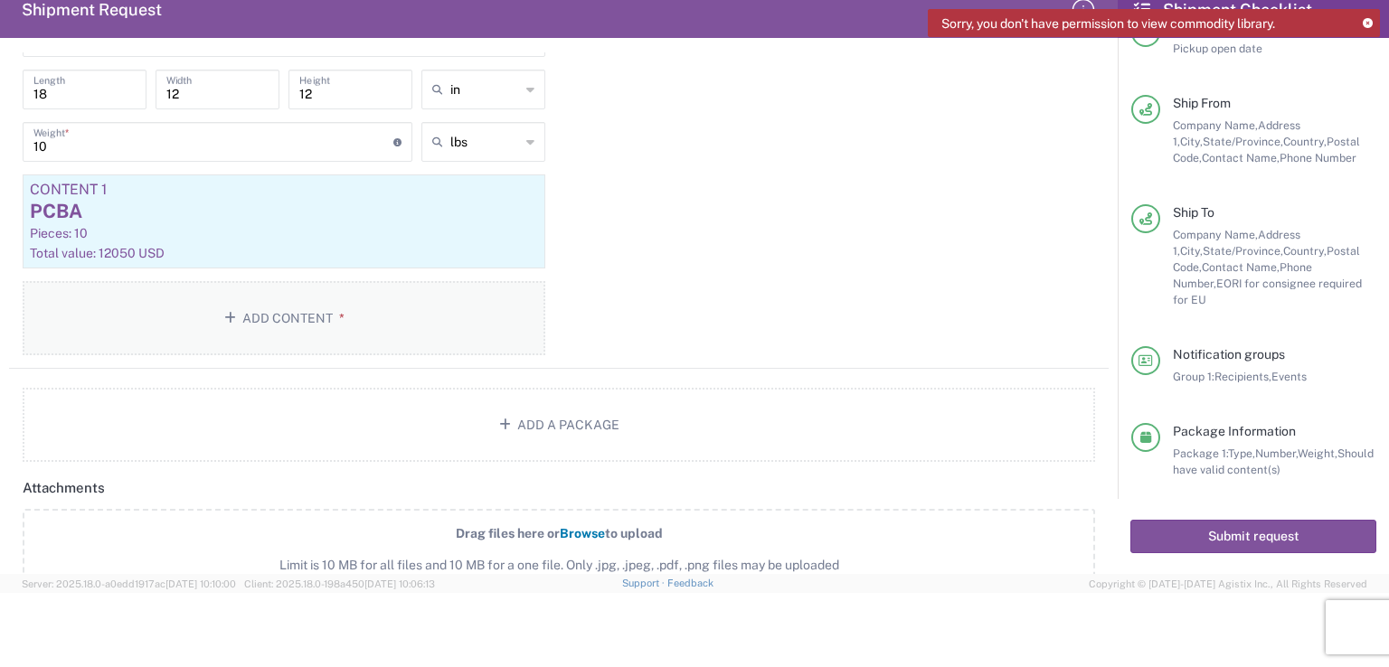
scroll to position [1507, 0]
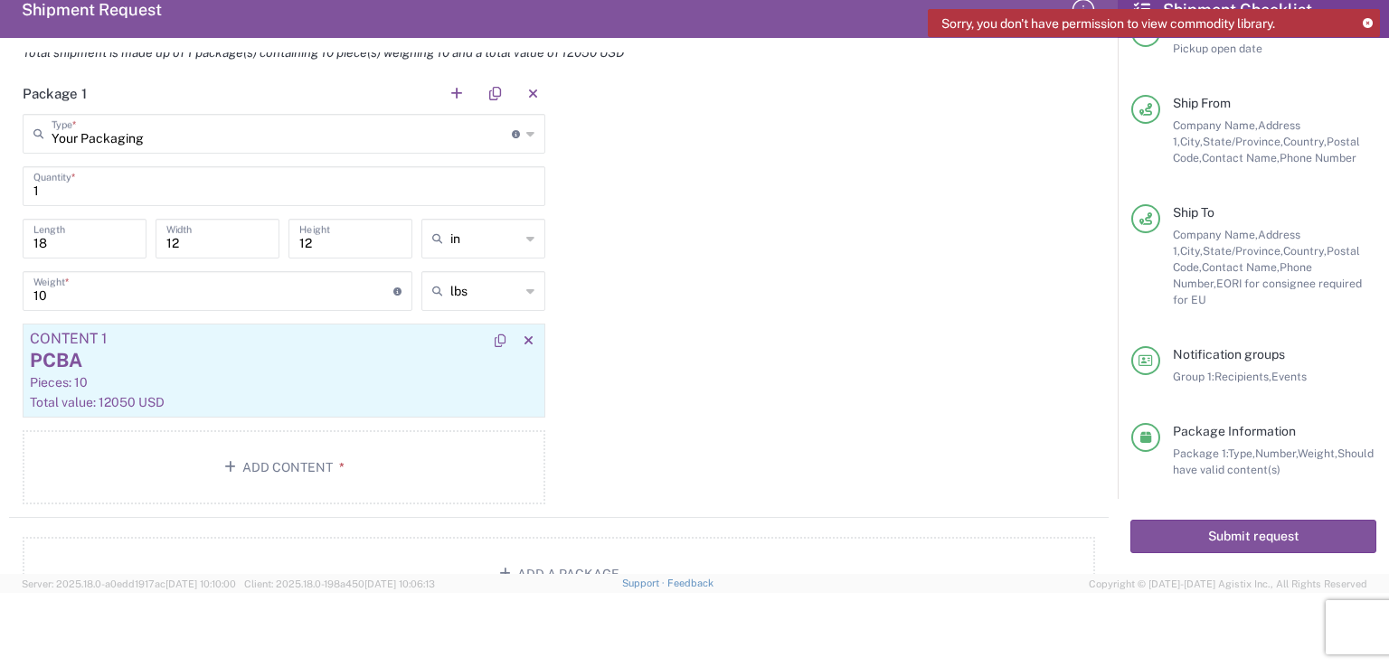
click at [193, 394] on div "Total value: 12050 USD" at bounding box center [284, 402] width 508 height 16
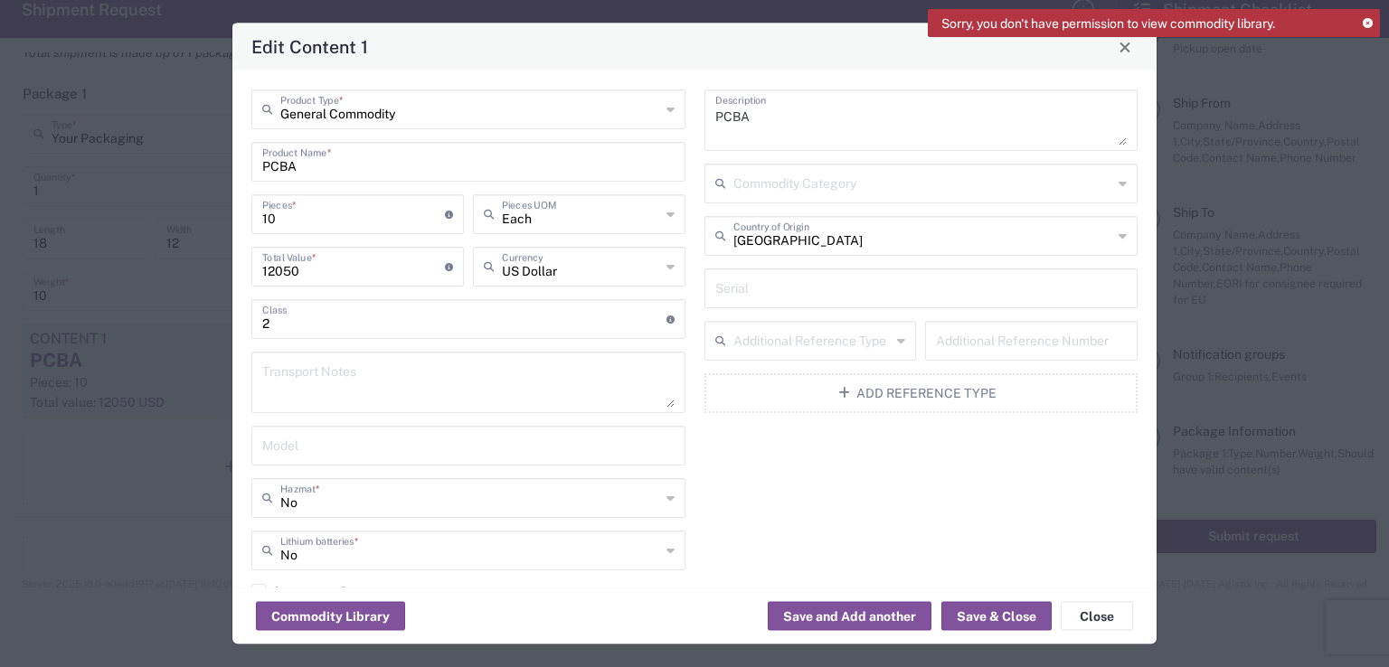
click at [272, 269] on input "12050" at bounding box center [353, 266] width 183 height 32
type input "12150"
click at [989, 618] on button "Save & Close" at bounding box center [996, 616] width 110 height 29
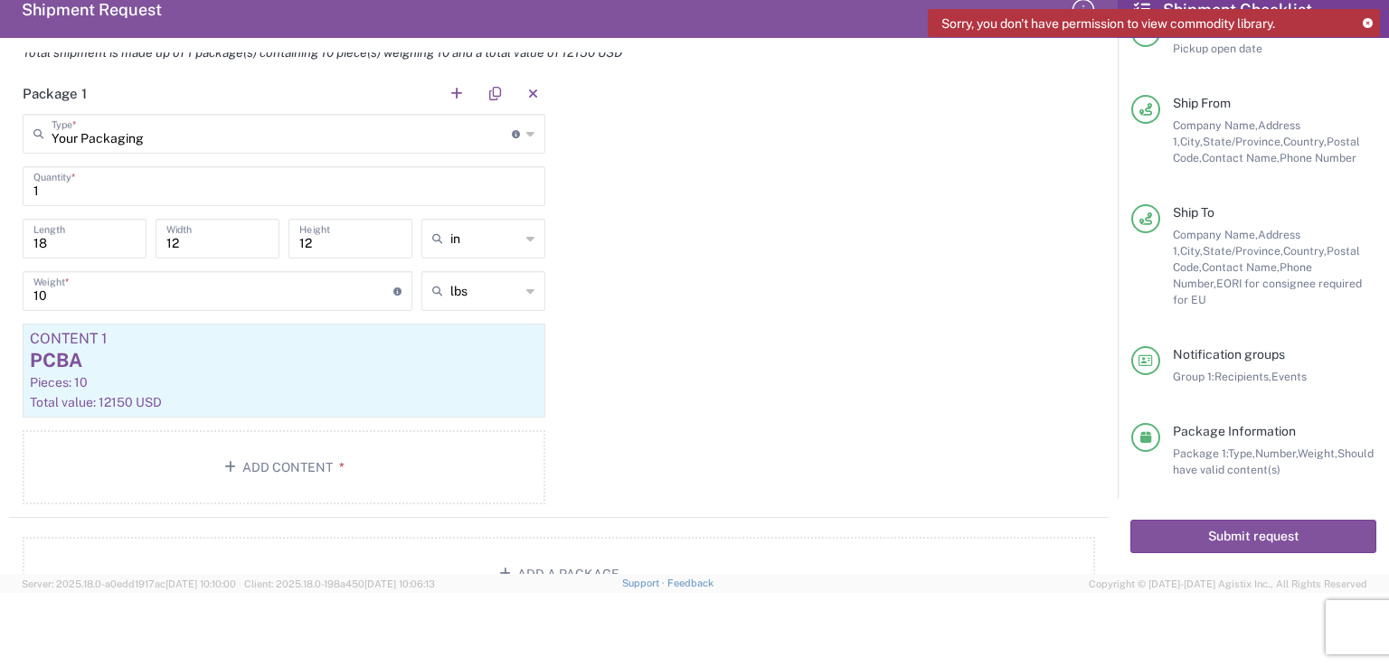
click at [882, 411] on div "Package 1 Your Packaging Type * Material used to package goods Your Packaging B…" at bounding box center [558, 295] width 1099 height 445
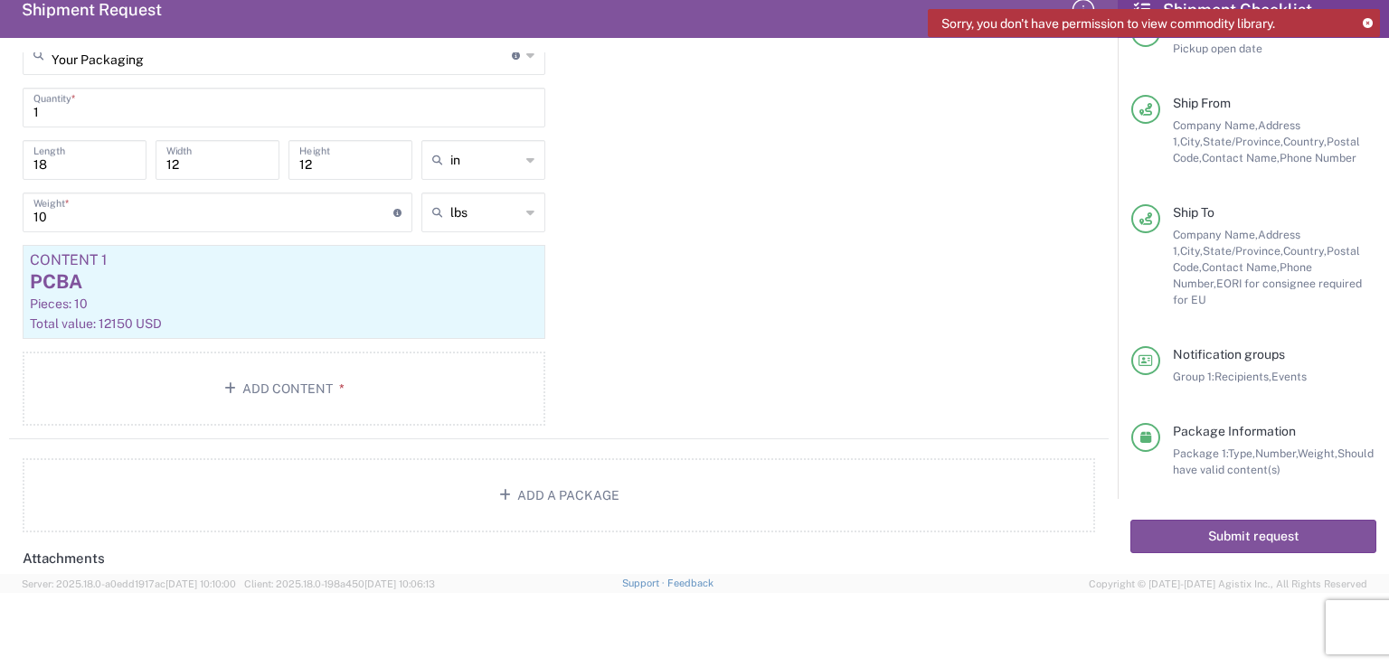
scroll to position [1688, 0]
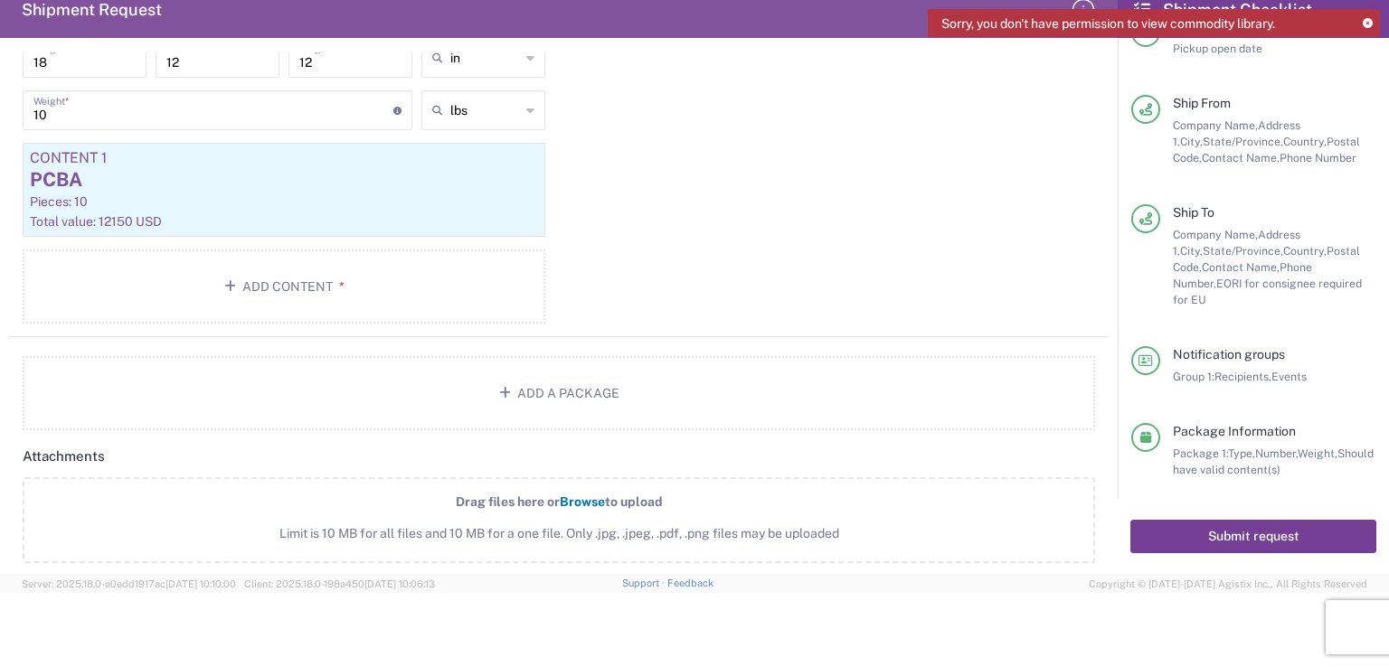
click at [1267, 540] on button "Submit request" at bounding box center [1253, 536] width 246 height 33
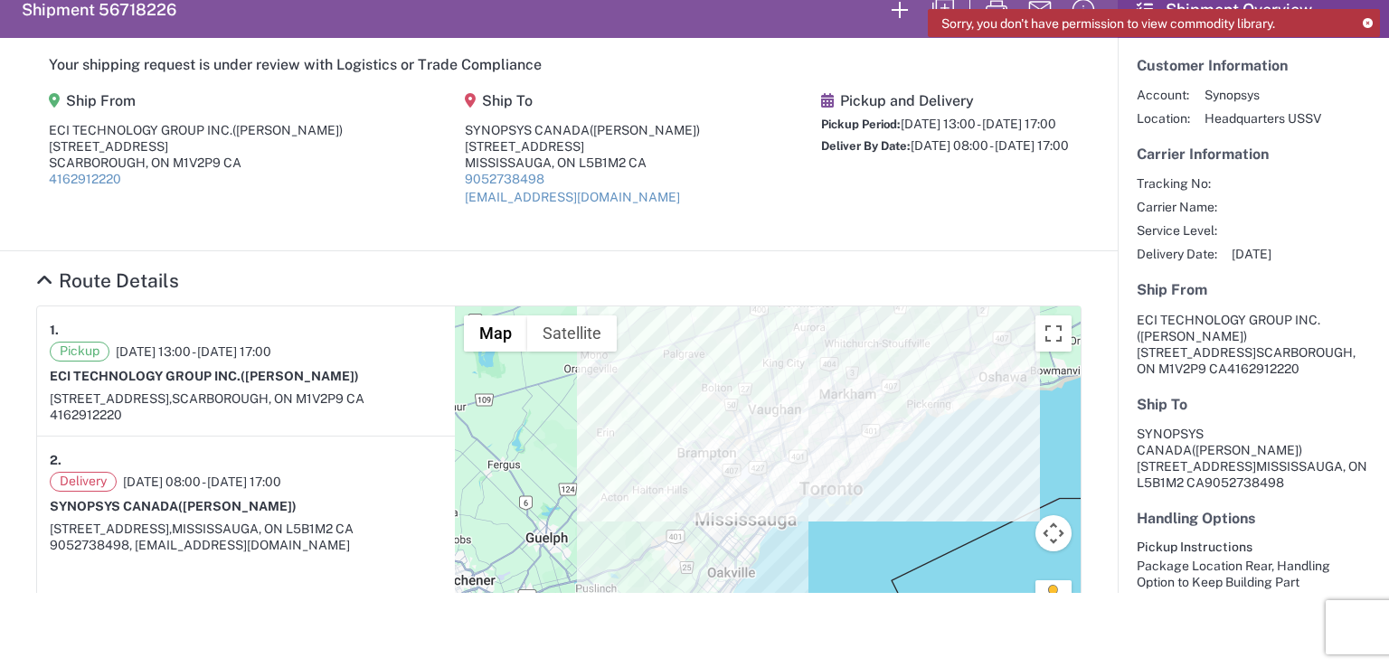
click at [1366, 24] on icon at bounding box center [1368, 24] width 10 height 10
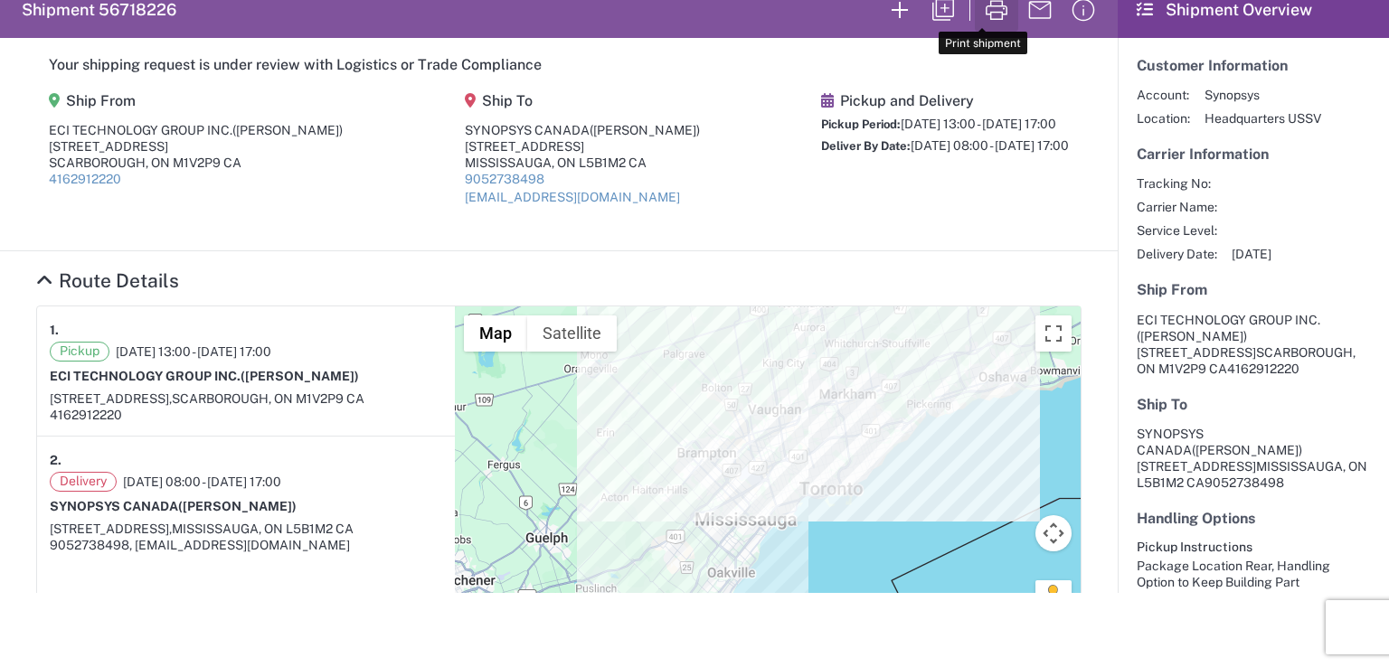
click at [987, 8] on icon "button" at bounding box center [996, 9] width 29 height 29
